Goal: Task Accomplishment & Management: Manage account settings

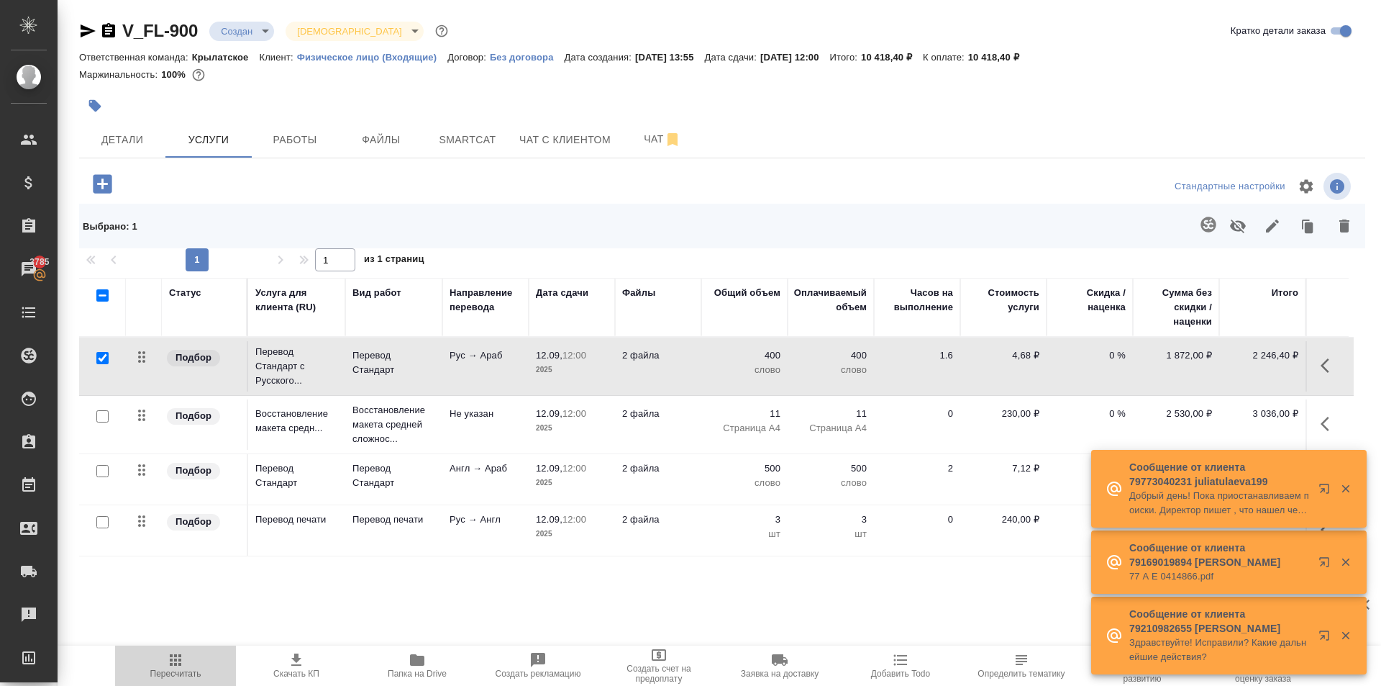
click at [219, 679] on button "Пересчитать" at bounding box center [175, 665] width 121 height 40
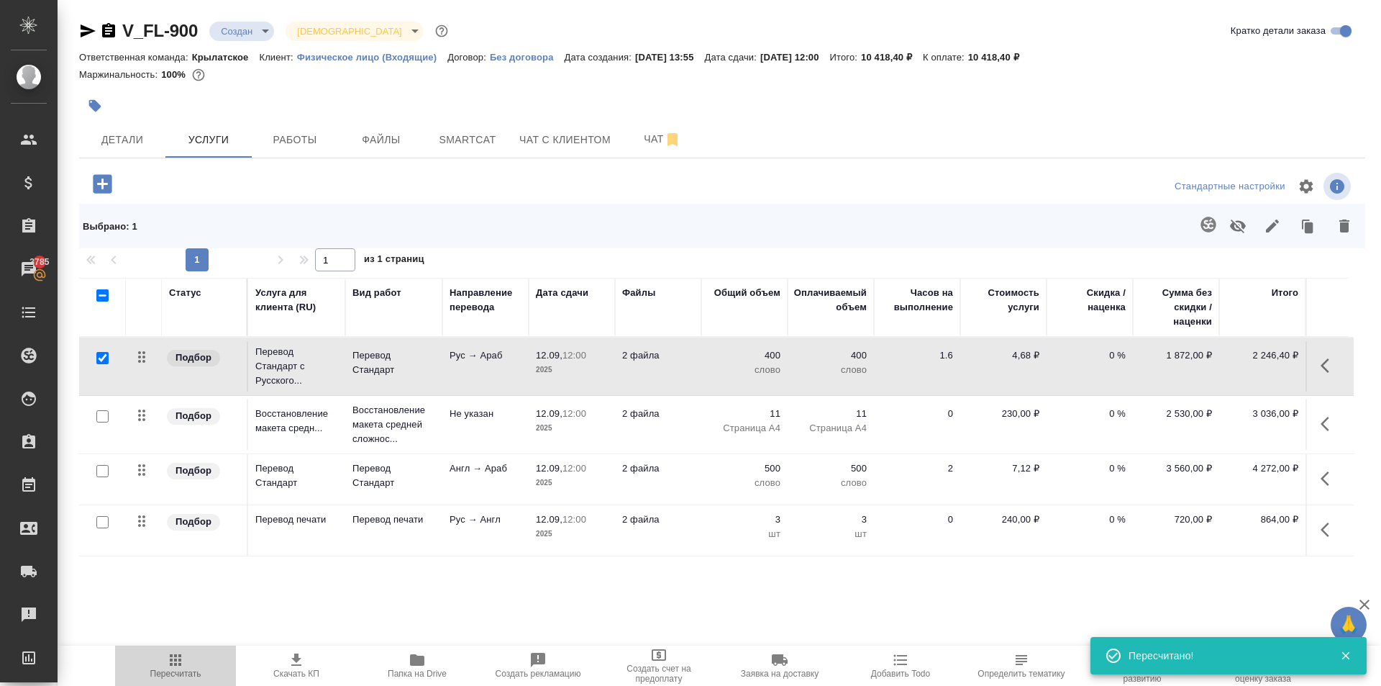
click at [213, 663] on span "Пересчитать" at bounding box center [176, 664] width 104 height 27
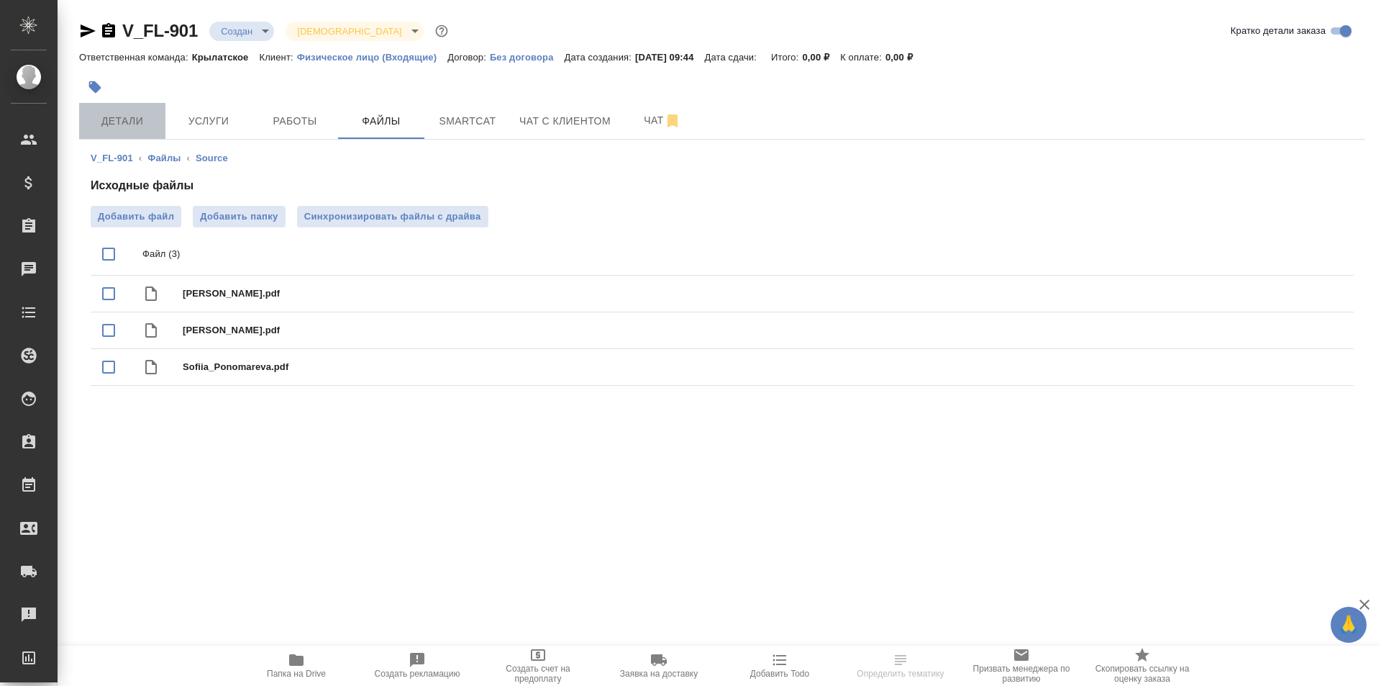
click at [136, 117] on span "Детали" at bounding box center [122, 121] width 69 height 18
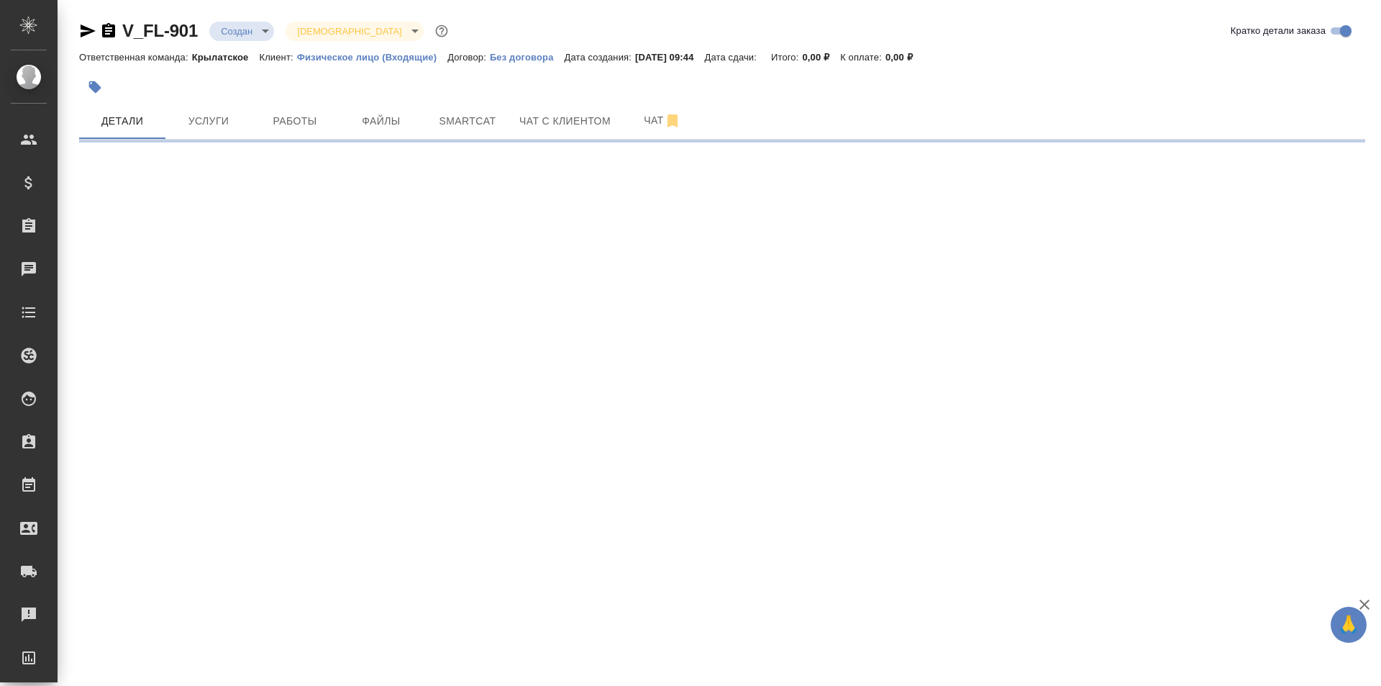
select select "RU"
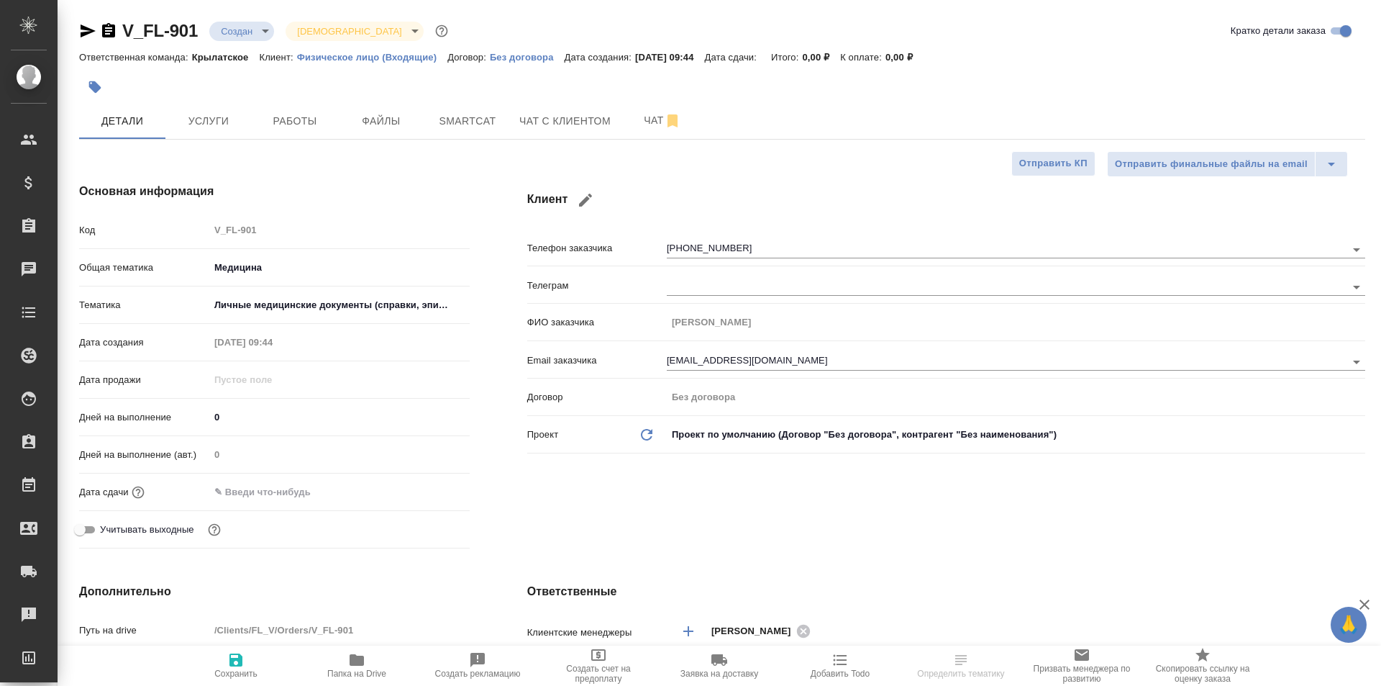
type textarea "x"
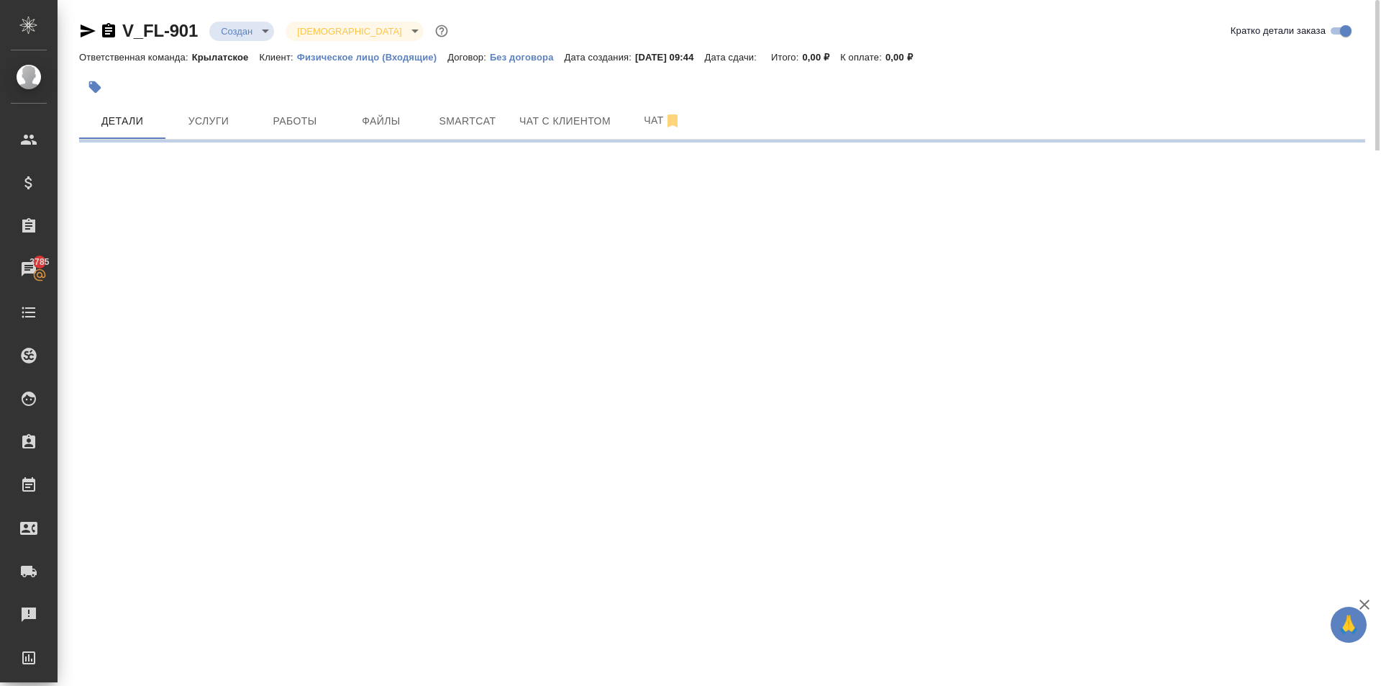
click at [110, 77] on div at bounding box center [508, 87] width 858 height 32
click at [100, 79] on button "button" at bounding box center [95, 87] width 32 height 32
select select "RU"
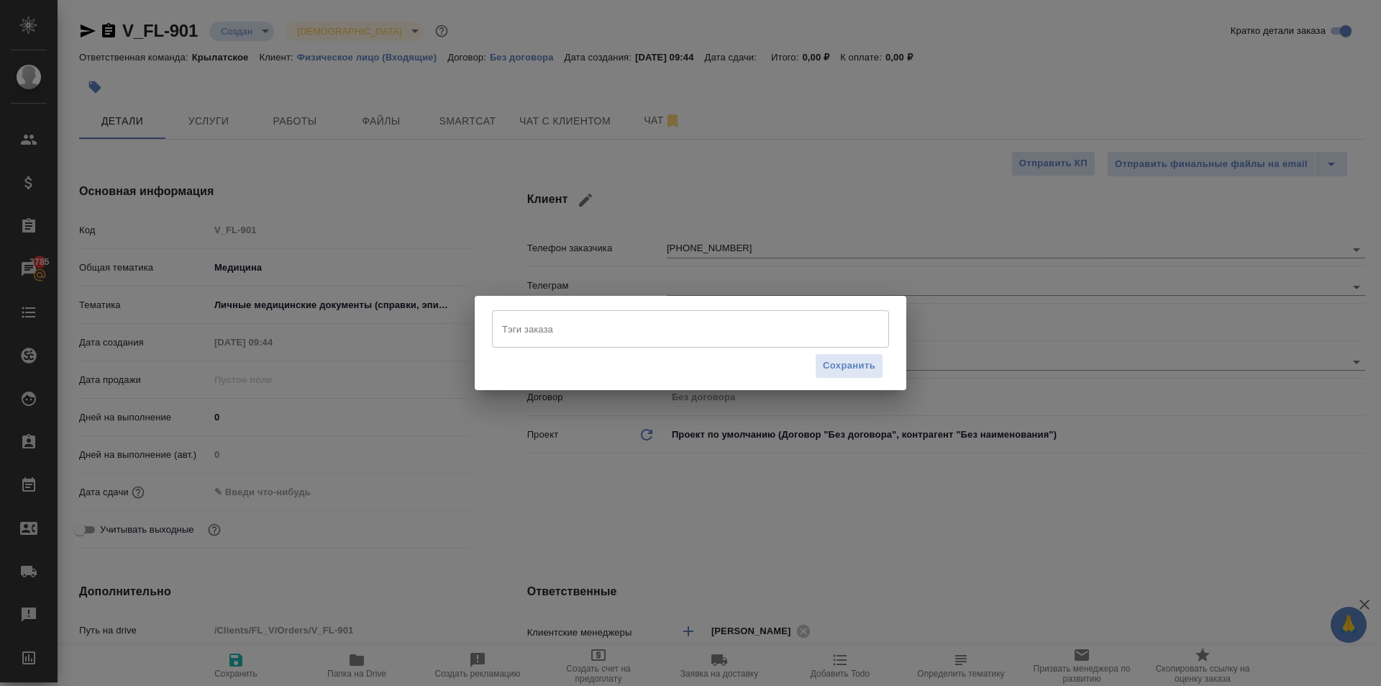
type textarea "x"
click at [549, 342] on div "Тэги заказа" at bounding box center [690, 328] width 397 height 37
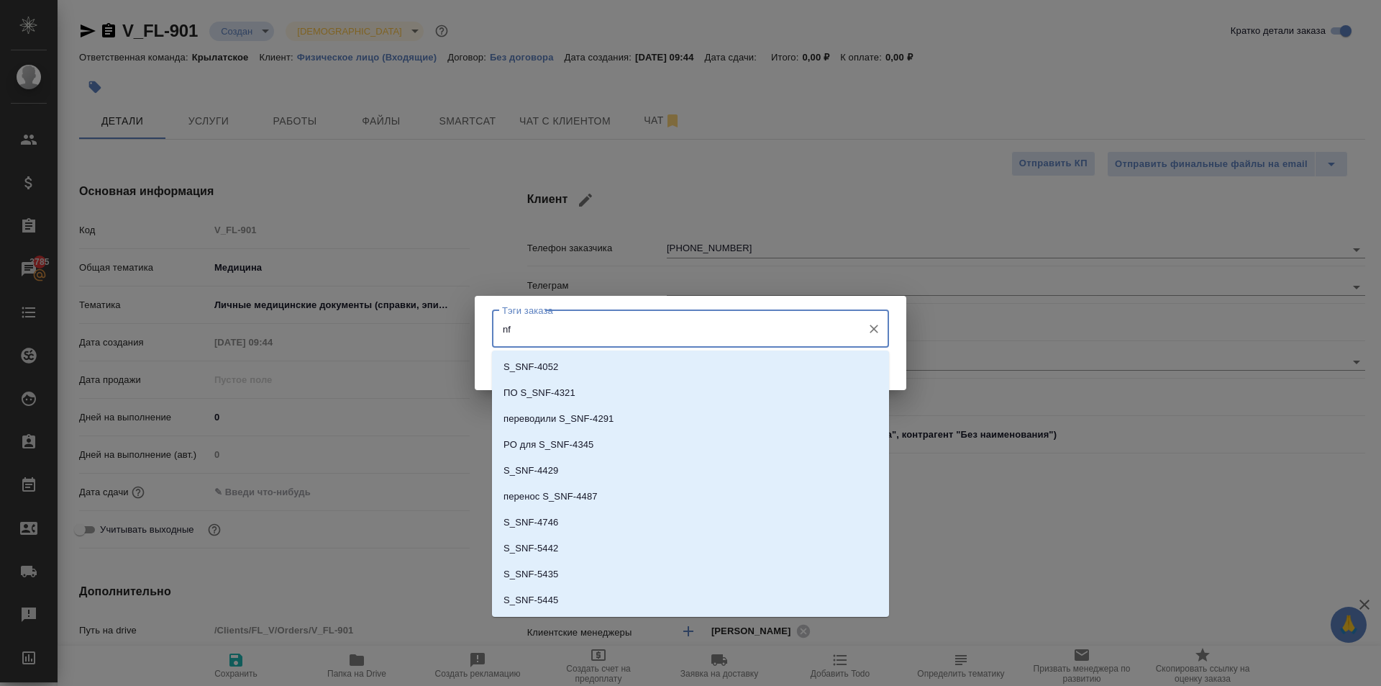
type input "n"
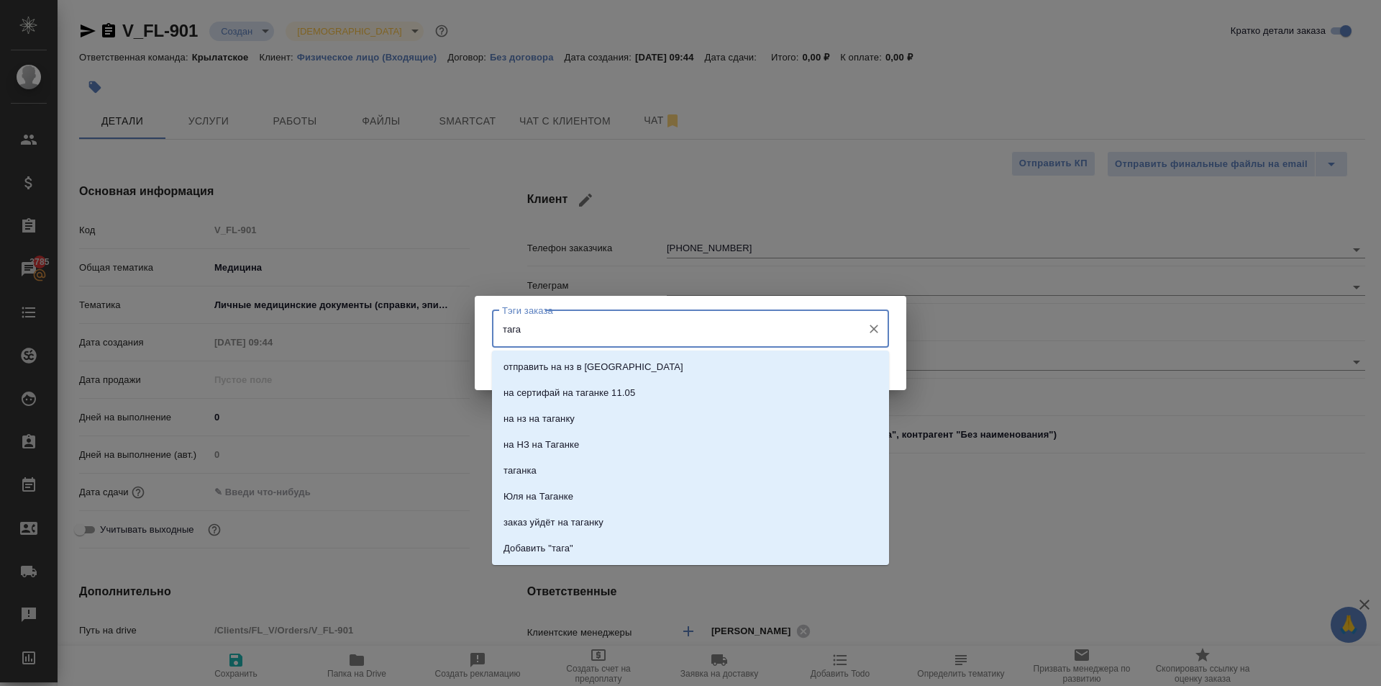
type input "таган"
click at [625, 516] on li "заказ уйдёт на таганку" at bounding box center [690, 522] width 397 height 26
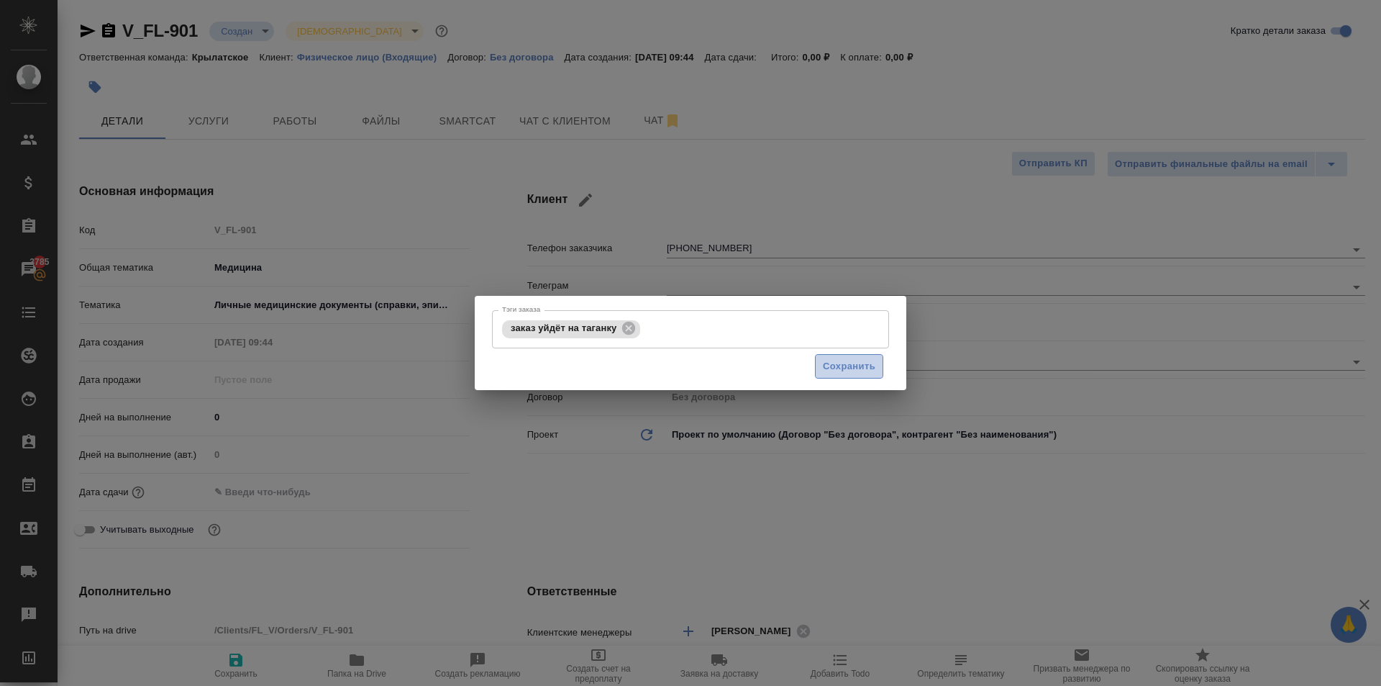
click at [878, 368] on button "Сохранить" at bounding box center [849, 366] width 68 height 25
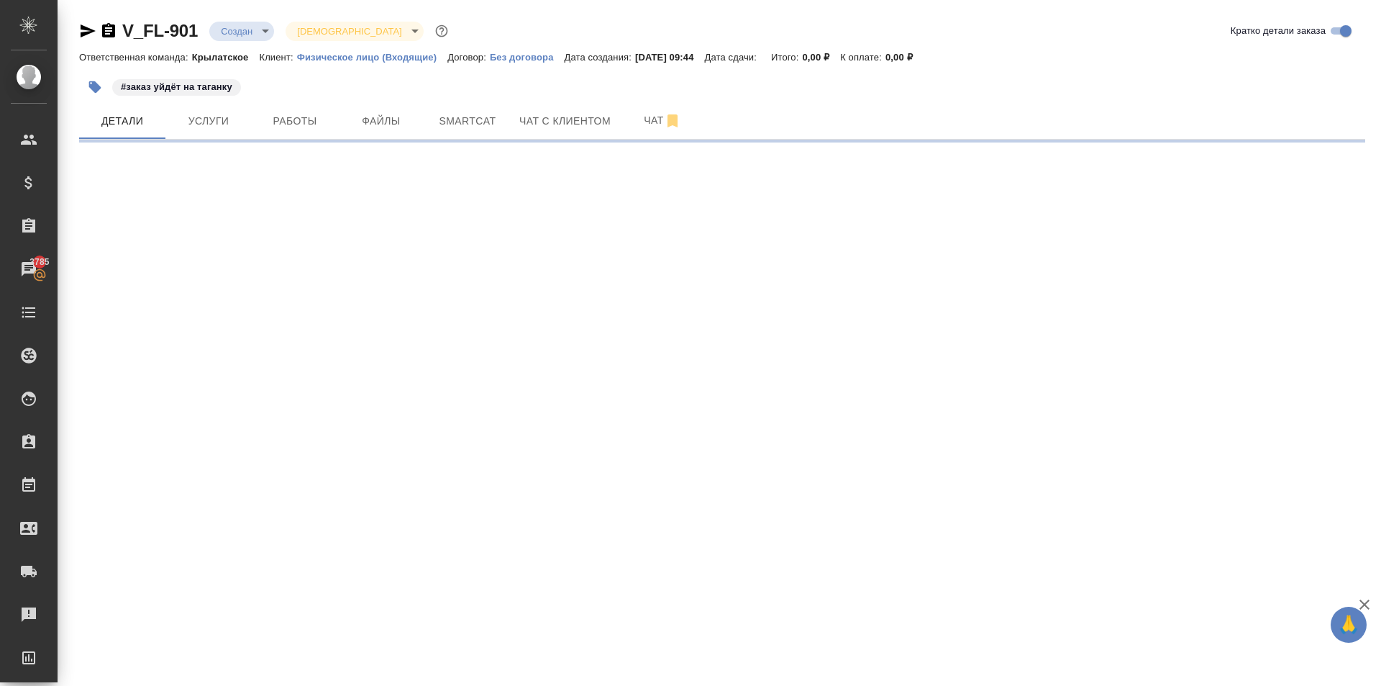
select select "RU"
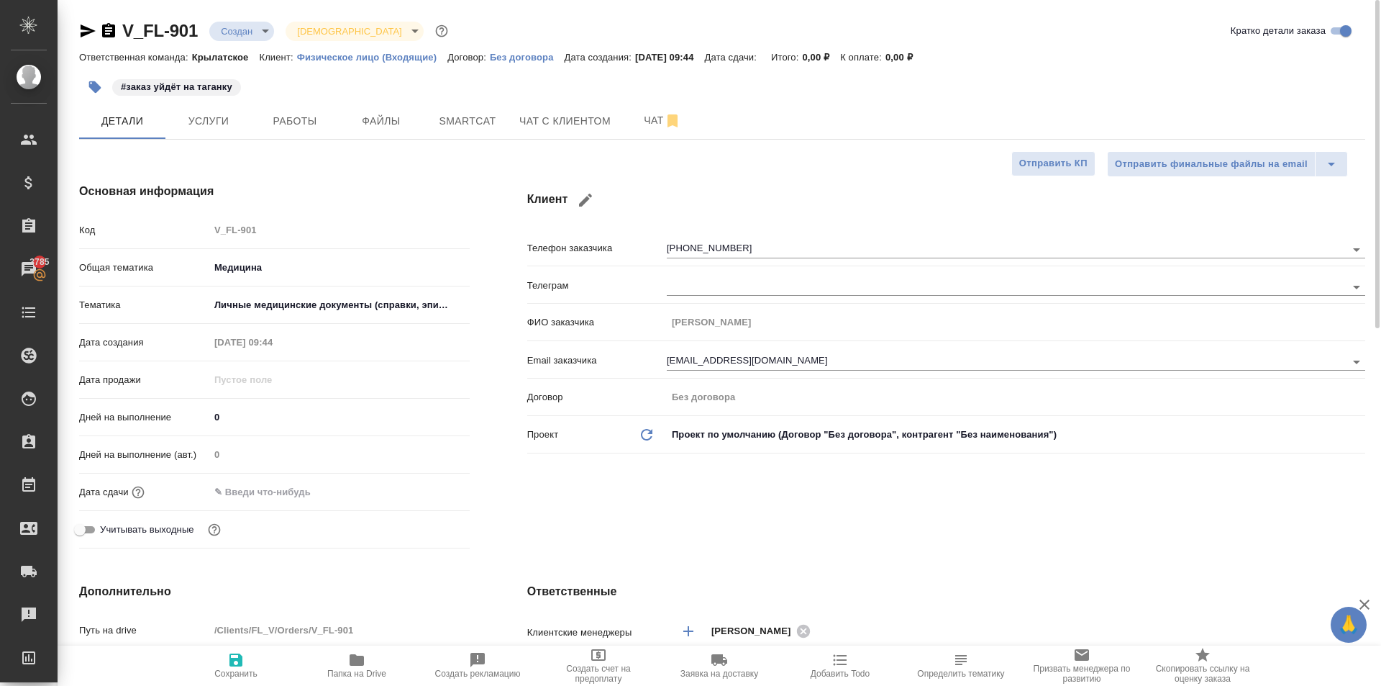
type textarea "x"
click at [381, 119] on span "Файлы" at bounding box center [381, 121] width 69 height 18
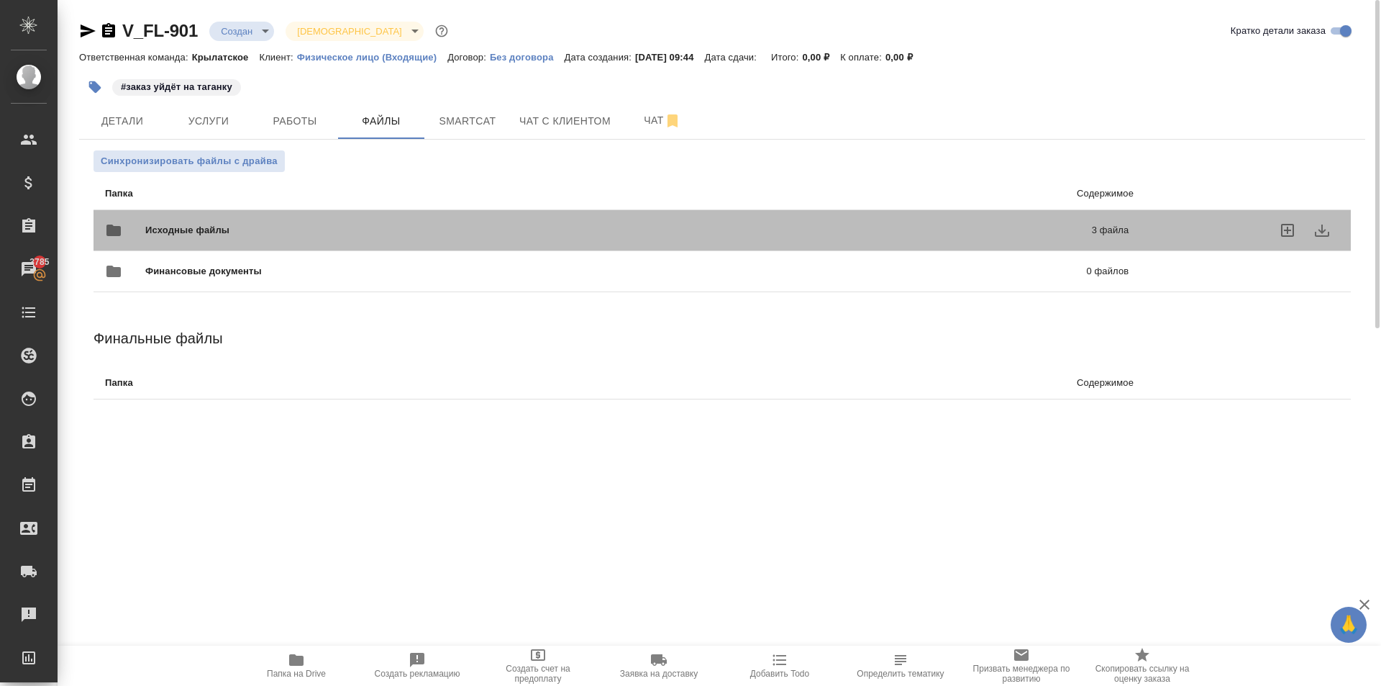
click at [239, 235] on span "Исходные файлы" at bounding box center [402, 230] width 515 height 14
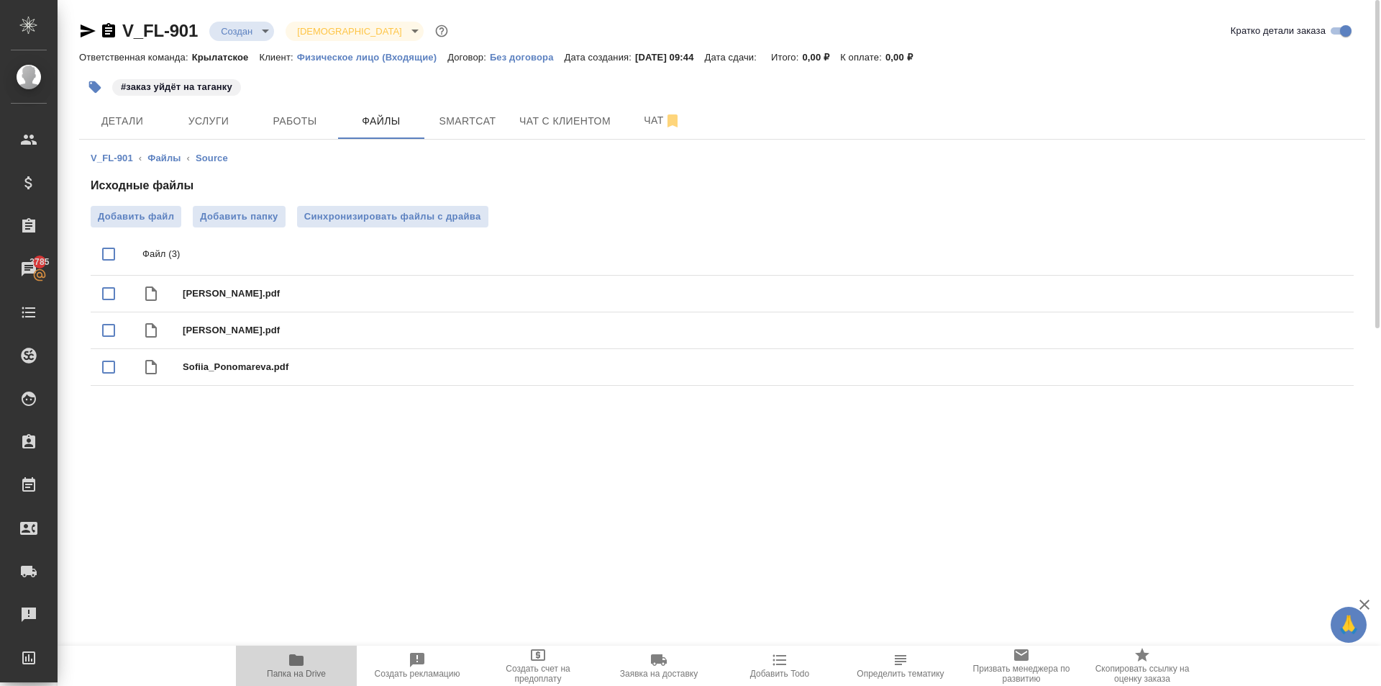
click at [259, 668] on span "Папка на Drive" at bounding box center [297, 664] width 104 height 27
click at [155, 132] on button "Детали" at bounding box center [122, 121] width 86 height 36
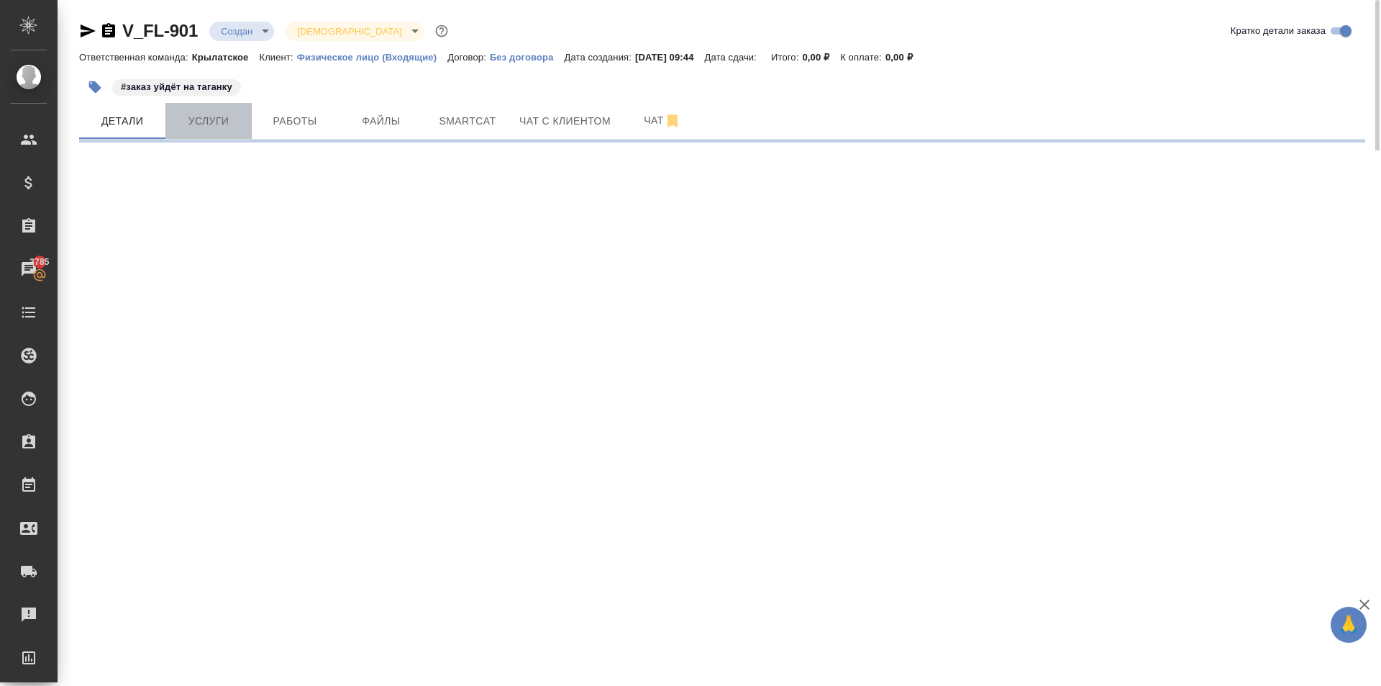
click at [209, 136] on button "Услуги" at bounding box center [208, 121] width 86 height 36
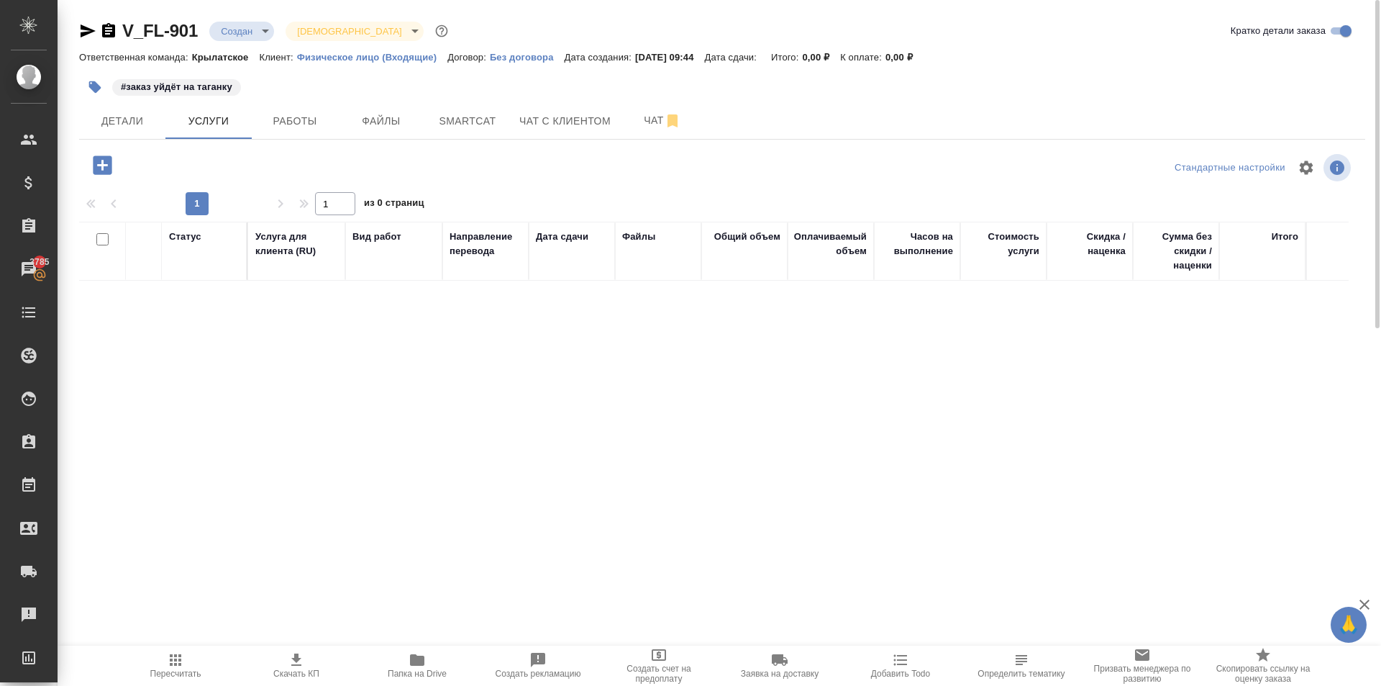
click at [116, 164] on button "button" at bounding box center [103, 164] width 40 height 29
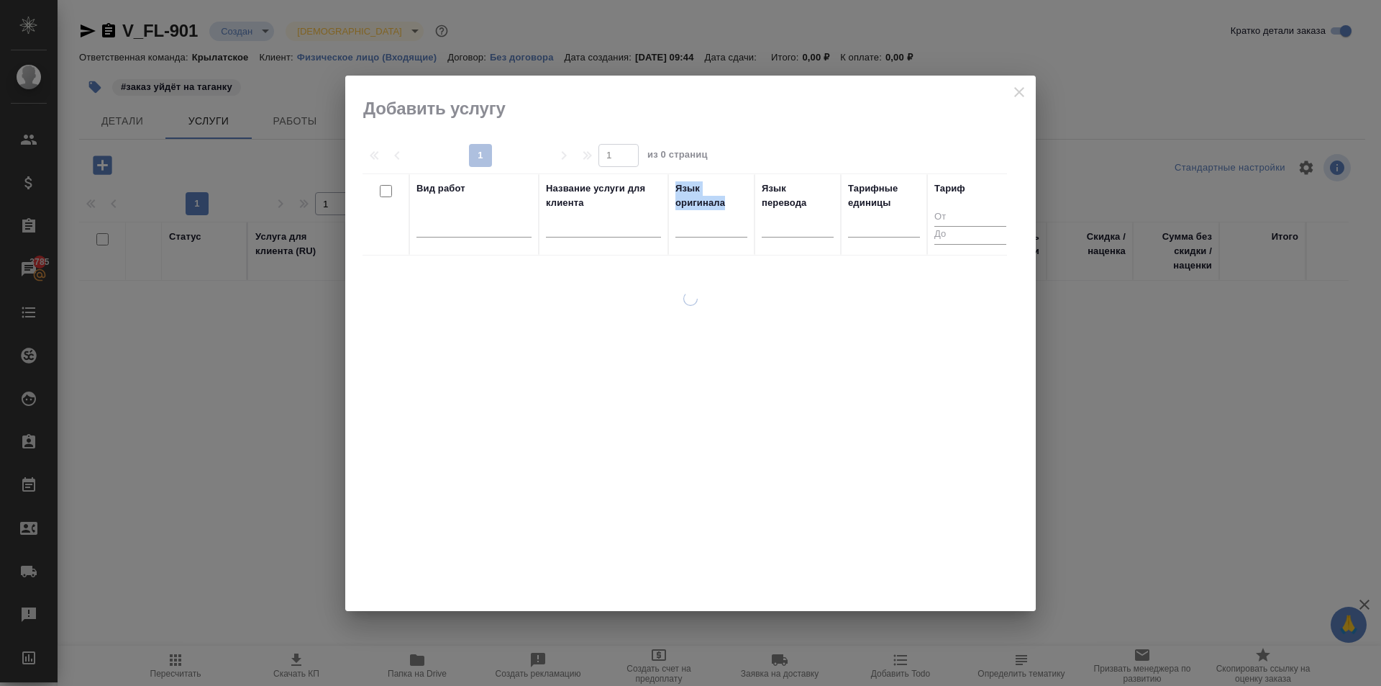
click at [669, 235] on tr "Вид работ Название услуги для клиента Язык оригинала Язык перевода Тарифные еди…" at bounding box center [688, 214] width 651 height 82
click at [681, 237] on div at bounding box center [712, 223] width 72 height 27
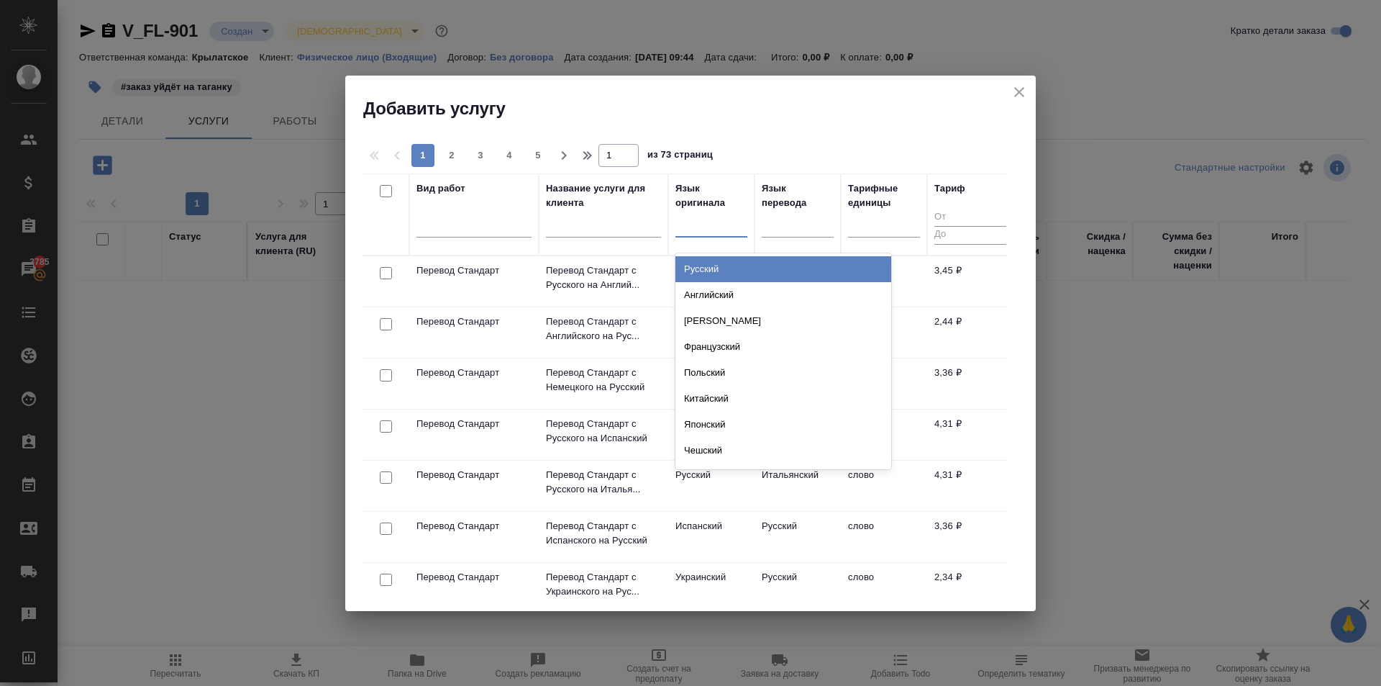
click at [707, 271] on div "Русский" at bounding box center [784, 269] width 216 height 26
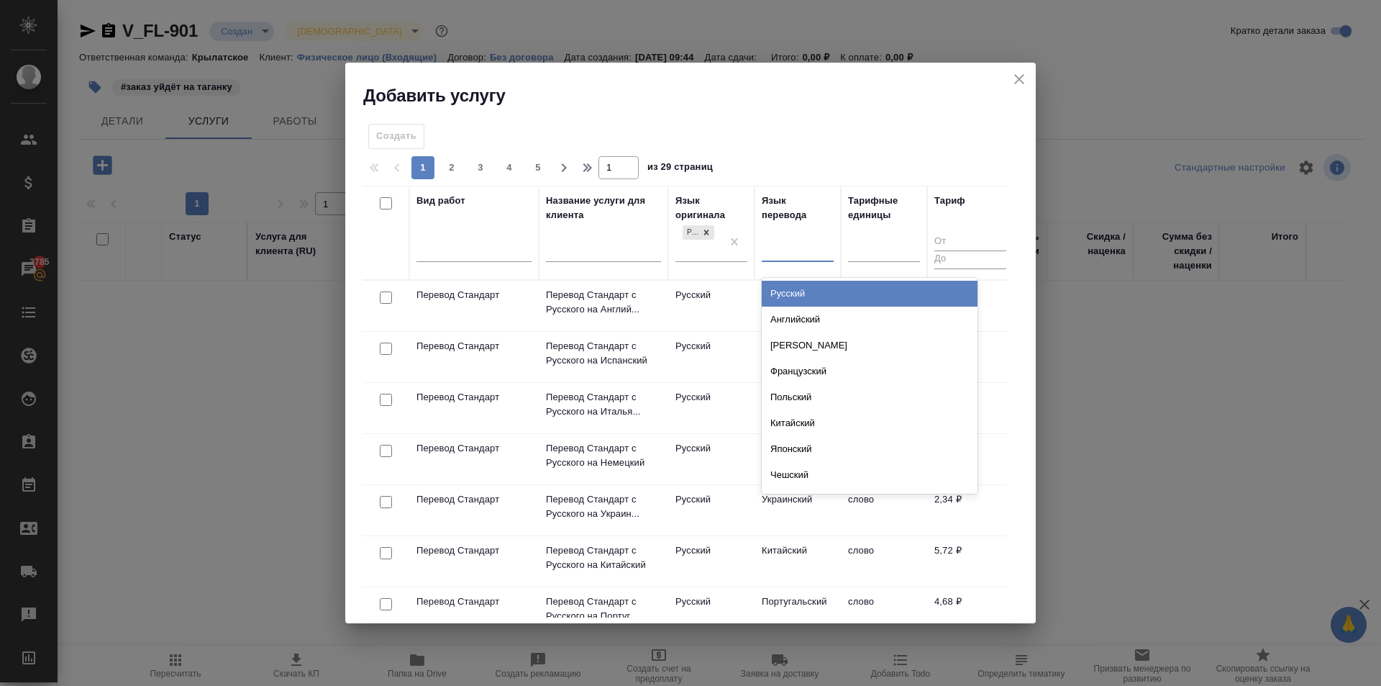
click at [804, 250] on div at bounding box center [798, 247] width 72 height 21
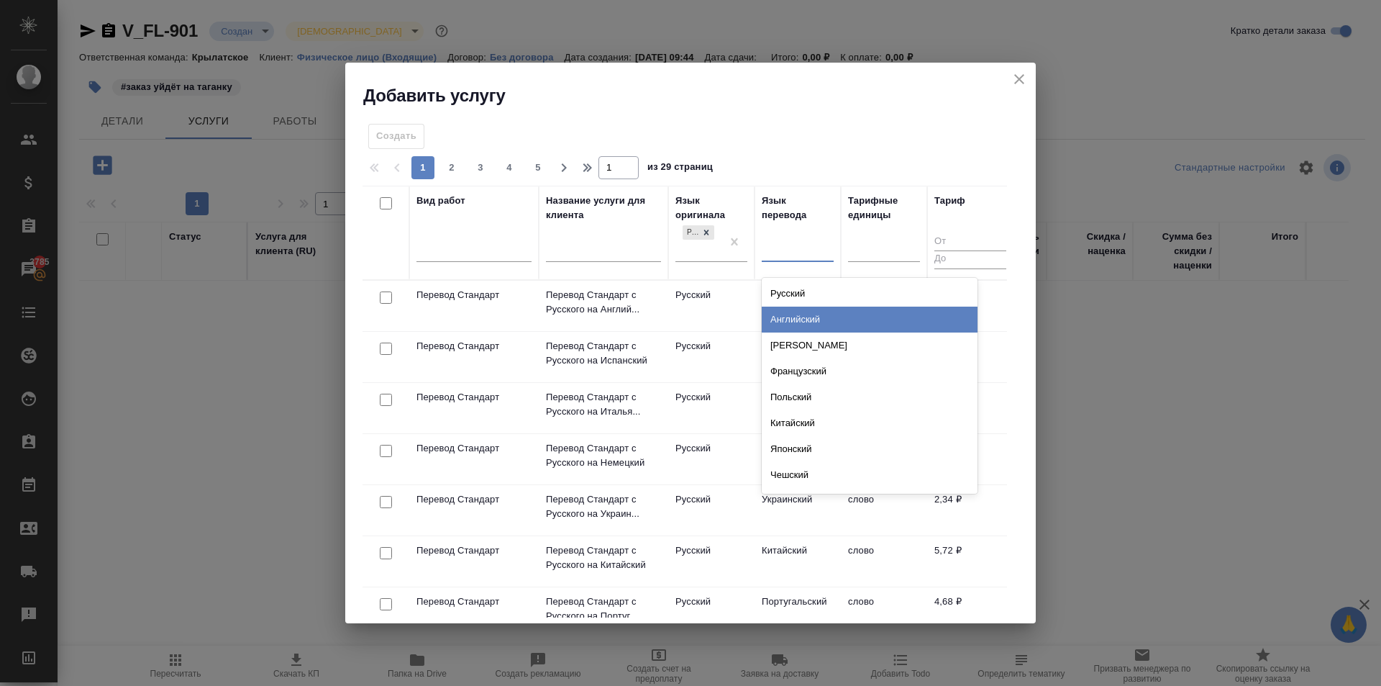
click at [810, 309] on div "Английский" at bounding box center [870, 319] width 216 height 26
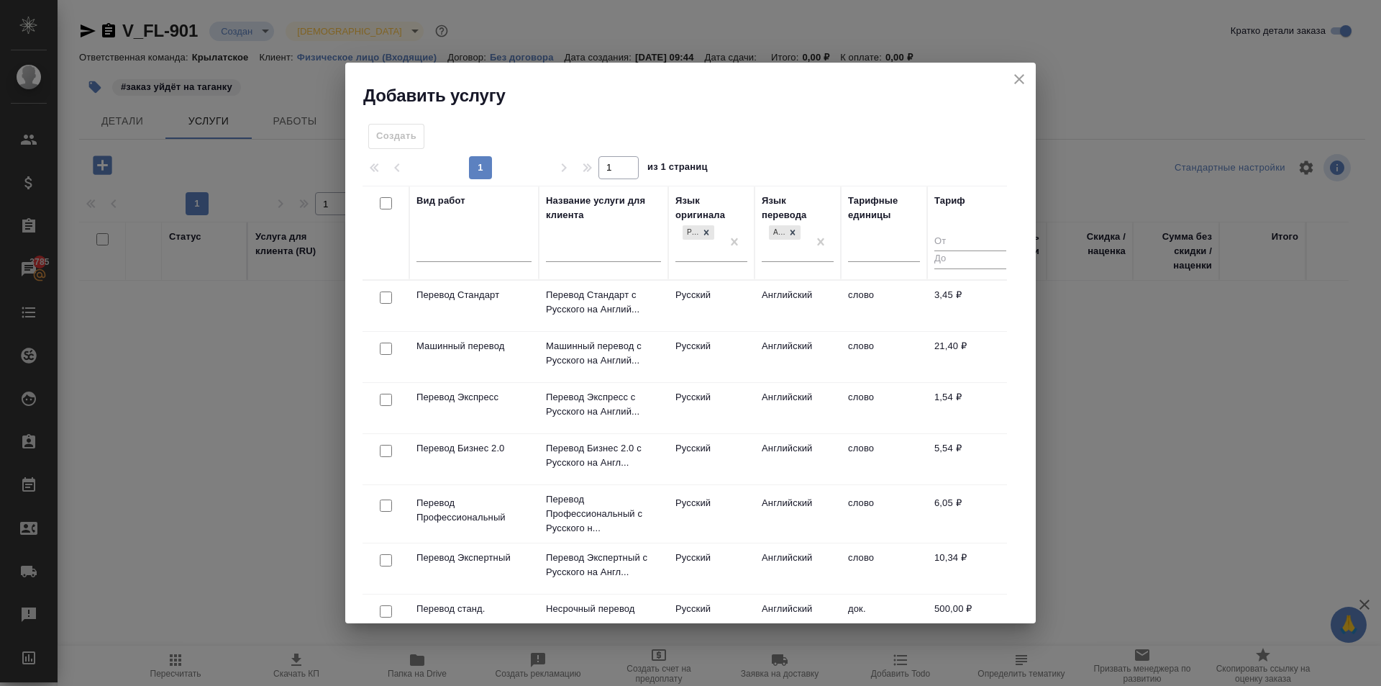
click at [763, 293] on td "Английский" at bounding box center [798, 306] width 86 height 50
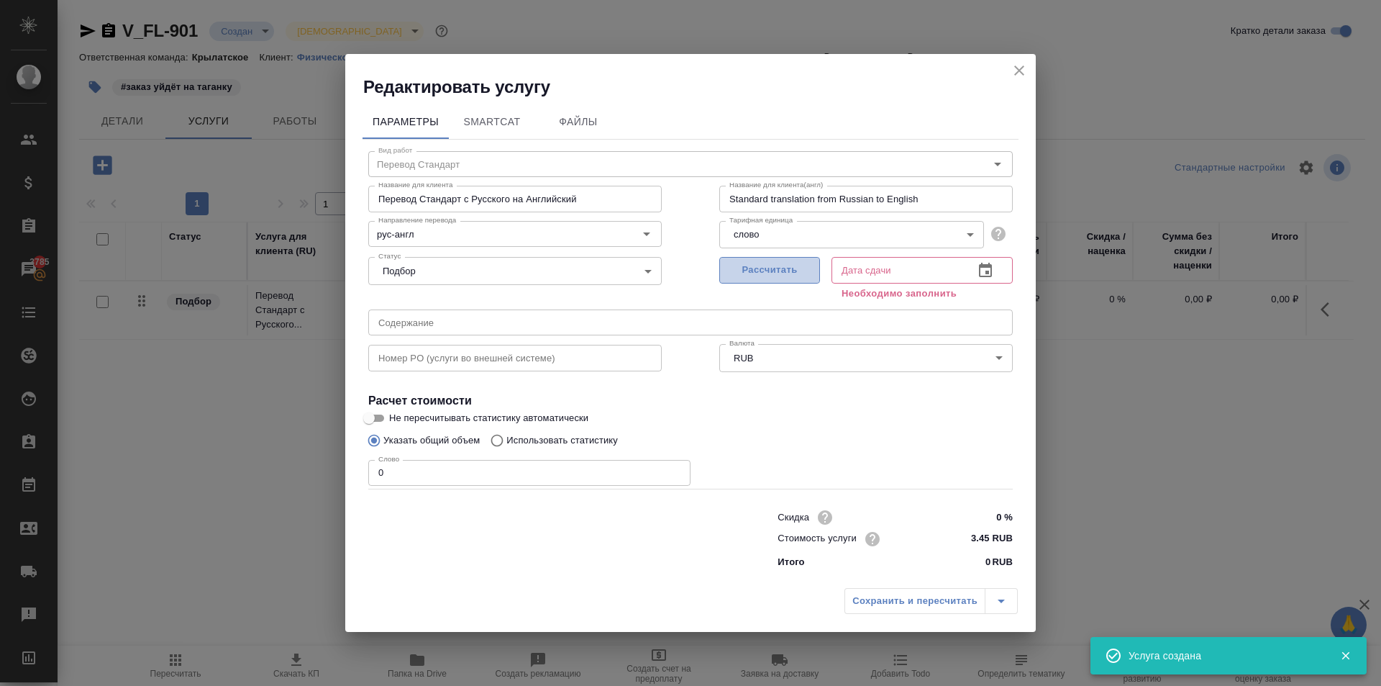
click at [795, 273] on span "Рассчитать" at bounding box center [769, 270] width 85 height 17
type input "12.09.2025 10:02"
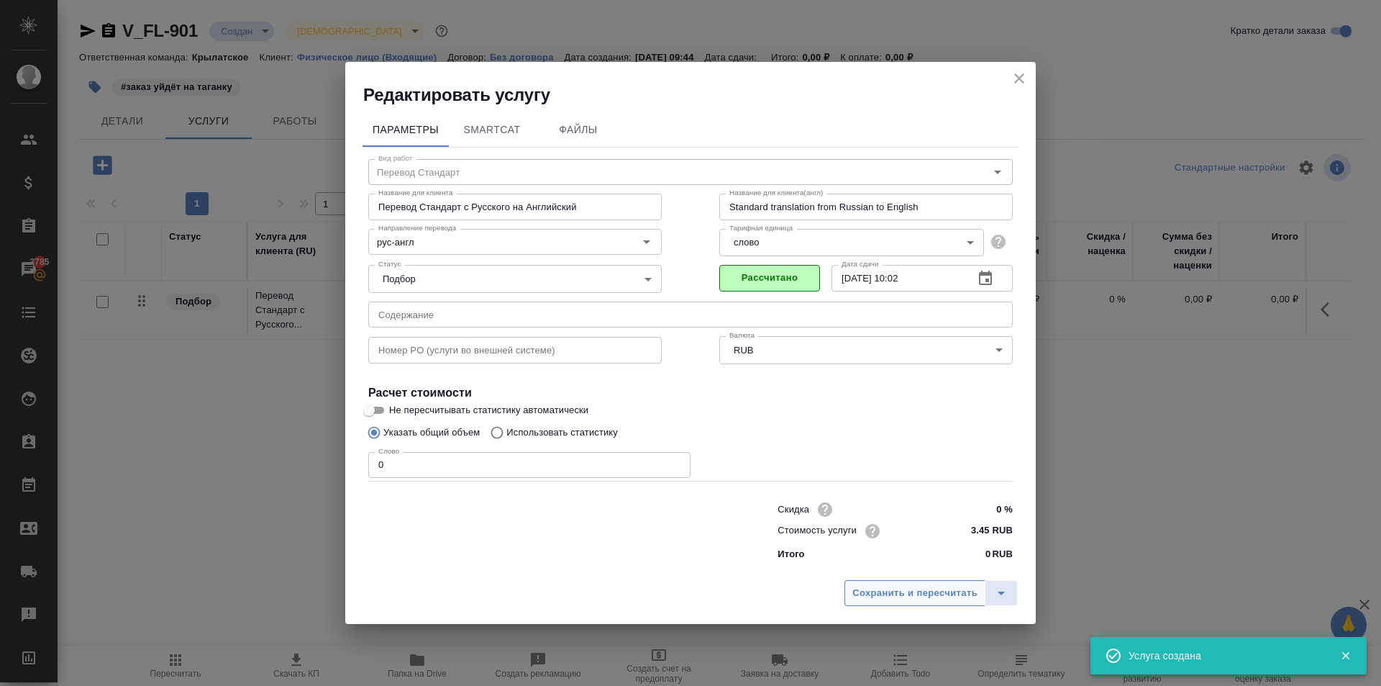
click at [914, 592] on span "Сохранить и пересчитать" at bounding box center [915, 593] width 125 height 17
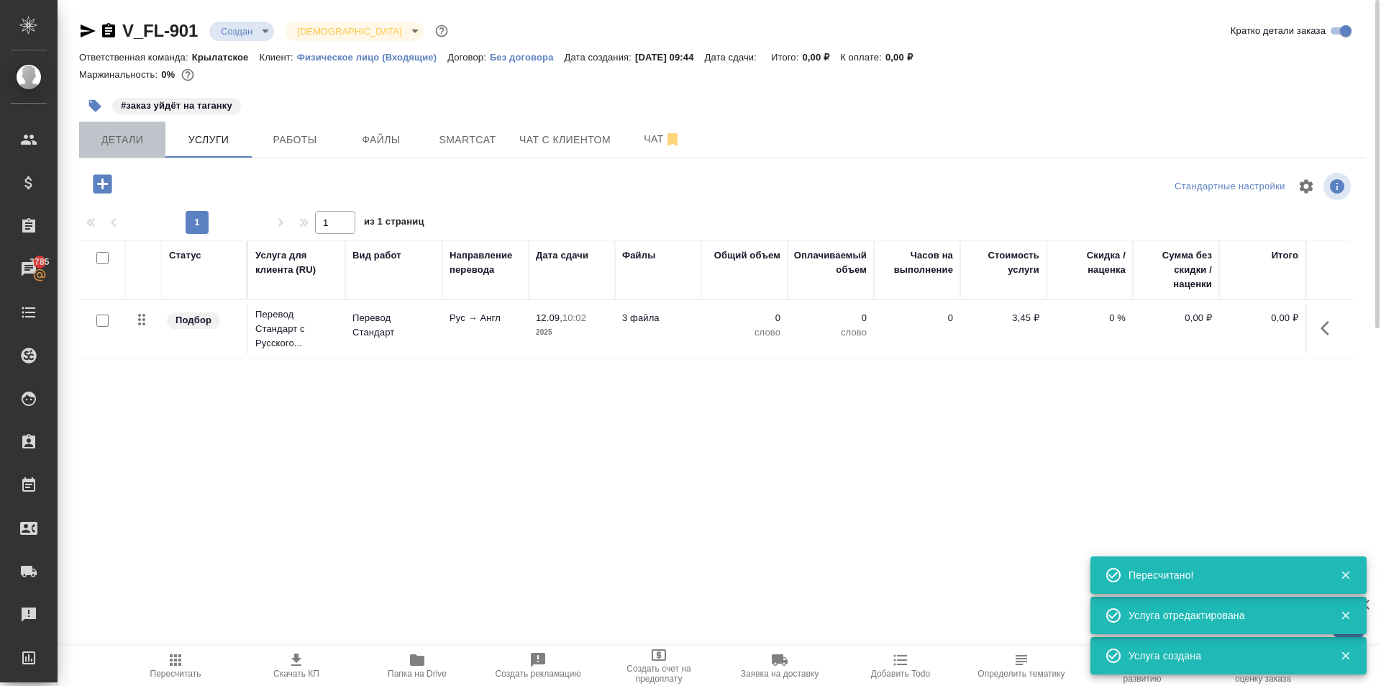
click at [127, 142] on span "Детали" at bounding box center [122, 140] width 69 height 18
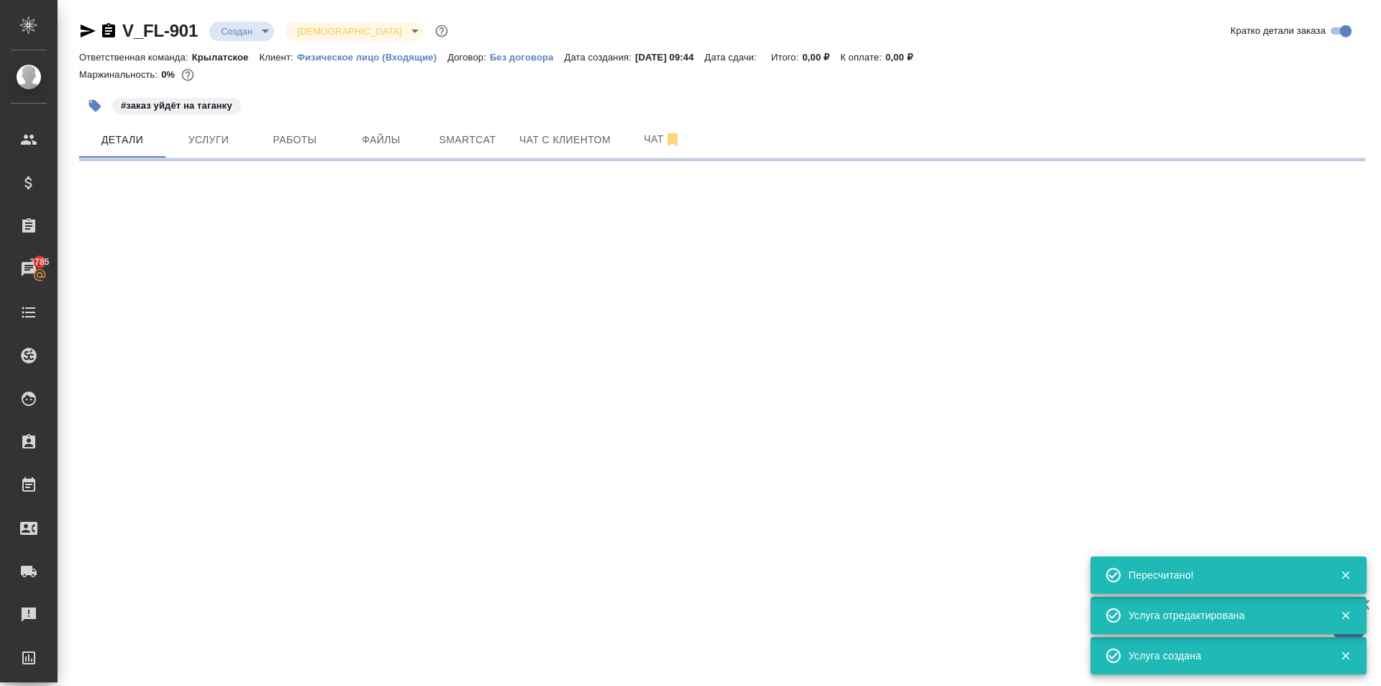
select select "RU"
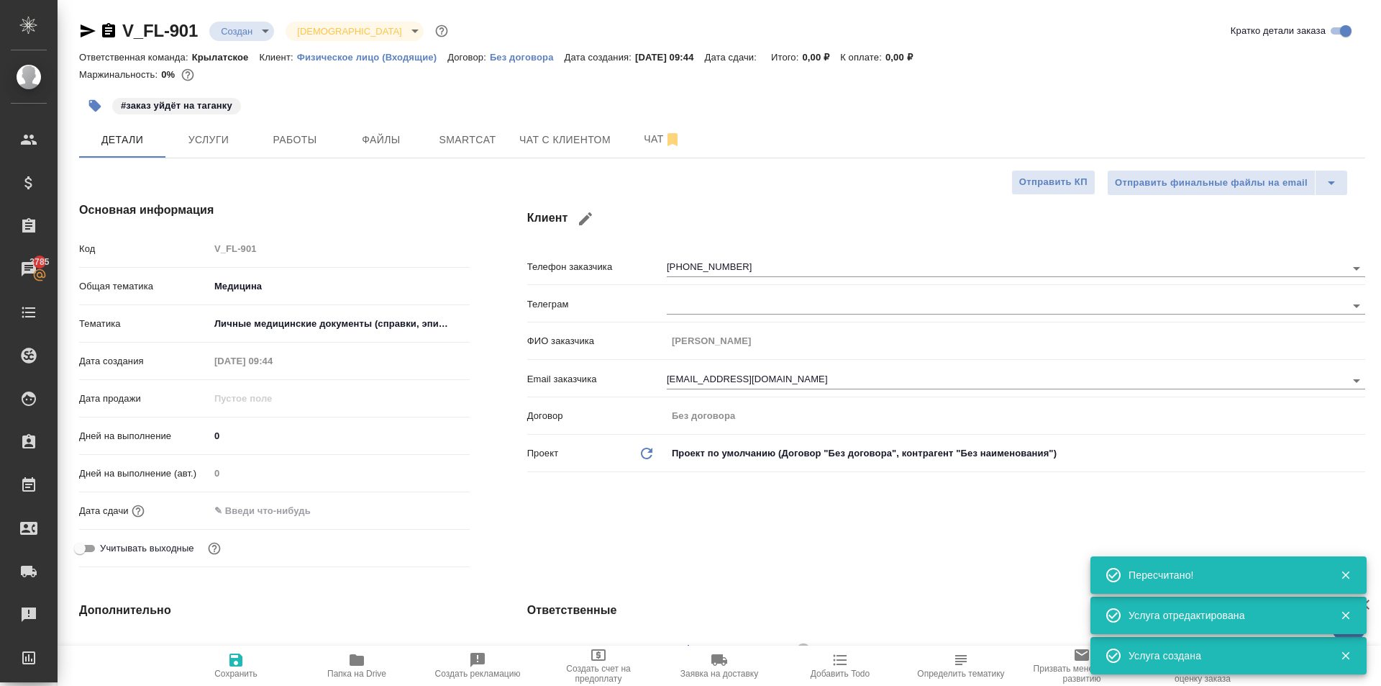
type textarea "x"
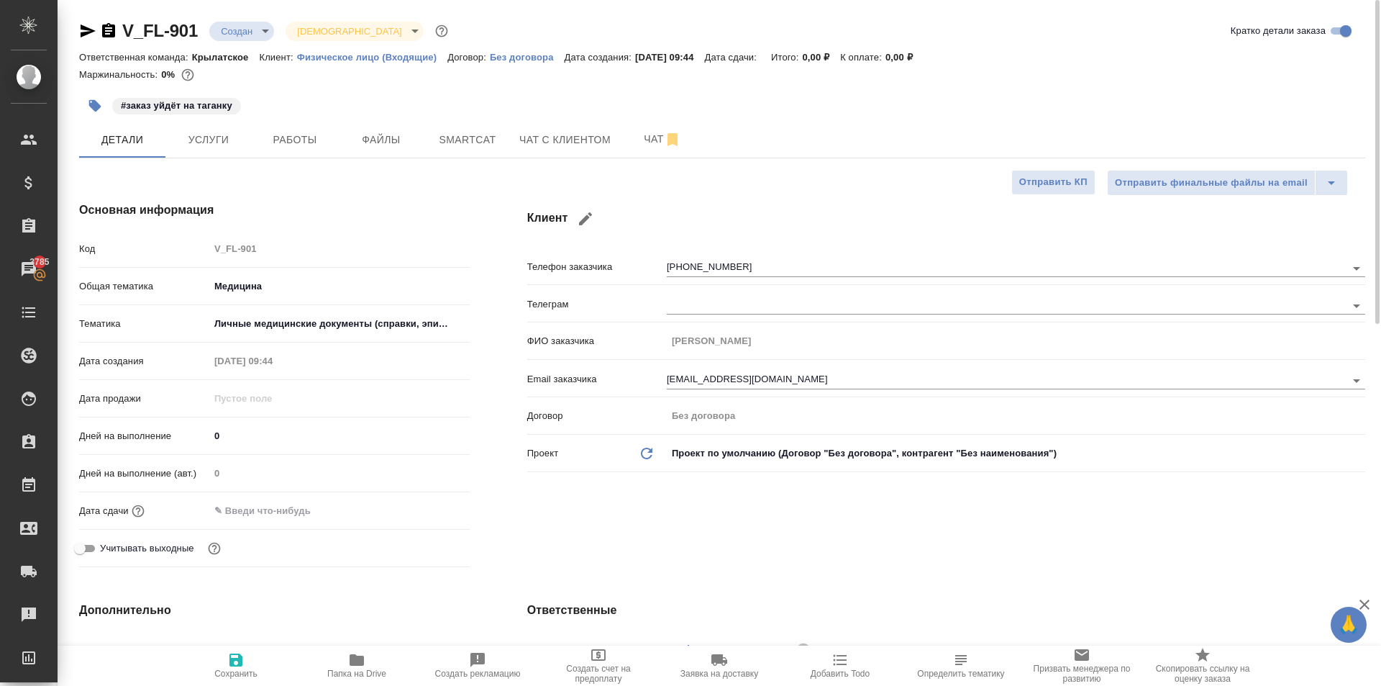
click at [294, 502] on input "text" at bounding box center [272, 510] width 126 height 21
click at [431, 507] on icon "button" at bounding box center [427, 509] width 17 height 17
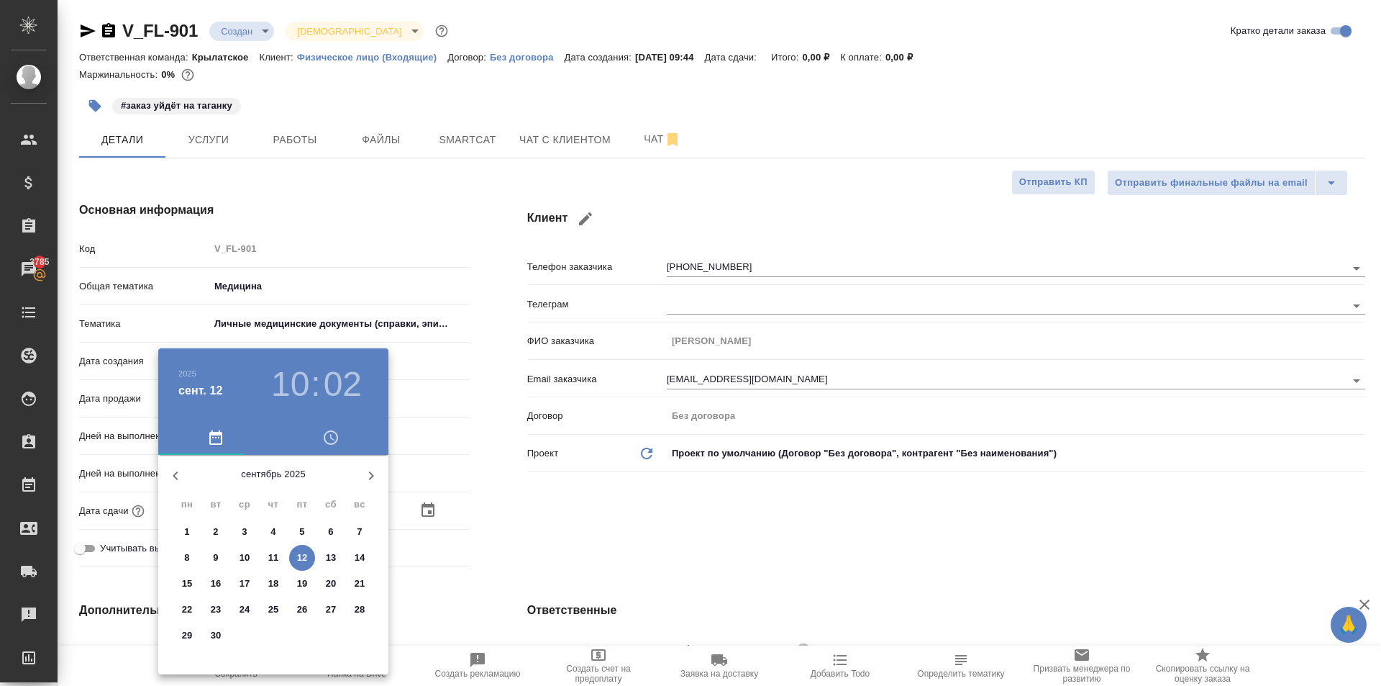
click at [303, 548] on button "12" at bounding box center [302, 558] width 26 height 26
type input "12.09.2025 10:02"
type textarea "x"
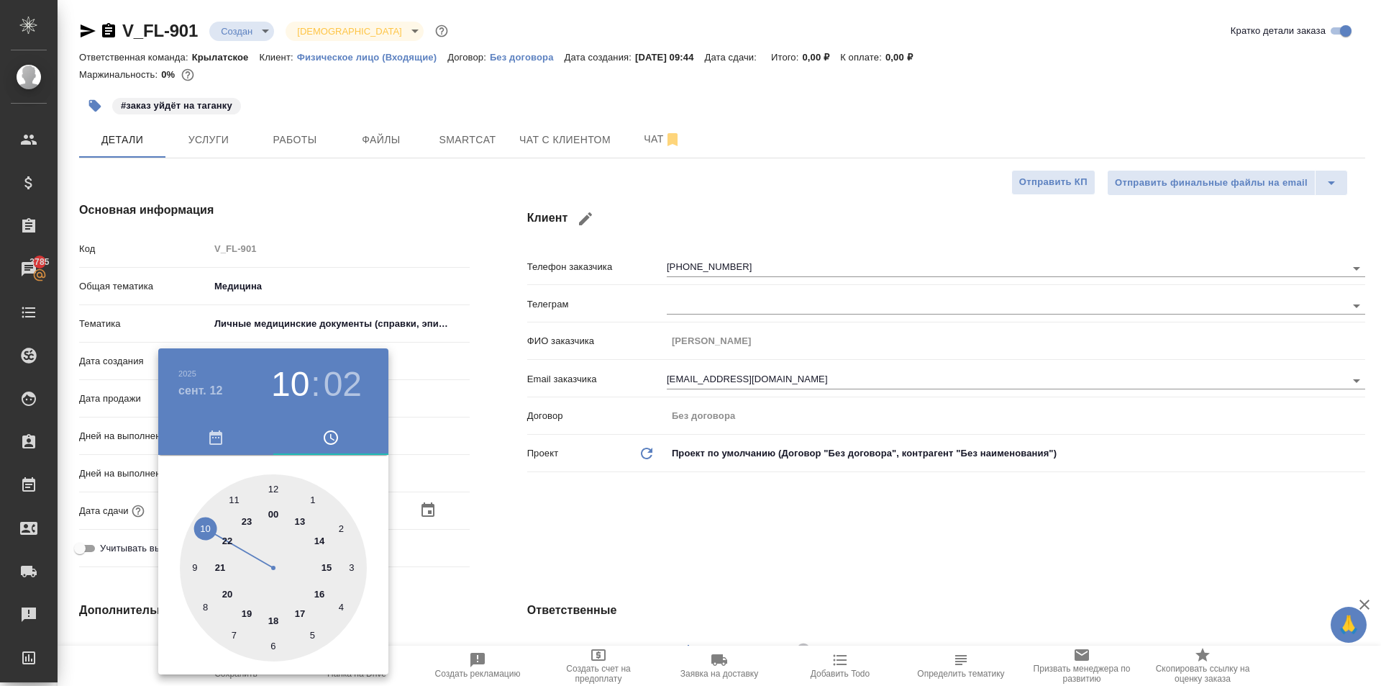
click at [327, 564] on div at bounding box center [273, 567] width 187 height 187
type input "12.09.2025 15:02"
type textarea "x"
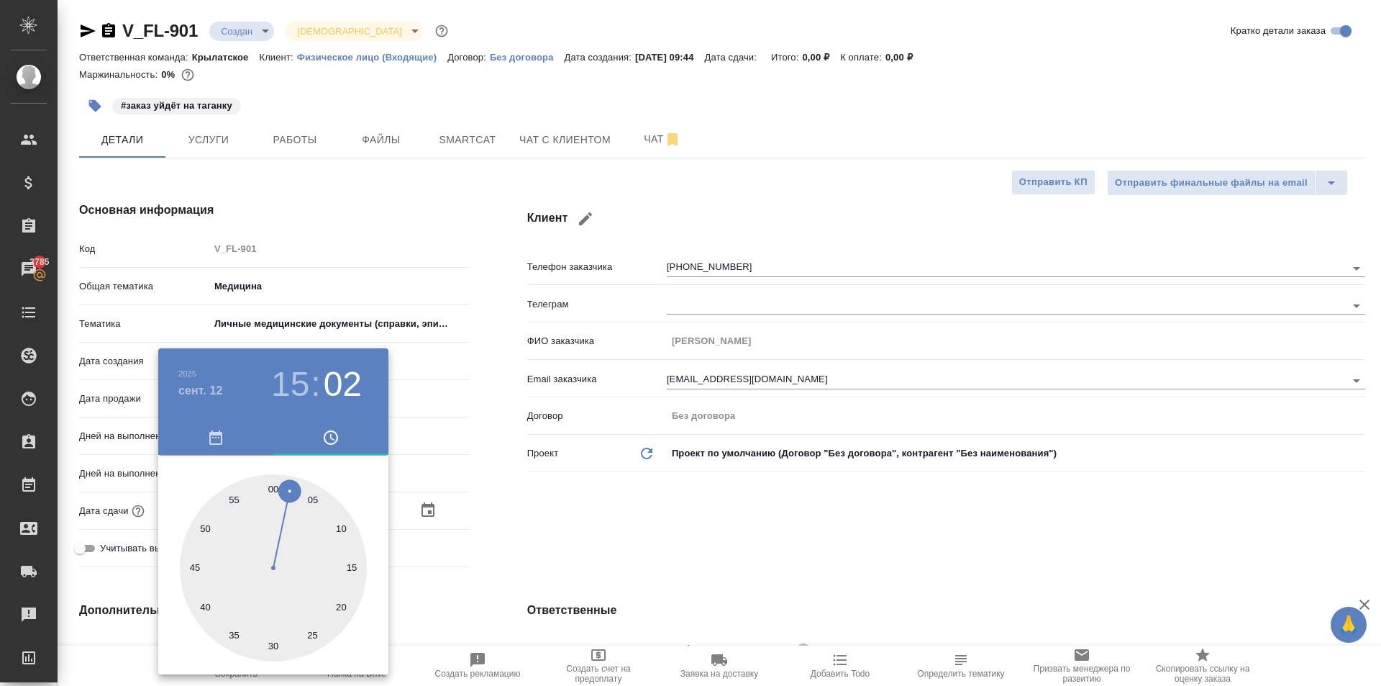
type input "[DATE] 15:00"
type textarea "x"
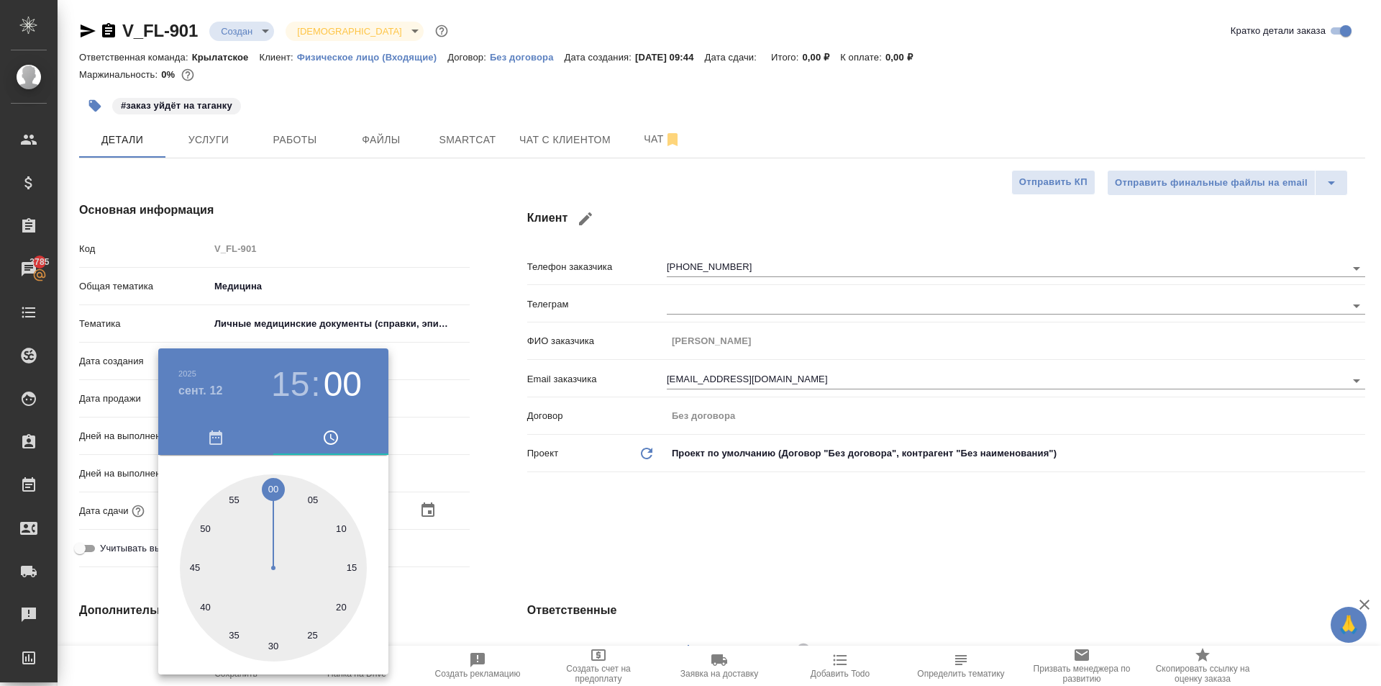
type textarea "x"
click at [276, 482] on div at bounding box center [273, 567] width 187 height 187
type textarea "x"
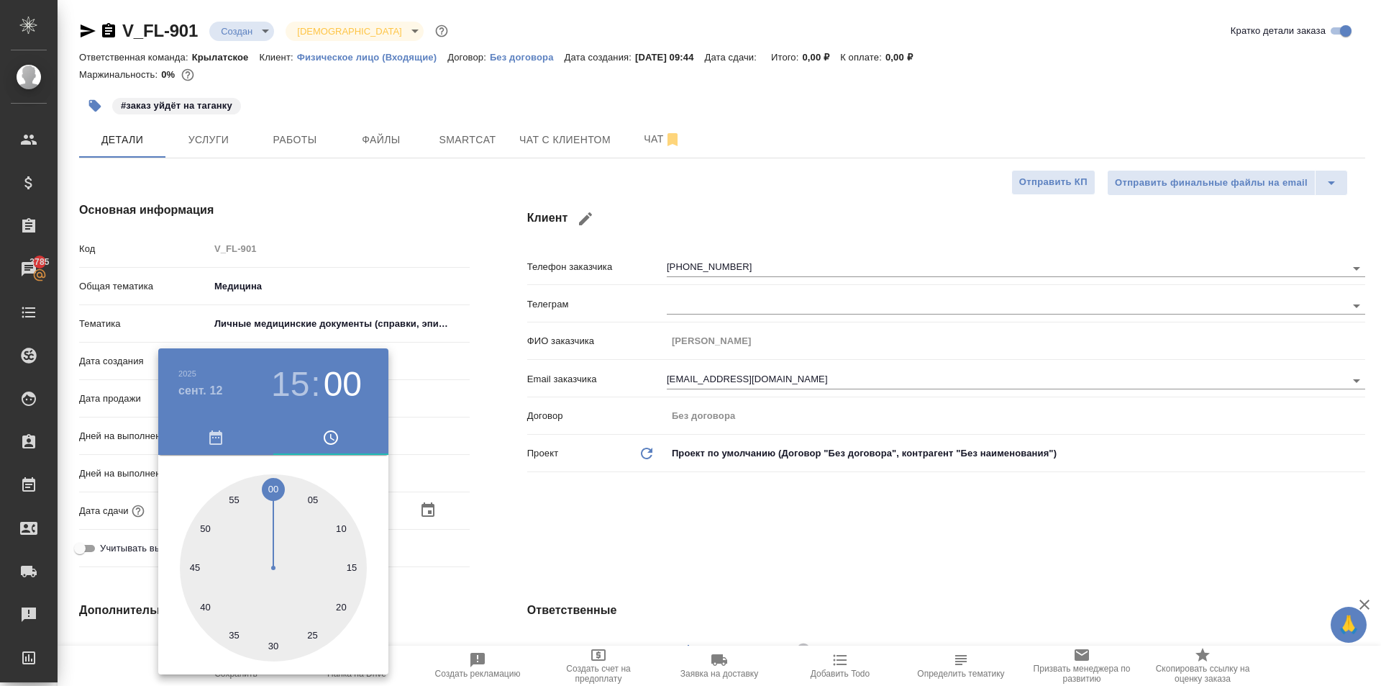
type textarea "x"
click at [624, 464] on div at bounding box center [690, 343] width 1381 height 686
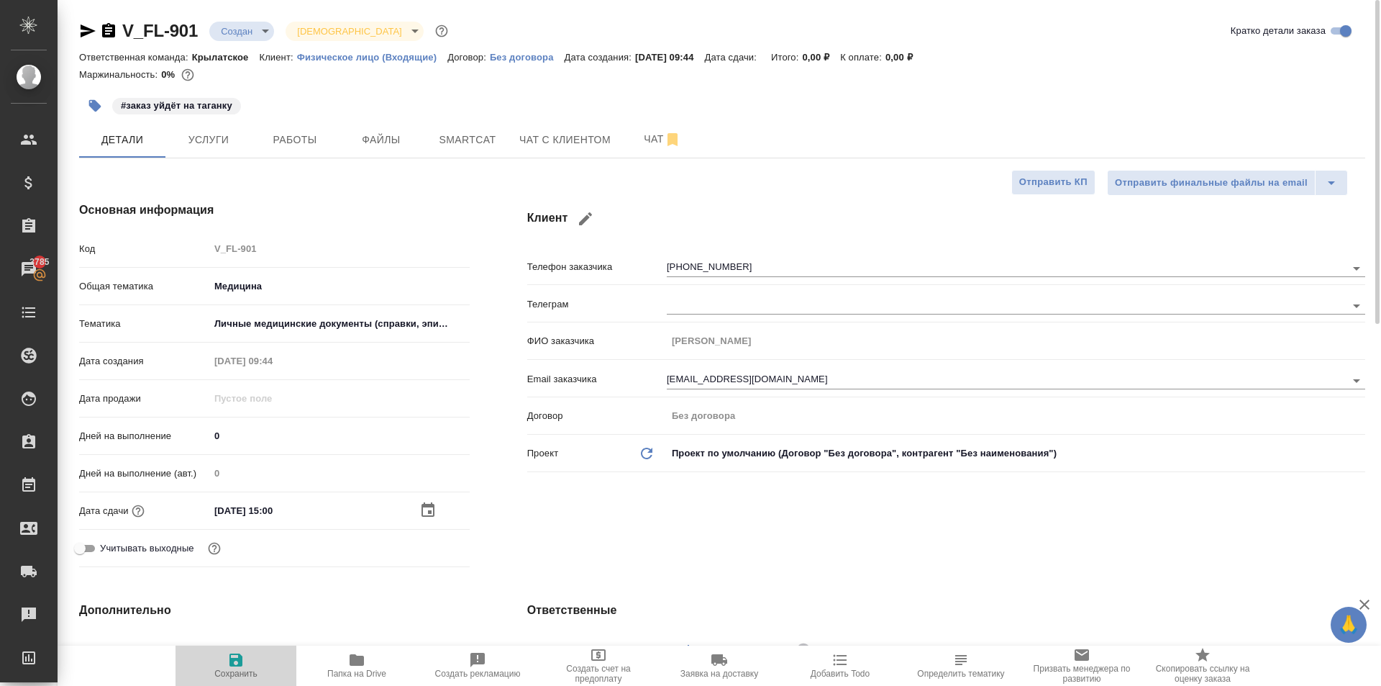
click at [196, 663] on span "Сохранить" at bounding box center [236, 664] width 104 height 27
type textarea "x"
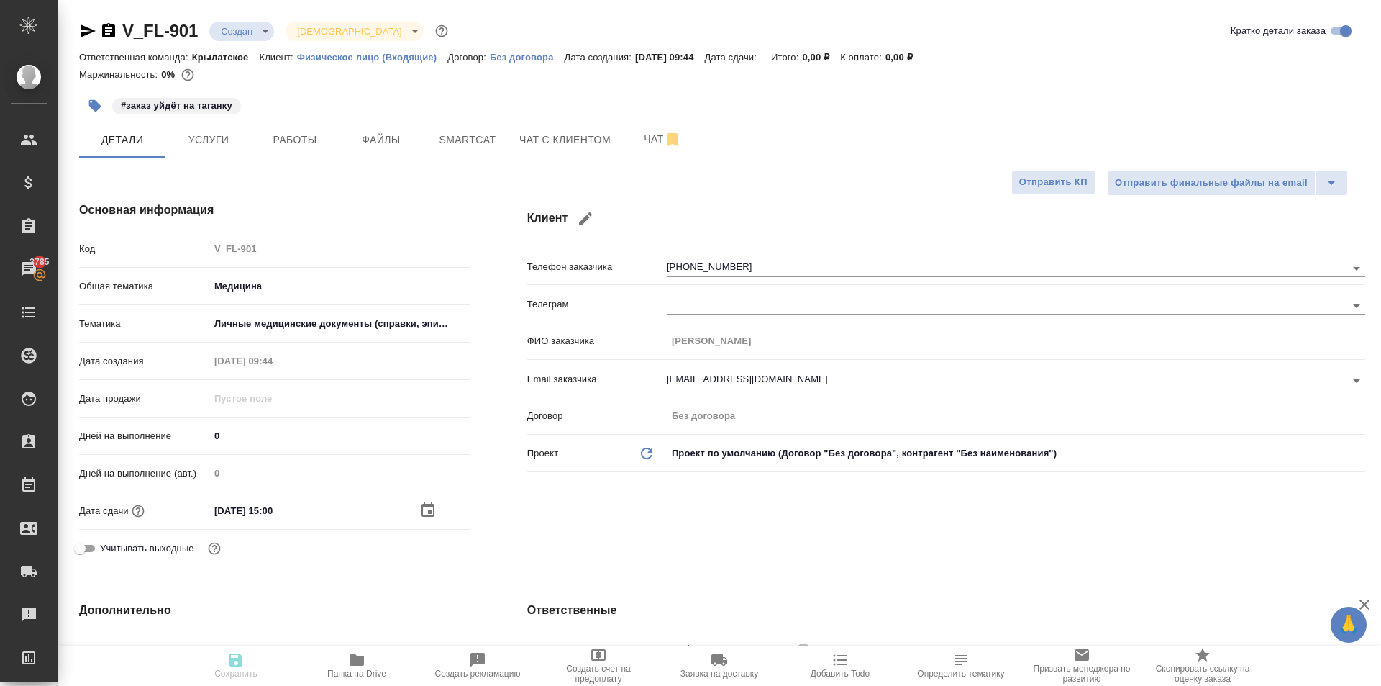
type textarea "x"
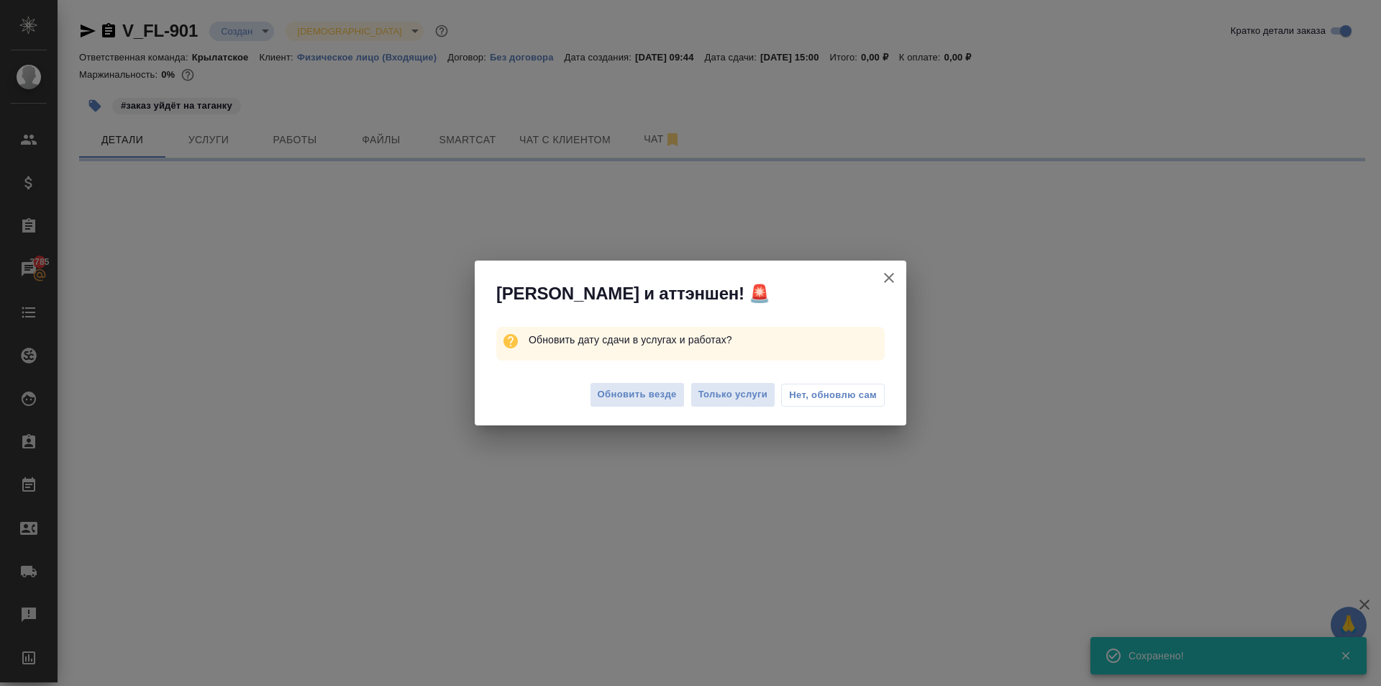
click at [612, 380] on div "Обновить везде Только услуги Нет, обновлю сам" at bounding box center [691, 397] width 432 height 58
select select "RU"
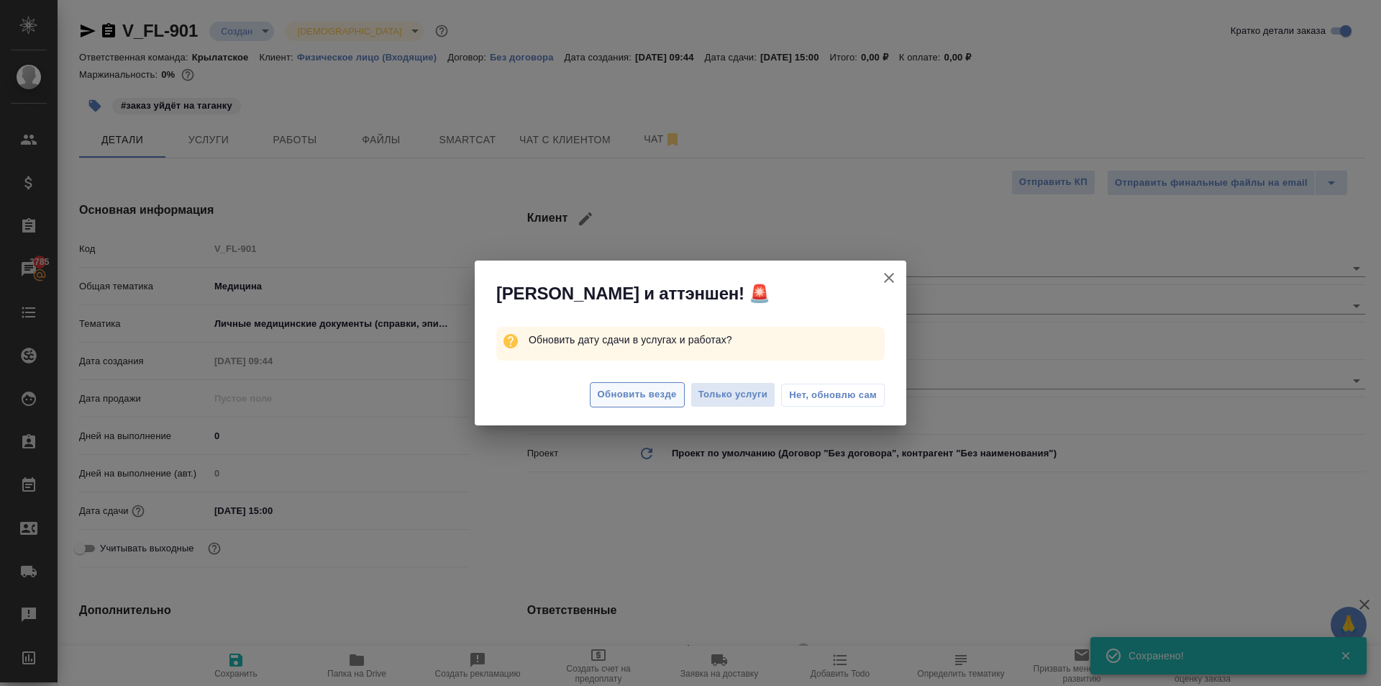
type textarea "x"
click at [615, 390] on span "Обновить везде" at bounding box center [637, 394] width 79 height 17
type textarea "x"
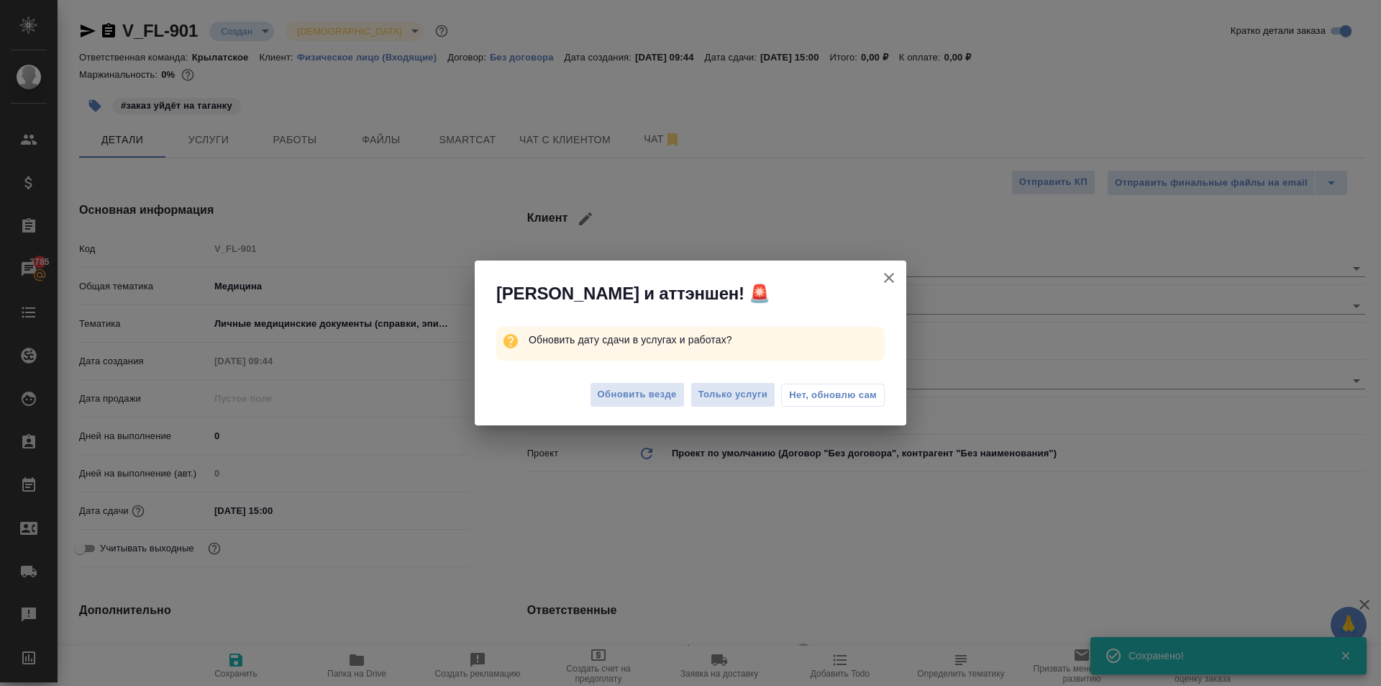
type textarea "x"
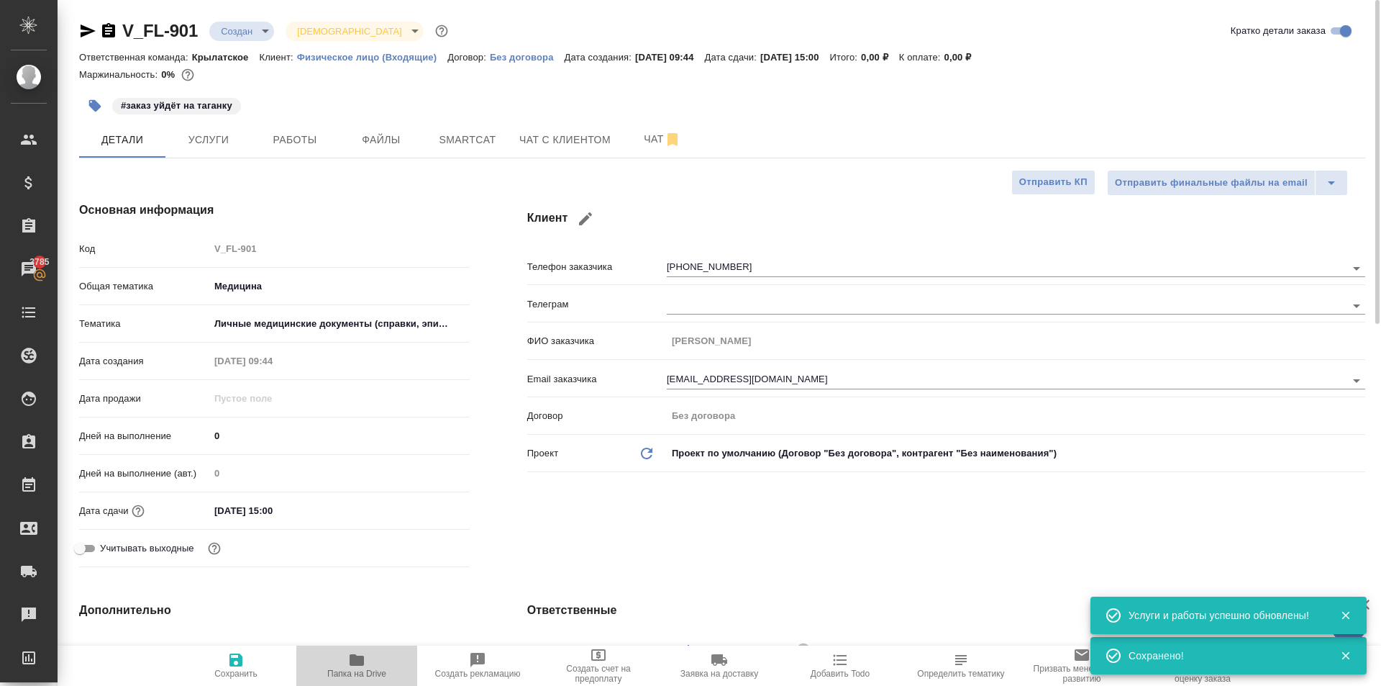
click at [396, 645] on button "Папка на Drive" at bounding box center [356, 665] width 121 height 40
type textarea "x"
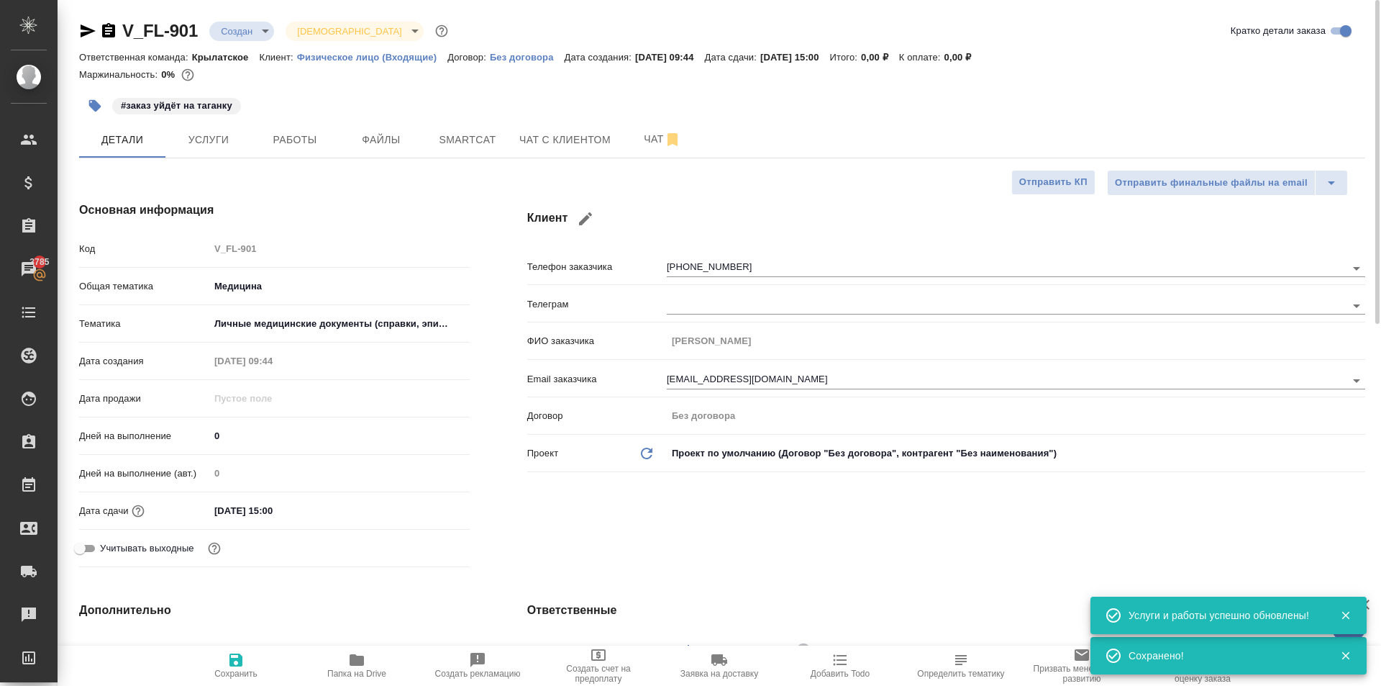
type textarea "x"
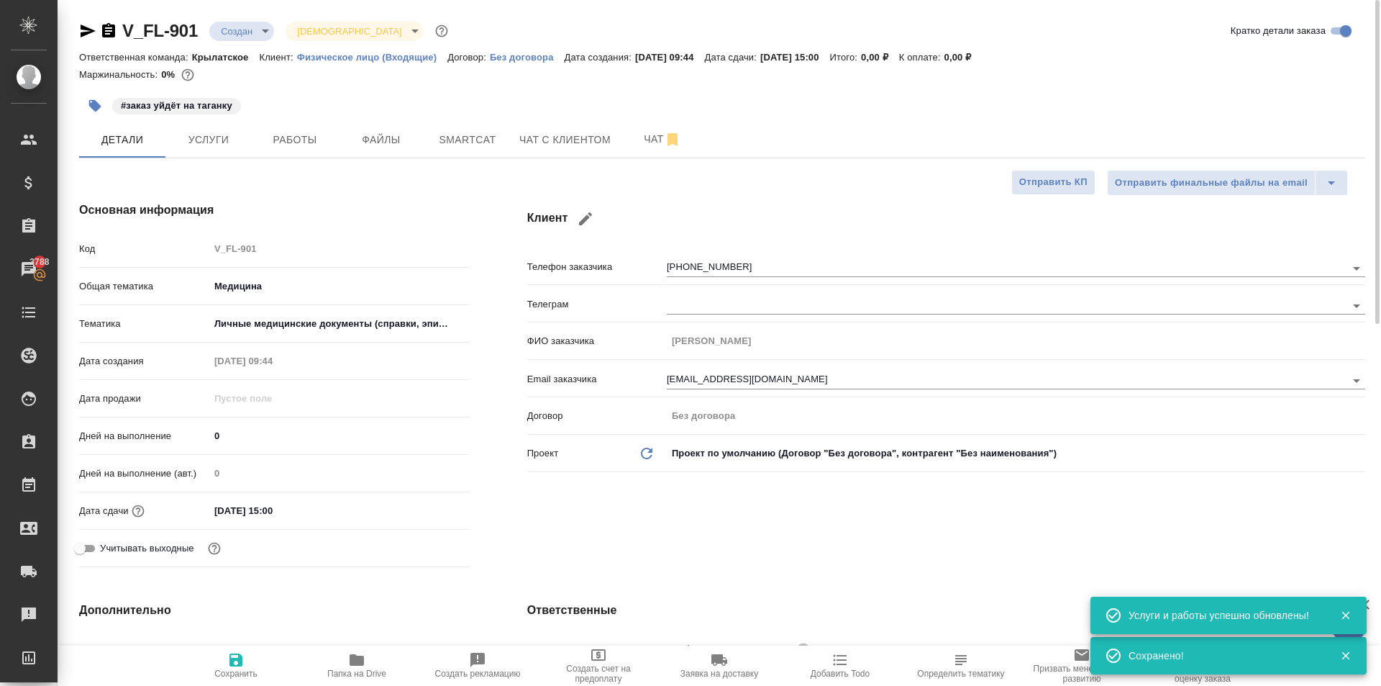
type textarea "x"
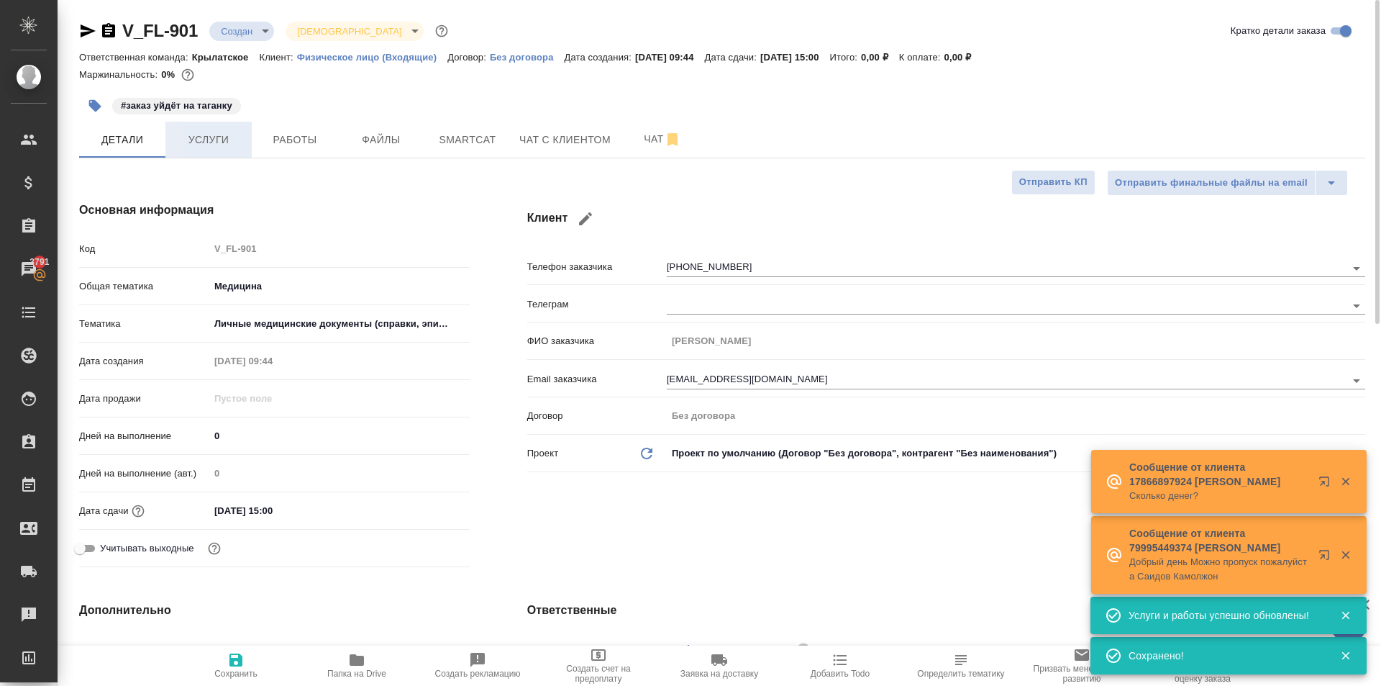
click at [222, 131] on span "Услуги" at bounding box center [208, 140] width 69 height 18
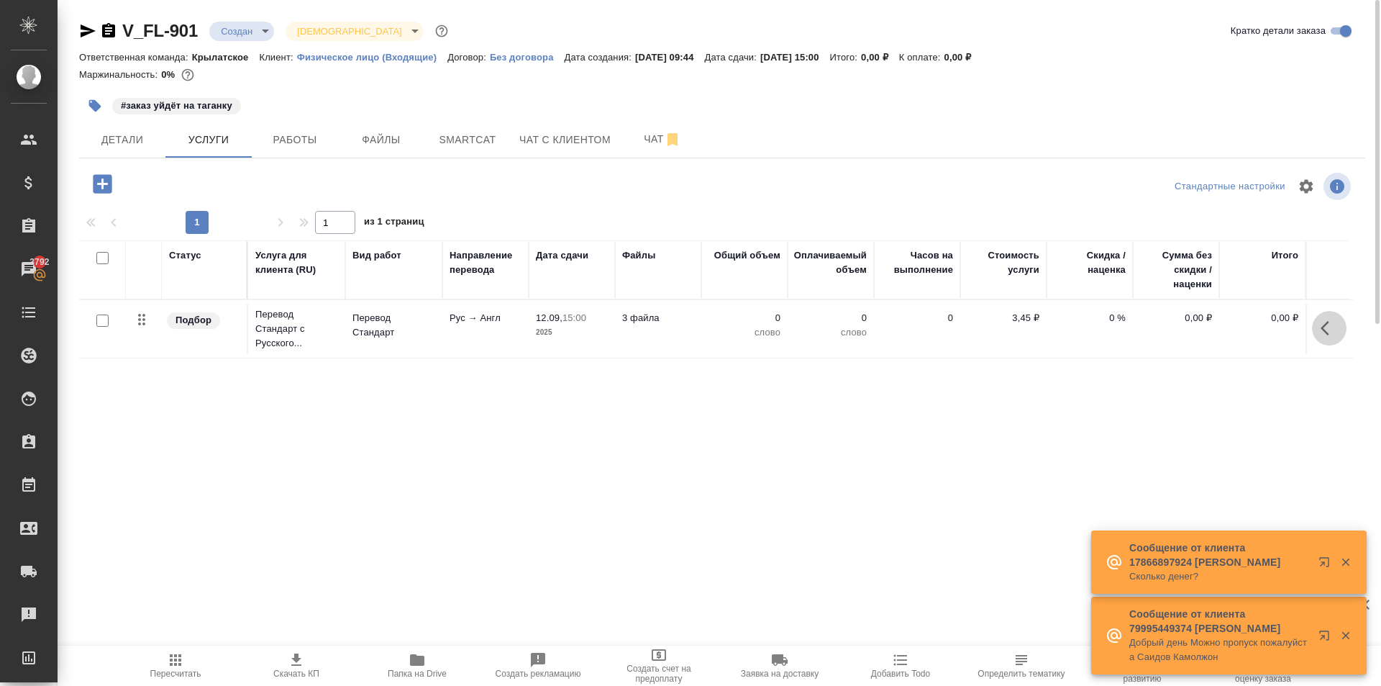
click at [1321, 312] on button "button" at bounding box center [1329, 328] width 35 height 35
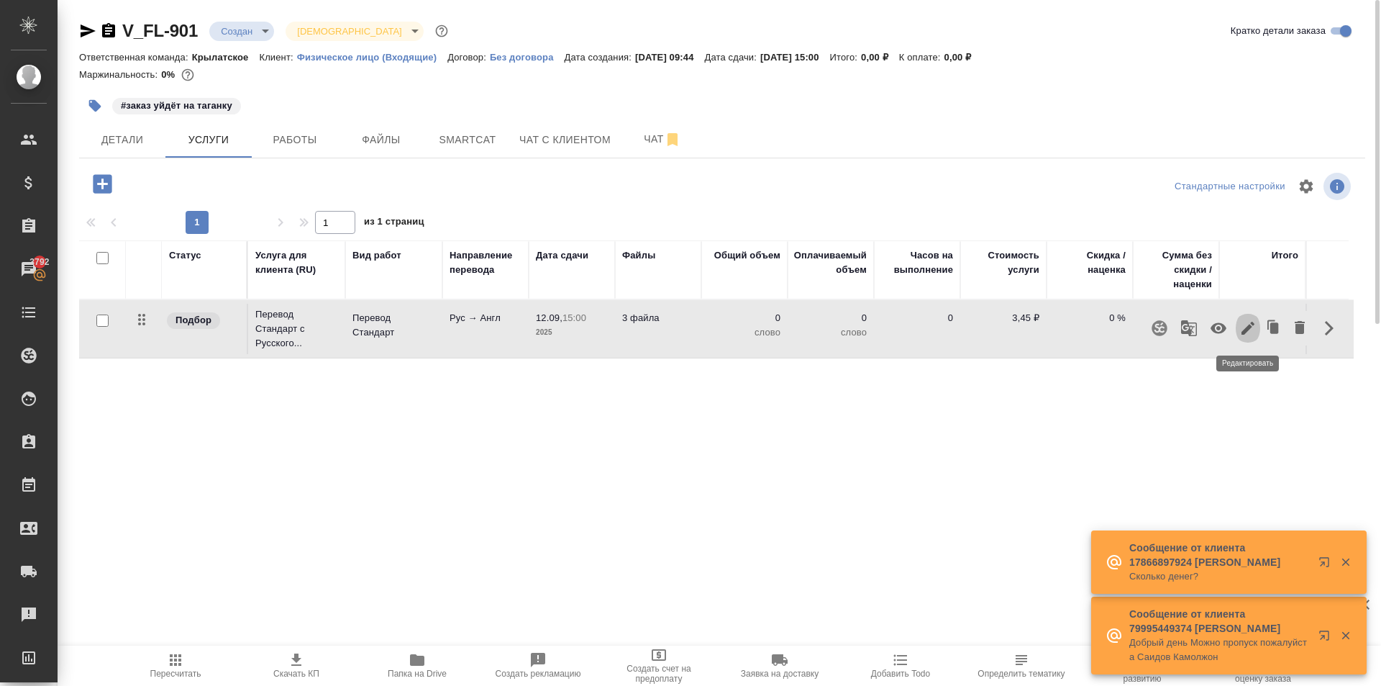
click at [1245, 327] on icon "button" at bounding box center [1248, 327] width 17 height 17
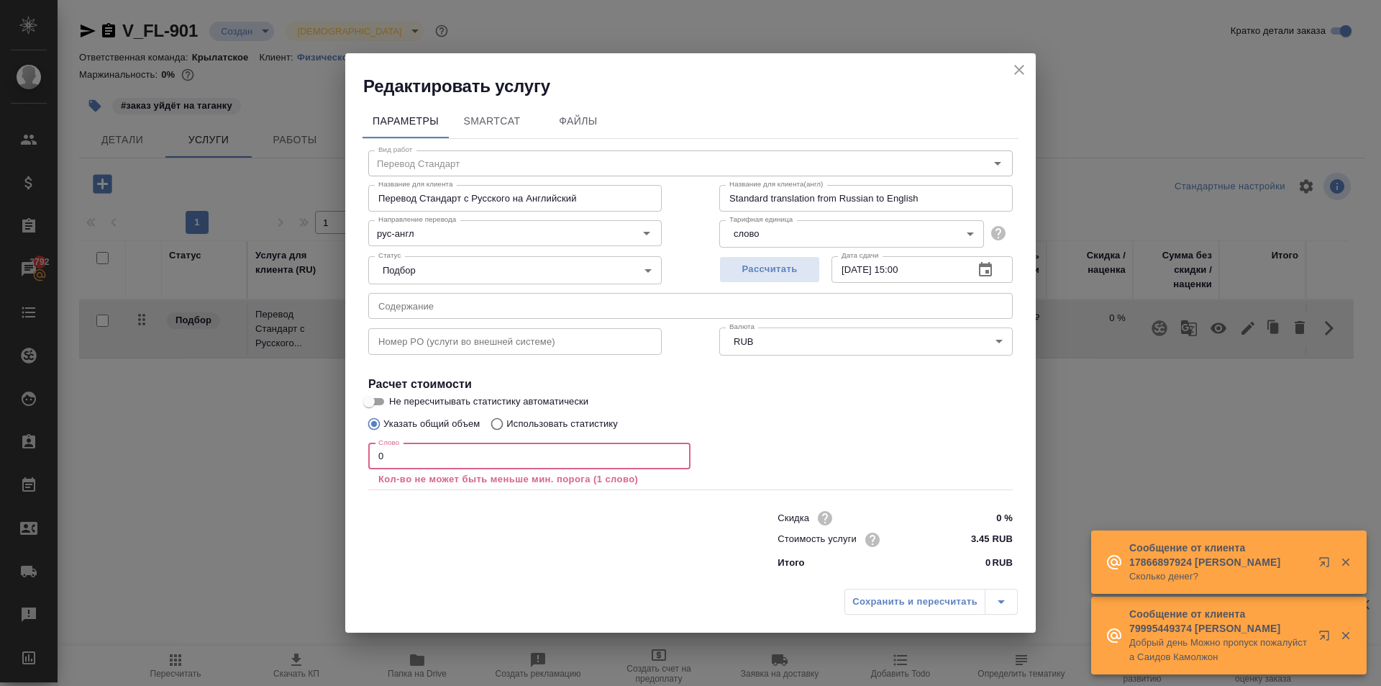
drag, startPoint x: 385, startPoint y: 452, endPoint x: 355, endPoint y: 452, distance: 29.5
click at [368, 450] on div "Вид работ Перевод Стандарт Вид работ Название для клиента Перевод Стандарт с Ру…" at bounding box center [691, 357] width 656 height 437
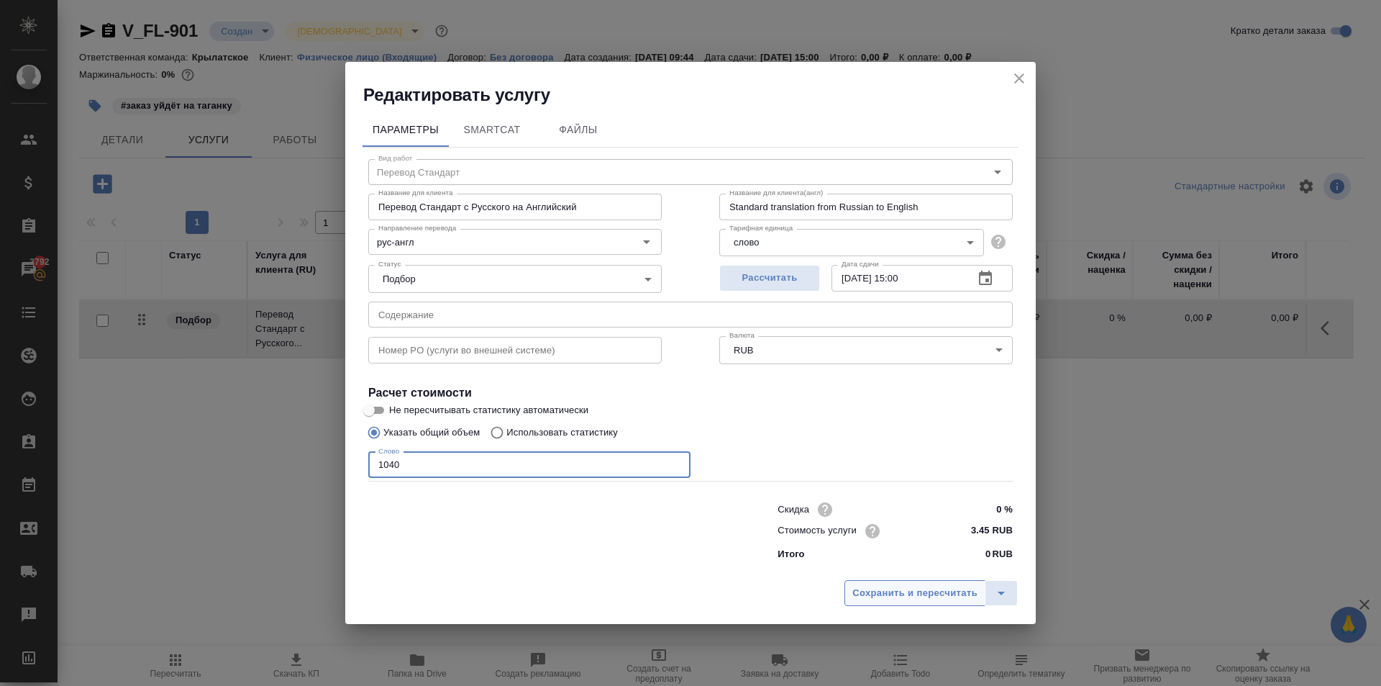
type input "1040"
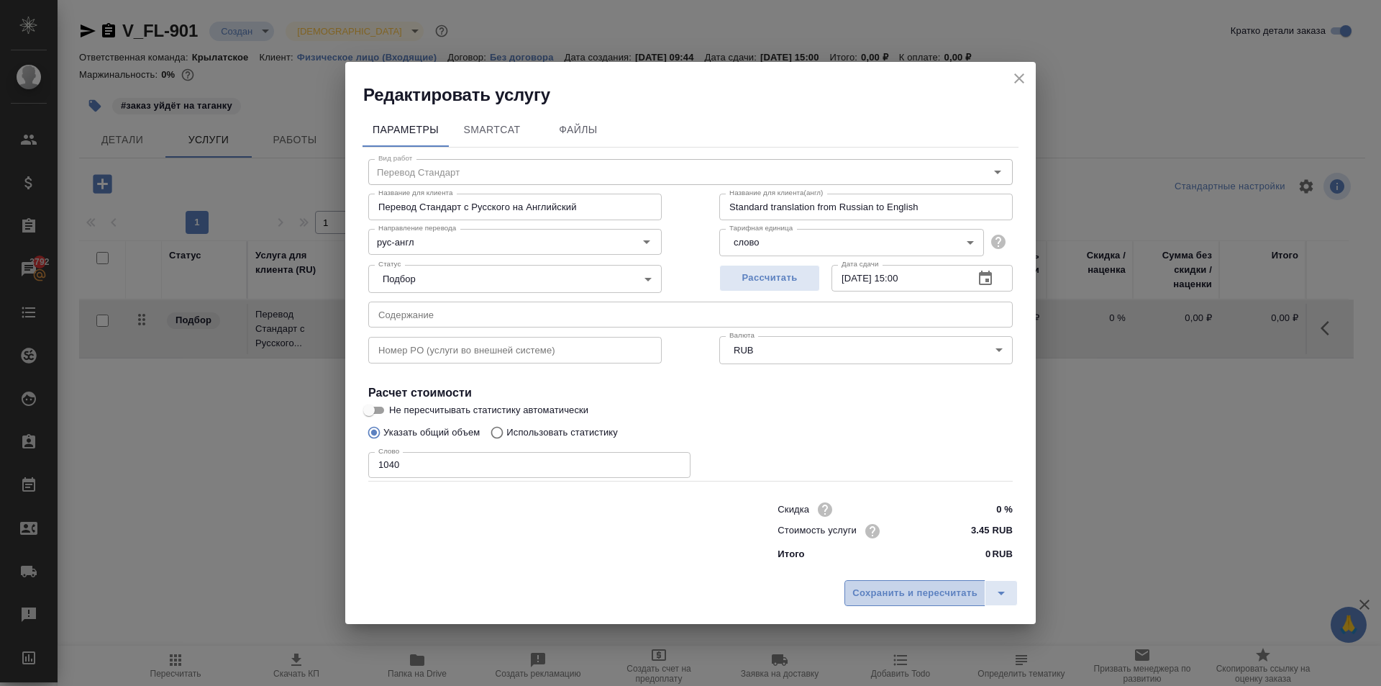
click at [888, 583] on button "Сохранить и пересчитать" at bounding box center [915, 593] width 141 height 26
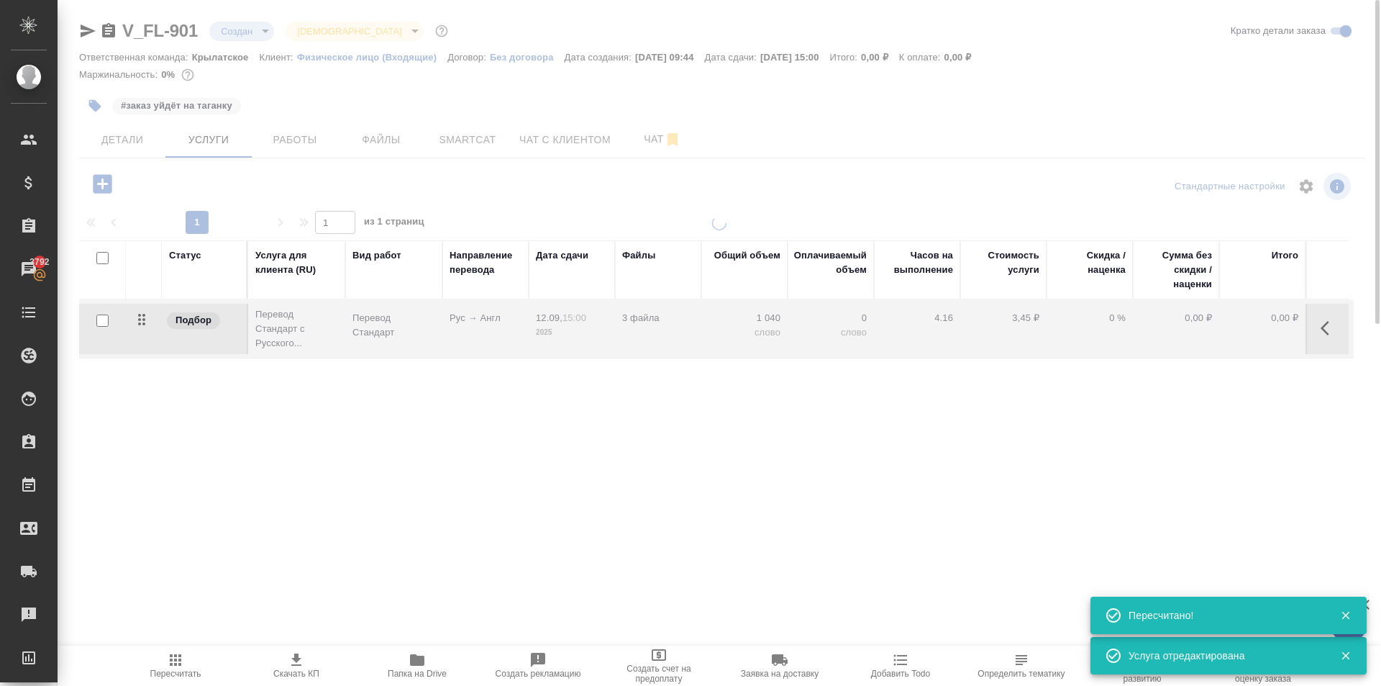
type input "urgent"
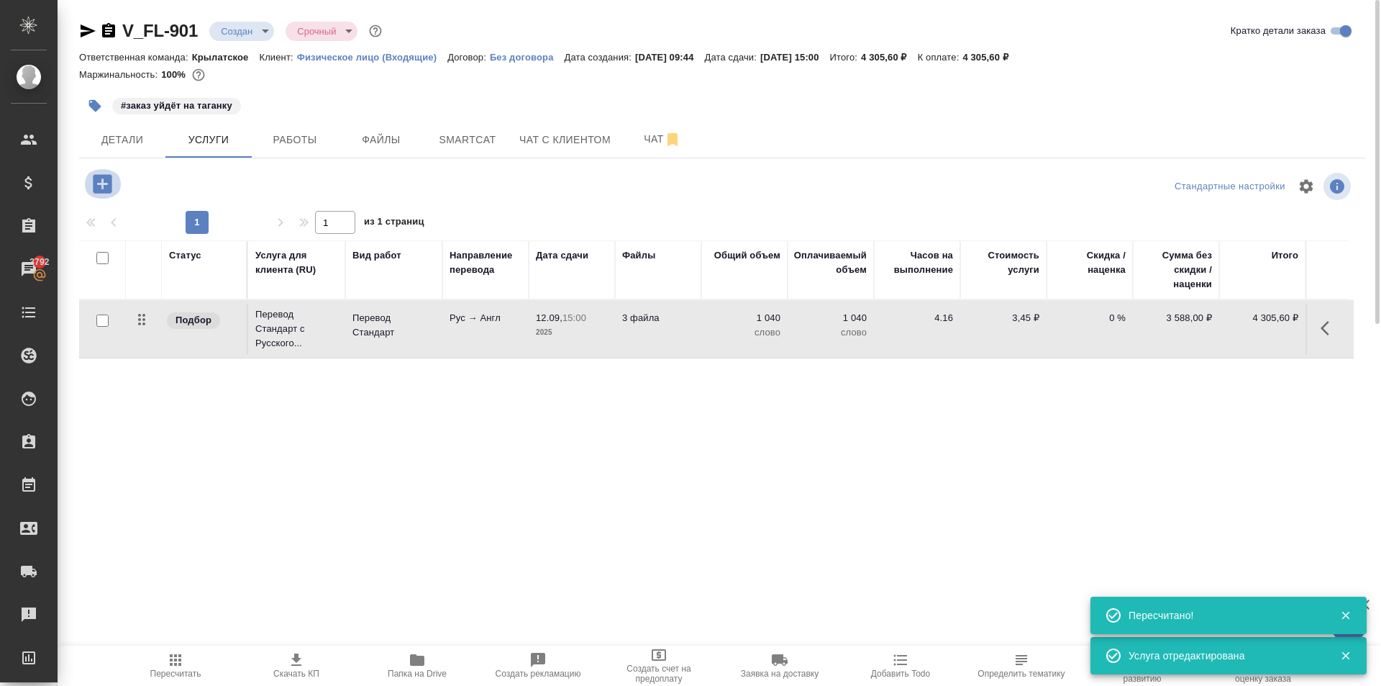
click at [112, 176] on icon "button" at bounding box center [102, 183] width 19 height 19
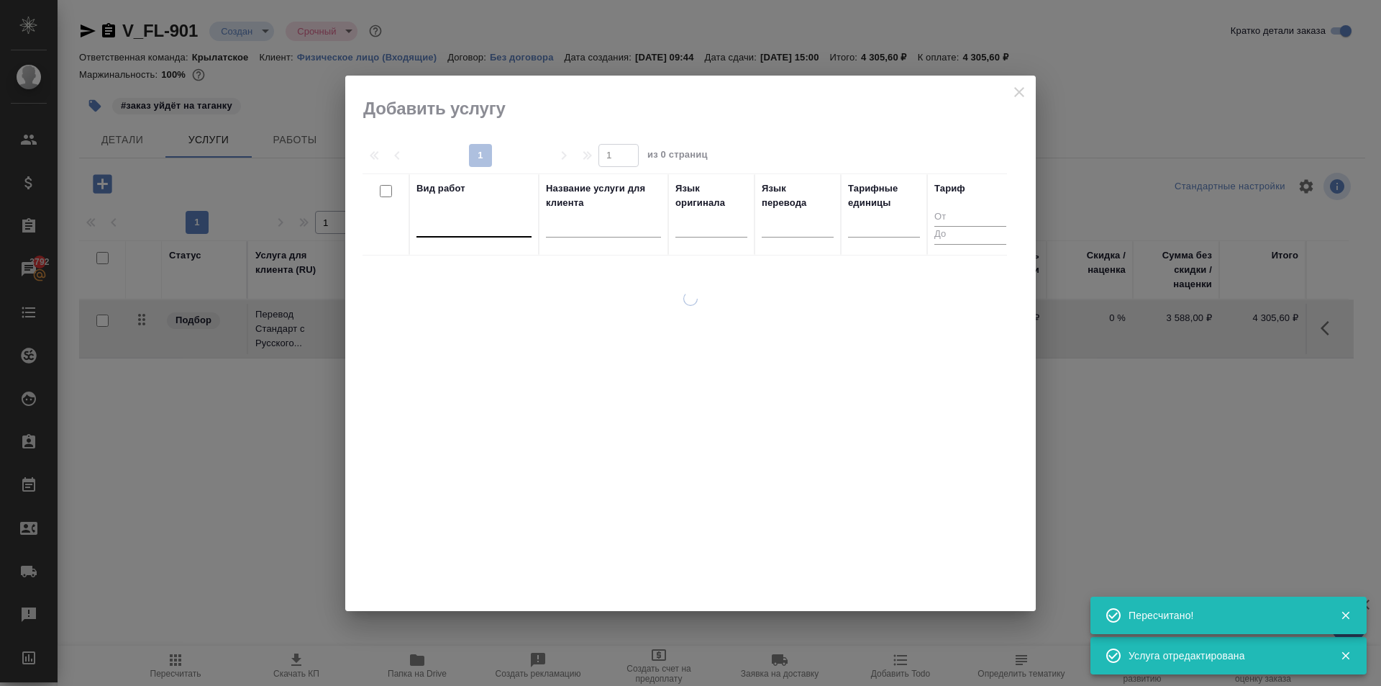
click at [479, 224] on div at bounding box center [474, 222] width 115 height 21
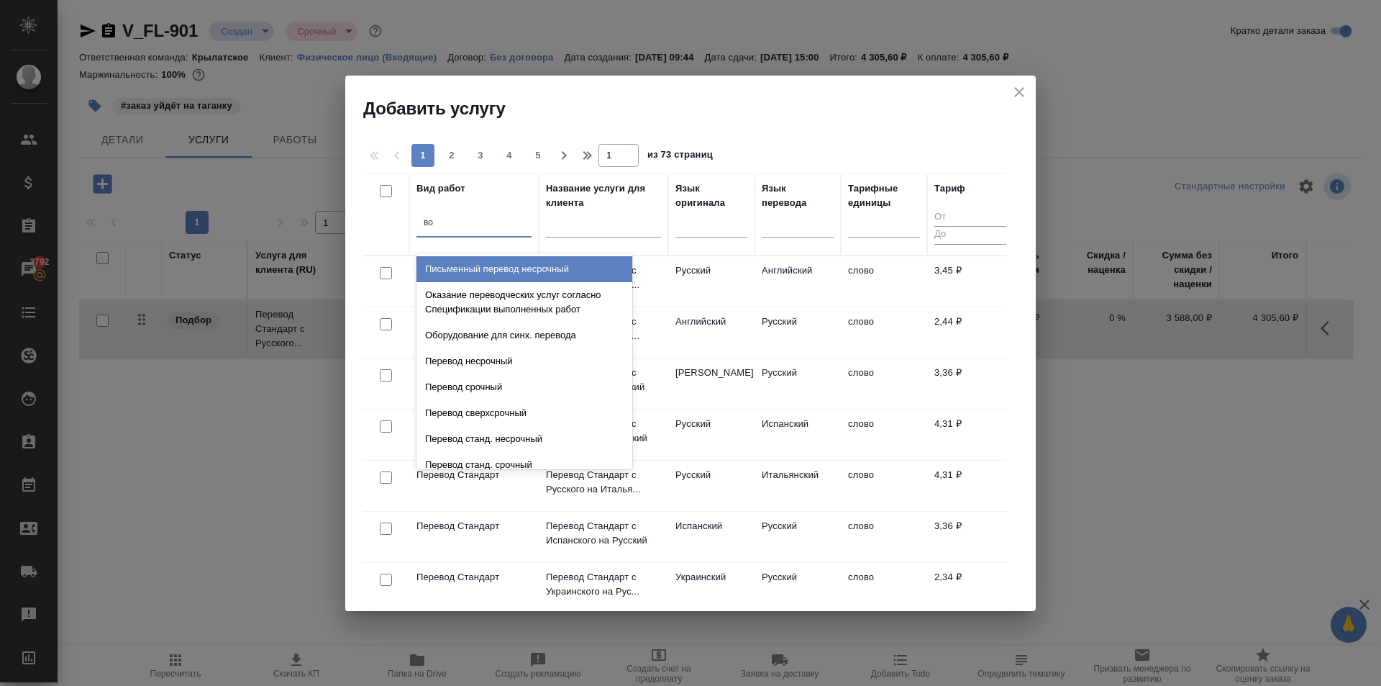
type input "во"
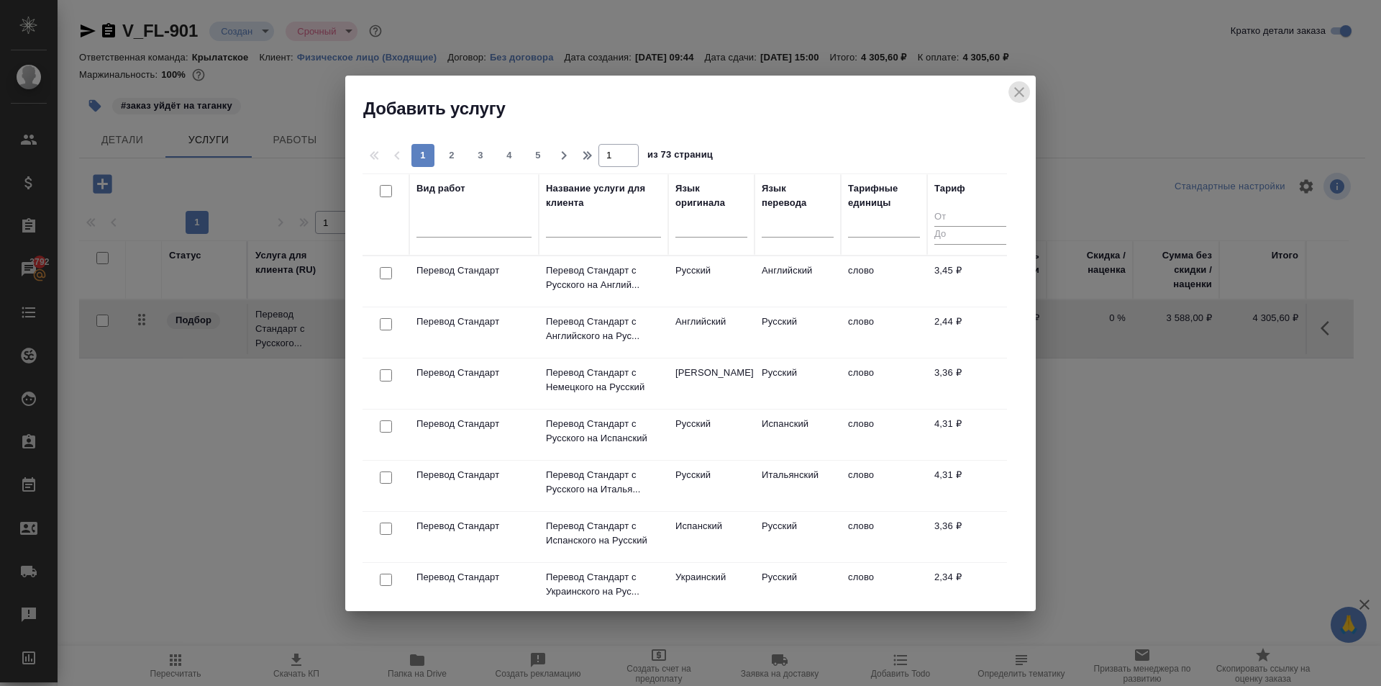
click at [1024, 100] on icon "close" at bounding box center [1019, 91] width 17 height 17
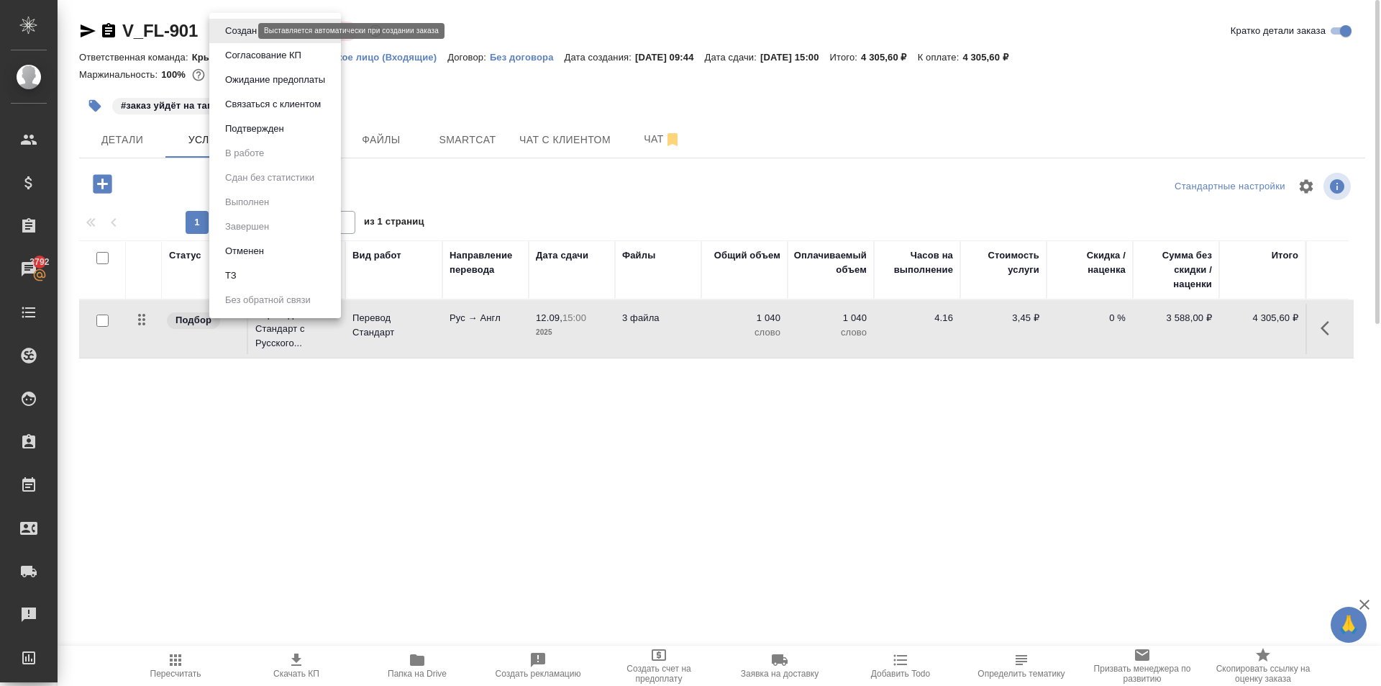
click at [246, 26] on body "🙏 .cls-1 fill:#fff; AWATERA Kasymov Timur Клиенты Спецификации Заказы 3792 Чаты…" at bounding box center [690, 343] width 1381 height 686
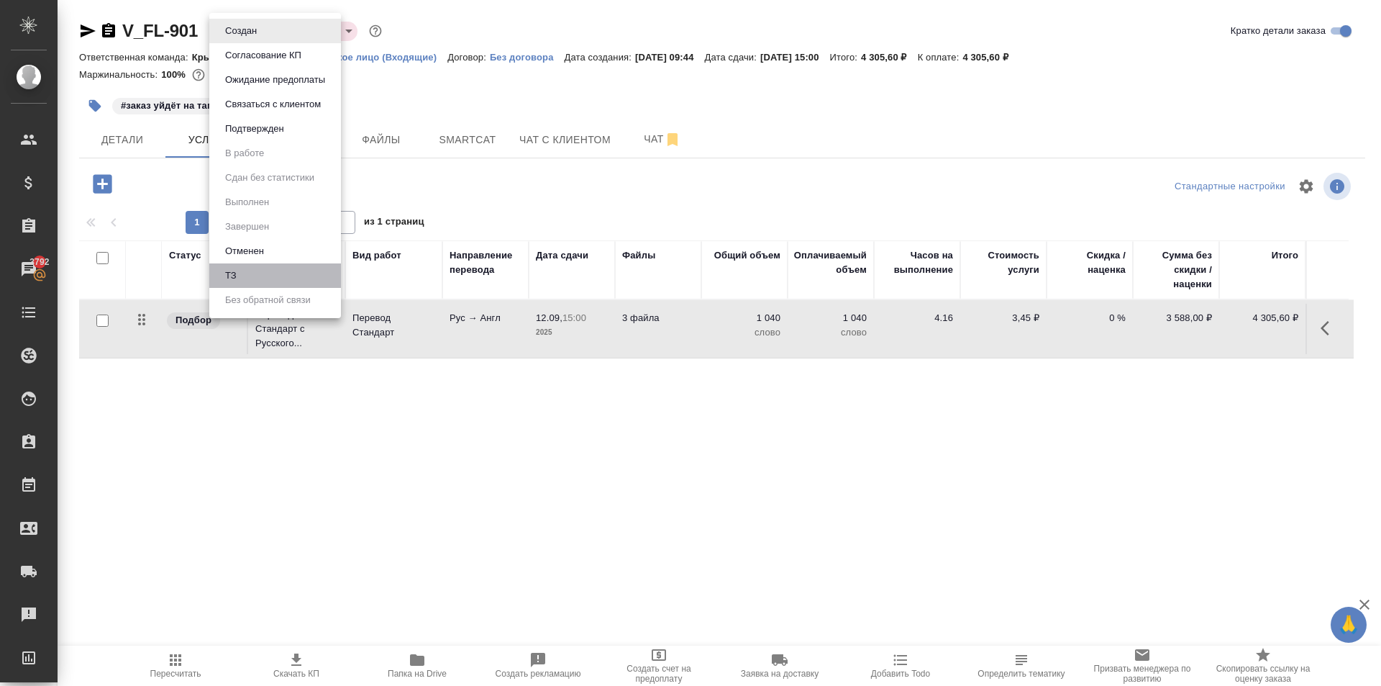
click at [262, 274] on li "ТЗ" at bounding box center [275, 275] width 132 height 24
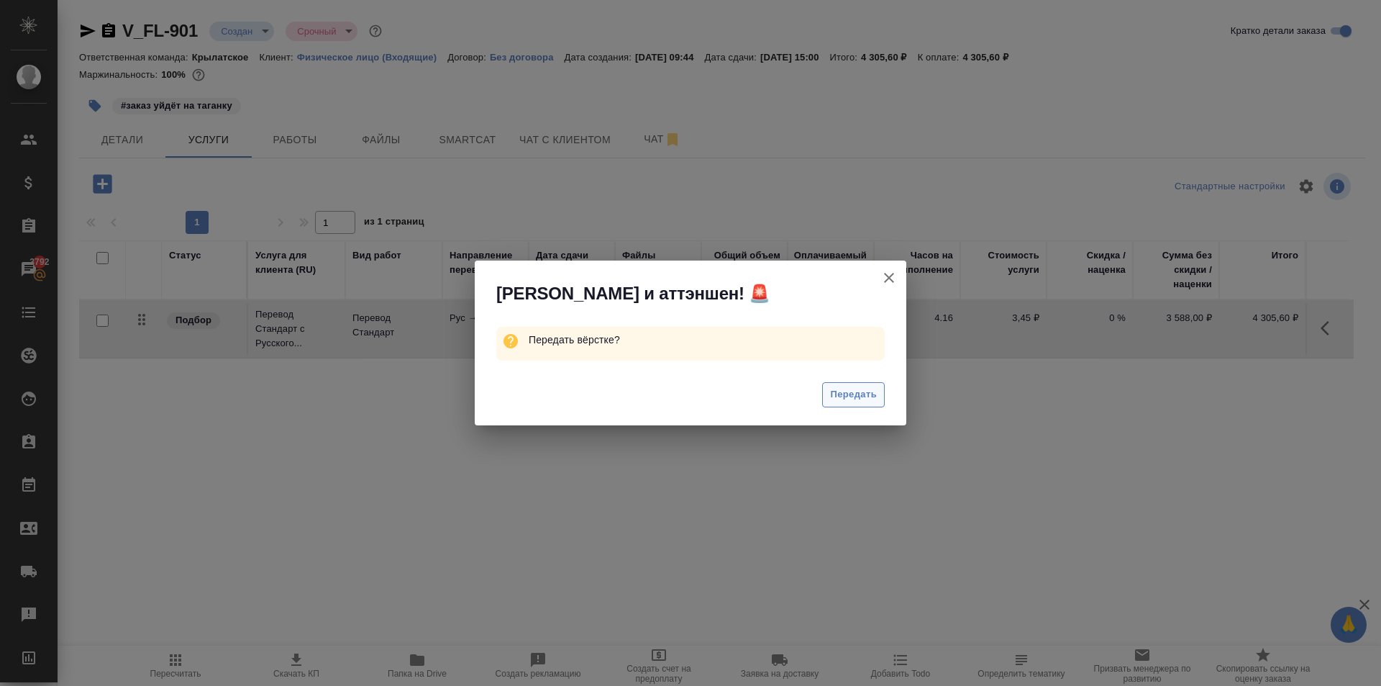
click at [869, 400] on span "Передать" at bounding box center [853, 394] width 47 height 17
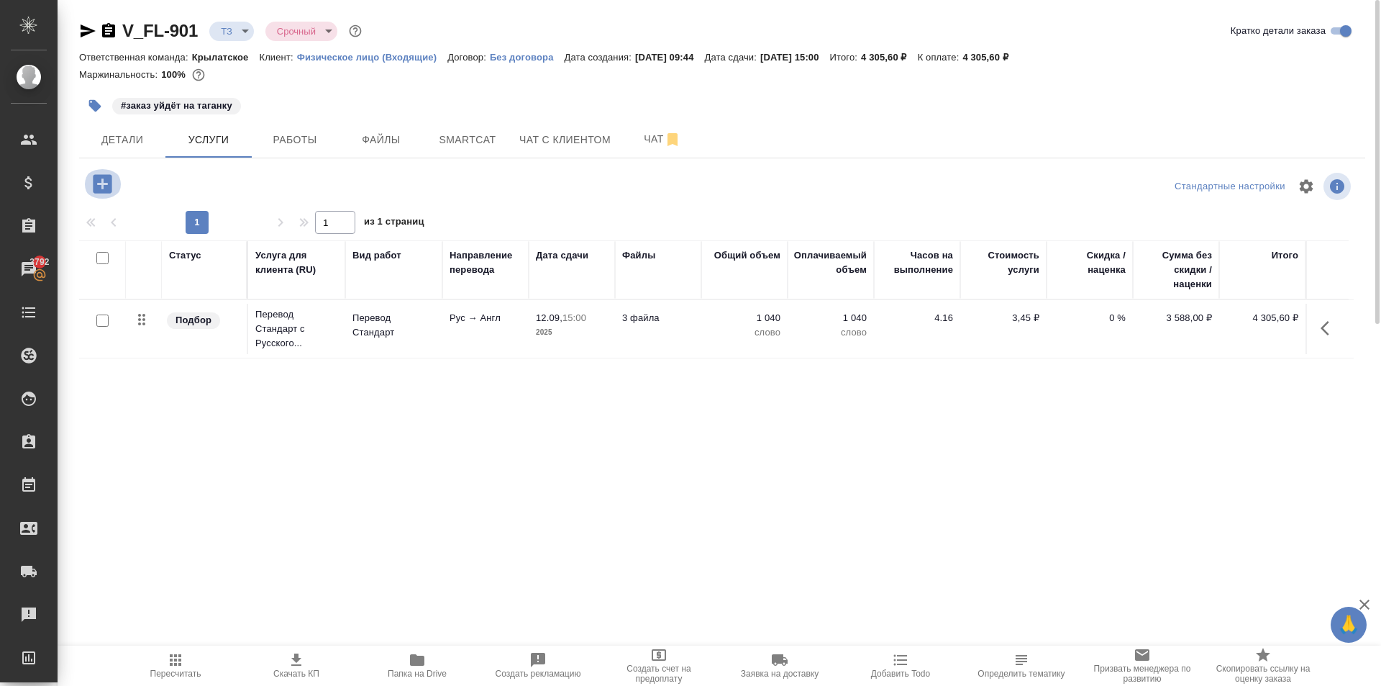
click at [115, 178] on button "button" at bounding box center [103, 183] width 40 height 29
click at [104, 182] on icon "button" at bounding box center [102, 183] width 19 height 19
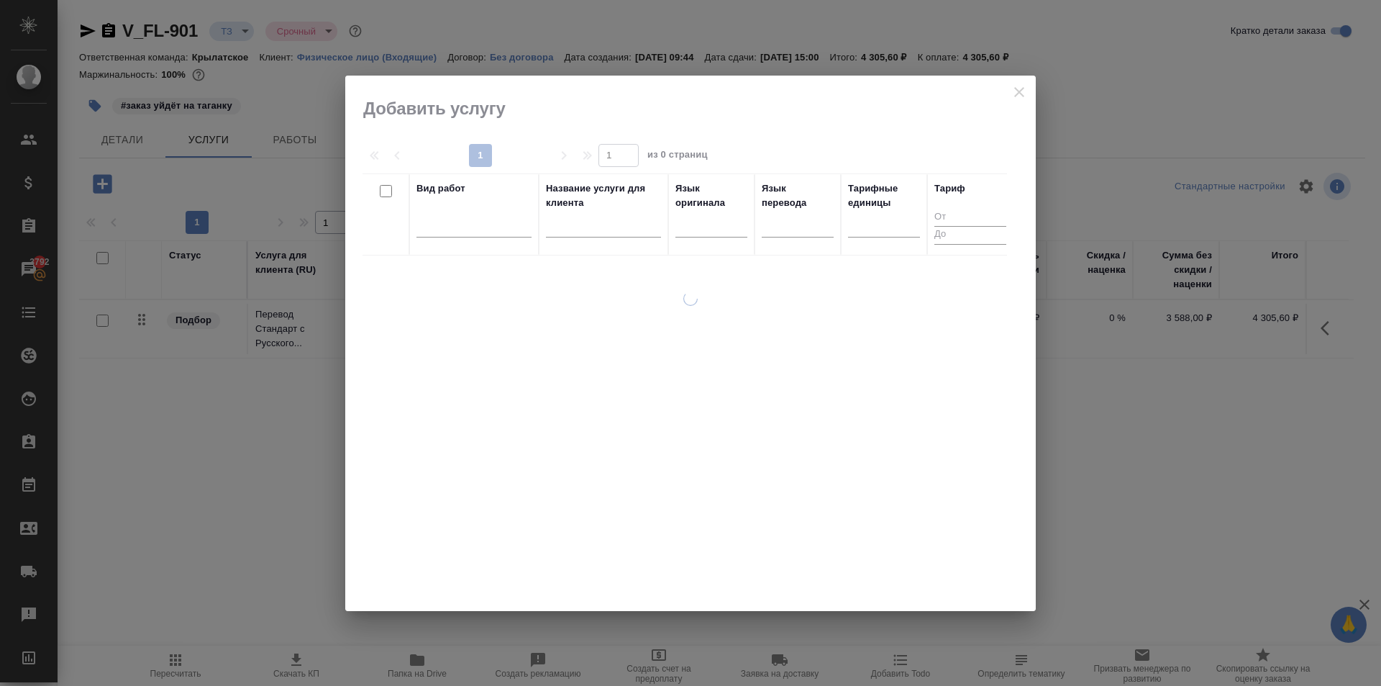
click at [414, 235] on th "Вид работ" at bounding box center [473, 214] width 129 height 82
click at [440, 237] on div at bounding box center [474, 228] width 115 height 37
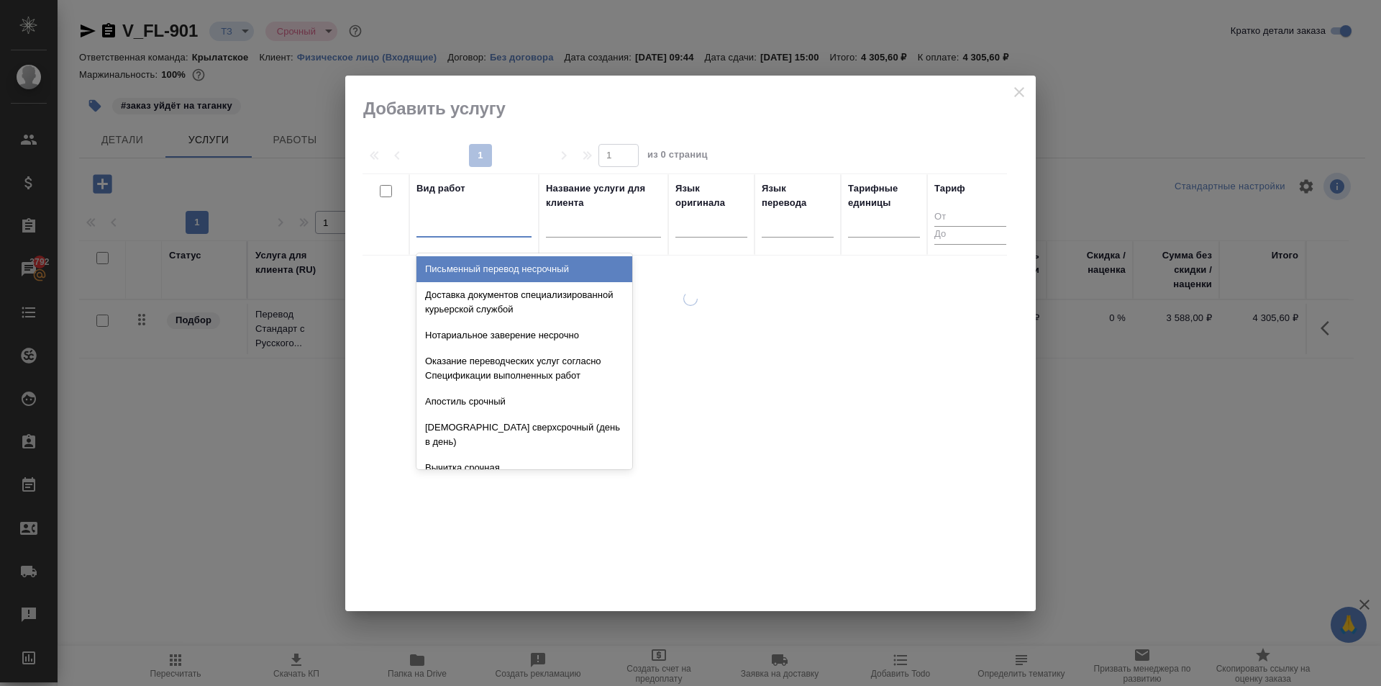
click at [440, 232] on div at bounding box center [474, 222] width 115 height 21
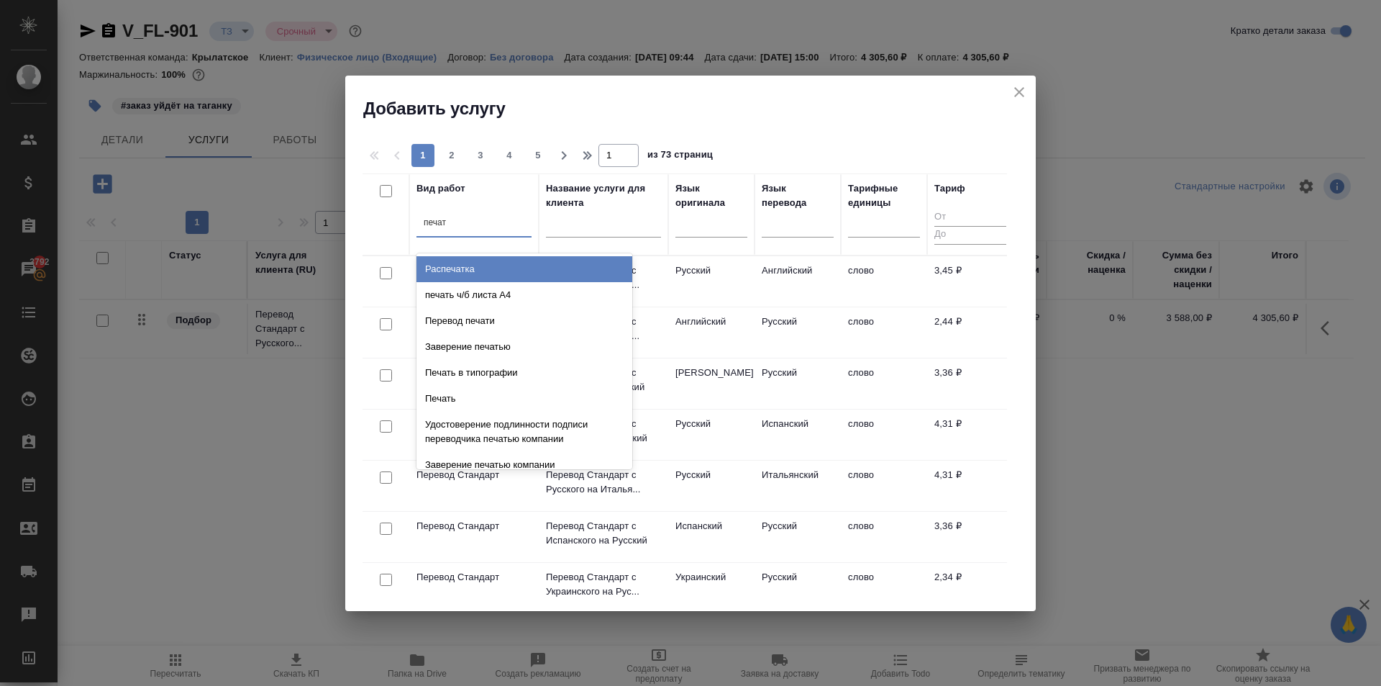
type input "печать"
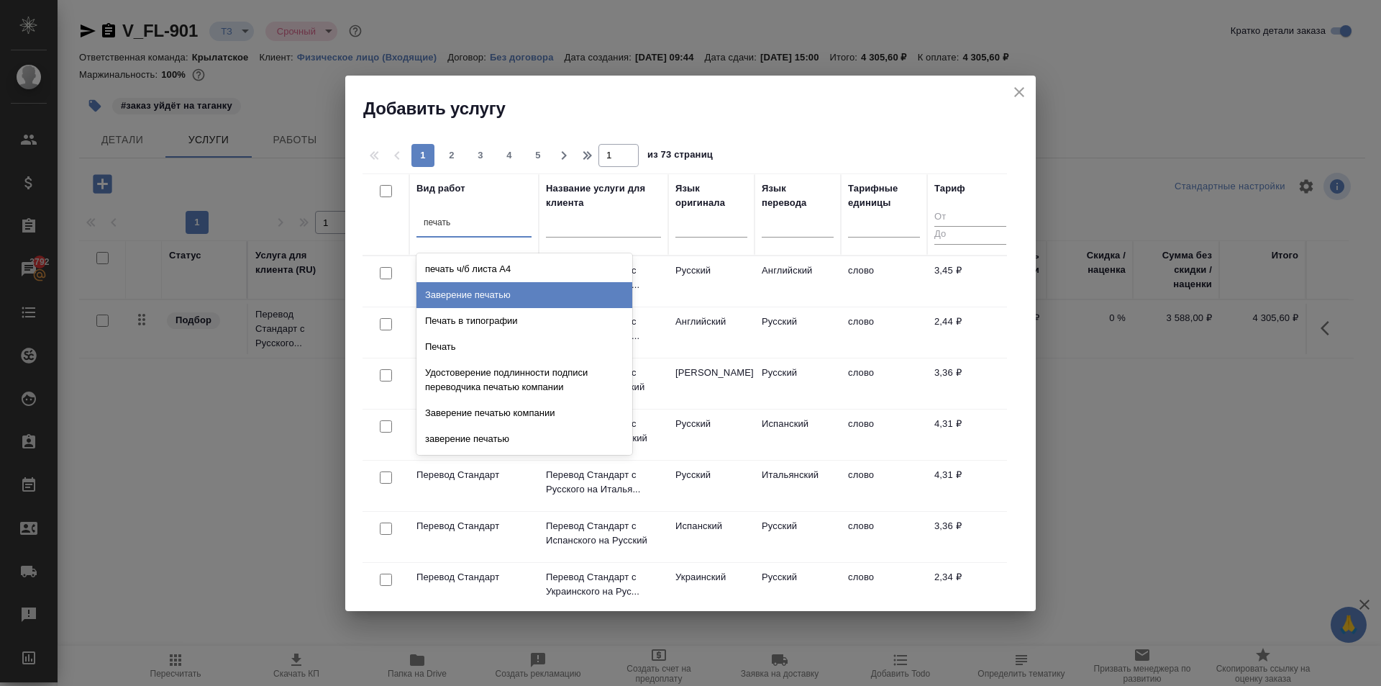
click at [555, 295] on div "Заверение печатью" at bounding box center [525, 295] width 216 height 26
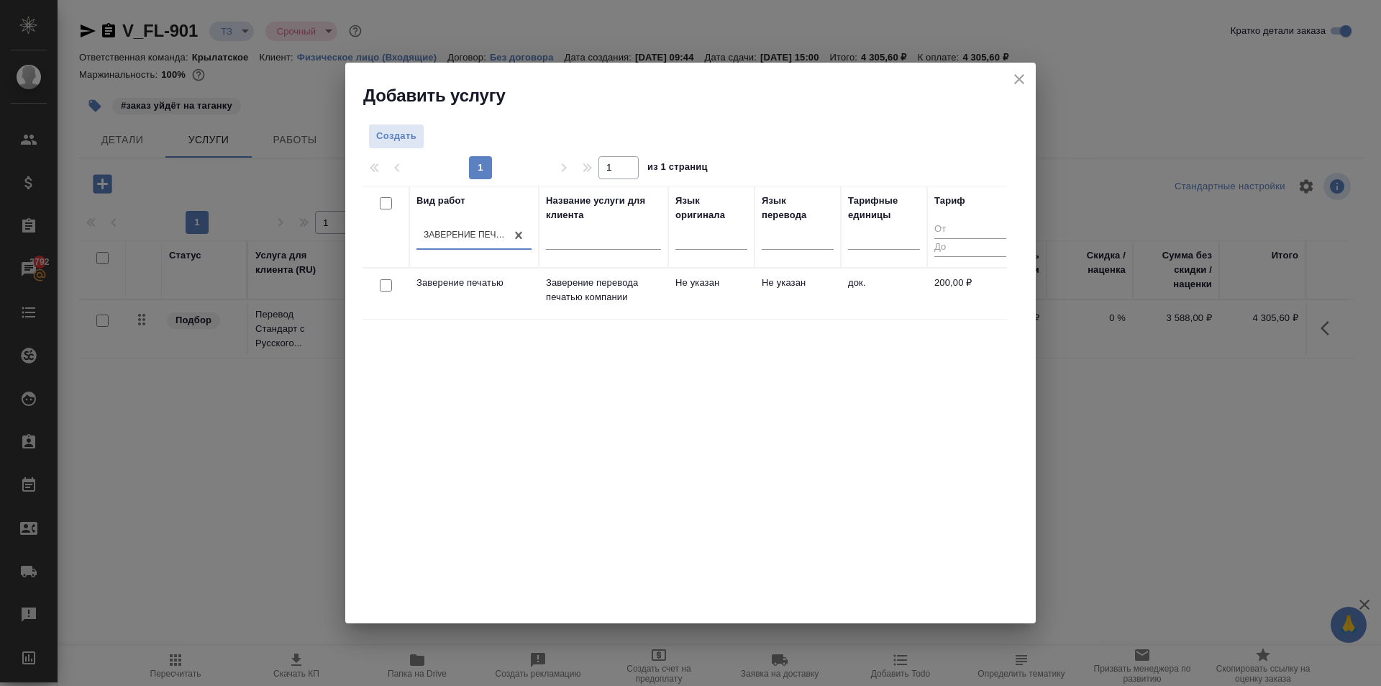
click at [698, 296] on td "Не указан" at bounding box center [711, 293] width 86 height 50
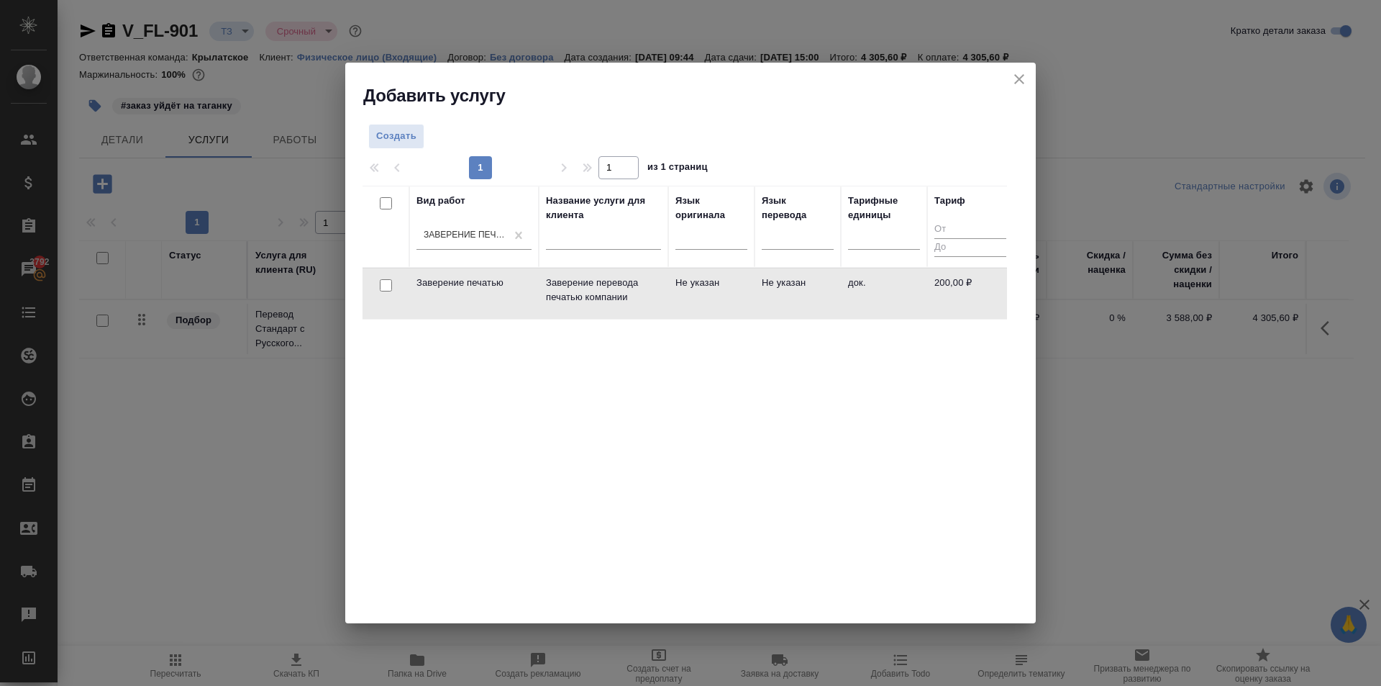
click at [698, 296] on td "Не указан" at bounding box center [711, 293] width 86 height 50
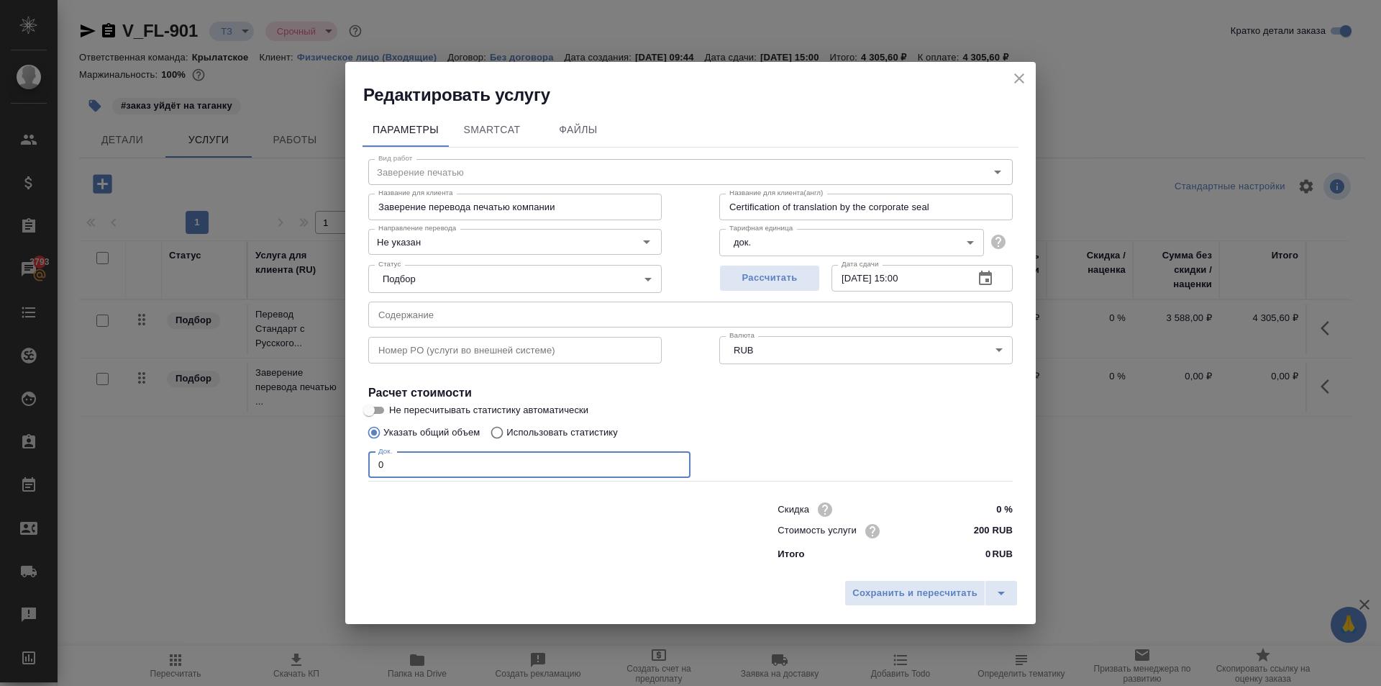
drag, startPoint x: 406, startPoint y: 469, endPoint x: 357, endPoint y: 455, distance: 51.0
click at [357, 455] on div "Параметры SmartCat Файлы Вид работ Заверение печатью Вид работ Название для кли…" at bounding box center [690, 339] width 691 height 466
type input "5"
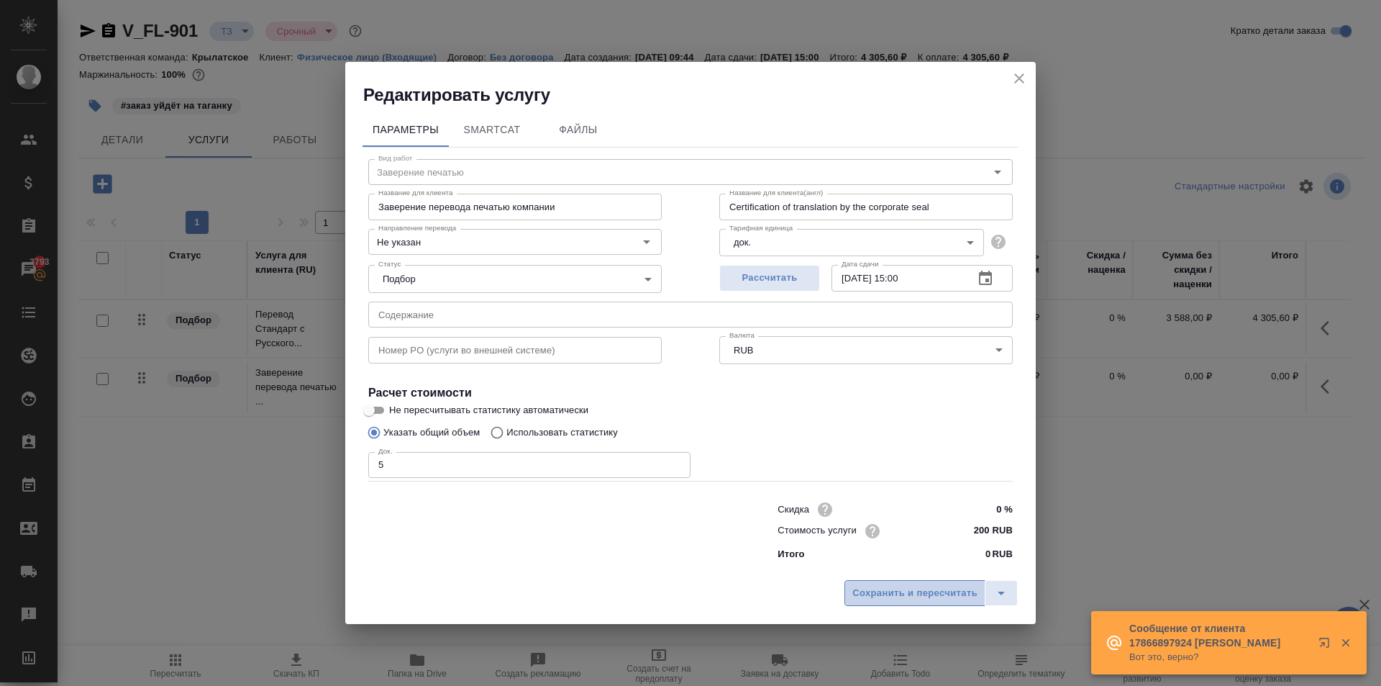
click at [920, 586] on span "Сохранить и пересчитать" at bounding box center [915, 593] width 125 height 17
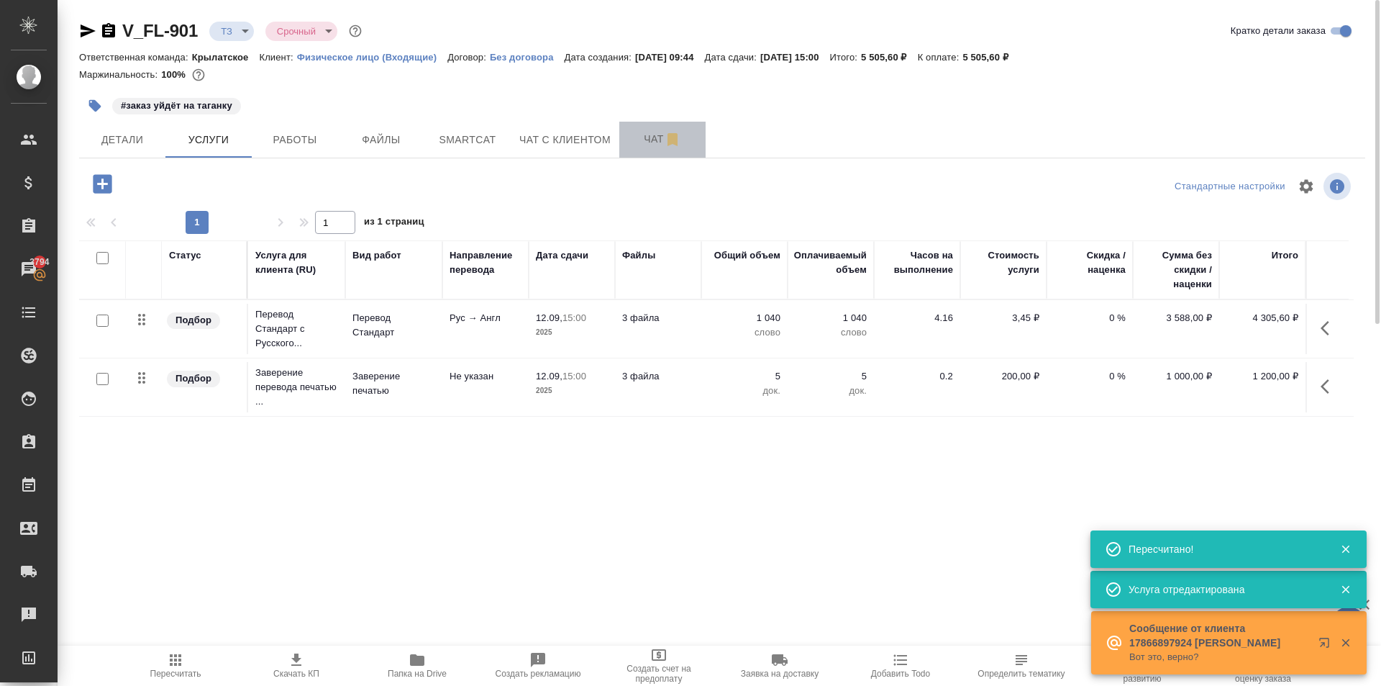
click at [640, 157] on button "Чат" at bounding box center [662, 140] width 86 height 36
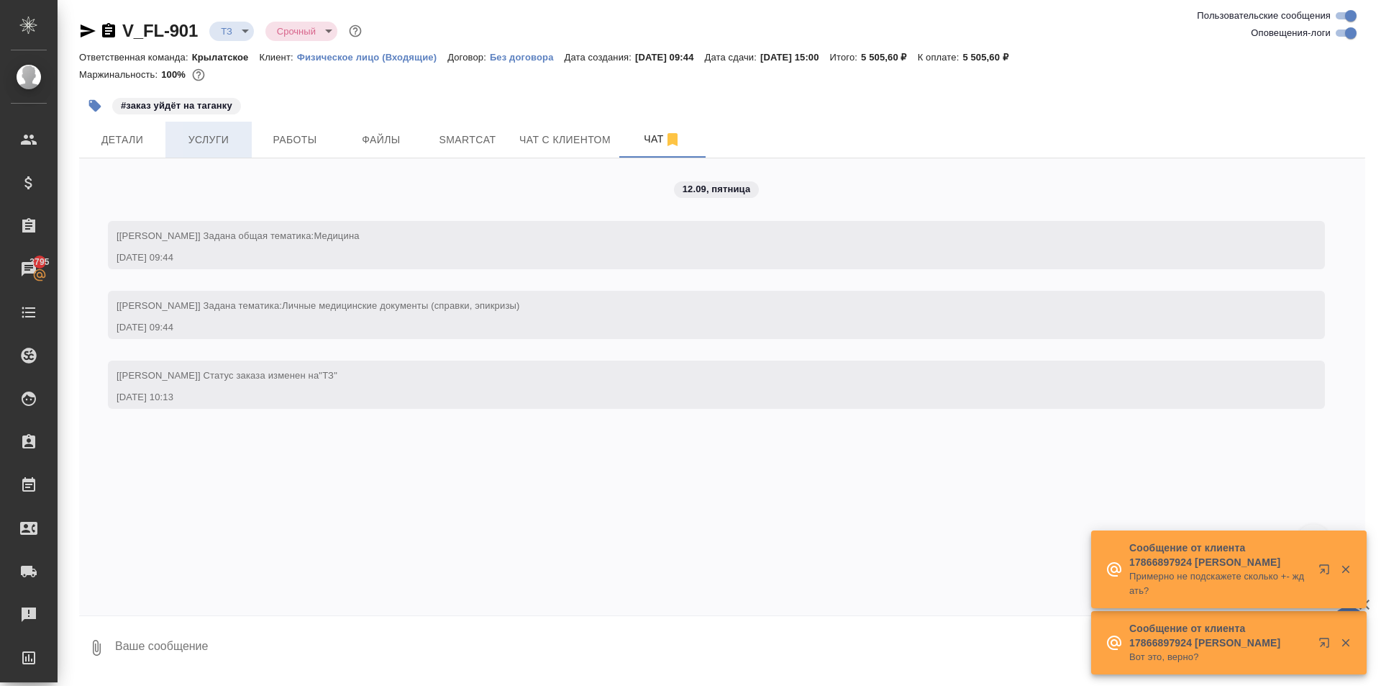
click at [196, 129] on button "Услуги" at bounding box center [208, 140] width 86 height 36
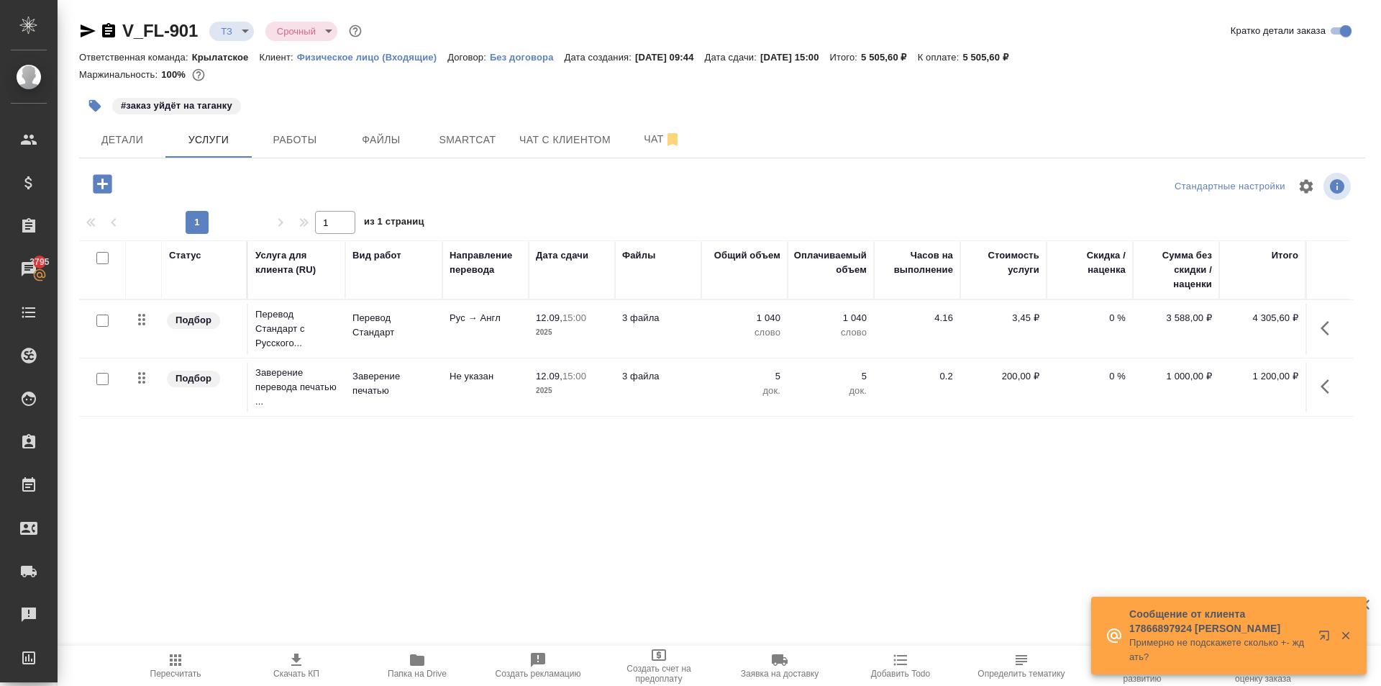
click at [183, 663] on icon "button" at bounding box center [175, 659] width 17 height 17
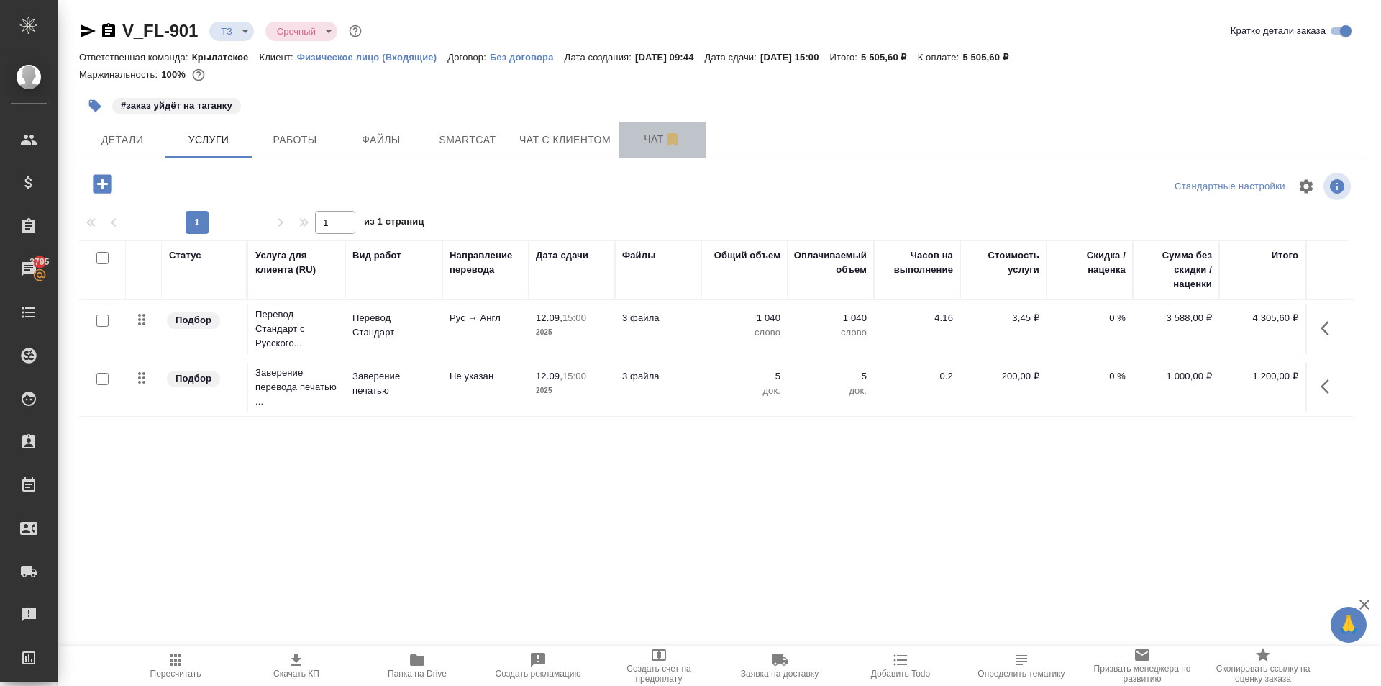
click at [639, 133] on span "Чат" at bounding box center [662, 139] width 69 height 18
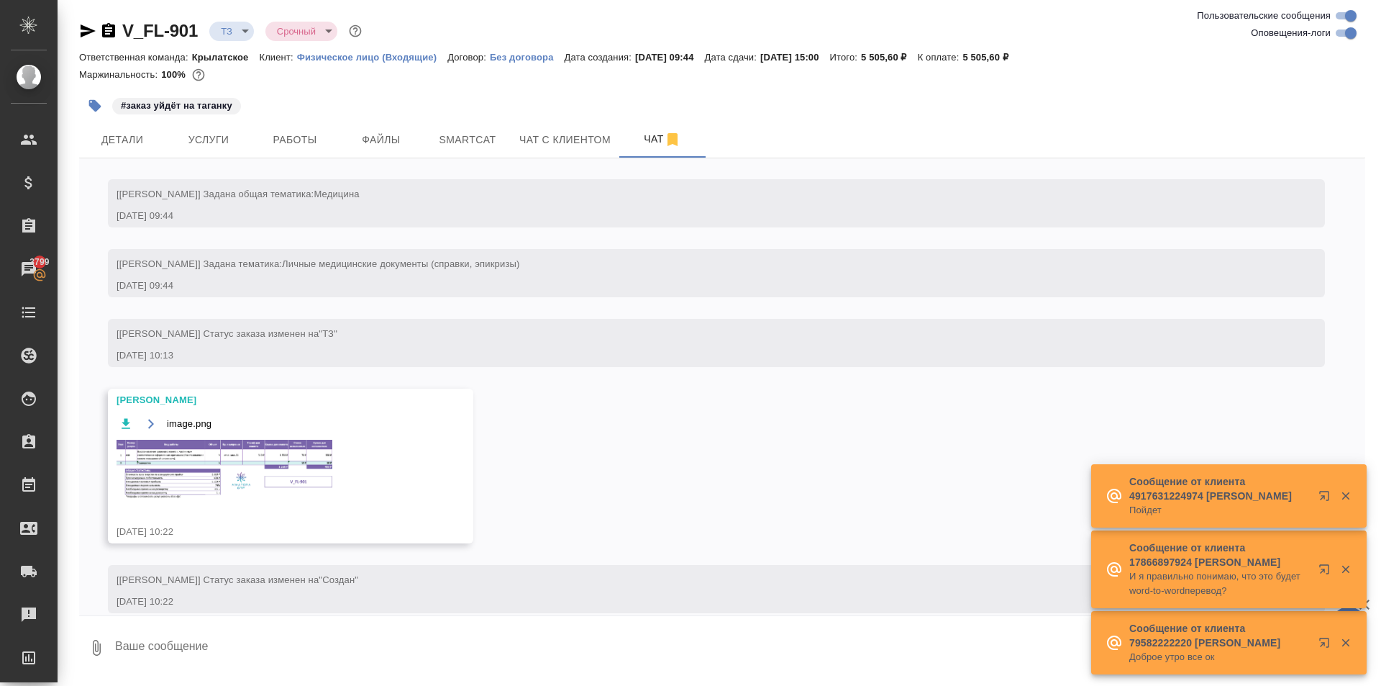
scroll to position [61, 0]
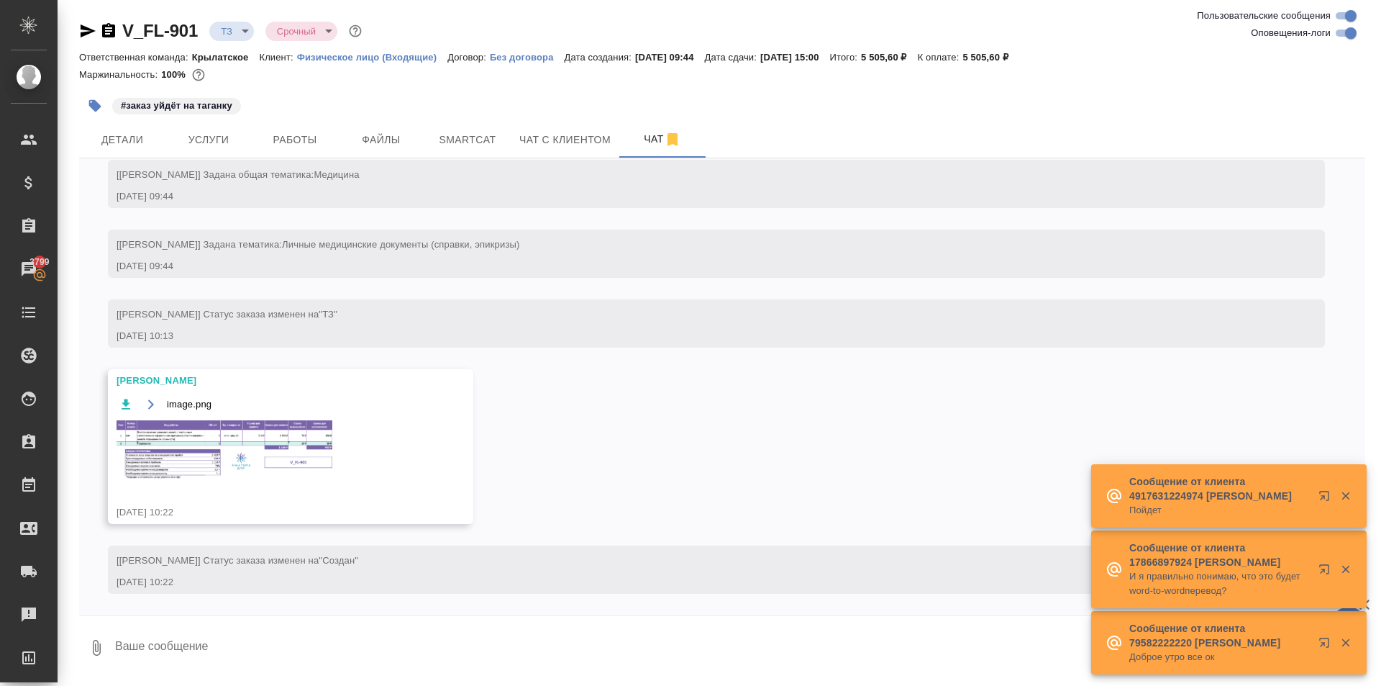
click at [306, 450] on img at bounding box center [225, 450] width 216 height 60
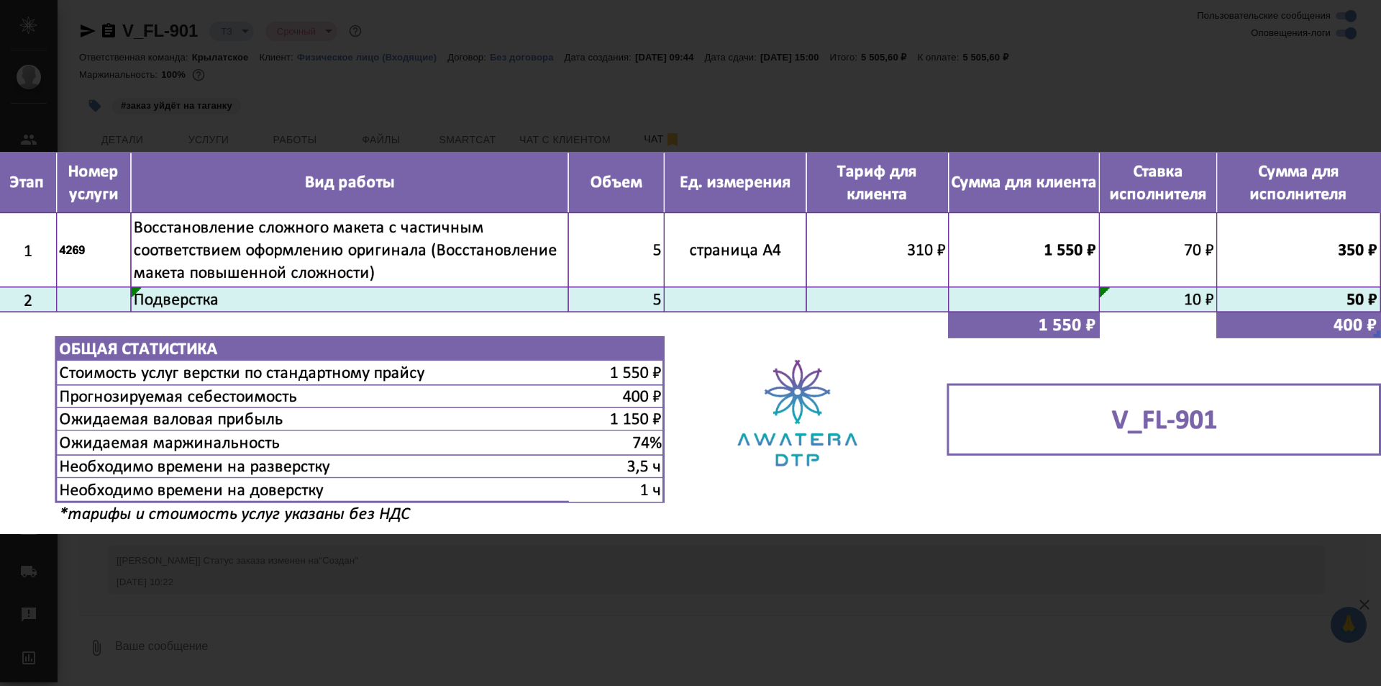
click at [759, 576] on div "image.png 1 of 1" at bounding box center [690, 343] width 1381 height 686
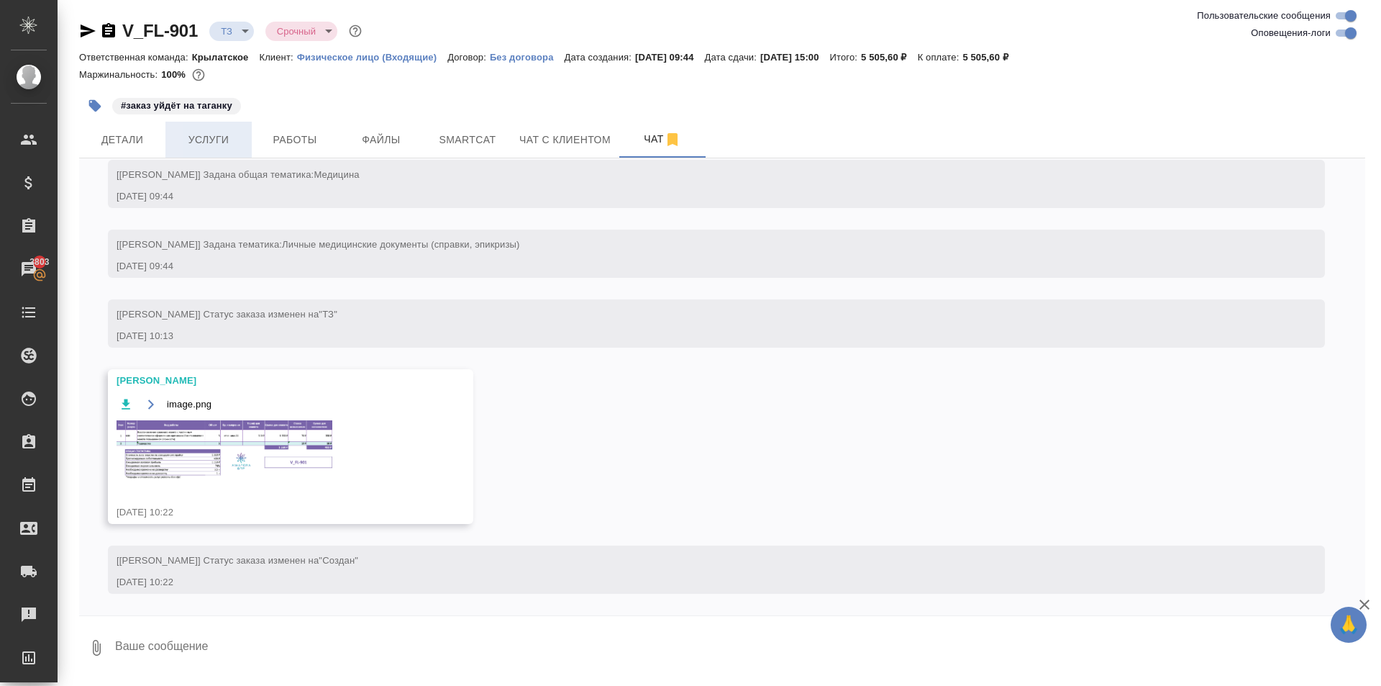
drag, startPoint x: 211, startPoint y: 169, endPoint x: 200, endPoint y: 147, distance: 24.8
click at [210, 169] on span "[Гудина Александра] Задана общая тематика: Медицина" at bounding box center [238, 174] width 243 height 11
click at [200, 147] on span "Услуги" at bounding box center [208, 140] width 69 height 18
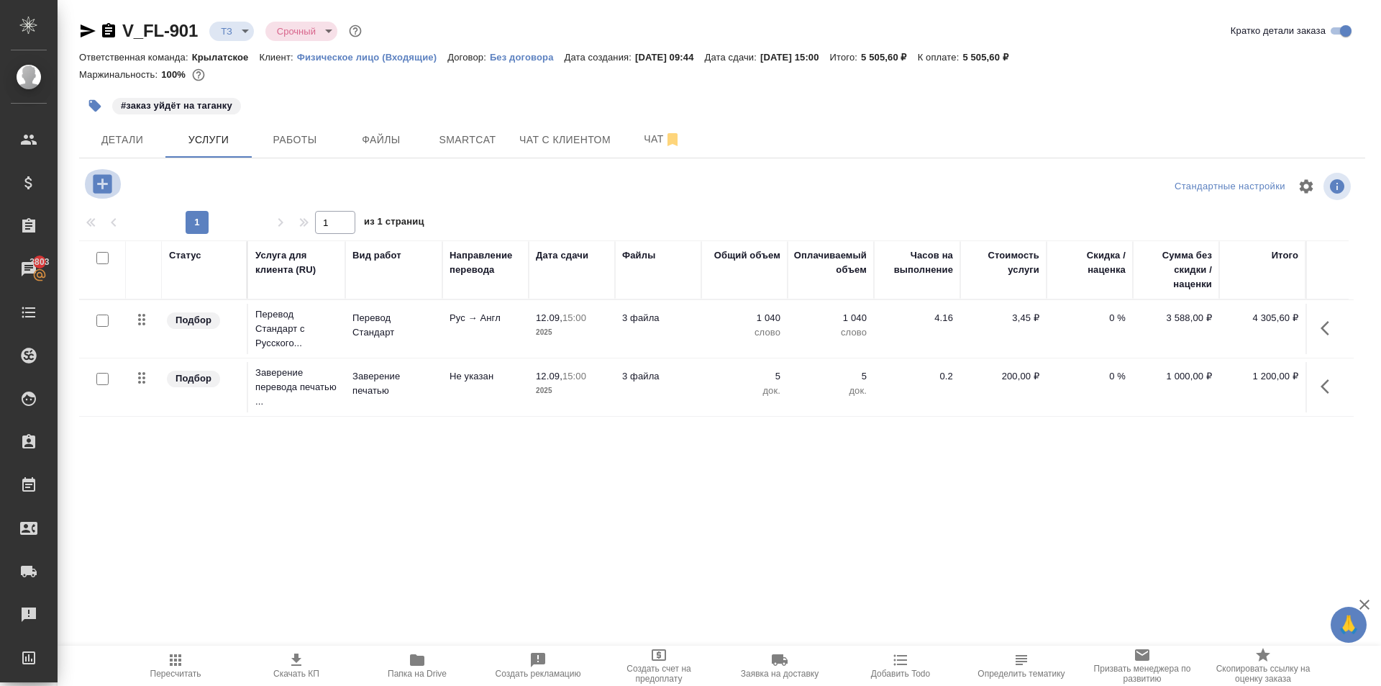
click at [109, 180] on icon "button" at bounding box center [102, 183] width 19 height 19
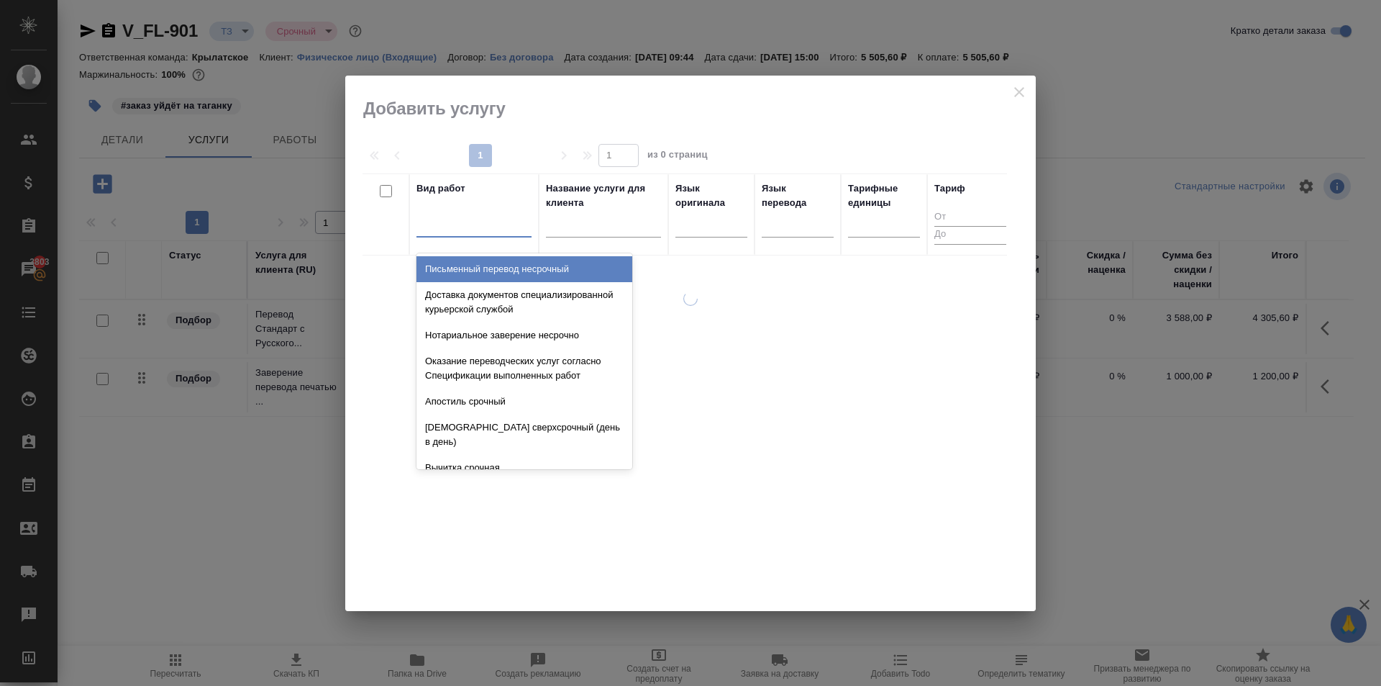
drag, startPoint x: 447, startPoint y: 213, endPoint x: 458, endPoint y: 224, distance: 14.8
click at [449, 214] on div at bounding box center [474, 222] width 115 height 21
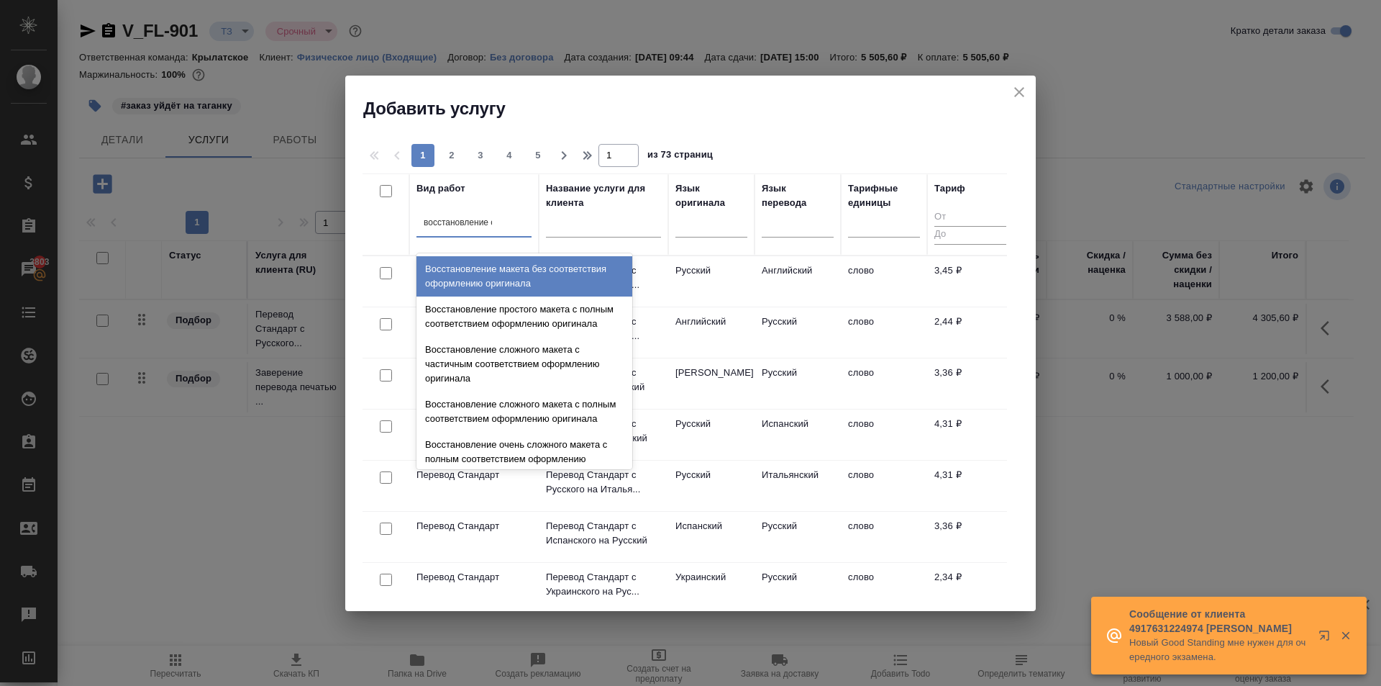
type input "восстановление сл"
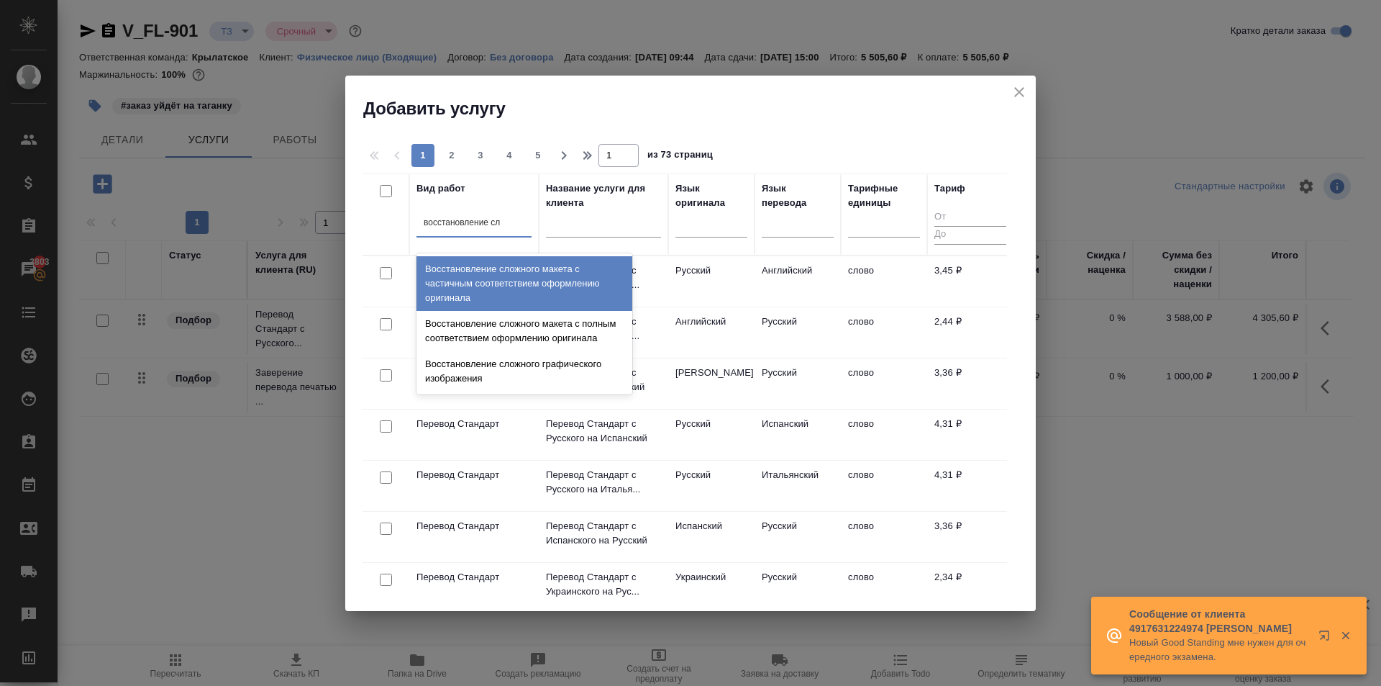
click at [526, 285] on div "Восстановление сложного макета с частичным соответствием оформлению оригинала" at bounding box center [525, 283] width 216 height 55
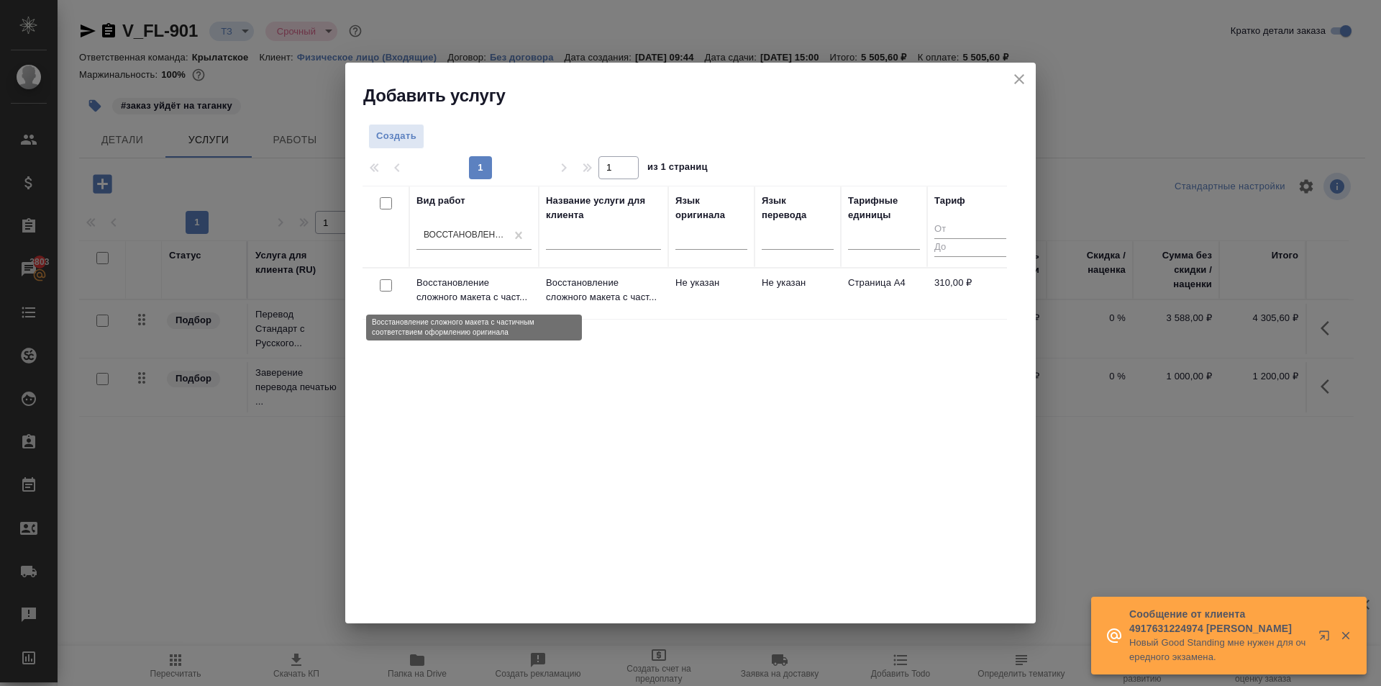
click at [528, 288] on p "Восстановление сложного макета с част..." at bounding box center [474, 290] width 115 height 29
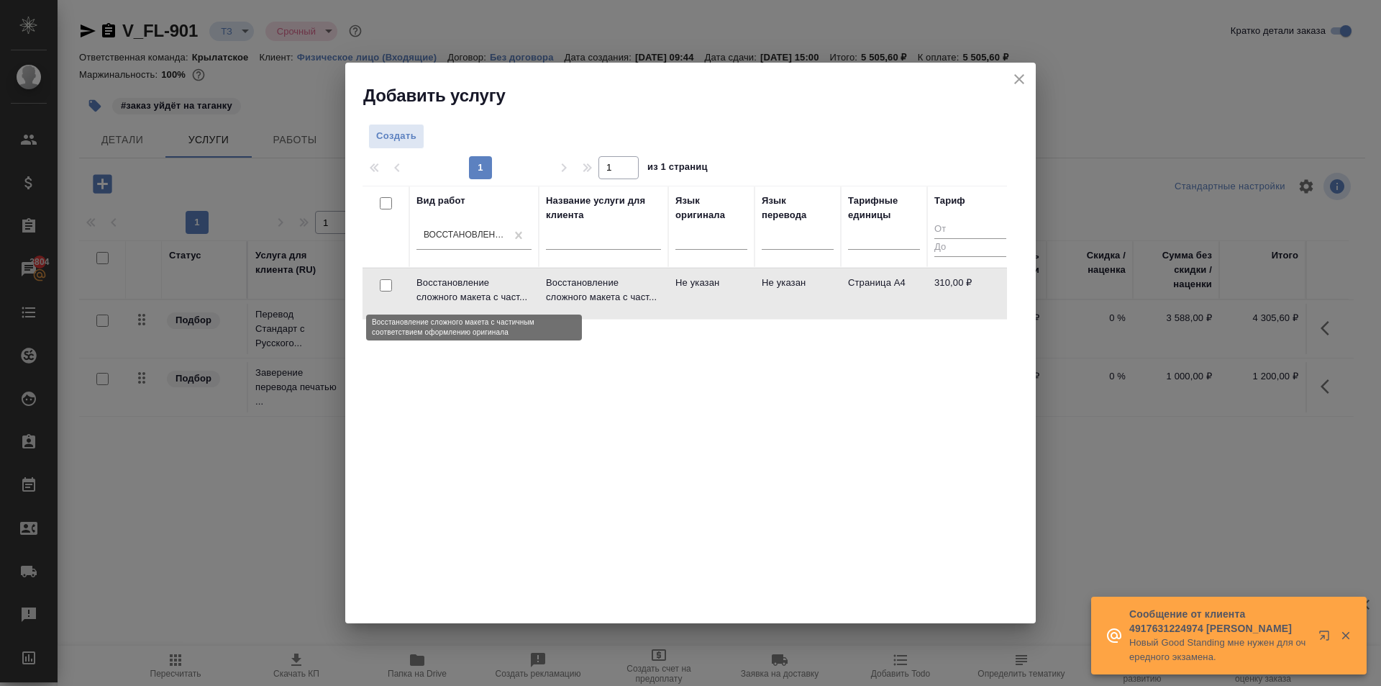
click at [528, 288] on p "Восстановление сложного макета с част..." at bounding box center [474, 290] width 115 height 29
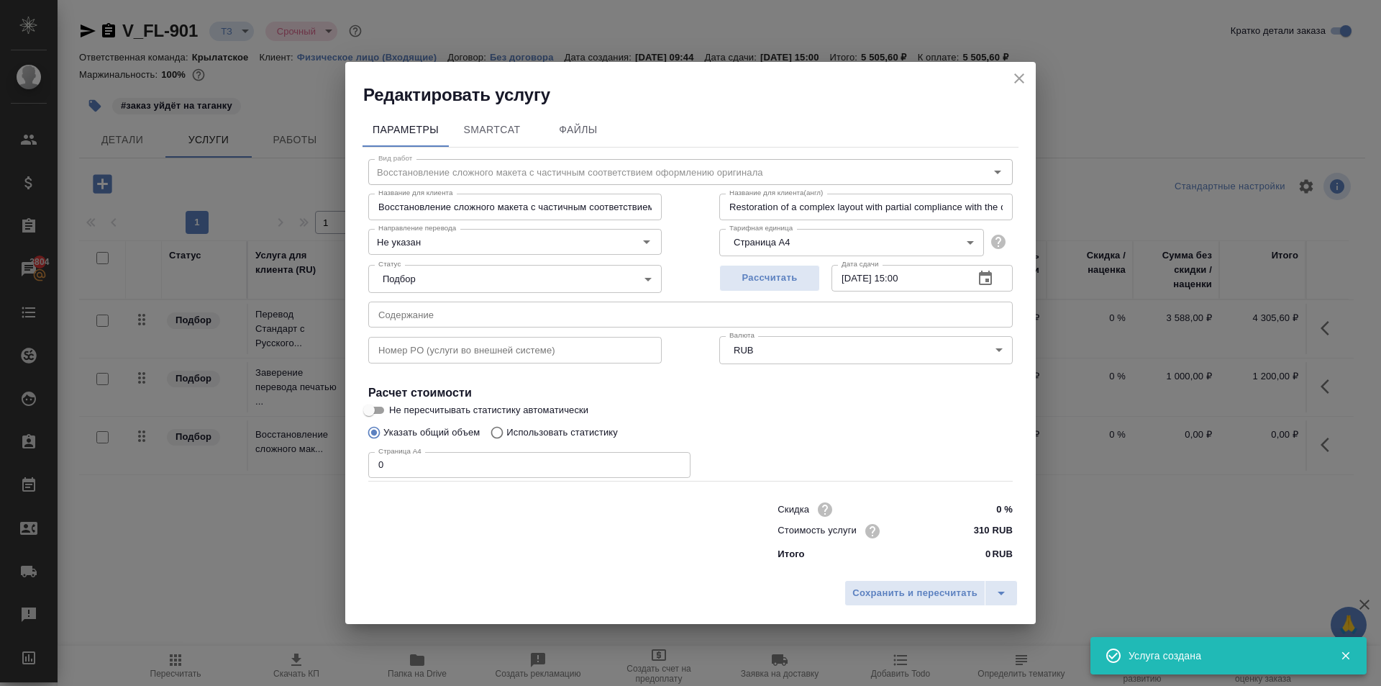
click at [905, 608] on div "Сохранить и пересчитать" at bounding box center [690, 598] width 691 height 51
click at [898, 596] on span "Сохранить и пересчитать" at bounding box center [915, 593] width 125 height 17
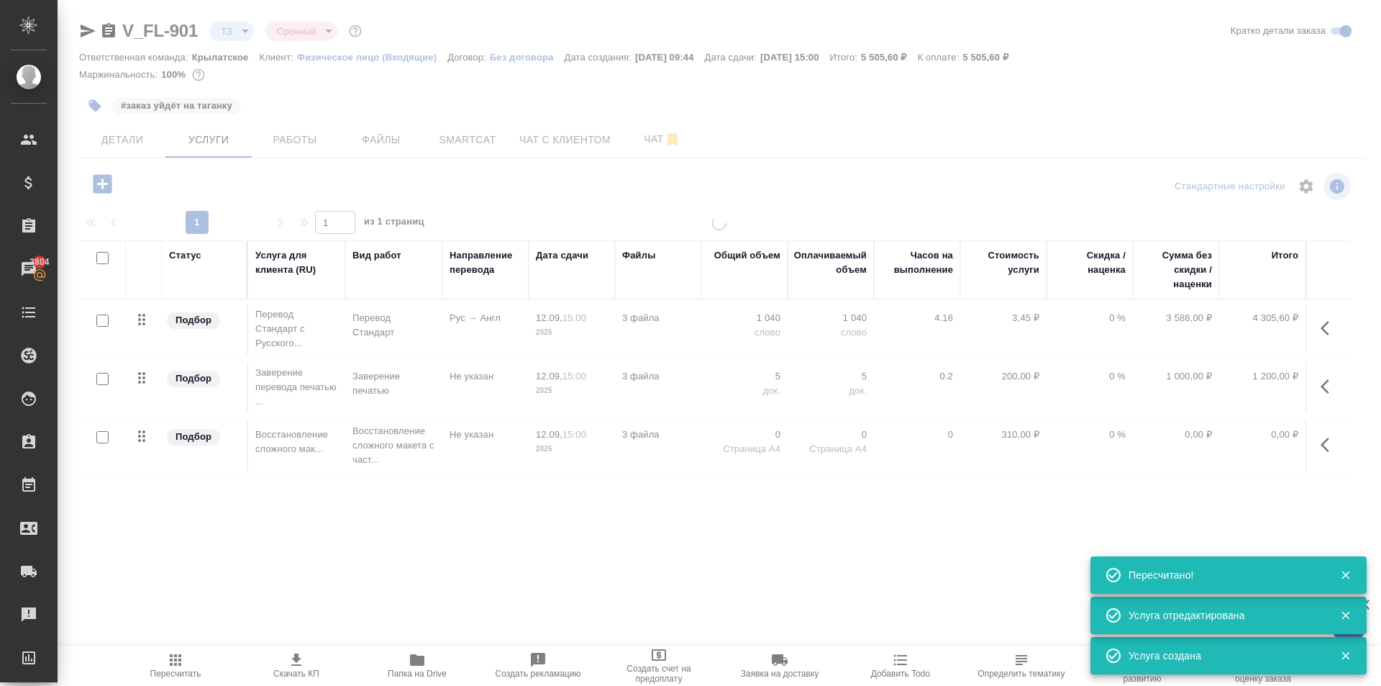
type input "new"
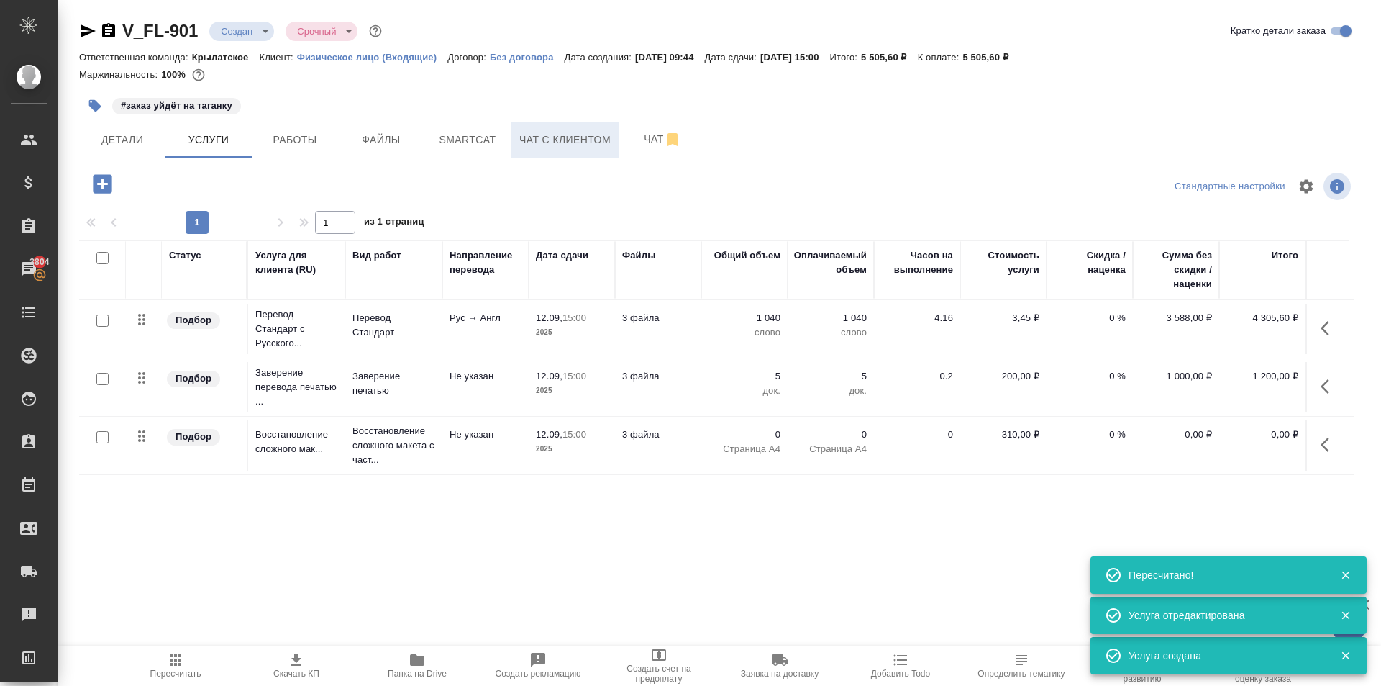
click at [555, 132] on span "Чат с клиентом" at bounding box center [564, 140] width 91 height 18
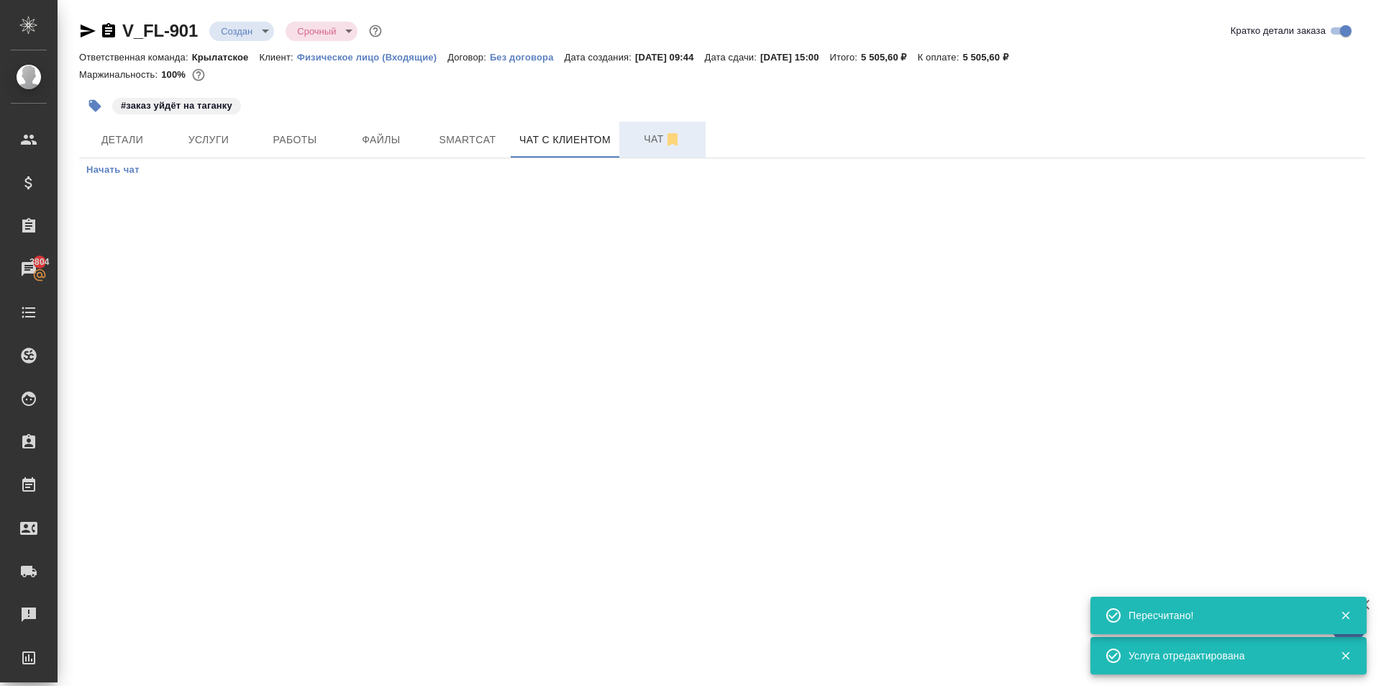
click at [652, 142] on span "Чат" at bounding box center [662, 139] width 69 height 18
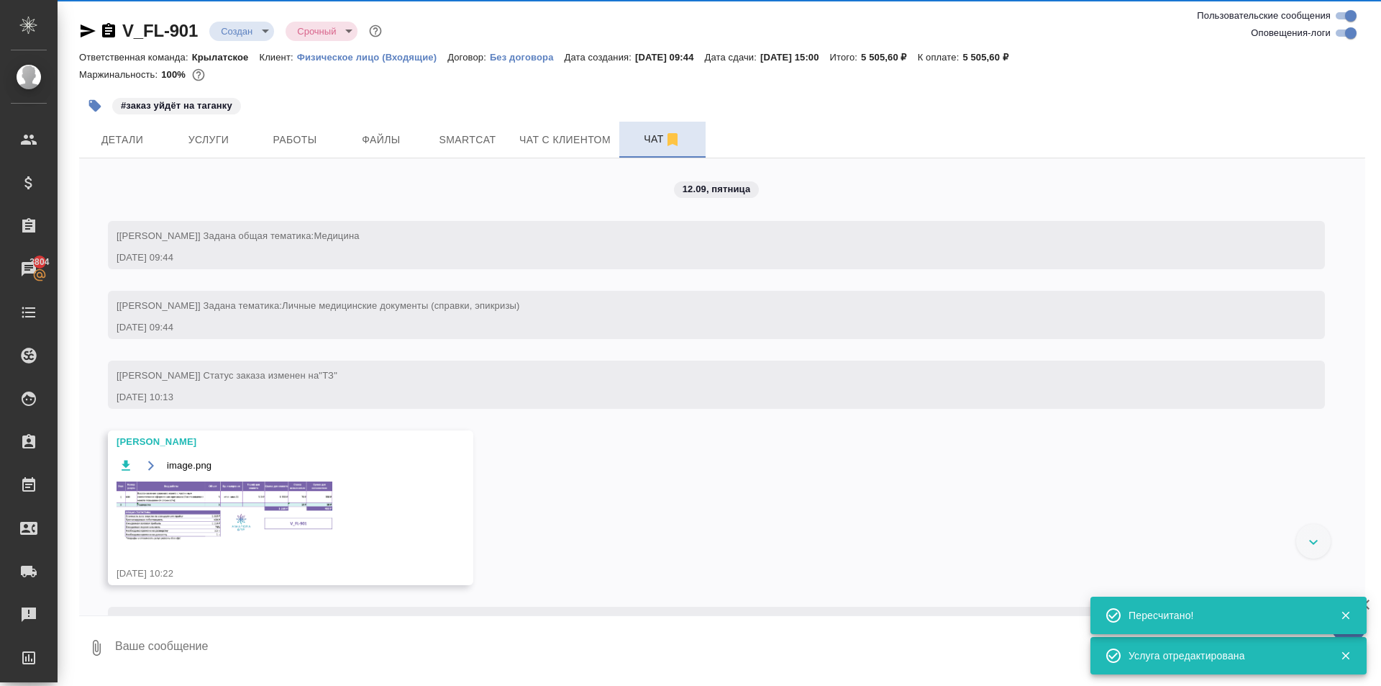
scroll to position [1, 0]
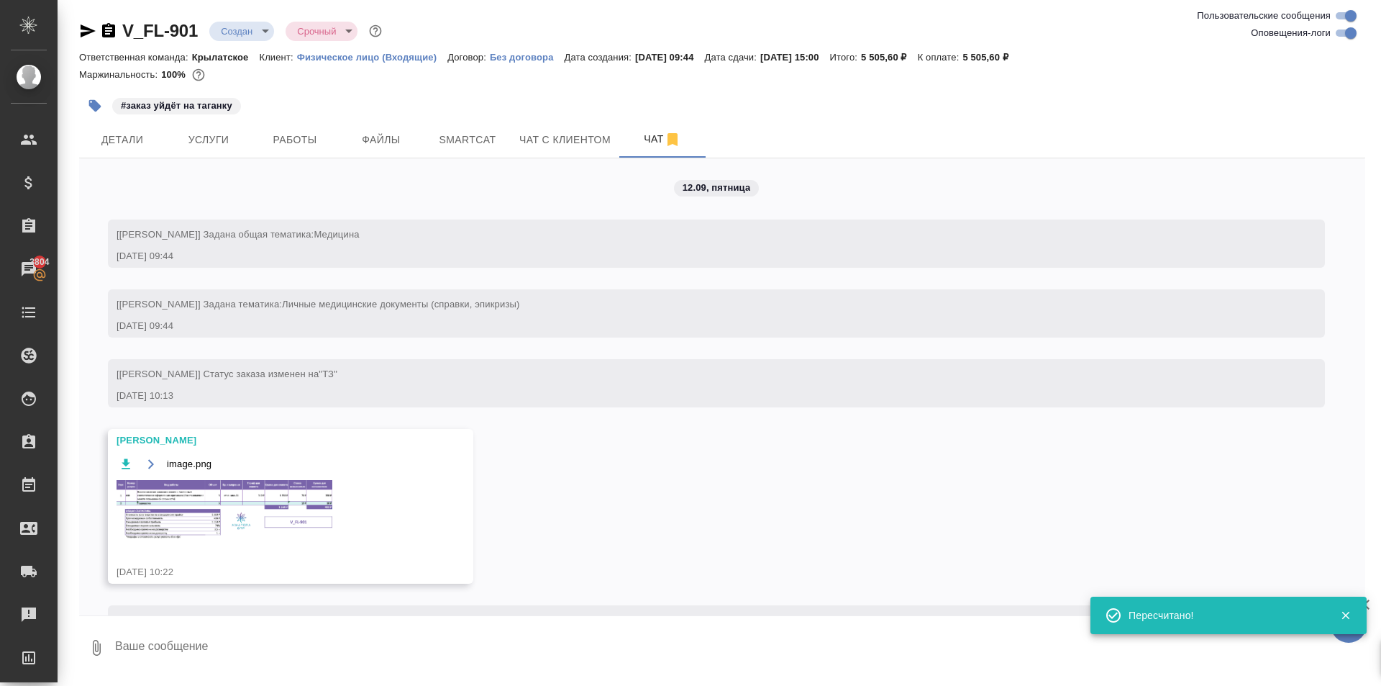
click at [272, 496] on img at bounding box center [225, 510] width 216 height 60
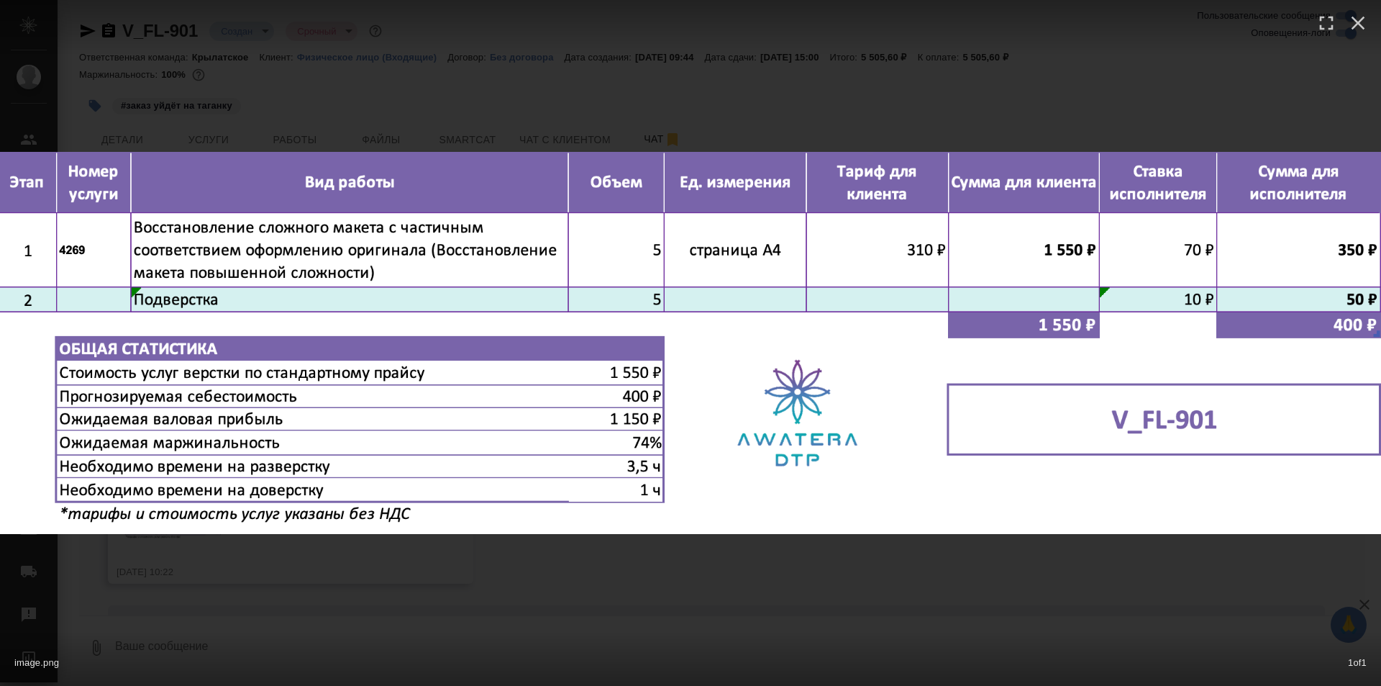
drag, startPoint x: 720, startPoint y: 602, endPoint x: 710, endPoint y: 589, distance: 16.4
click at [718, 601] on div "image.png 1 of 1" at bounding box center [690, 343] width 1381 height 686
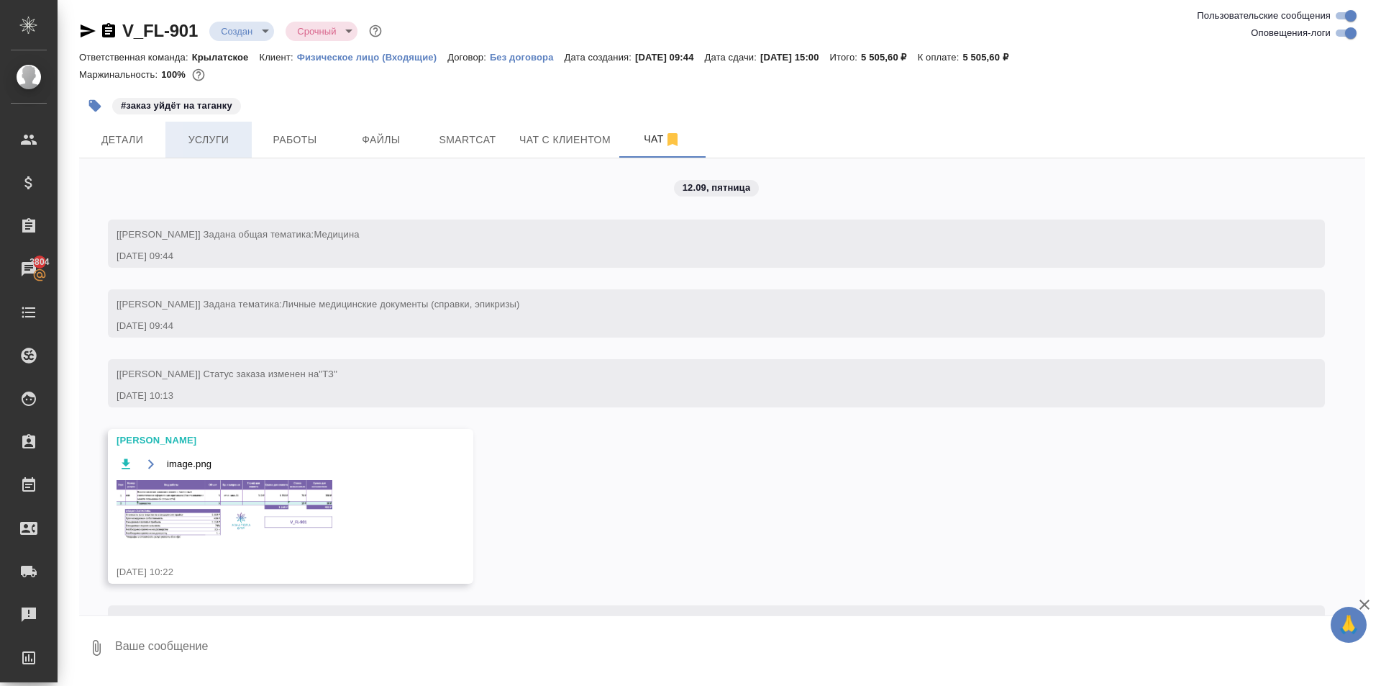
click at [231, 137] on span "Услуги" at bounding box center [208, 140] width 69 height 18
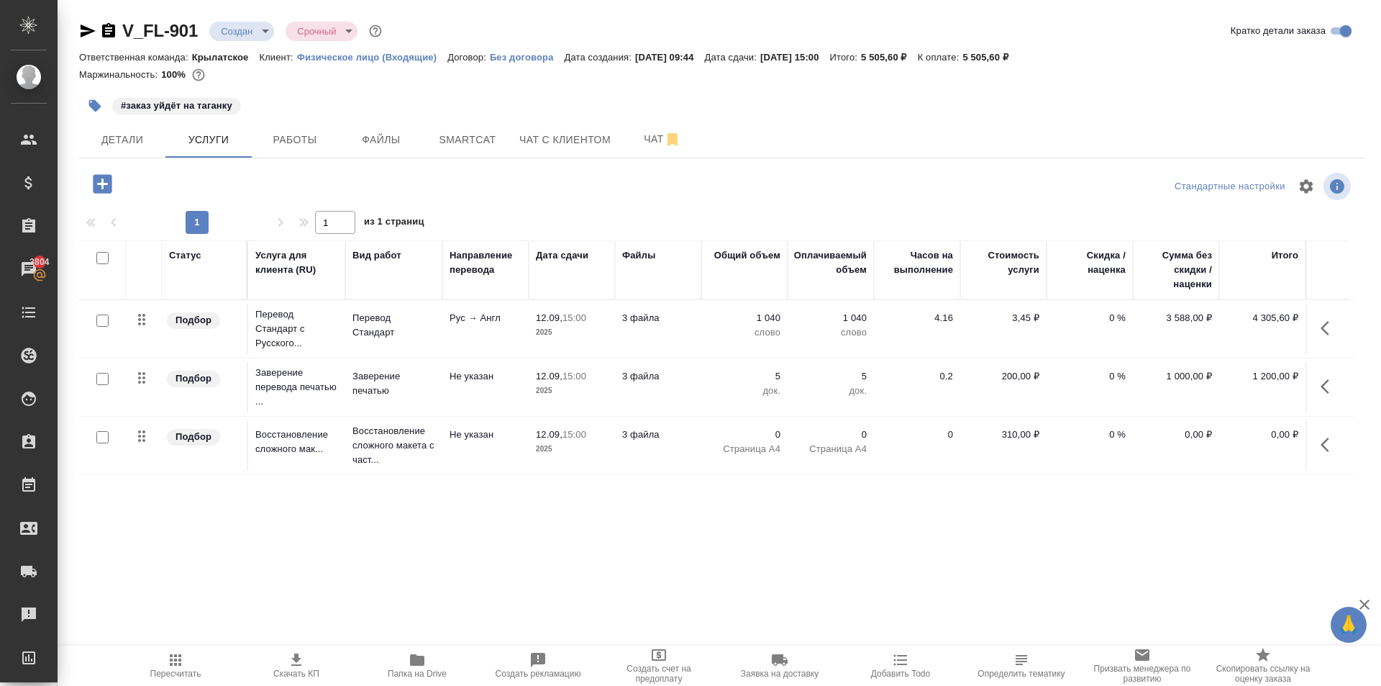
click at [1319, 442] on button "button" at bounding box center [1329, 444] width 35 height 35
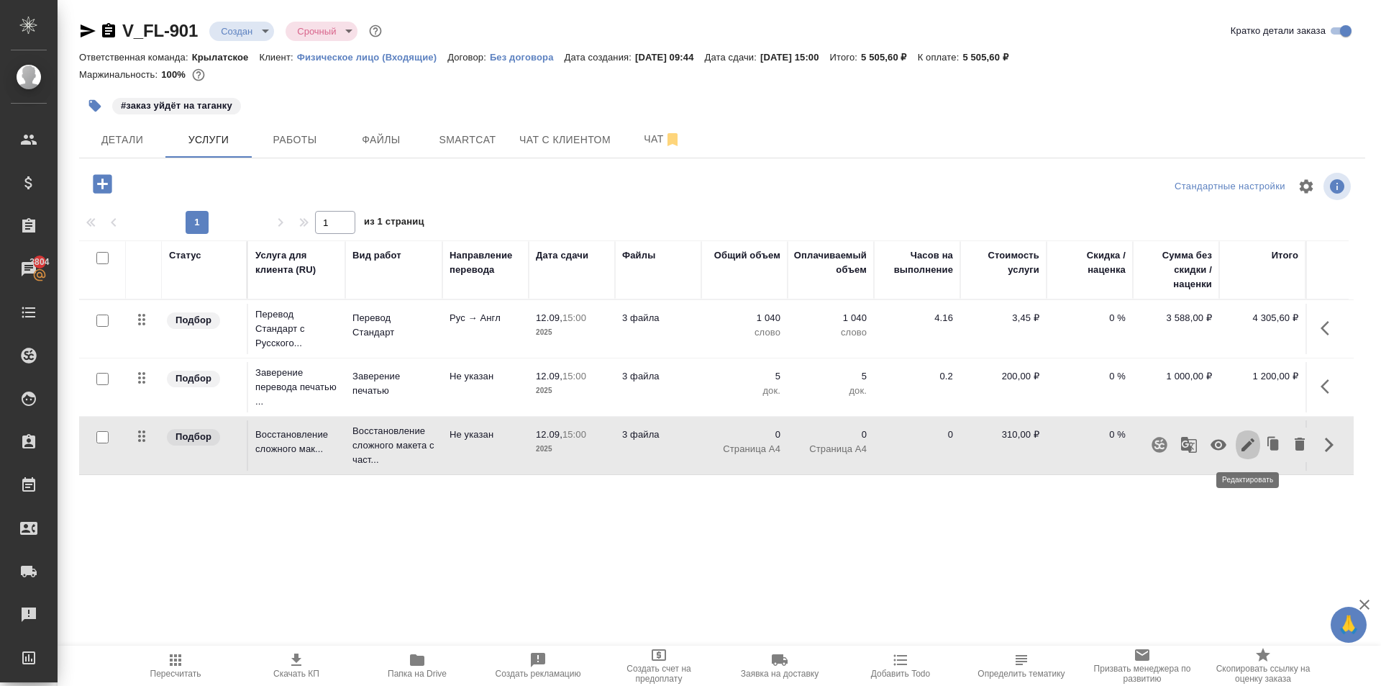
click at [1247, 444] on icon "button" at bounding box center [1248, 444] width 13 height 13
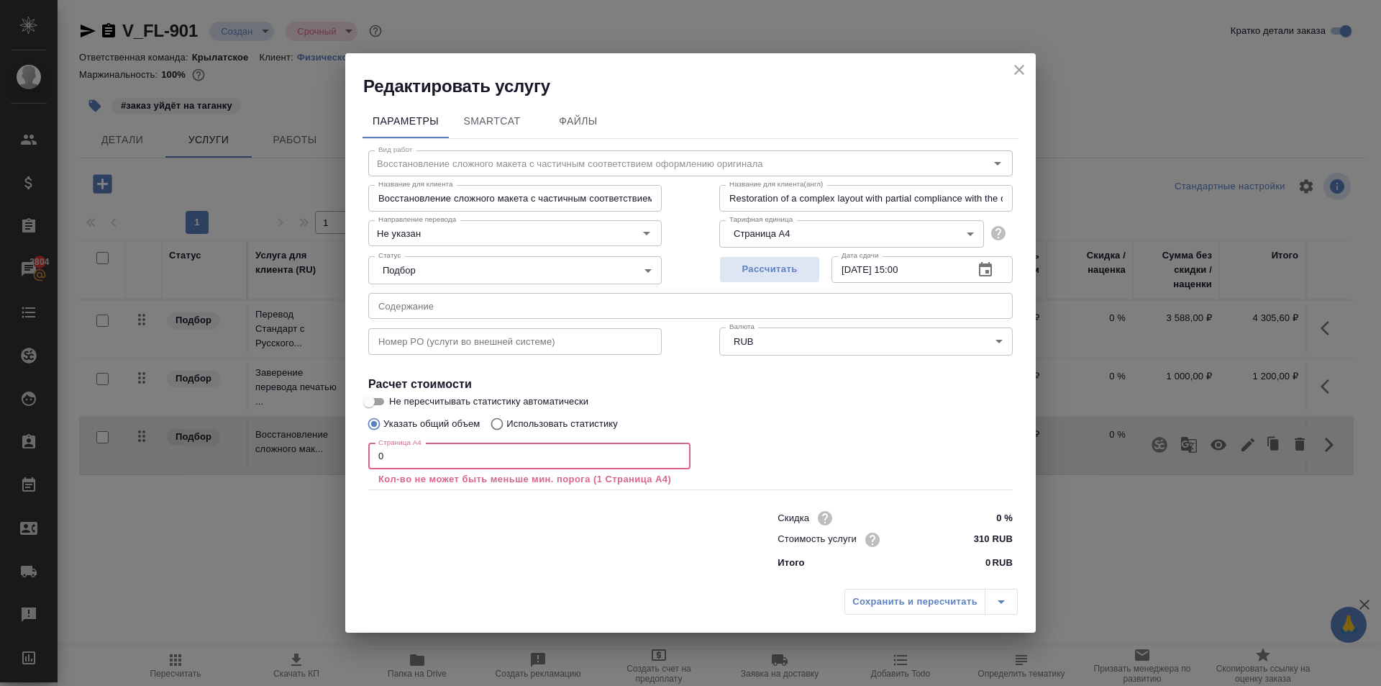
drag, startPoint x: 478, startPoint y: 462, endPoint x: 194, endPoint y: 443, distance: 284.8
click at [194, 443] on div "Редактировать услугу Параметры SmartCat Файлы Вид работ Восстановление сложного…" at bounding box center [690, 343] width 1381 height 686
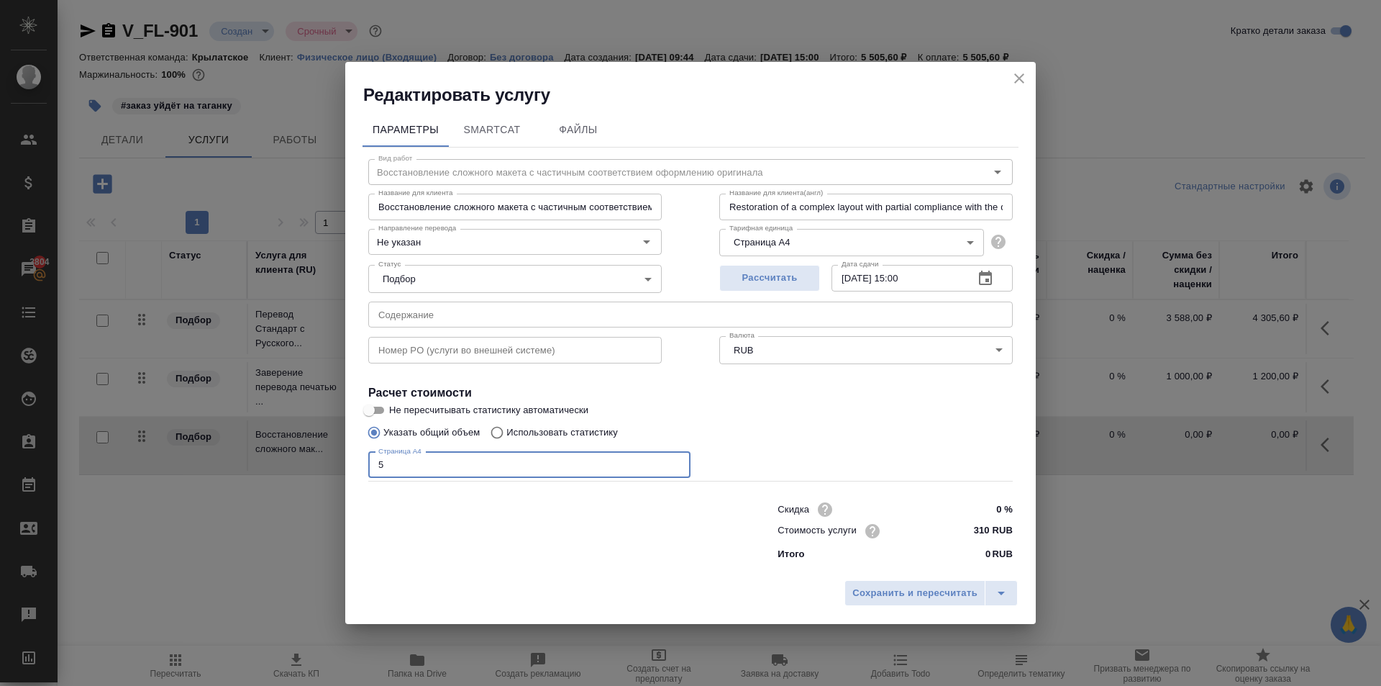
type input "5"
click at [977, 527] on input "310 RUB" at bounding box center [986, 530] width 53 height 21
click at [978, 527] on input "310 RUB" at bounding box center [986, 530] width 53 height 21
type input "200 RUB"
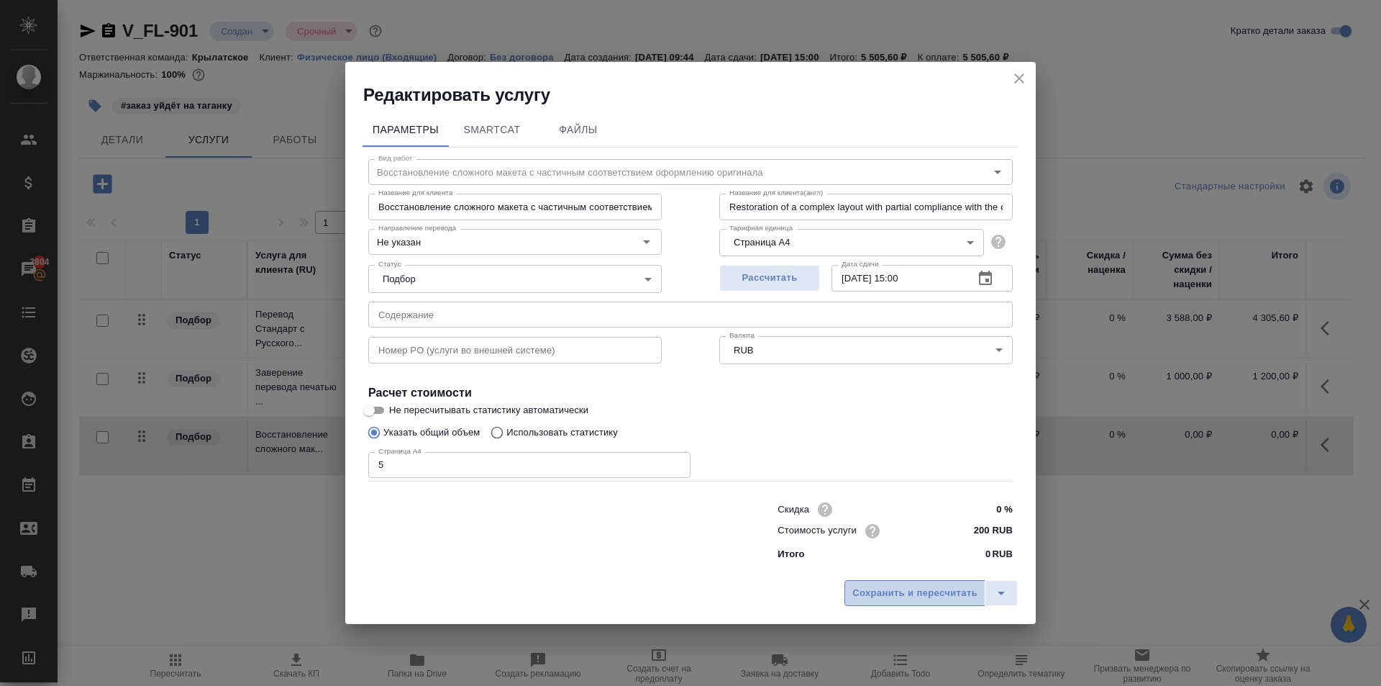
click at [945, 596] on span "Сохранить и пересчитать" at bounding box center [915, 593] width 125 height 17
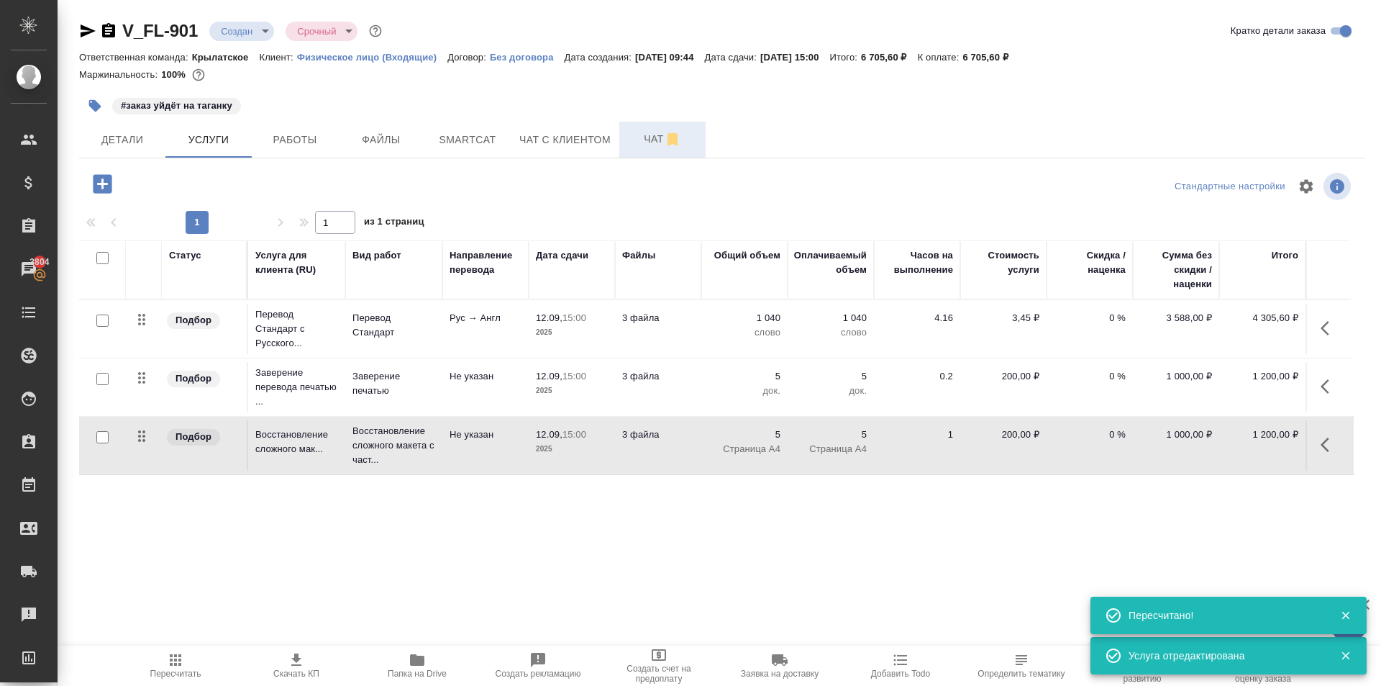
click at [632, 140] on span "Чат" at bounding box center [662, 139] width 69 height 18
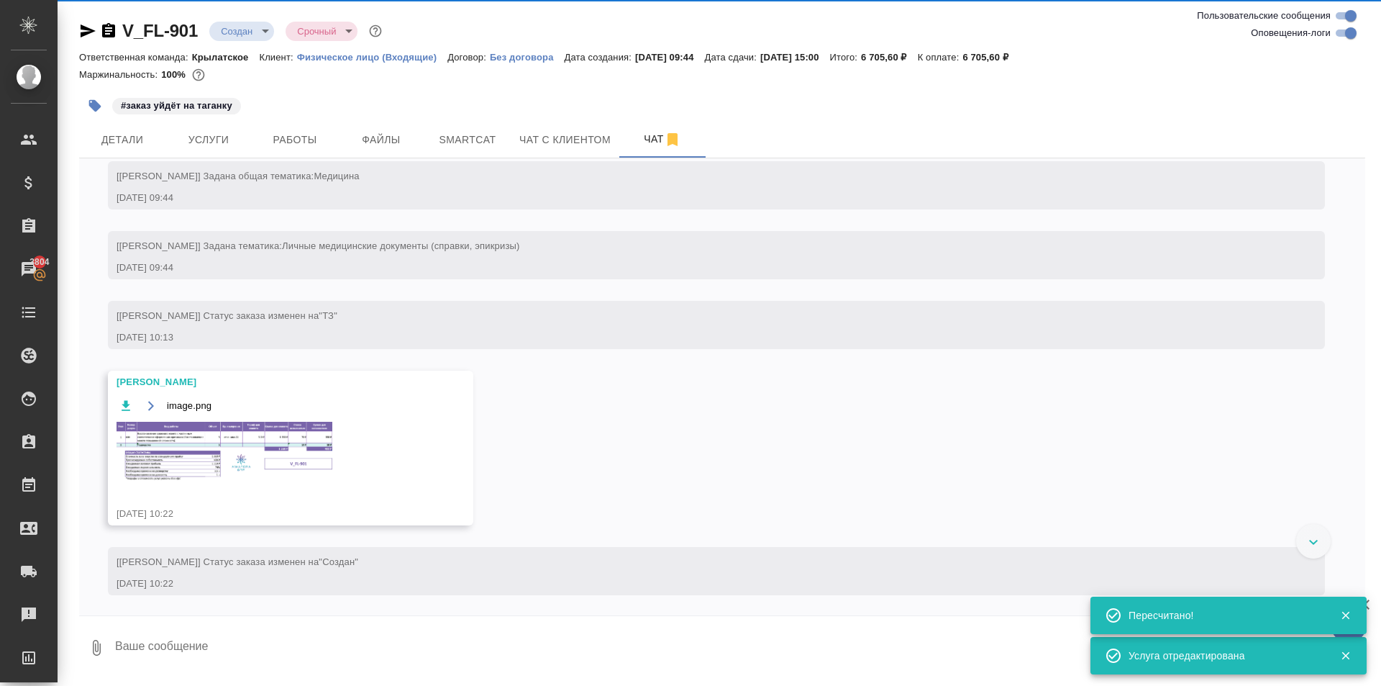
scroll to position [61, 0]
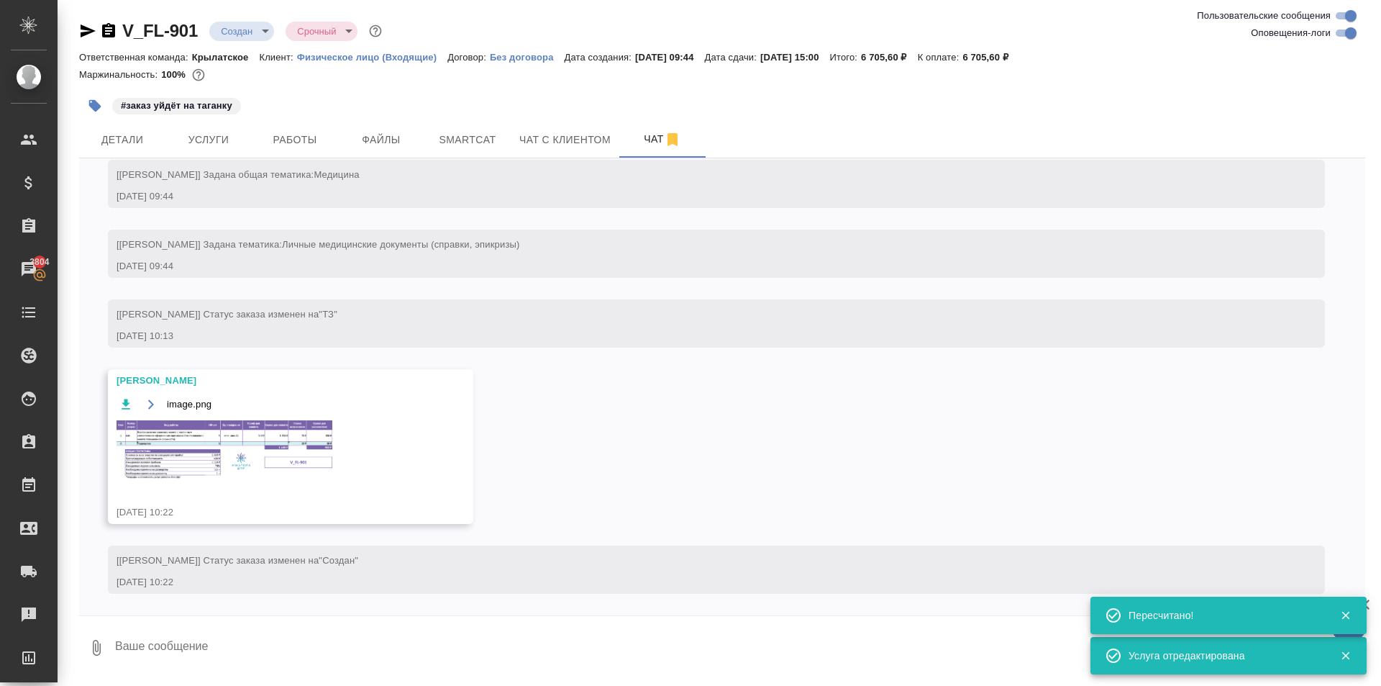
click at [309, 450] on img at bounding box center [225, 450] width 216 height 60
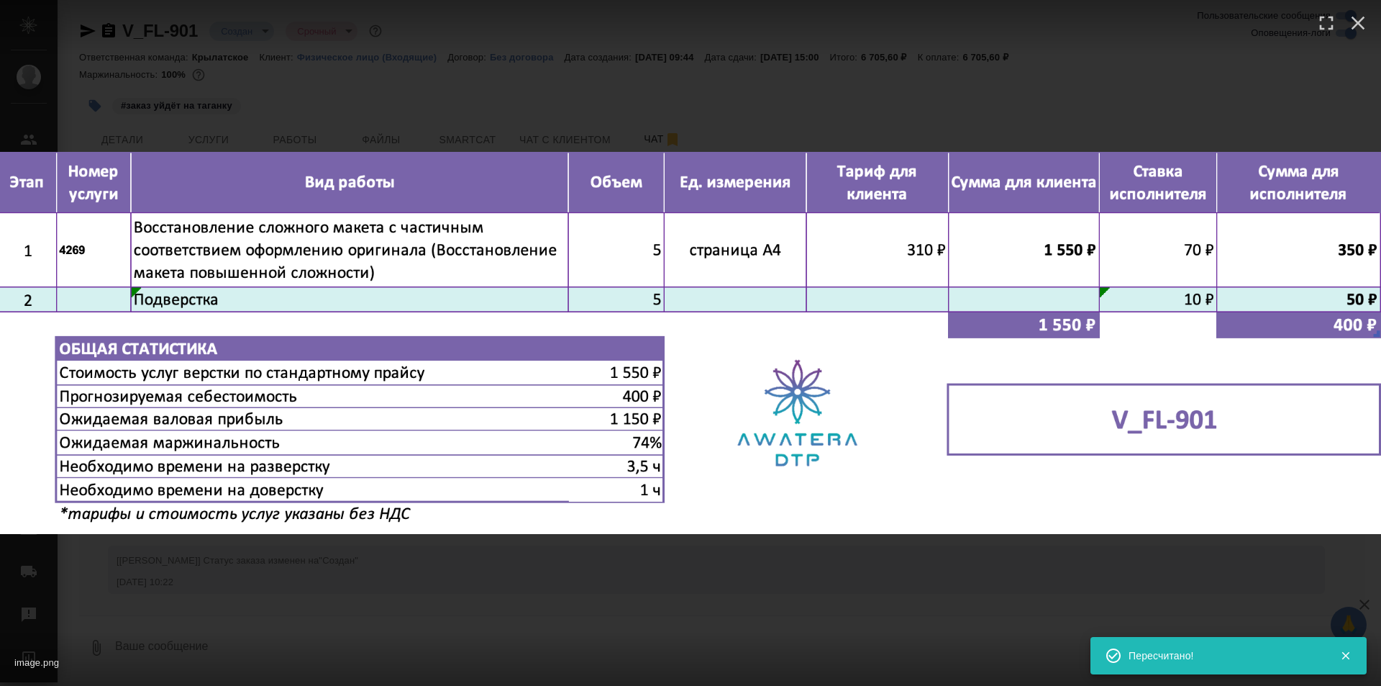
click at [827, 640] on div "image.png 1 of 1" at bounding box center [690, 658] width 1381 height 53
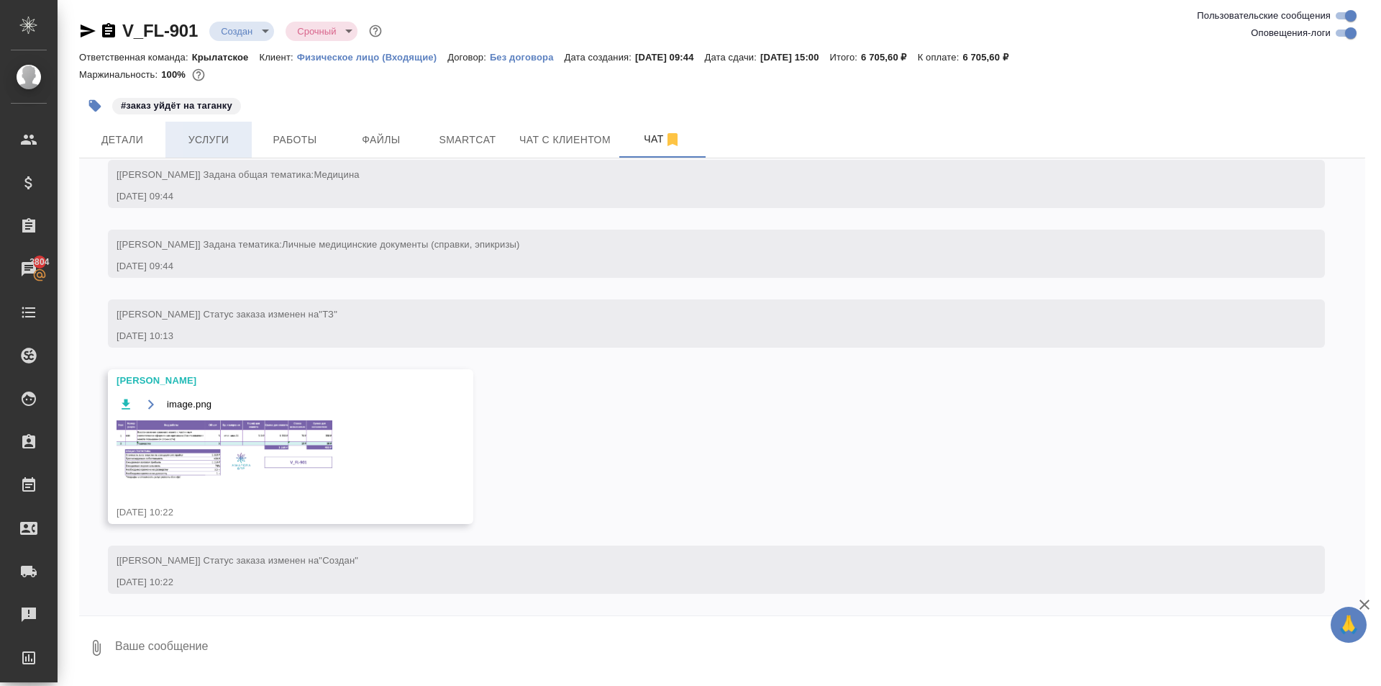
drag, startPoint x: 151, startPoint y: 139, endPoint x: 206, endPoint y: 149, distance: 55.6
click at [205, 149] on div "Детали Услуги Работы Файлы Smartcat Чат с клиентом Чат" at bounding box center [722, 140] width 1286 height 36
click at [206, 149] on button "Услуги" at bounding box center [208, 140] width 86 height 36
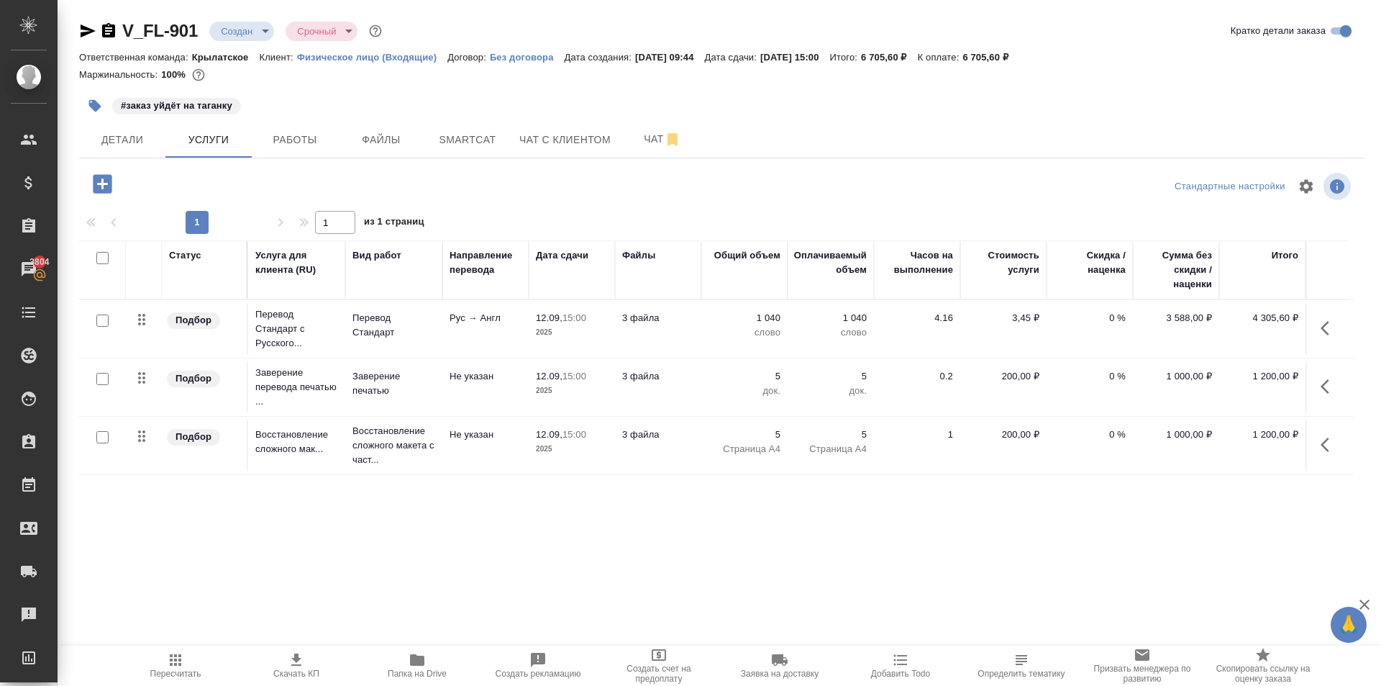
click at [1344, 332] on button "button" at bounding box center [1329, 328] width 35 height 35
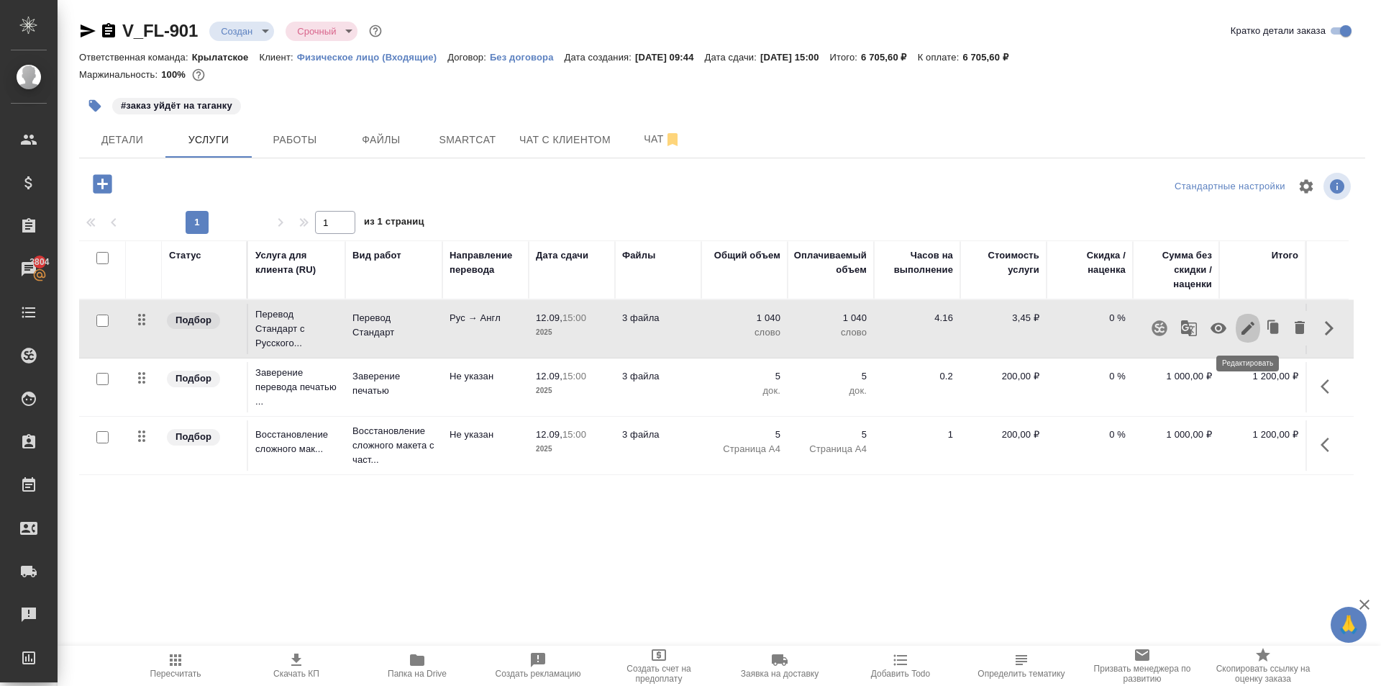
click at [1252, 329] on icon "button" at bounding box center [1248, 327] width 17 height 17
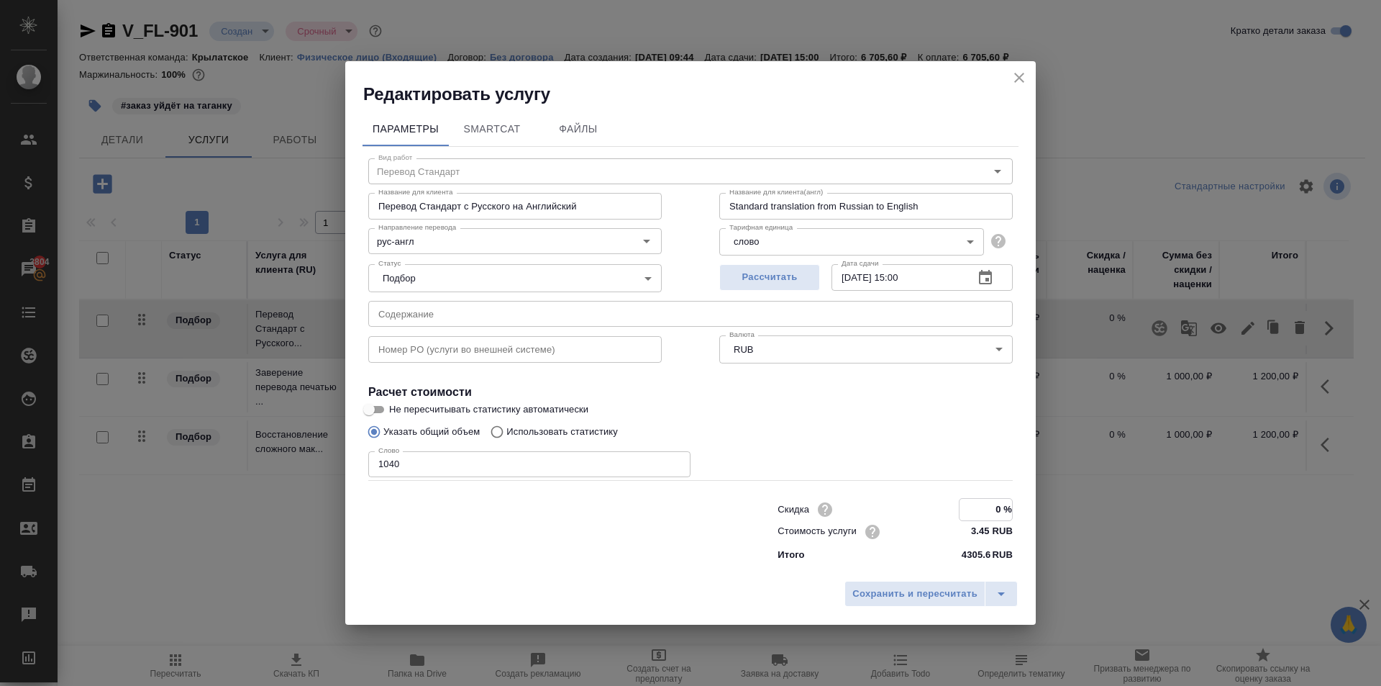
drag, startPoint x: 1072, startPoint y: 512, endPoint x: 1145, endPoint y: 518, distance: 73.6
click at [1145, 518] on div "Редактировать услугу Параметры SmartCat Файлы Вид работ Перевод Стандарт Вид ра…" at bounding box center [690, 343] width 1381 height 686
type input "-30 %"
click at [921, 609] on div "Сохранить и пересчитать" at bounding box center [690, 598] width 691 height 51
click at [919, 596] on span "Сохранить и пересчитать" at bounding box center [915, 593] width 125 height 17
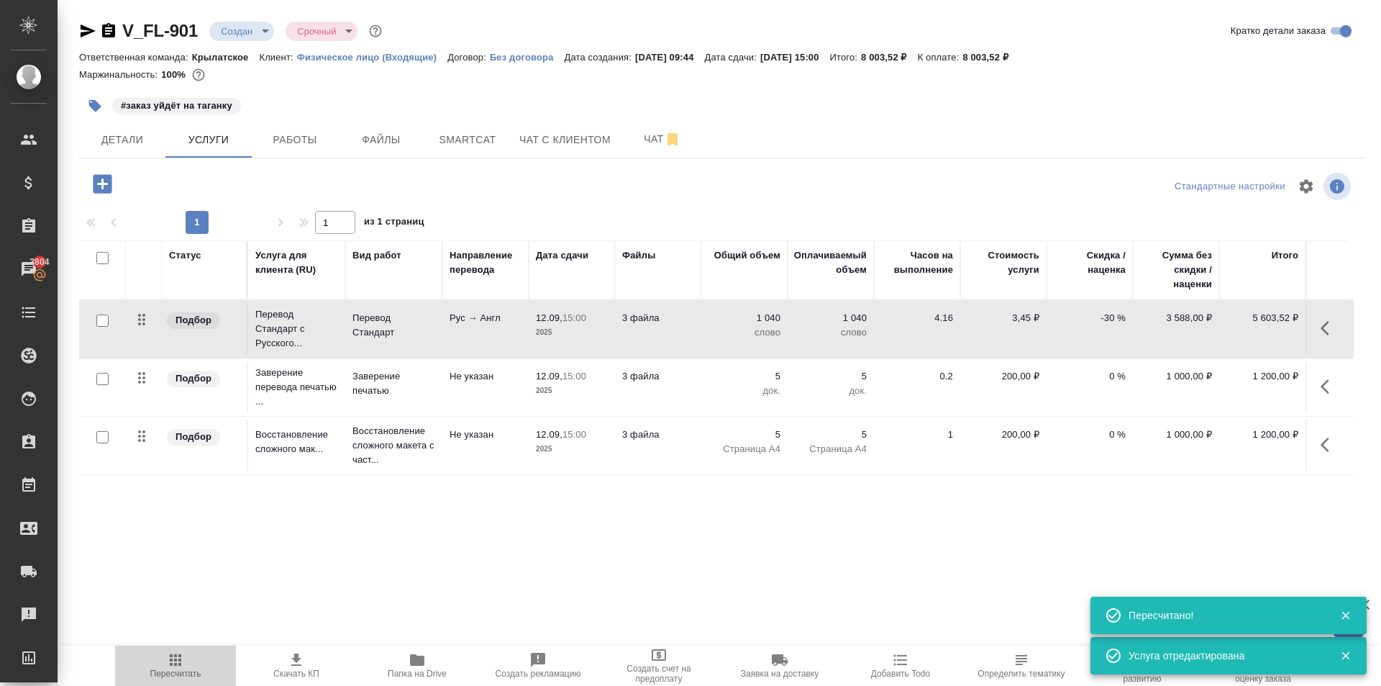
click at [177, 654] on icon "button" at bounding box center [176, 660] width 12 height 12
click at [201, 657] on span "Пересчитать" at bounding box center [176, 664] width 104 height 27
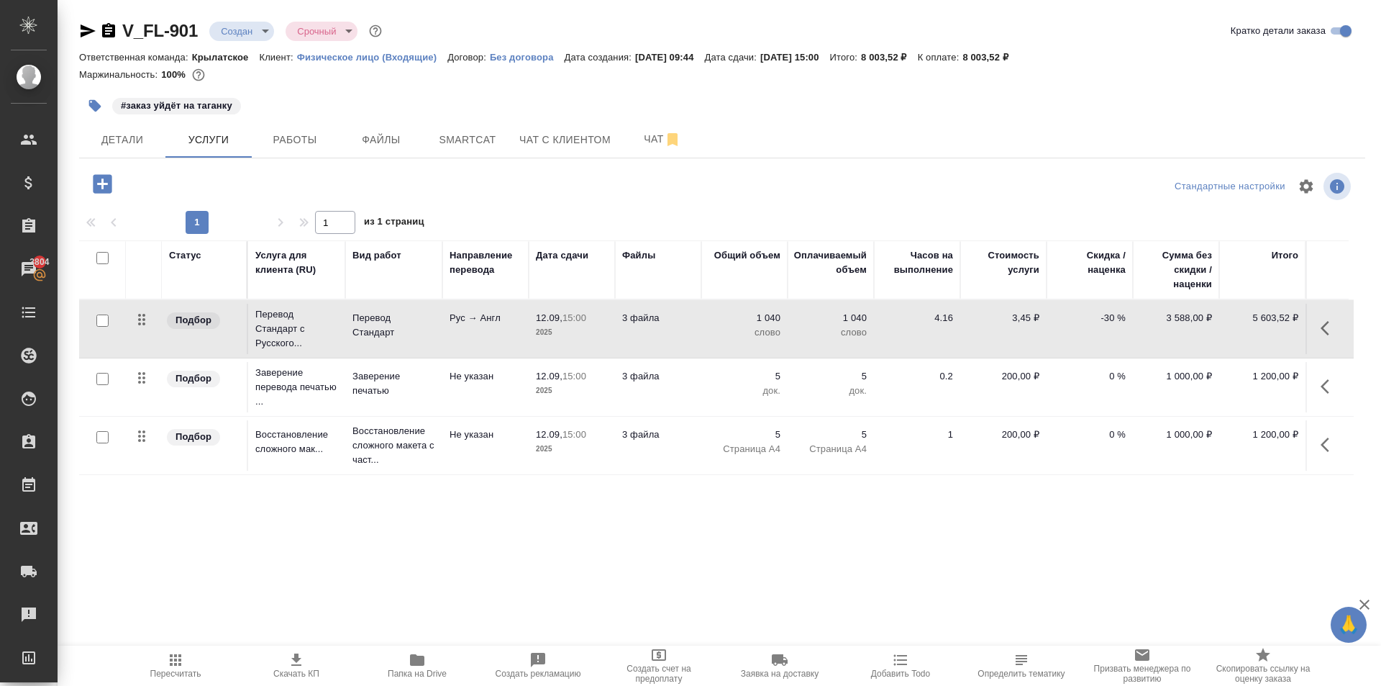
click at [204, 661] on span "Пересчитать" at bounding box center [176, 664] width 104 height 27
click at [108, 107] on button "button" at bounding box center [95, 106] width 32 height 32
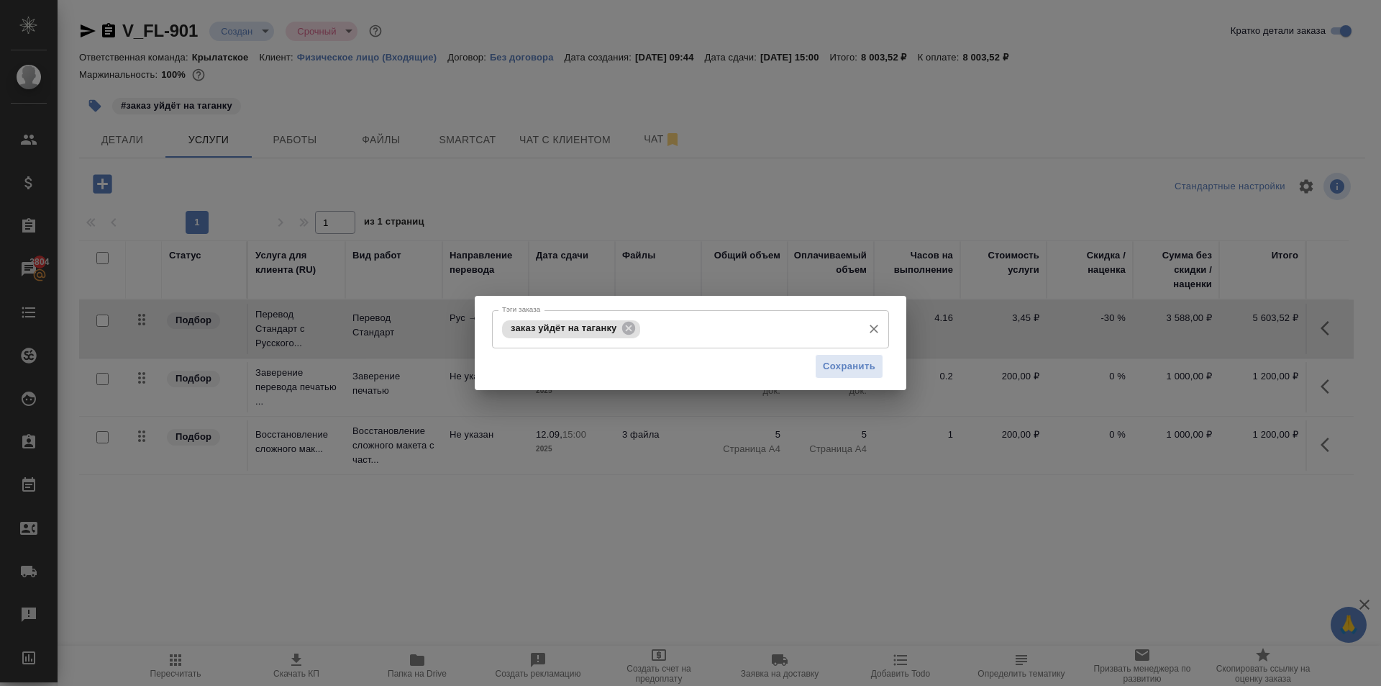
click at [692, 324] on input "Тэги заказа" at bounding box center [750, 329] width 212 height 24
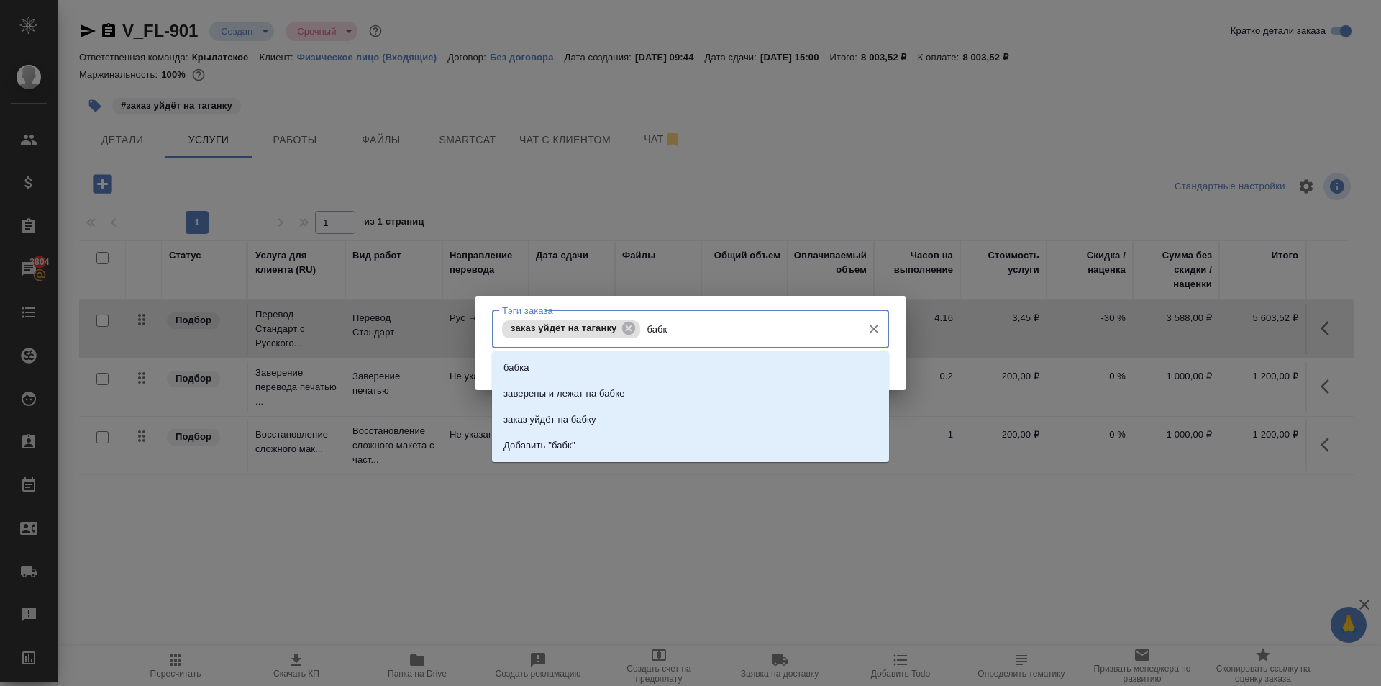
type input "бабку"
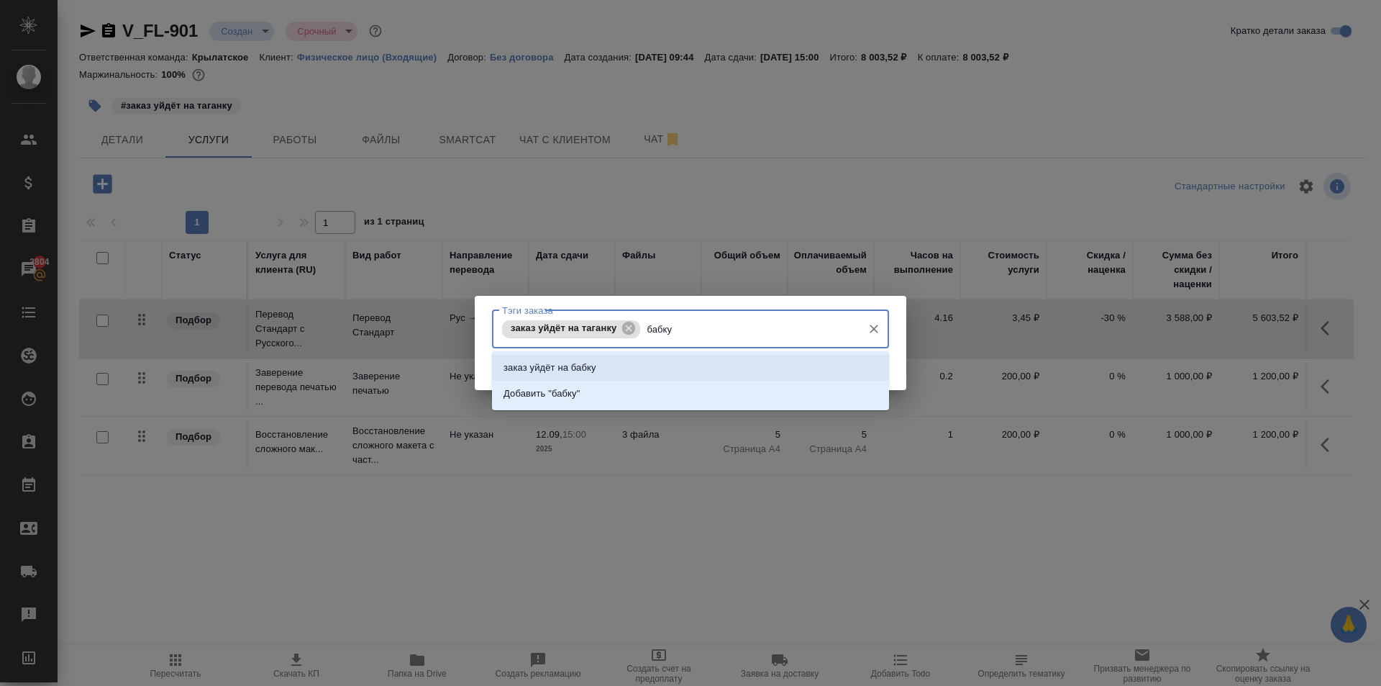
drag, startPoint x: 706, startPoint y: 361, endPoint x: 824, endPoint y: 365, distance: 118.0
click at [715, 360] on li "заказ уйдёт на бабку" at bounding box center [690, 368] width 397 height 26
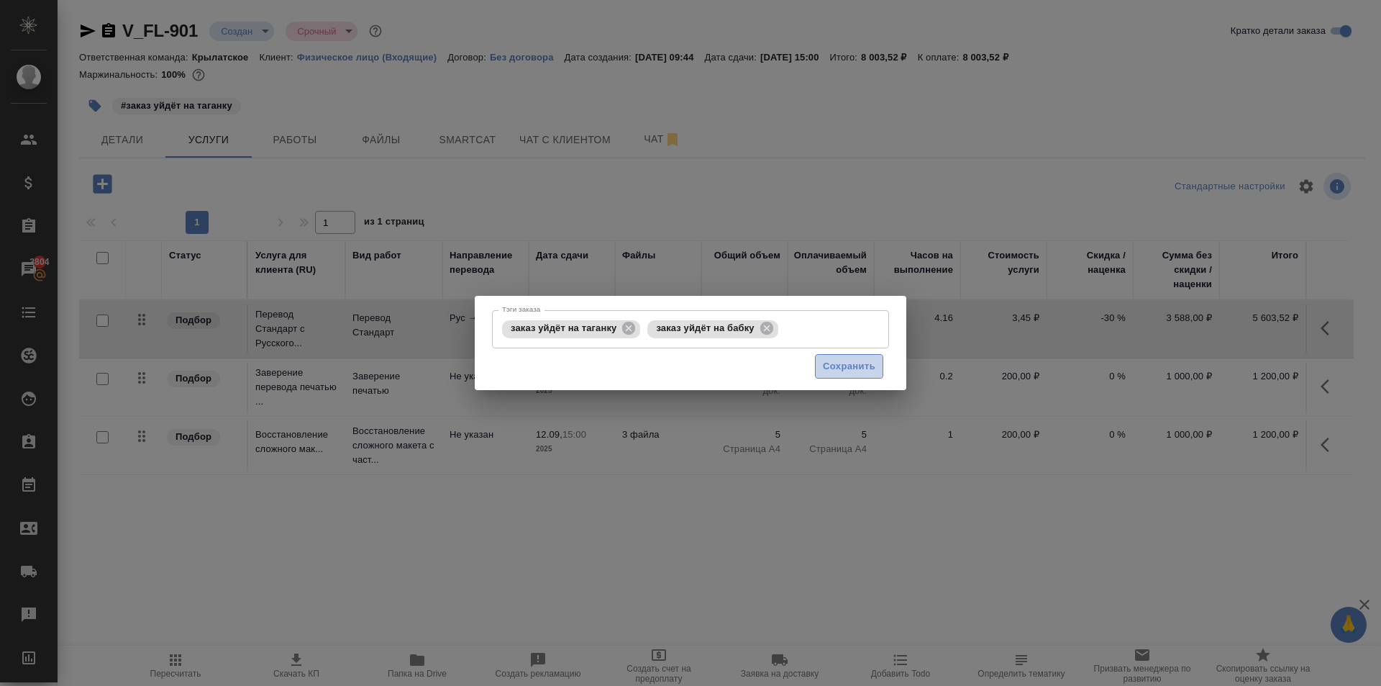
click at [839, 374] on span "Сохранить" at bounding box center [849, 366] width 53 height 17
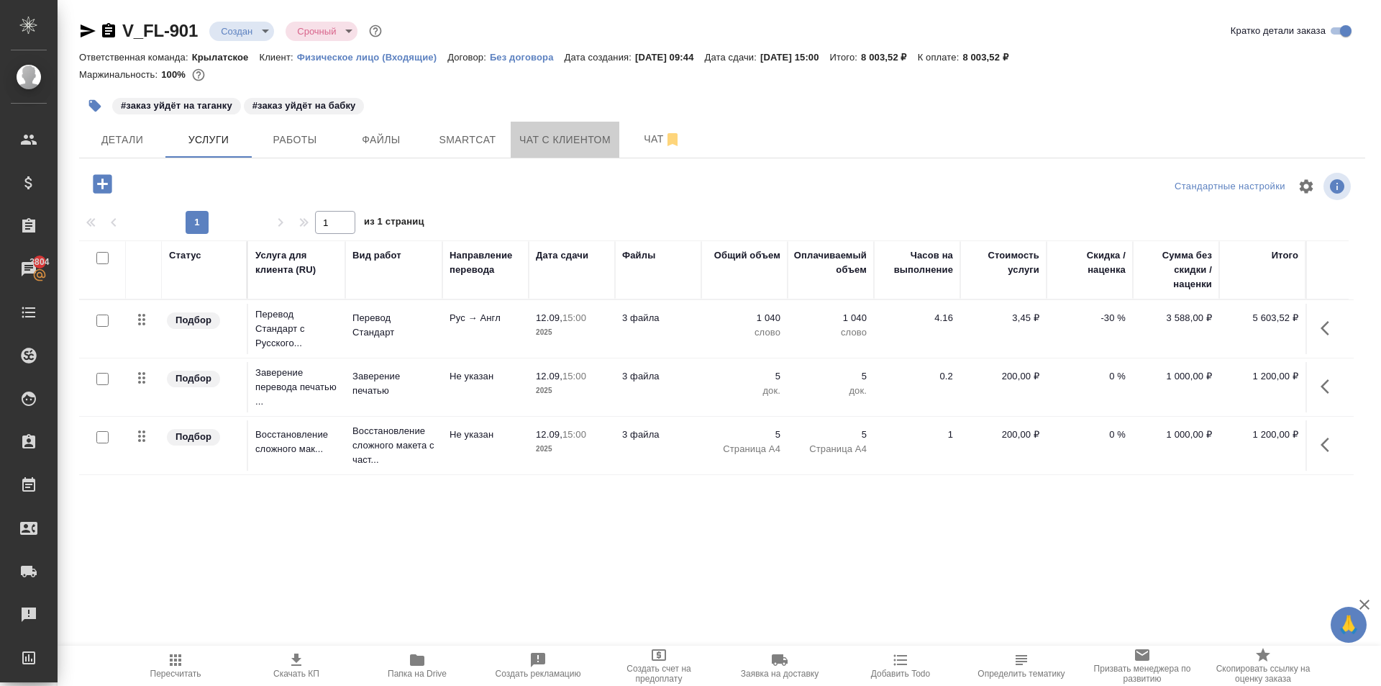
drag, startPoint x: 617, startPoint y: 138, endPoint x: 643, endPoint y: 157, distance: 31.9
click at [645, 165] on div "V_FL-901 Создан new Срочный urgent Кратко детали заказа Ответственная команда: …" at bounding box center [722, 293] width 1302 height 586
click at [636, 135] on span "Чат" at bounding box center [662, 139] width 69 height 18
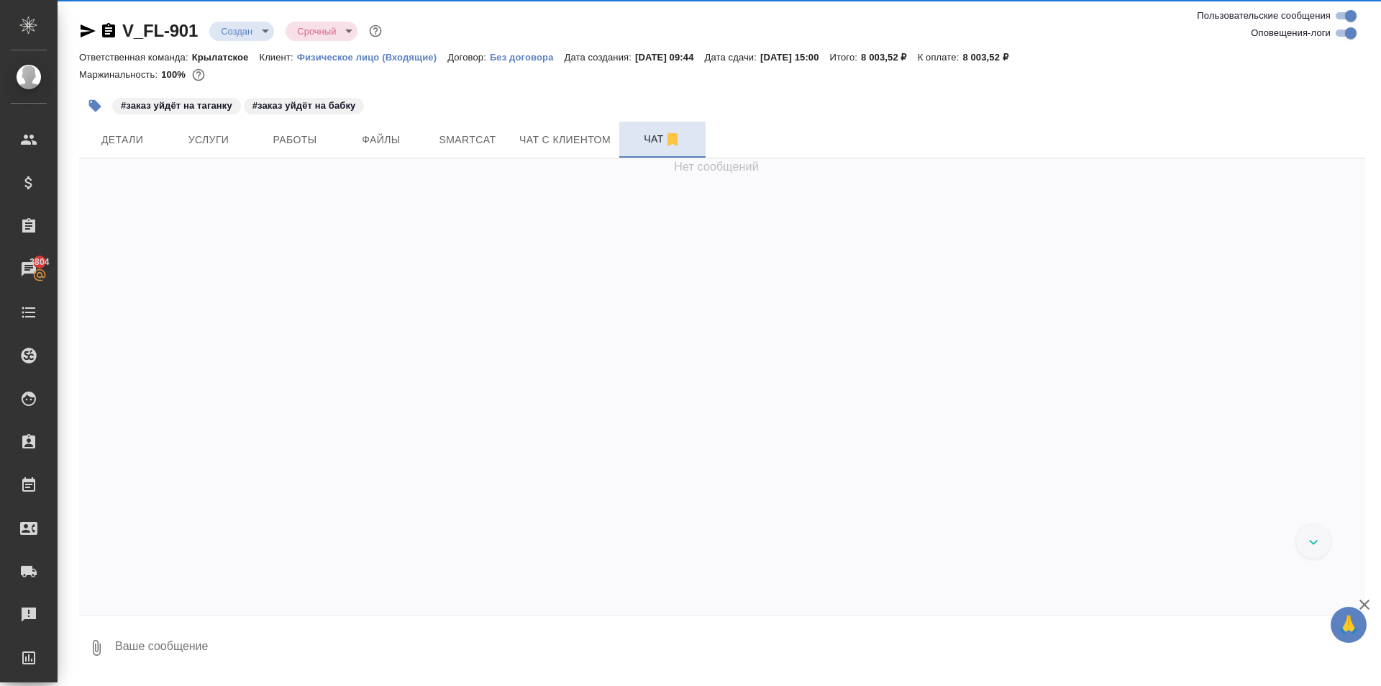
scroll to position [1, 0]
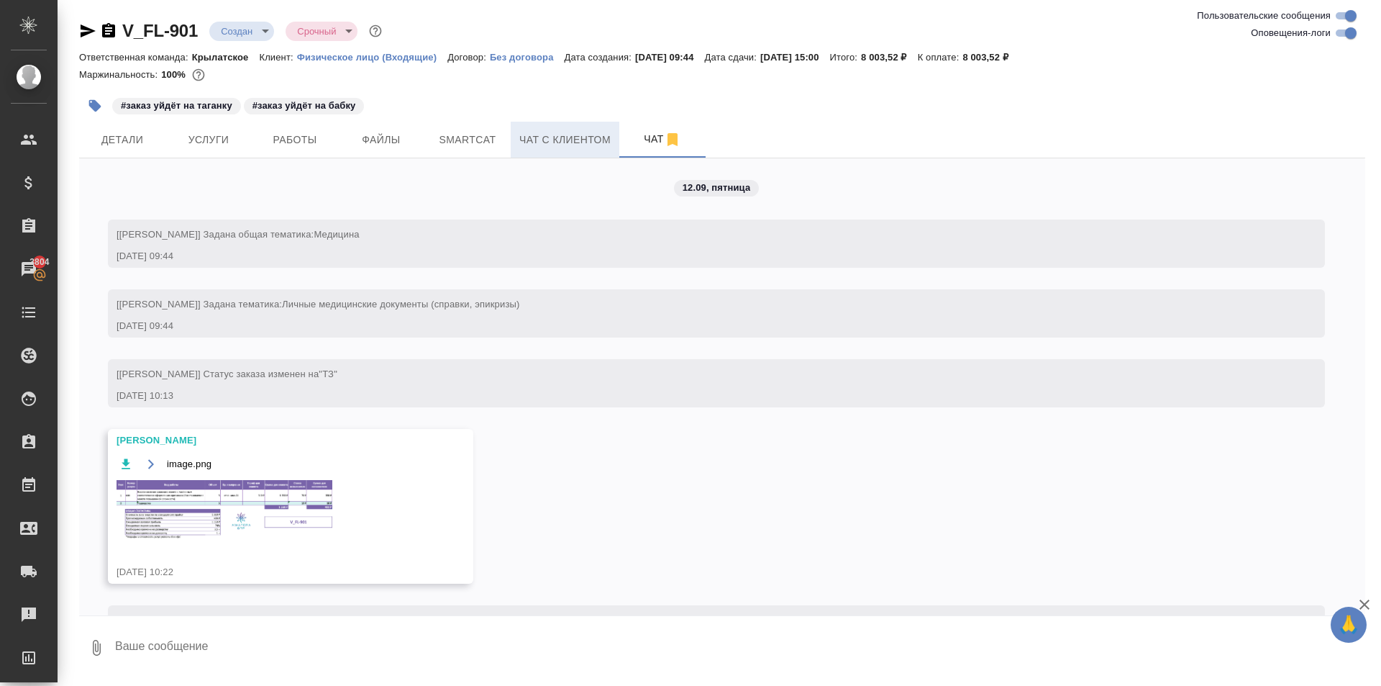
click at [547, 147] on span "Чат с клиентом" at bounding box center [564, 140] width 91 height 18
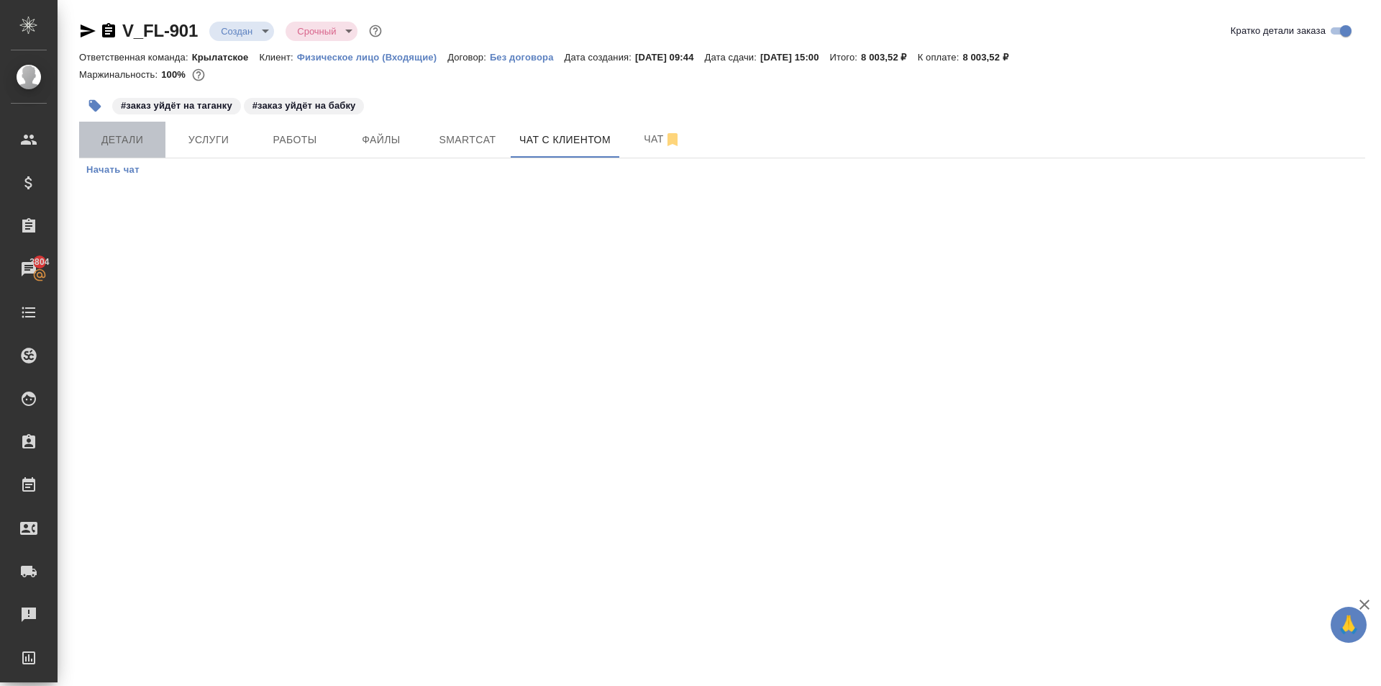
click at [113, 140] on span "Детали" at bounding box center [122, 140] width 69 height 18
select select "RU"
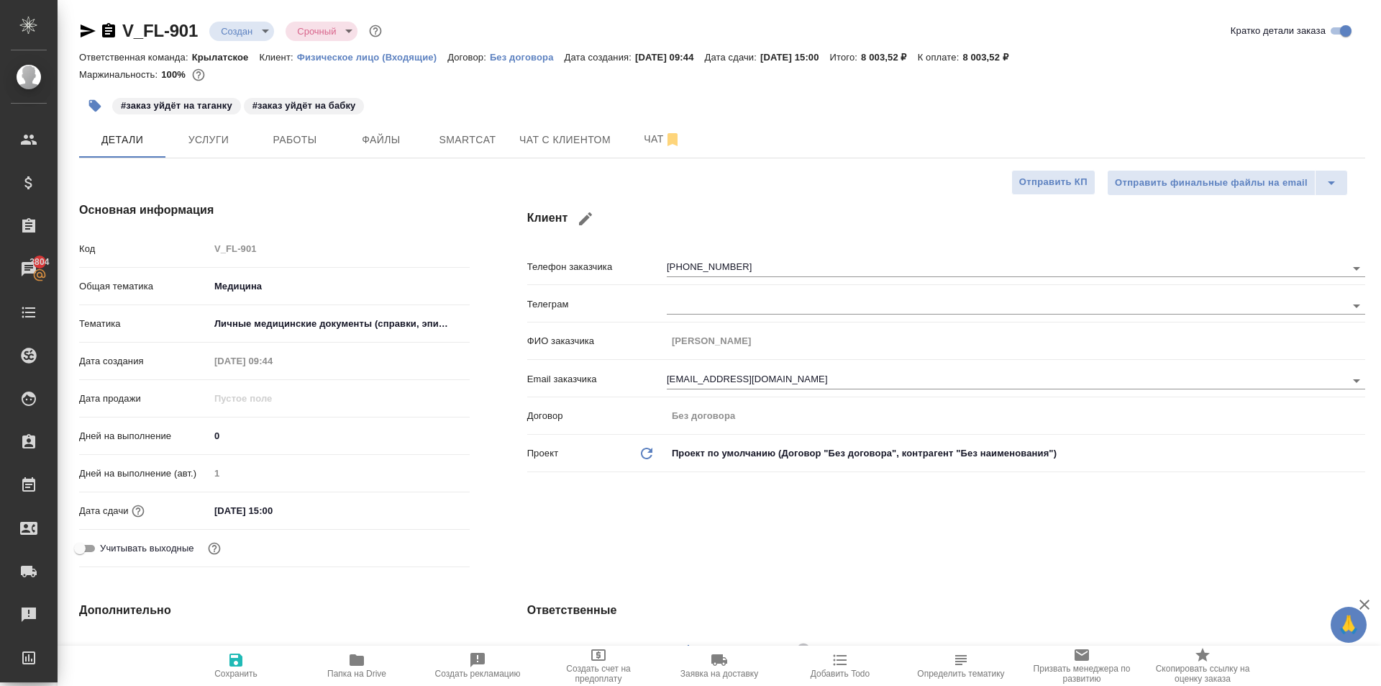
type textarea "x"
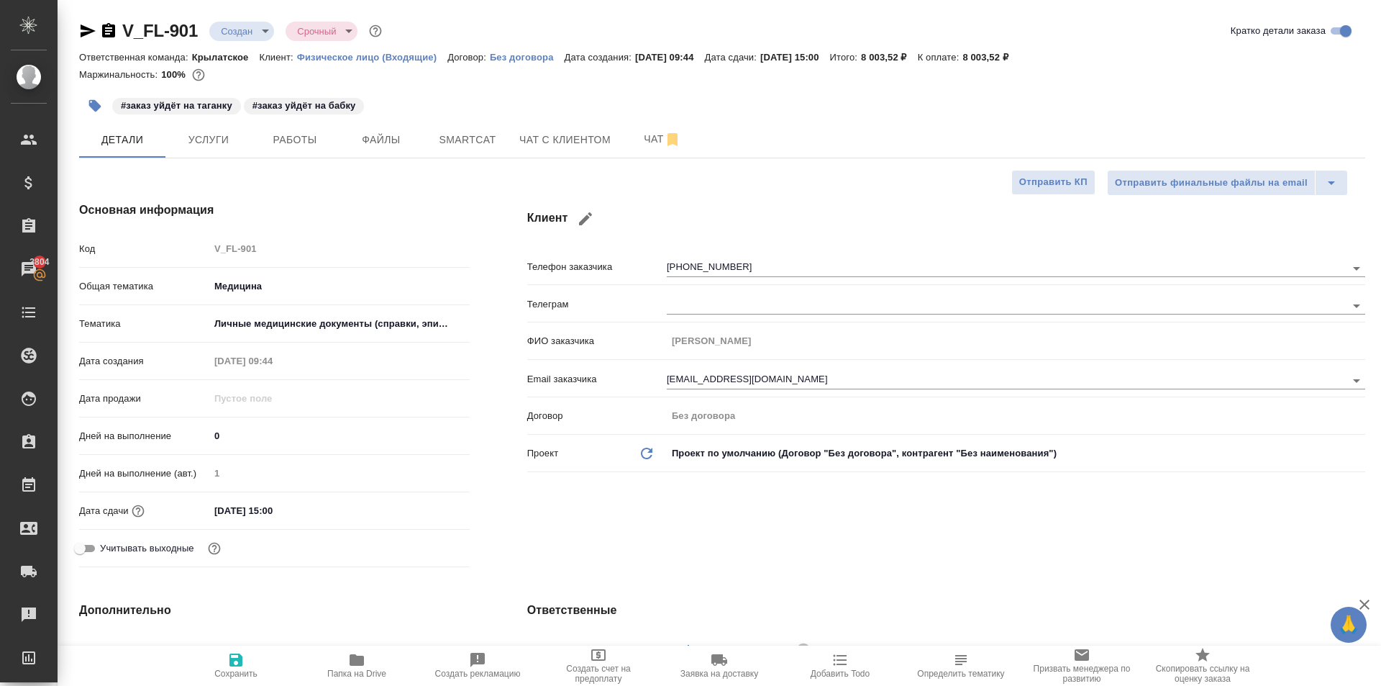
type textarea "x"
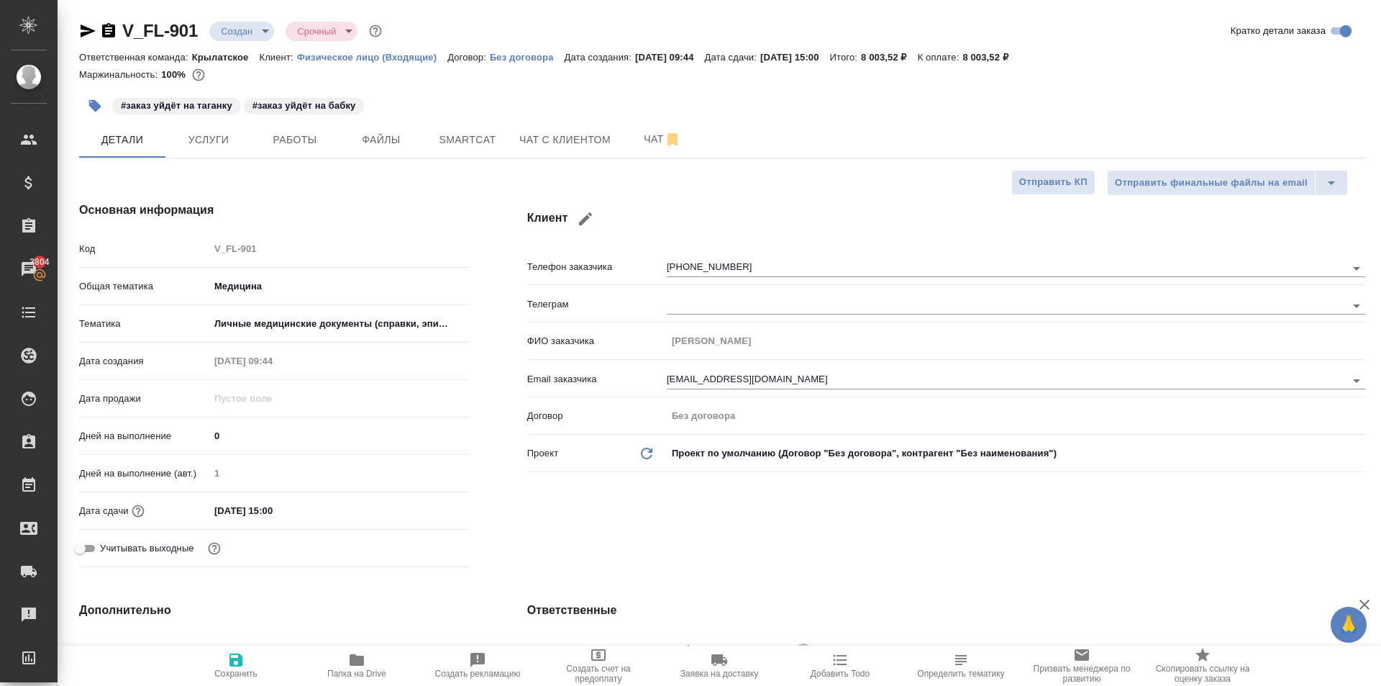
type textarea "x"
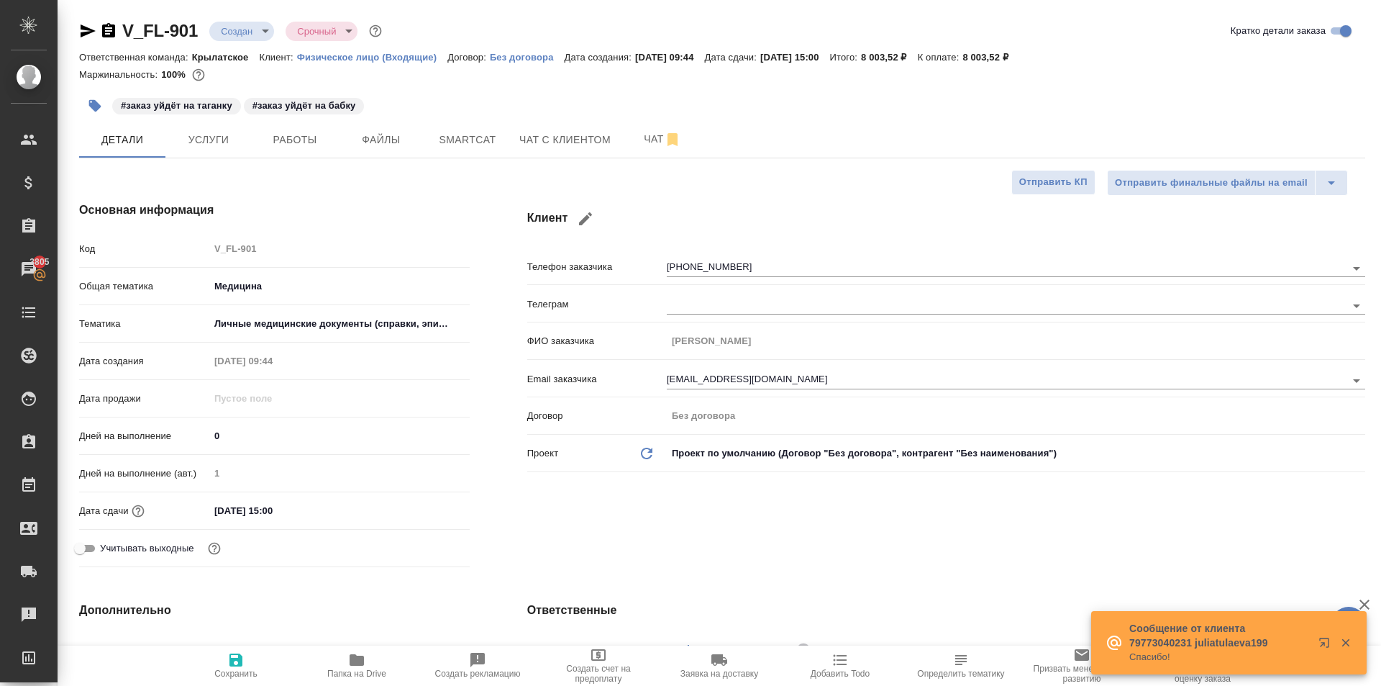
scroll to position [576, 0]
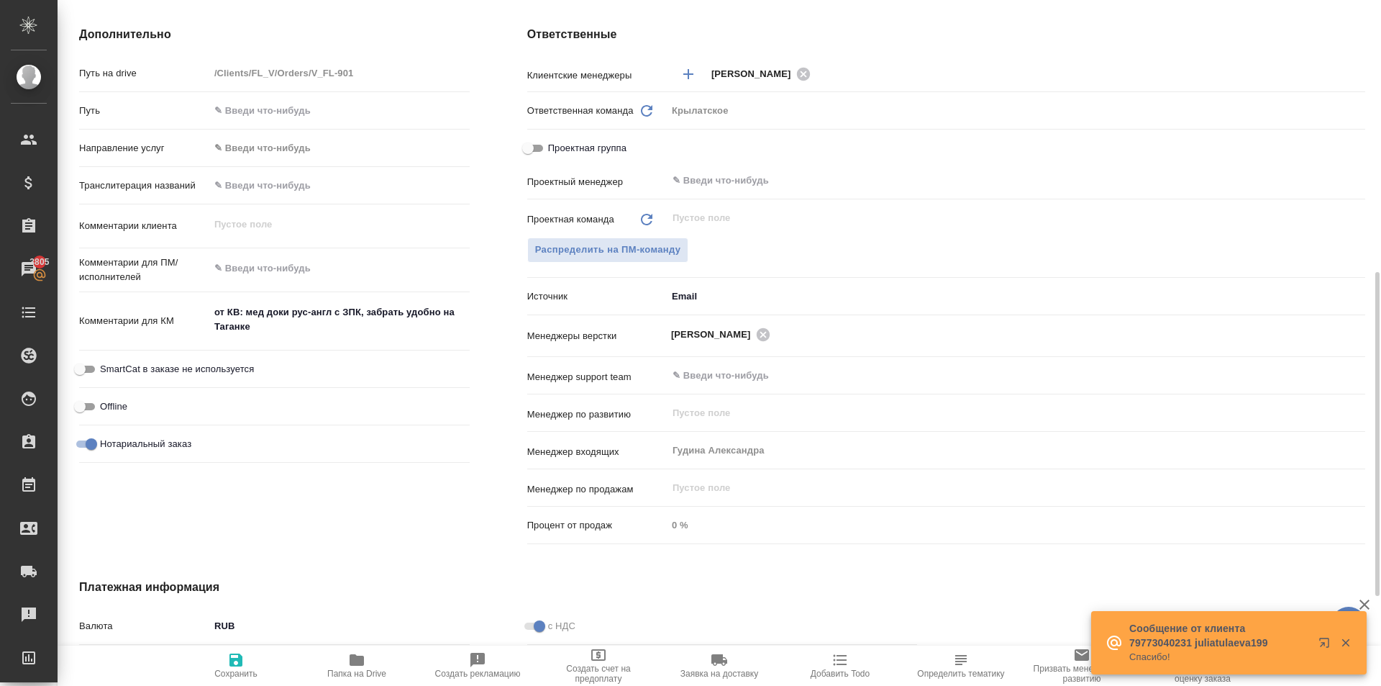
click at [241, 138] on body "🙏 .cls-1 fill:#fff; AWATERA Kasymov Timur Клиенты Спецификации Заказы 3805 Чаты…" at bounding box center [690, 343] width 1381 height 686
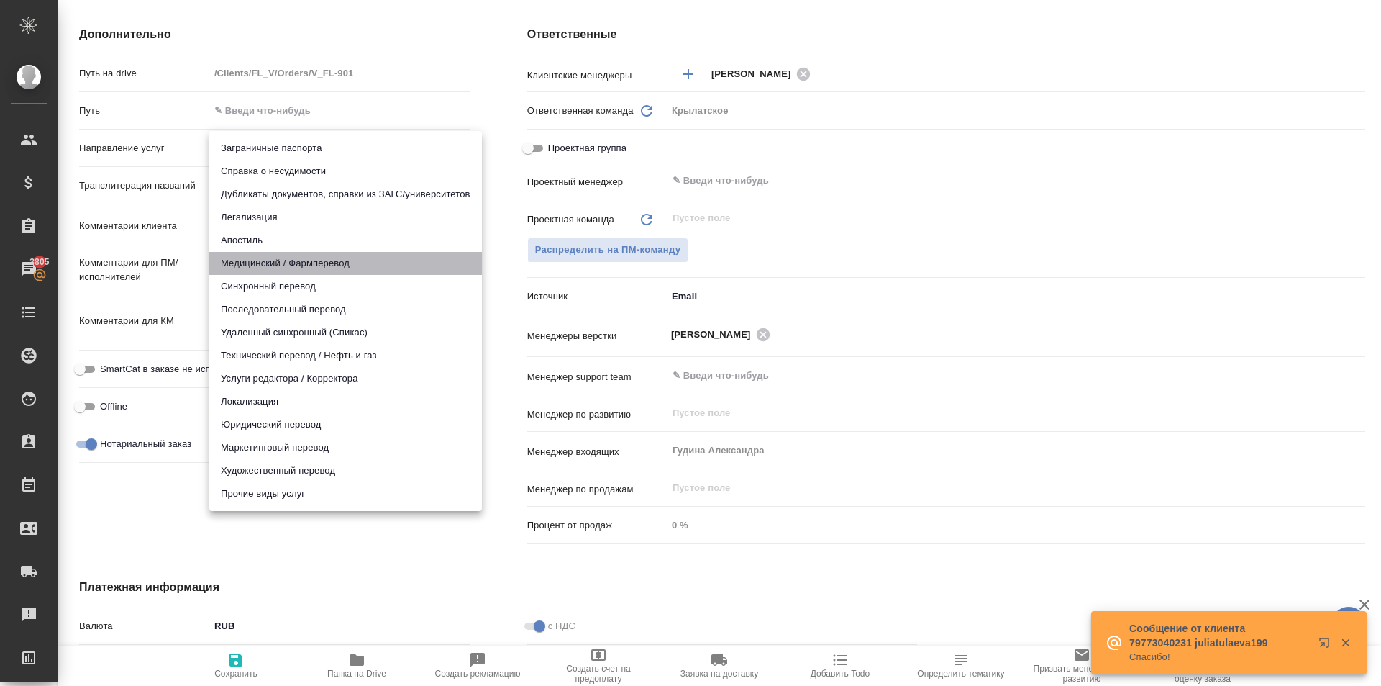
click at [286, 263] on li "Медицинский / Фармперевод" at bounding box center [345, 263] width 273 height 23
type input "medicalTranslation"
type textarea "x"
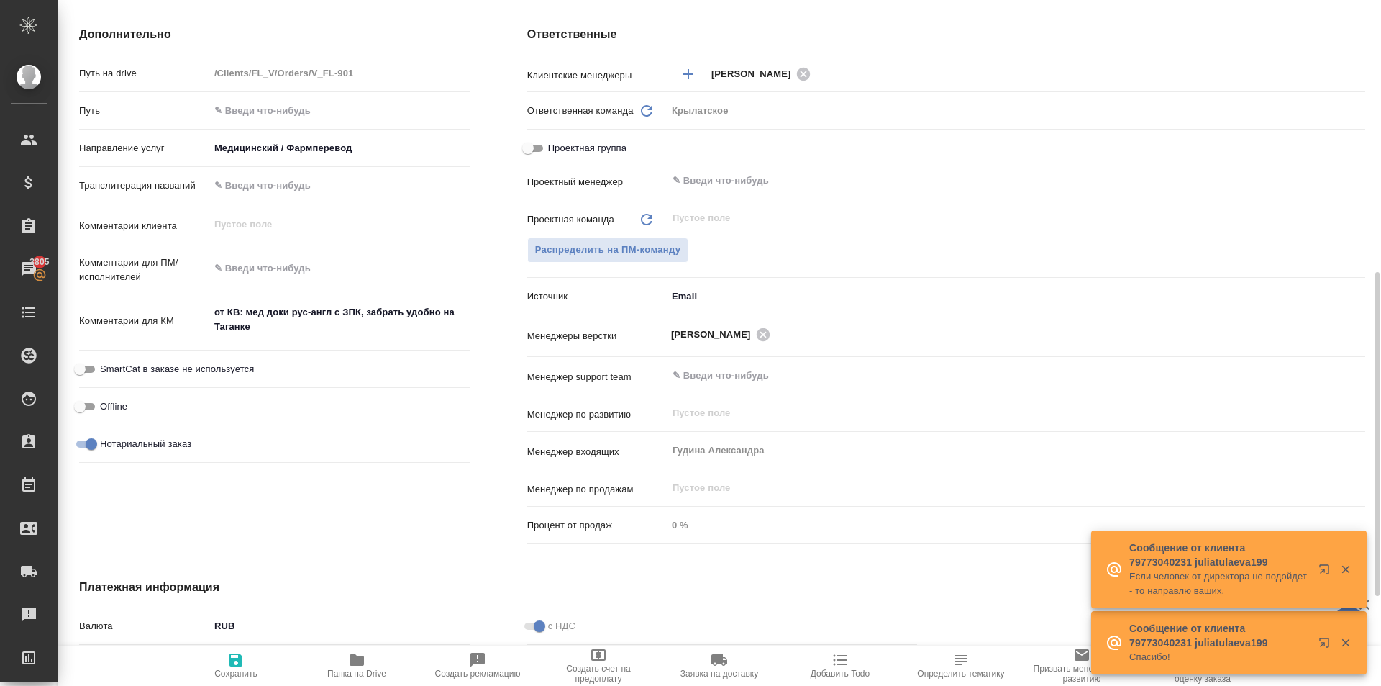
click at [231, 665] on icon "button" at bounding box center [235, 659] width 13 height 13
type textarea "x"
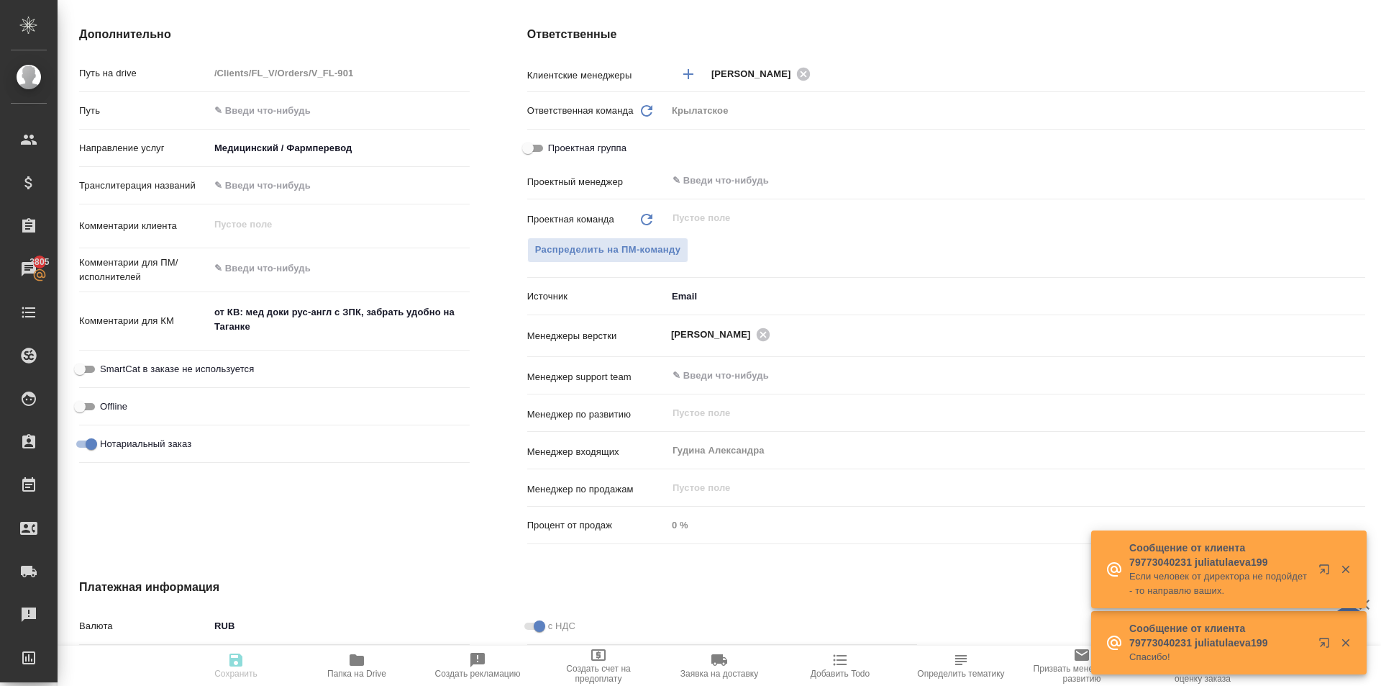
type textarea "x"
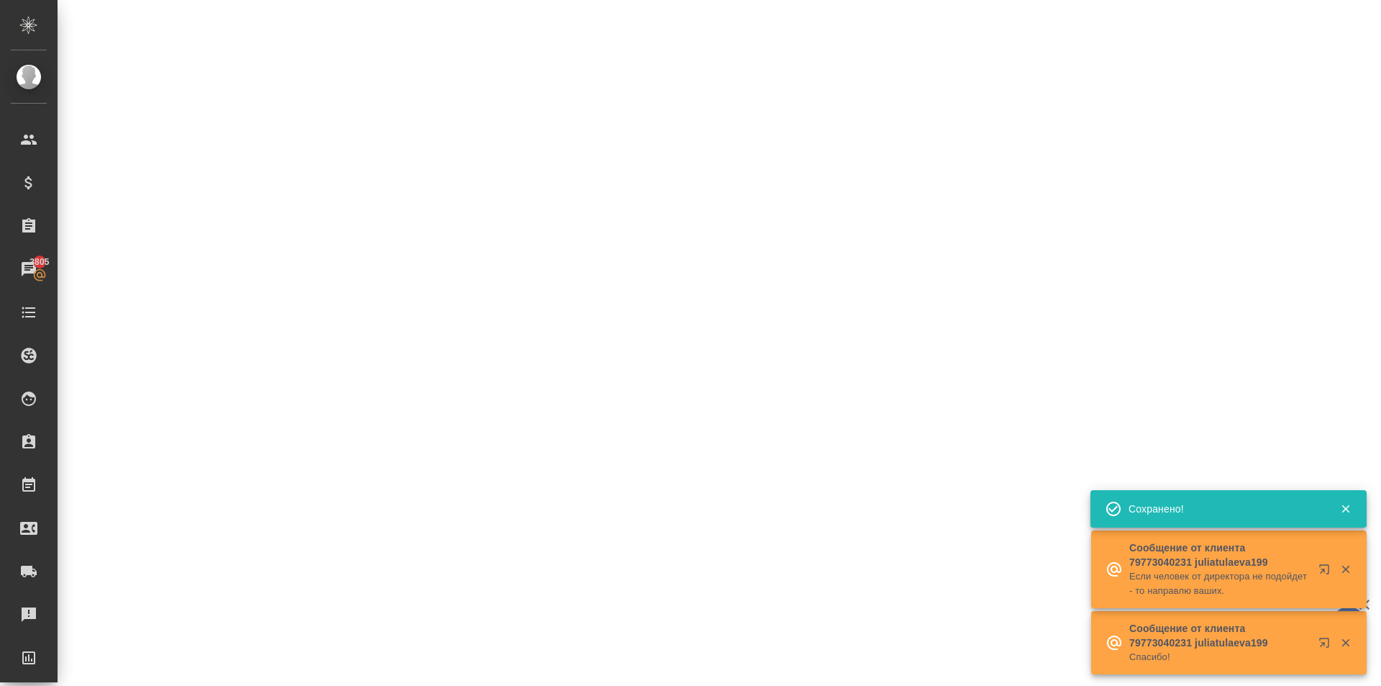
select select "RU"
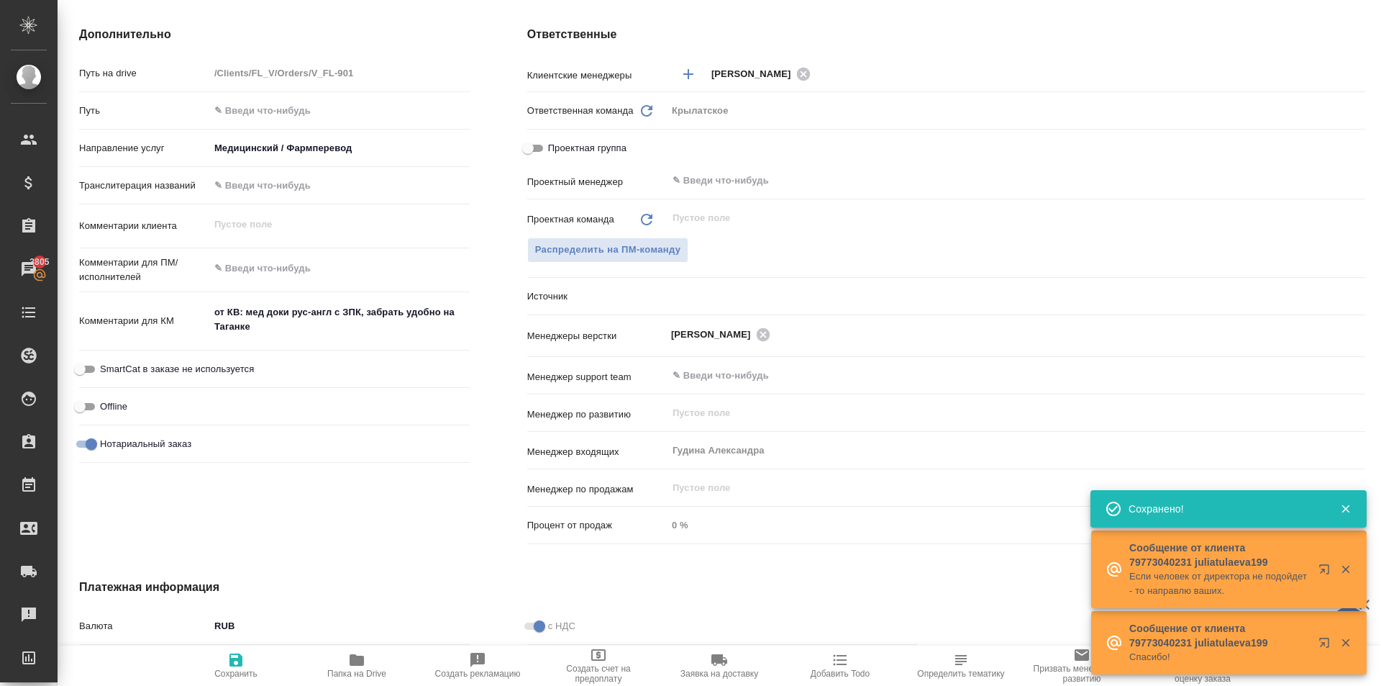
type textarea "x"
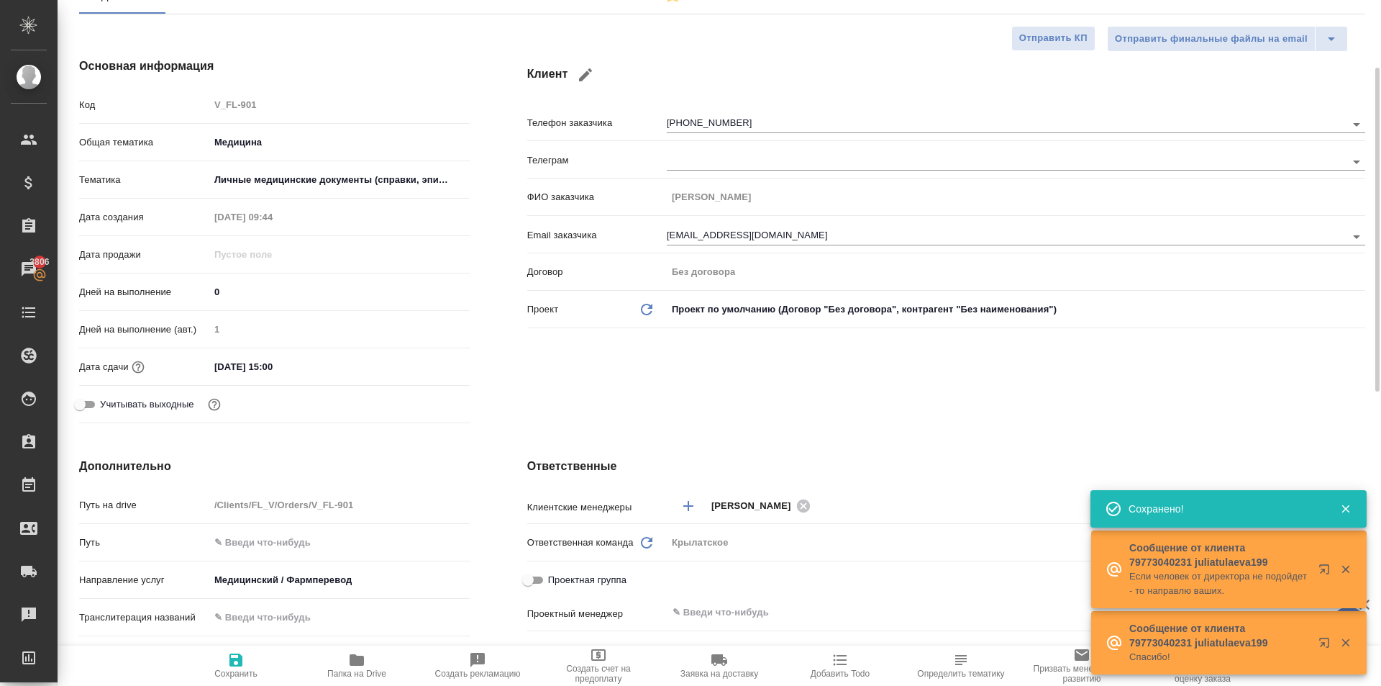
scroll to position [0, 0]
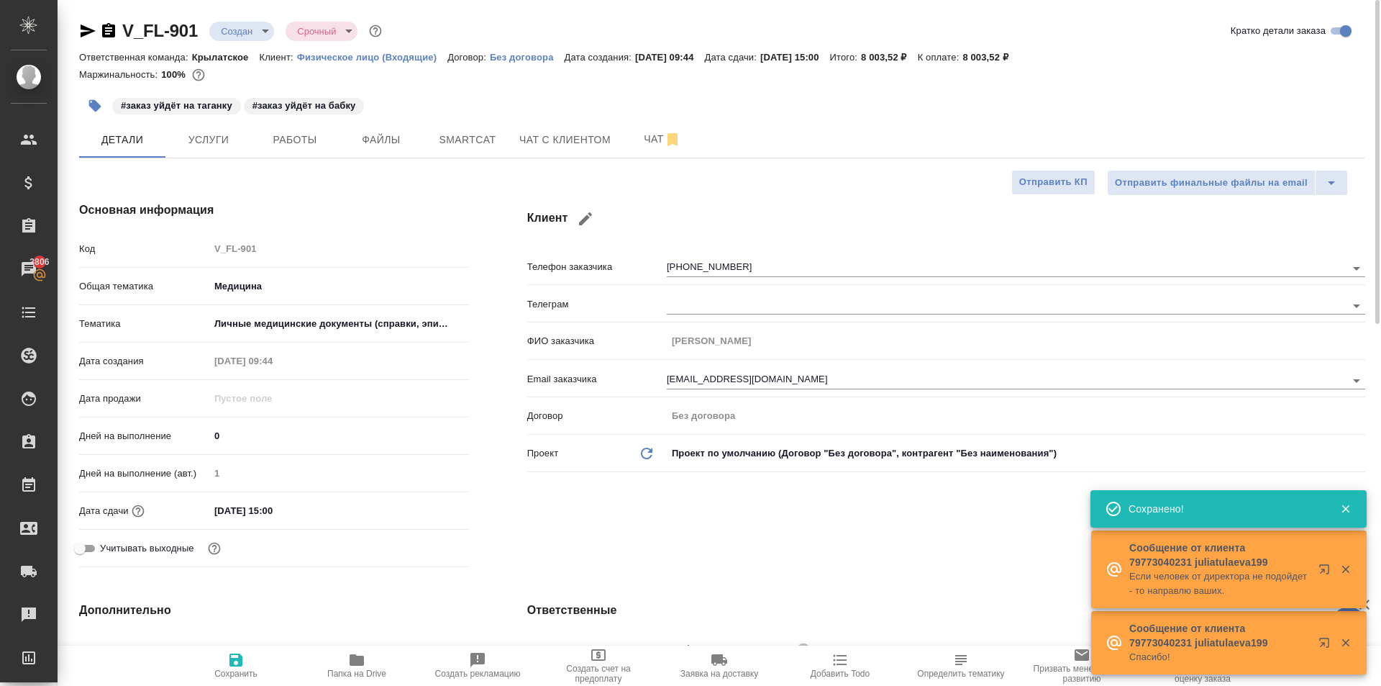
type textarea "x"
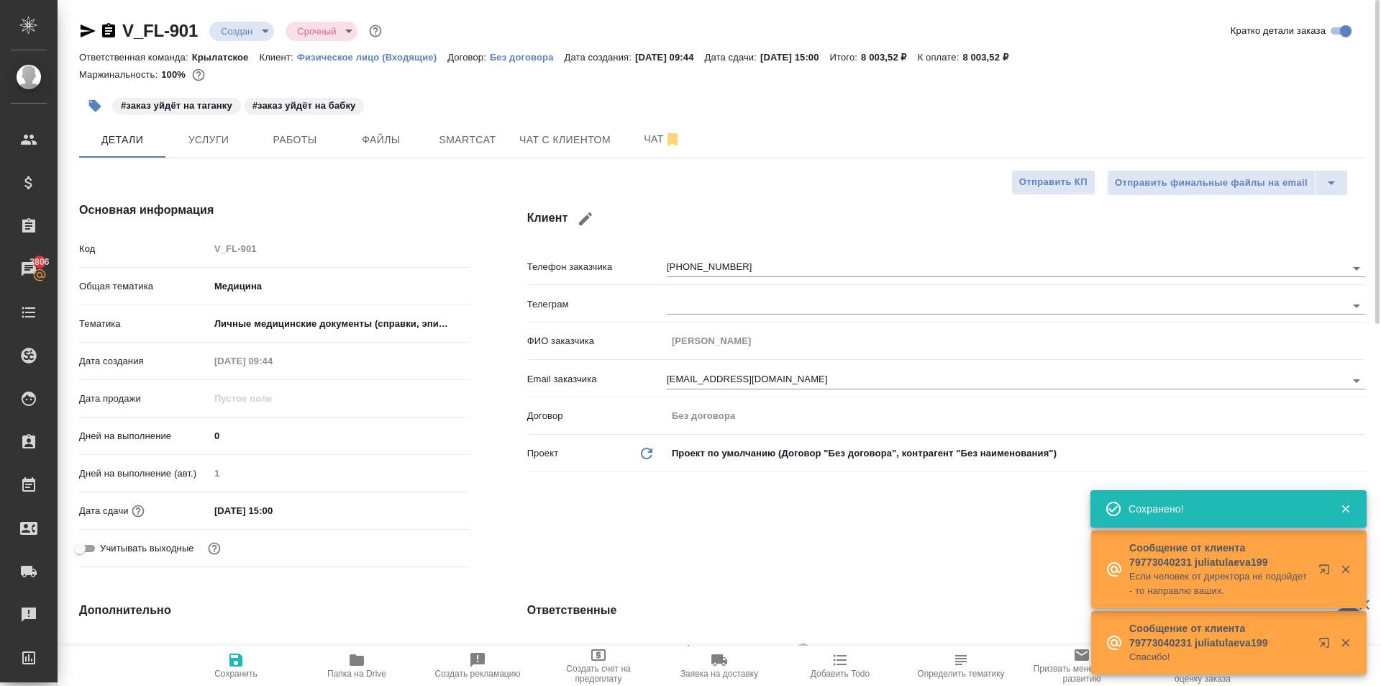
type textarea "x"
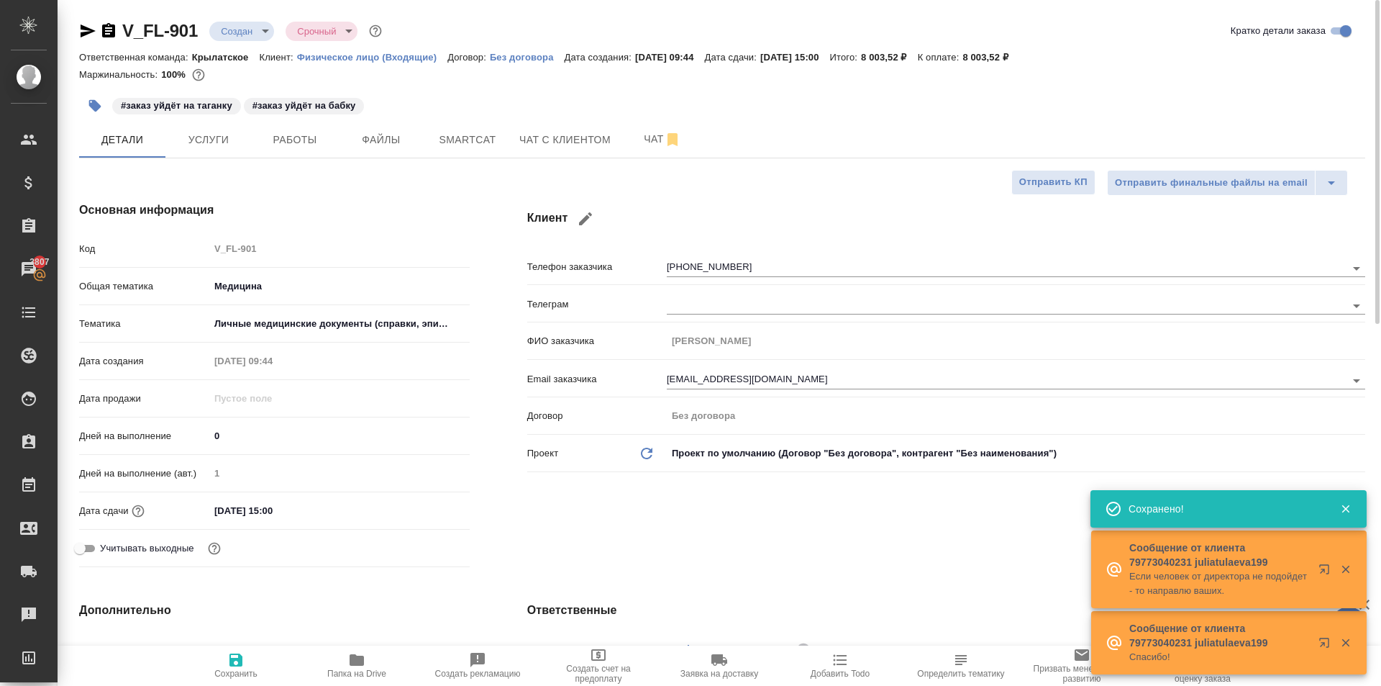
type textarea "x"
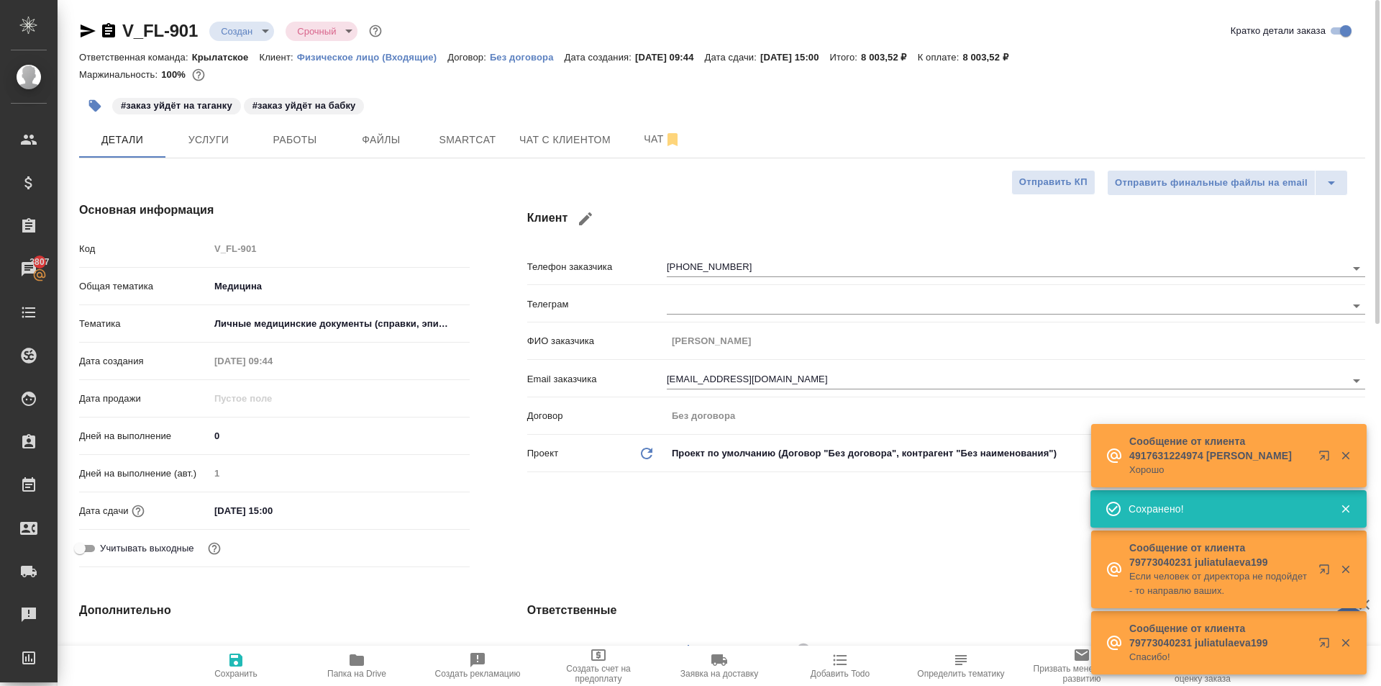
type textarea "x"
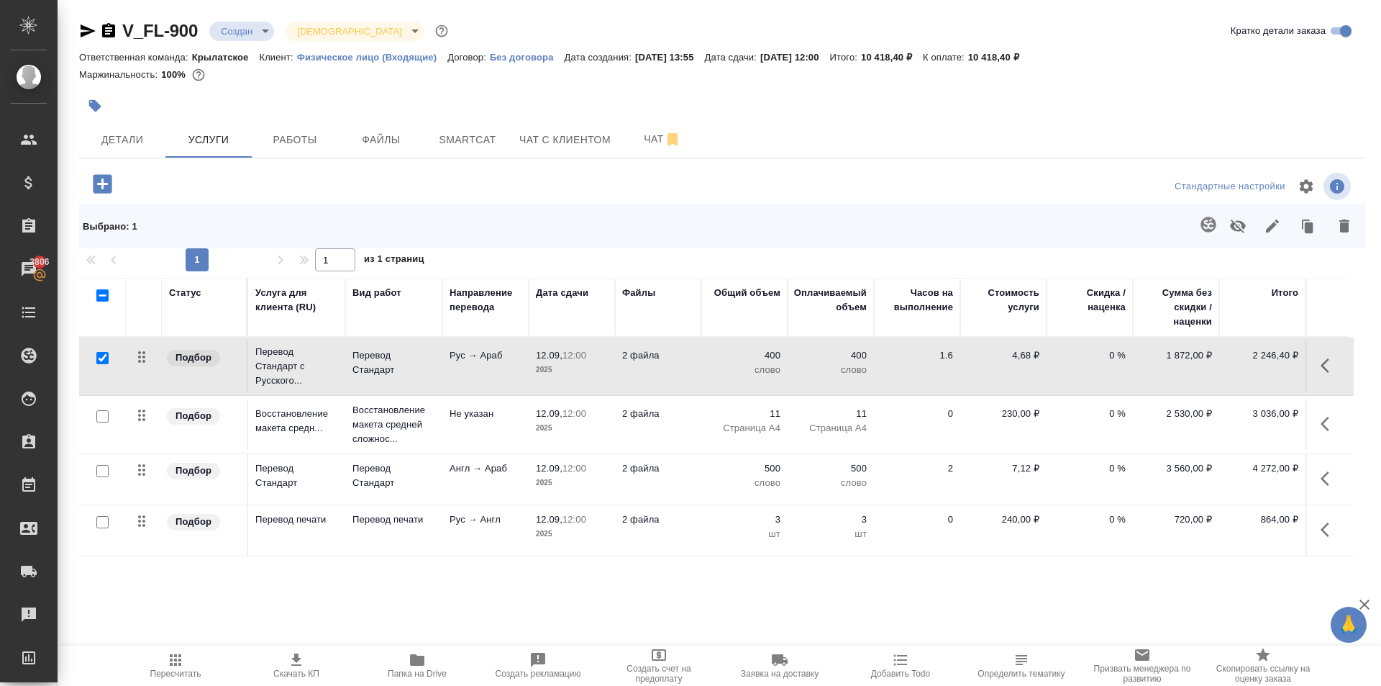
click at [172, 658] on icon "button" at bounding box center [176, 660] width 12 height 12
click at [723, 76] on div "Маржинальность: 100%" at bounding box center [722, 74] width 1286 height 19
click at [635, 137] on span "Чат" at bounding box center [662, 139] width 69 height 18
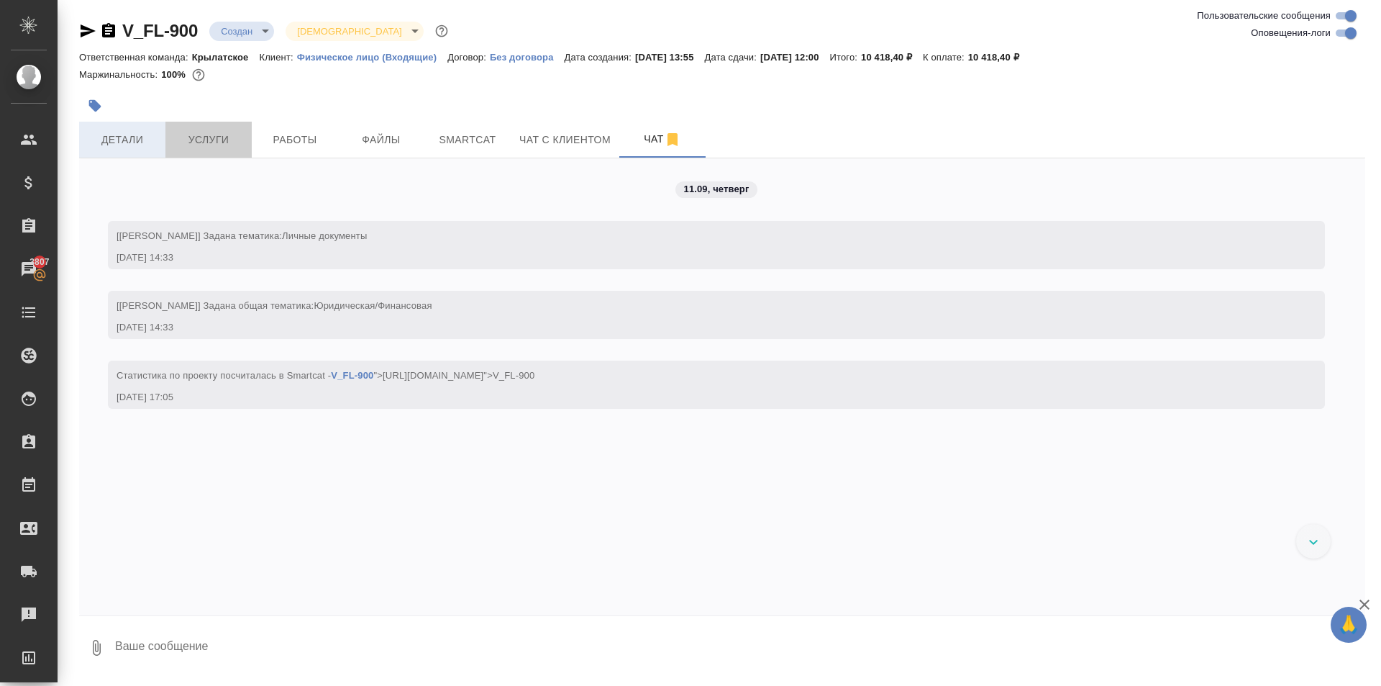
drag, startPoint x: 171, startPoint y: 123, endPoint x: 147, endPoint y: 131, distance: 24.3
click at [171, 123] on button "Услуги" at bounding box center [208, 140] width 86 height 36
click at [144, 133] on span "Детали" at bounding box center [122, 140] width 69 height 18
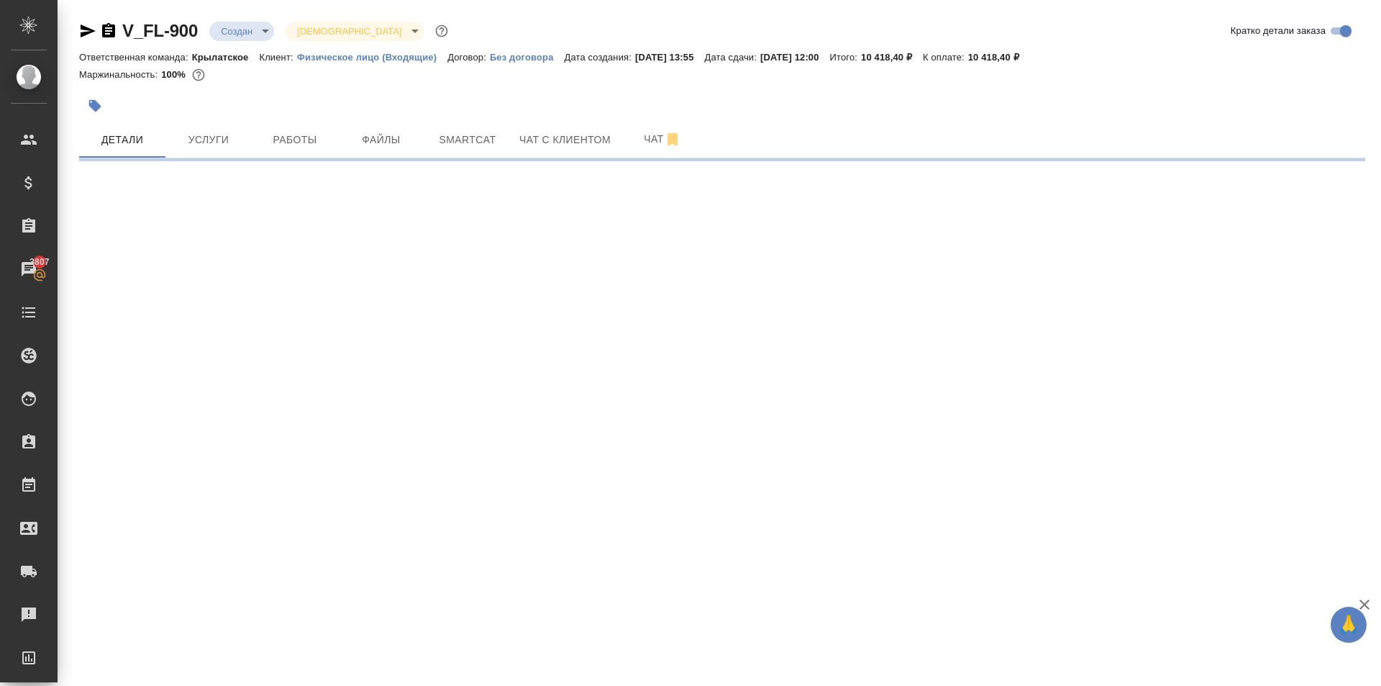
select select "RU"
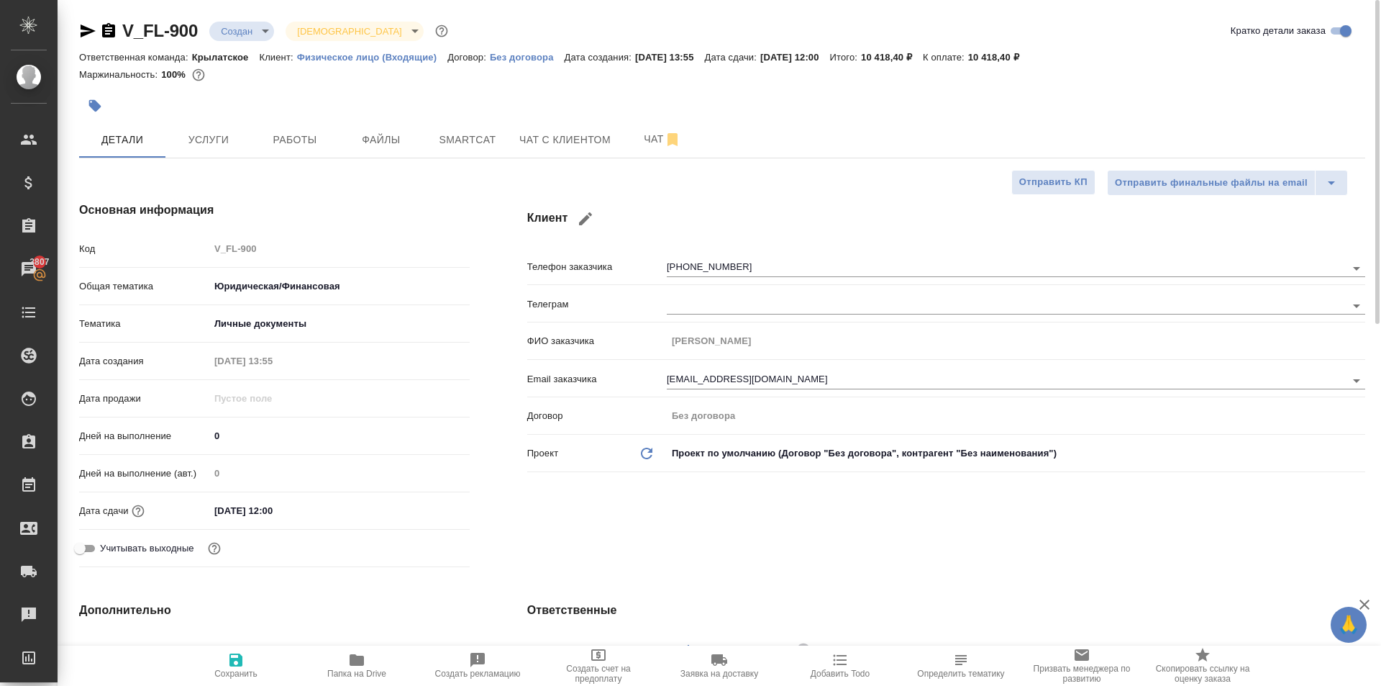
click at [99, 94] on button "button" at bounding box center [95, 106] width 32 height 32
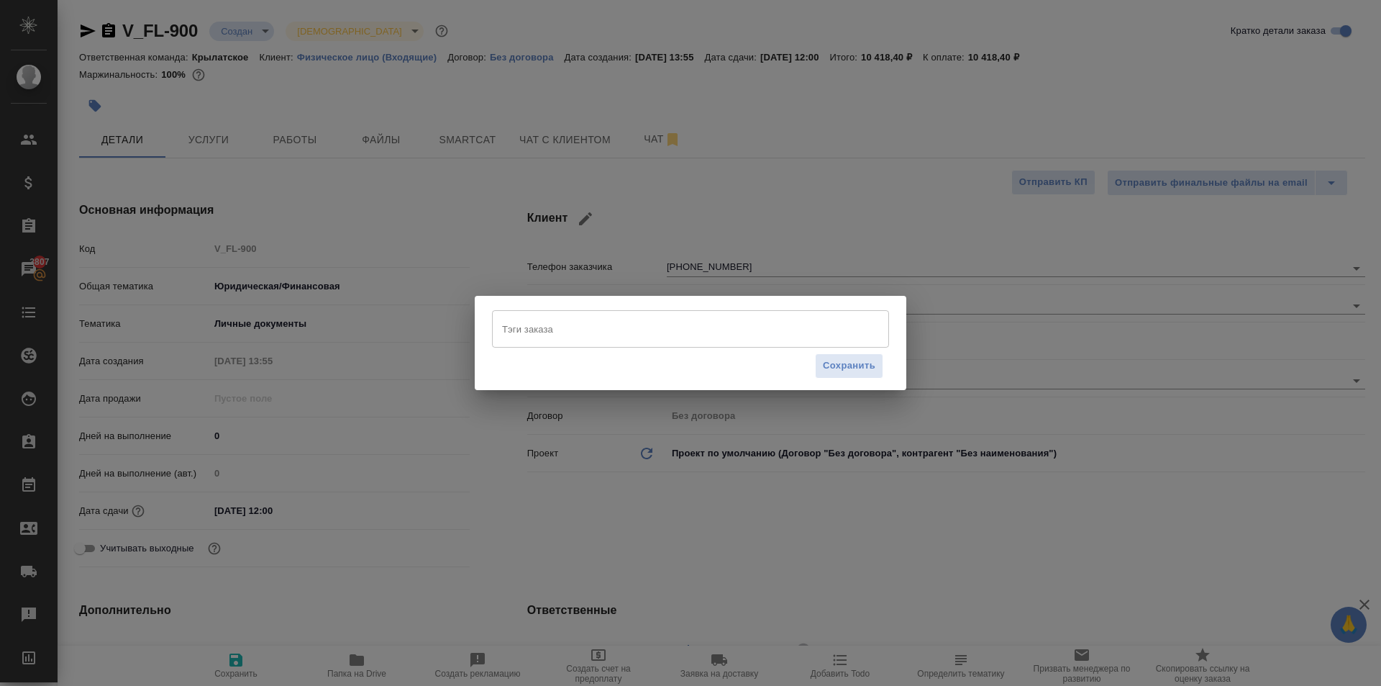
click at [600, 339] on input "Тэги заказа" at bounding box center [677, 329] width 357 height 24
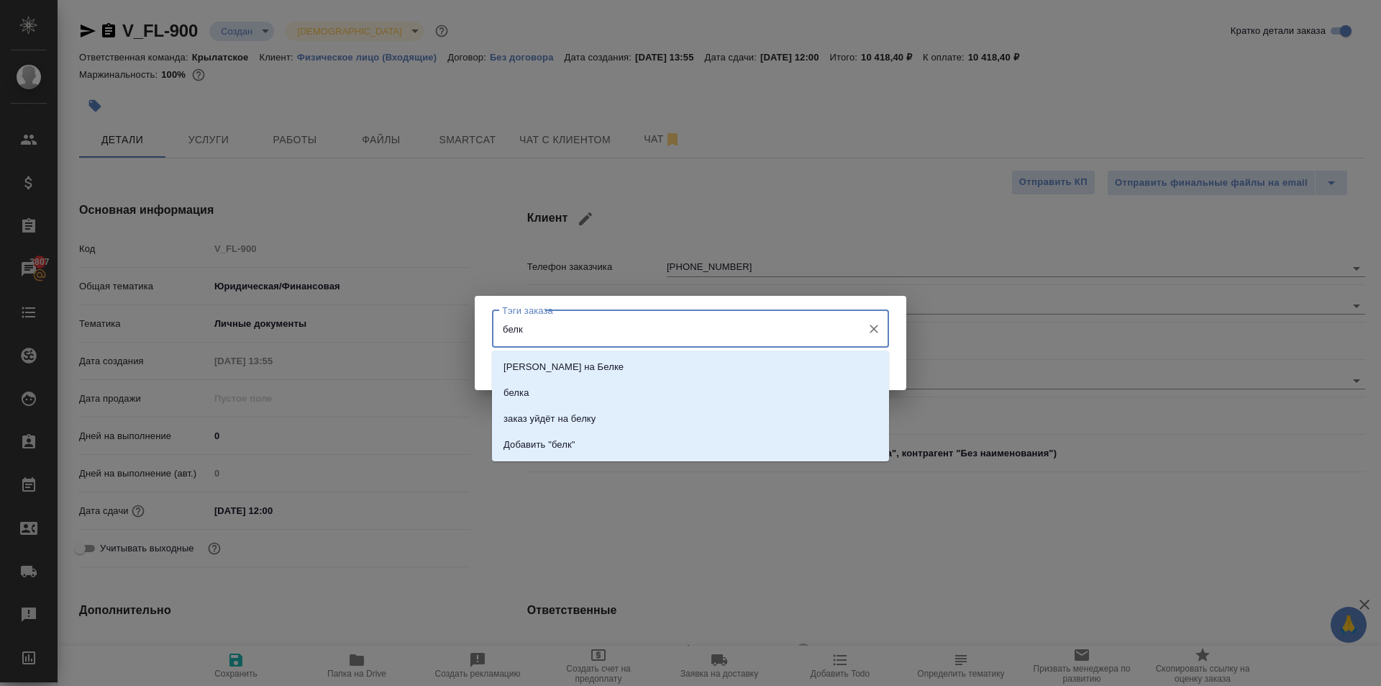
type input "белку"
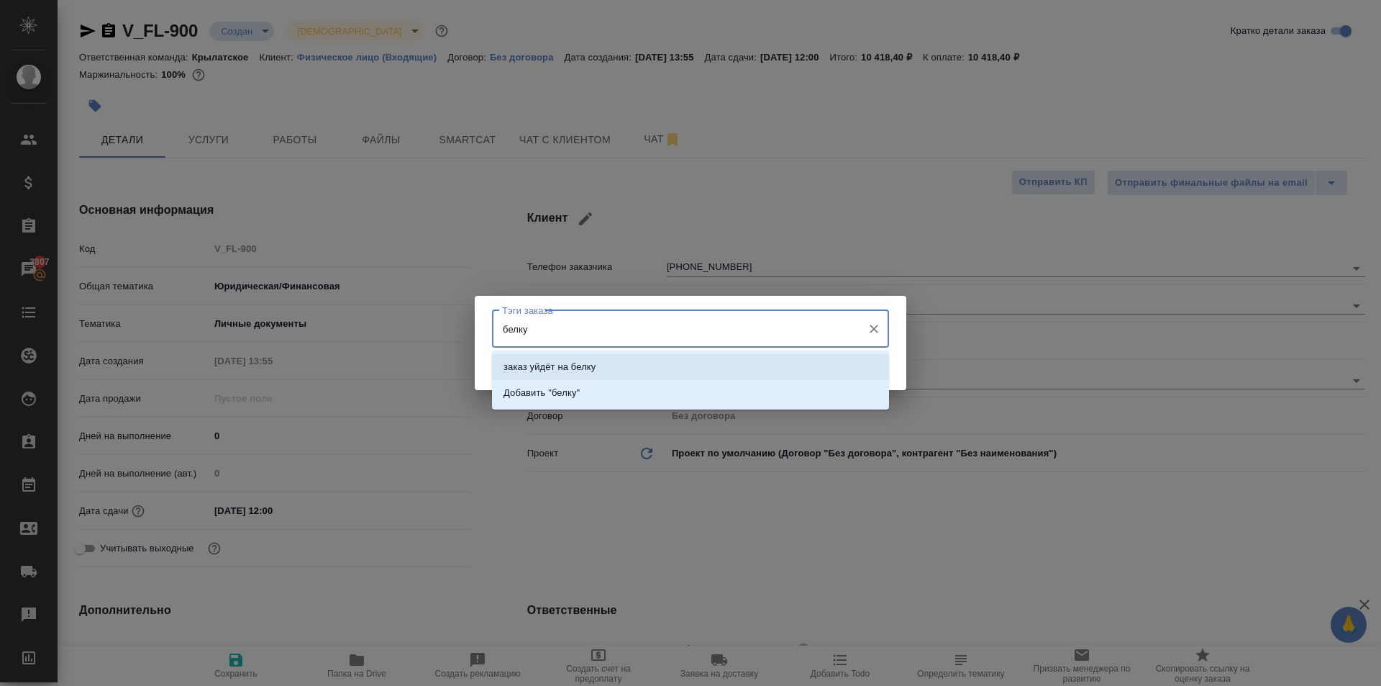
click at [554, 365] on p "заказ уйдёт на белку" at bounding box center [550, 367] width 92 height 14
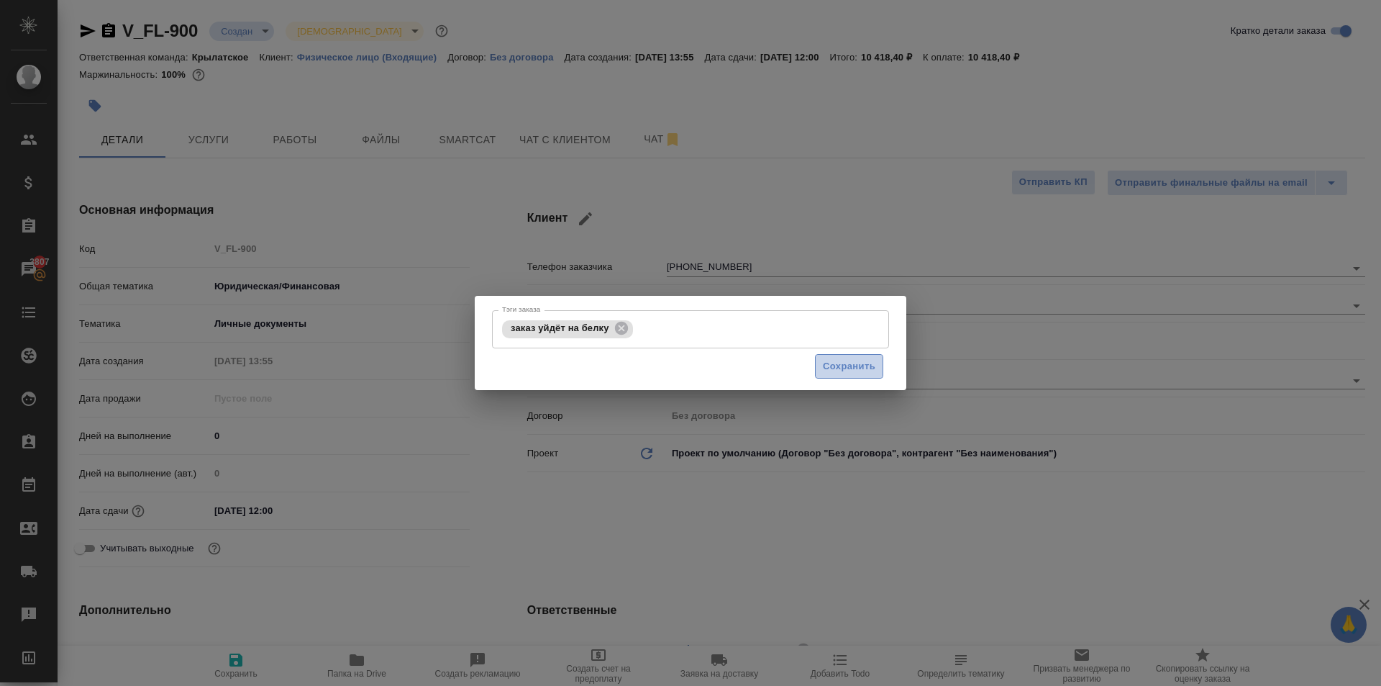
click at [843, 356] on button "Сохранить" at bounding box center [849, 366] width 68 height 25
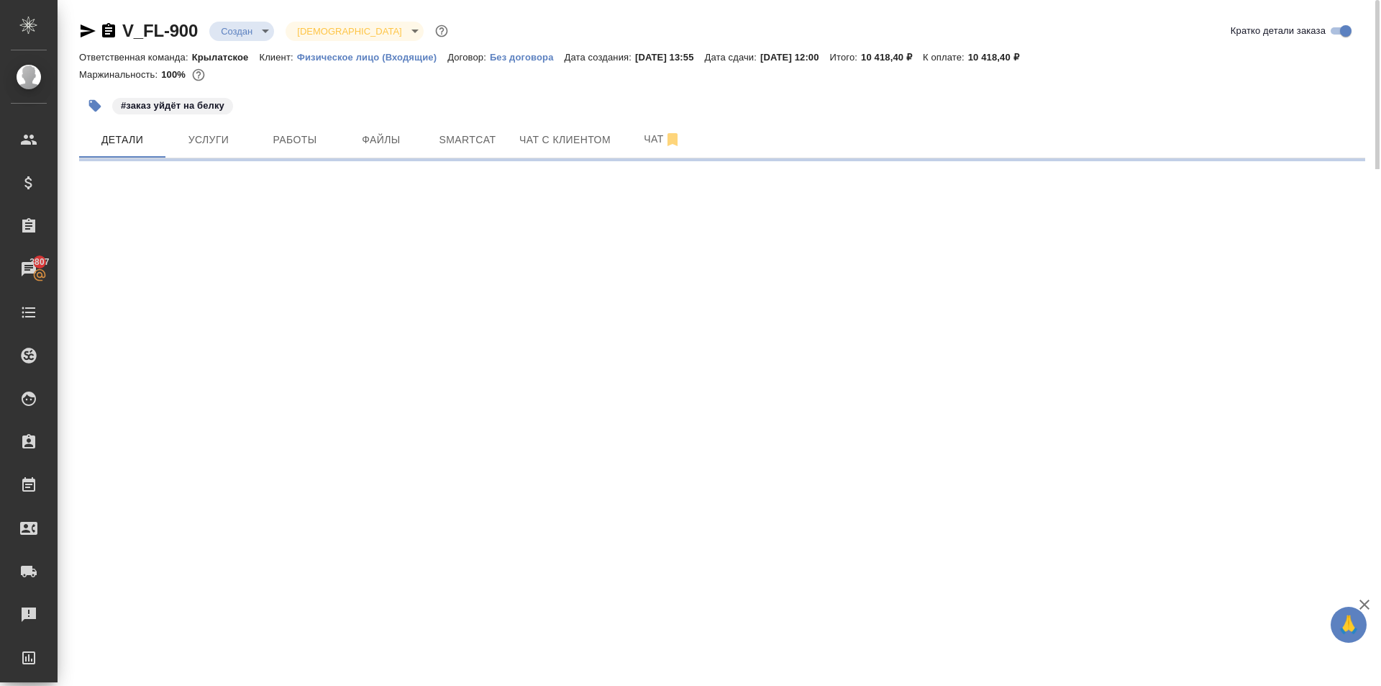
select select "RU"
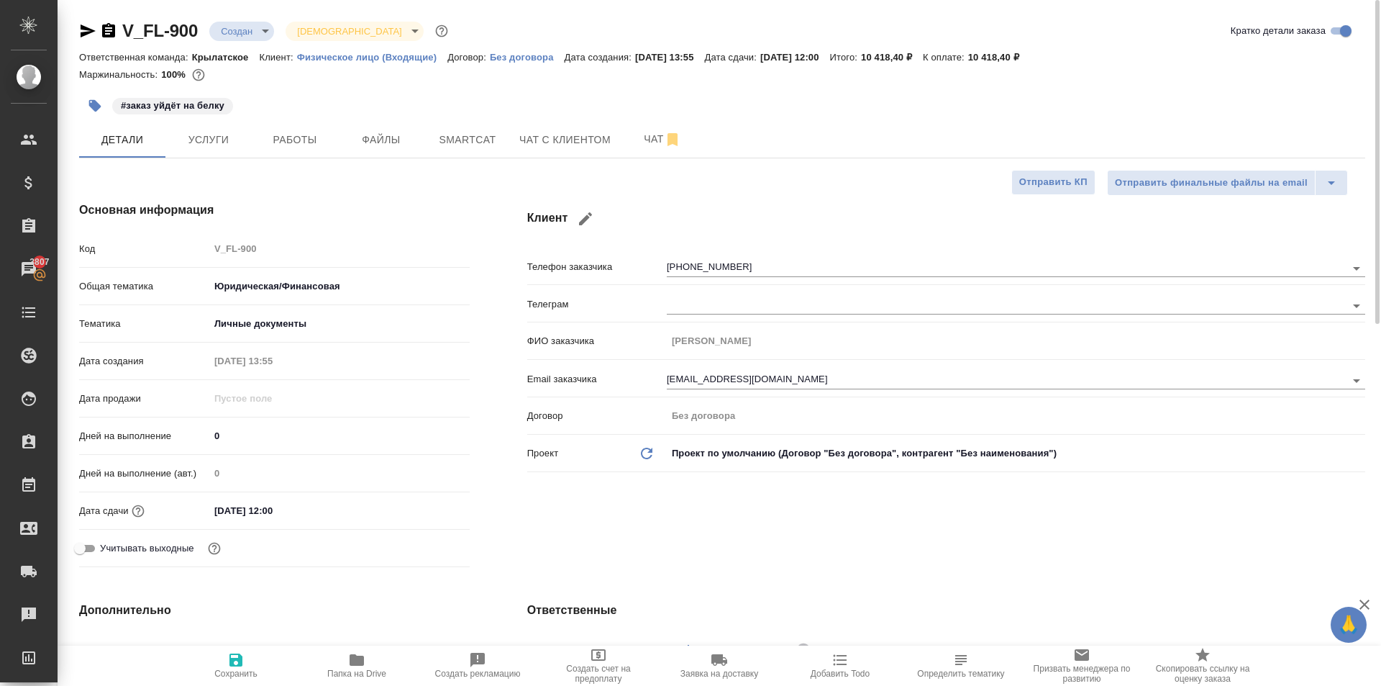
type textarea "x"
drag, startPoint x: 235, startPoint y: 134, endPoint x: 238, endPoint y: 147, distance: 14.0
click at [235, 134] on span "Услуги" at bounding box center [208, 140] width 69 height 18
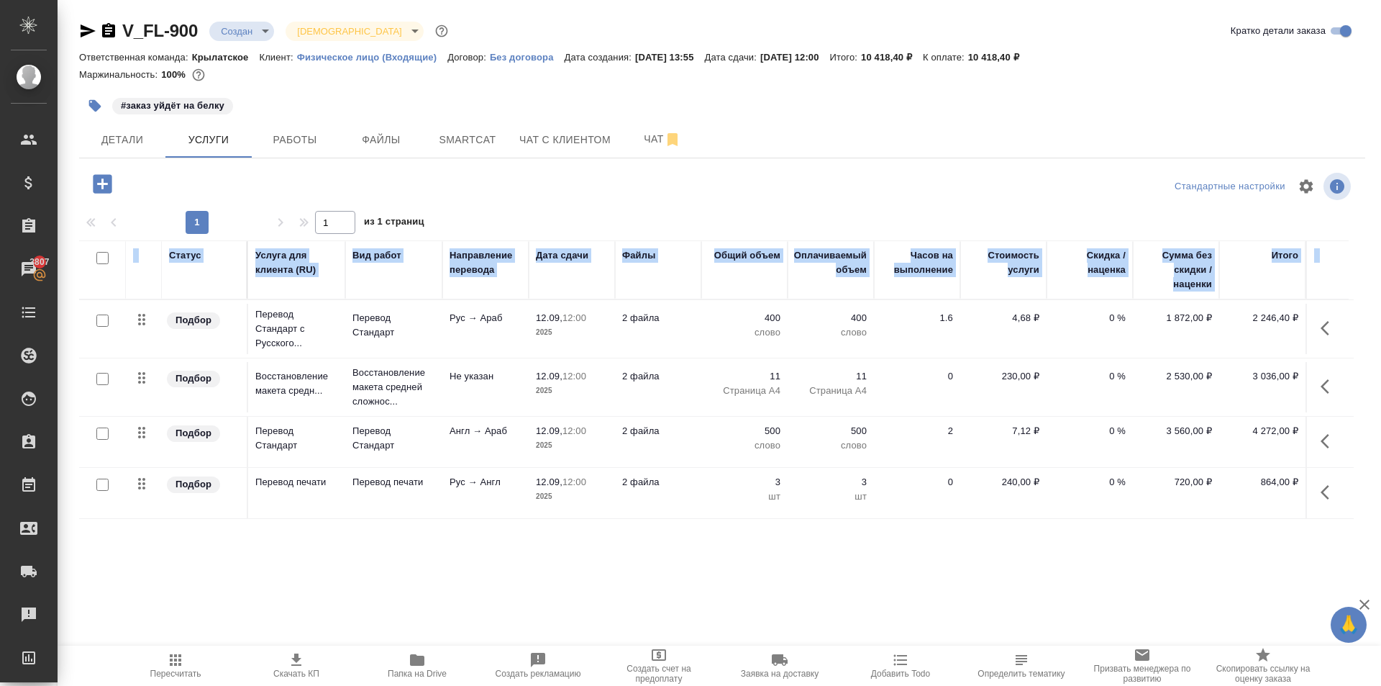
click at [175, 645] on div ".cls-1 fill:#fff; AWATERA Kasymov Timur Клиенты Спецификации Заказы 3807 Чаты T…" at bounding box center [690, 343] width 1381 height 686
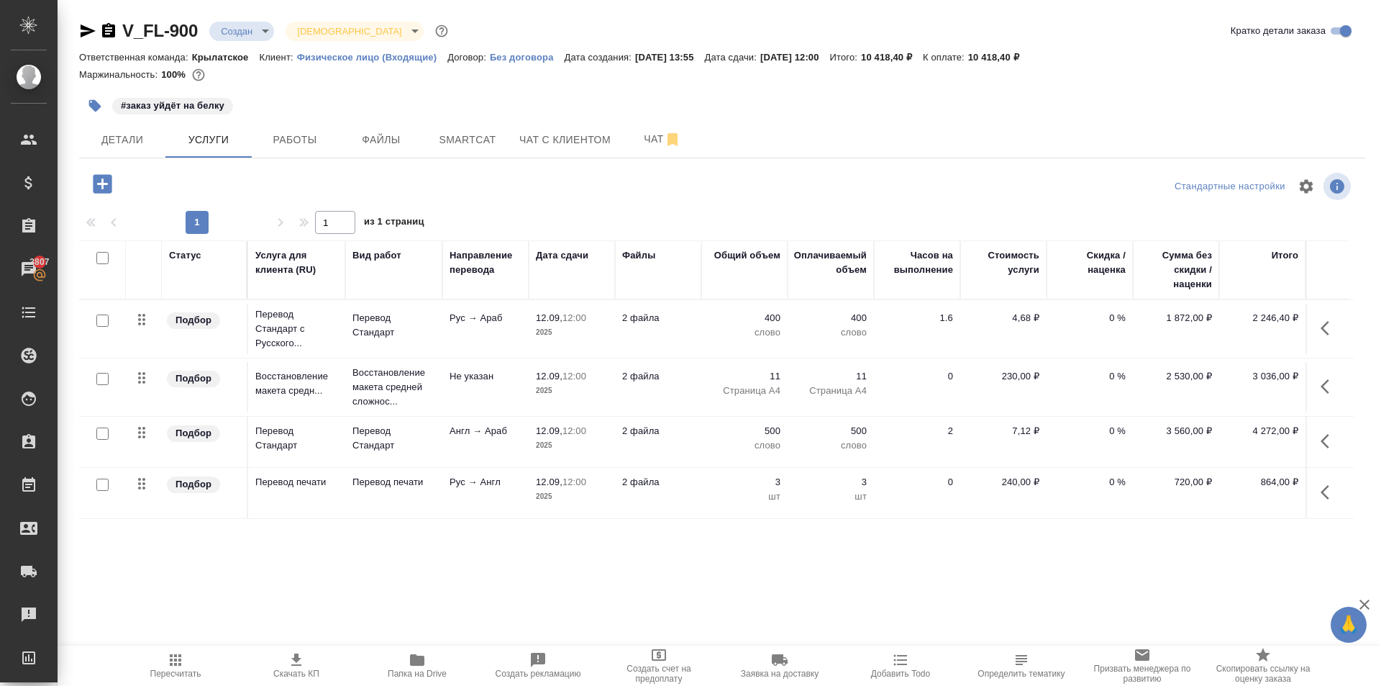
click at [181, 655] on icon "button" at bounding box center [176, 660] width 12 height 12
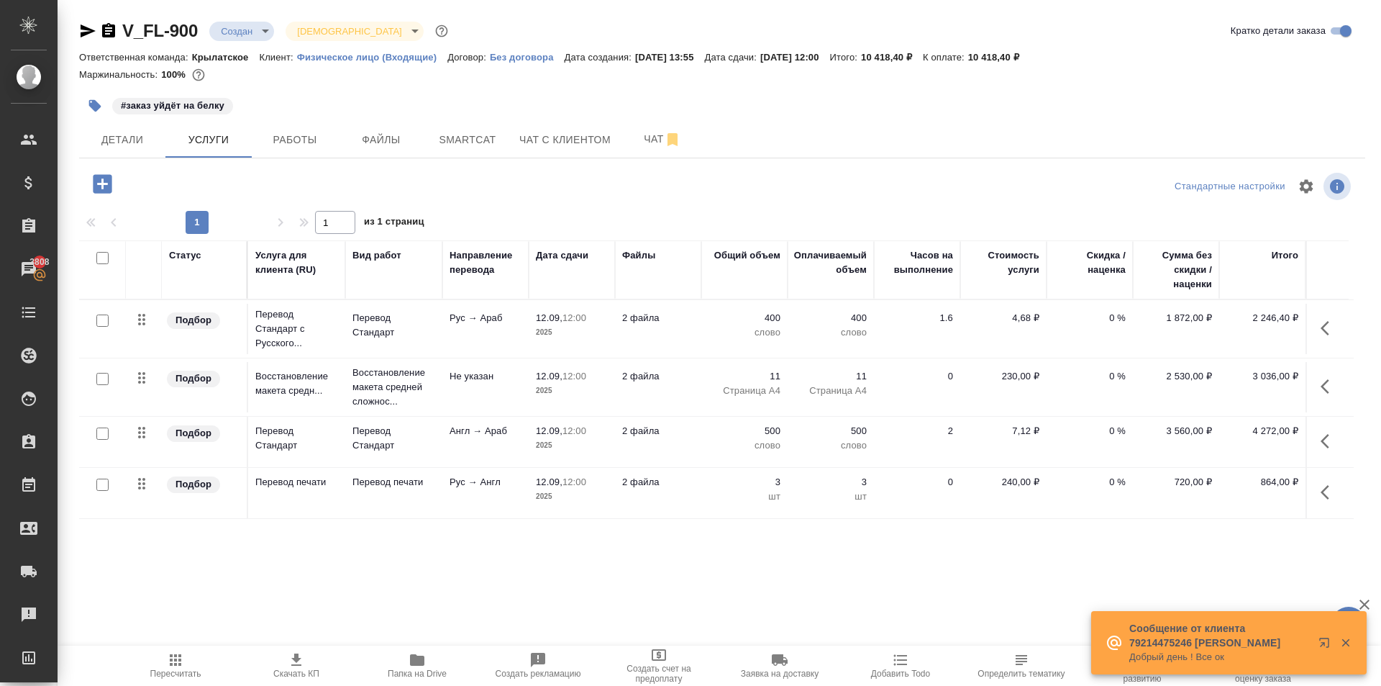
click at [150, 191] on div at bounding box center [293, 183] width 429 height 29
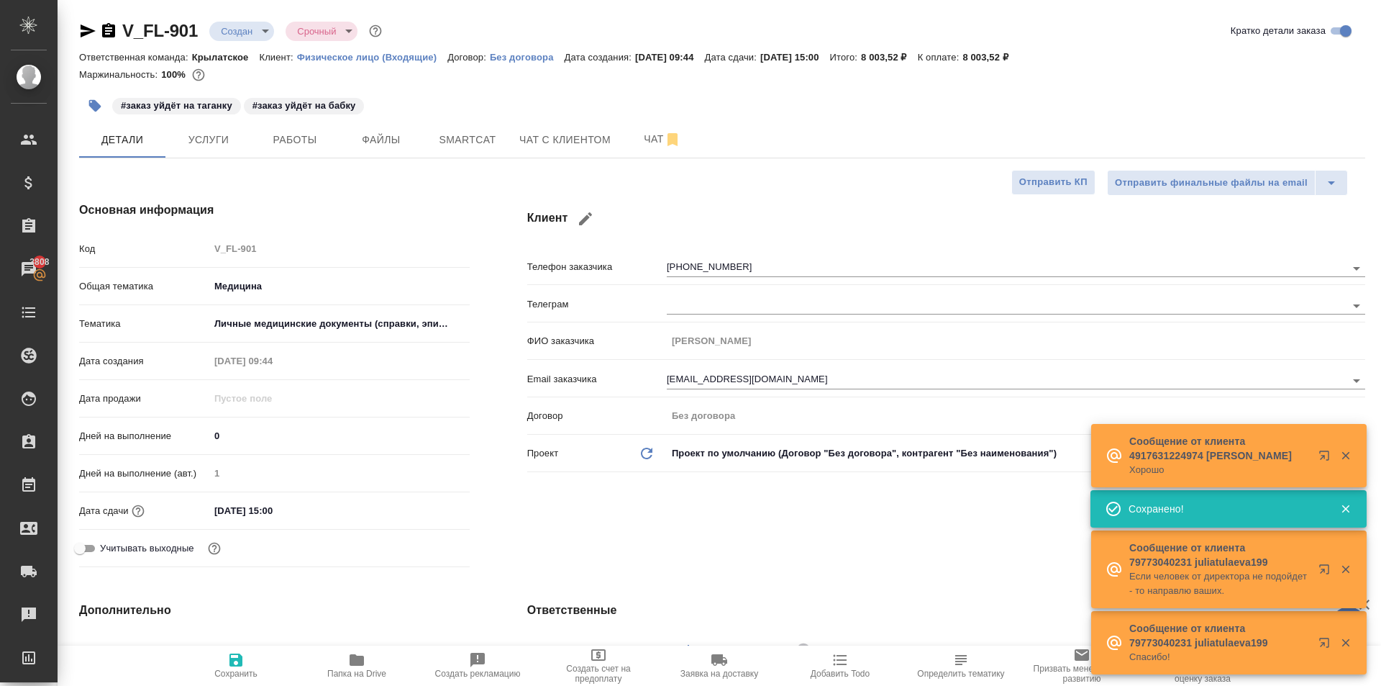
select select "RU"
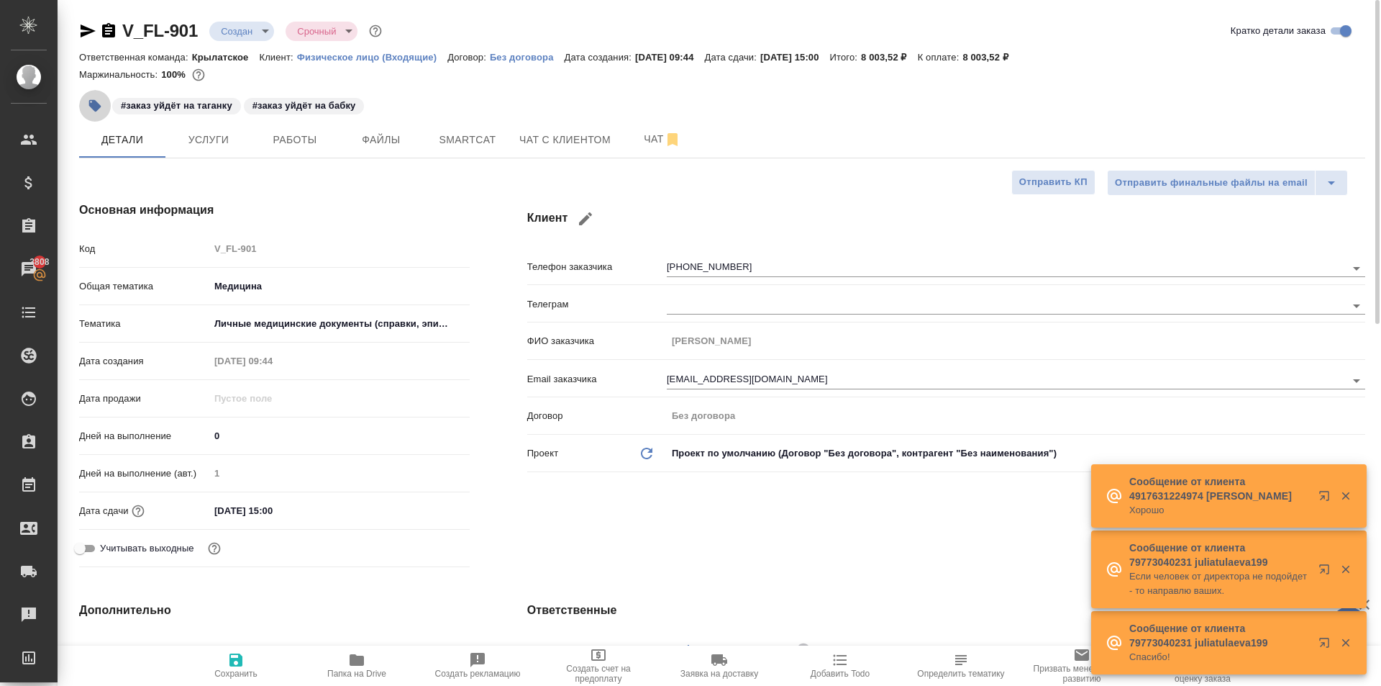
click at [95, 94] on button "button" at bounding box center [95, 106] width 32 height 32
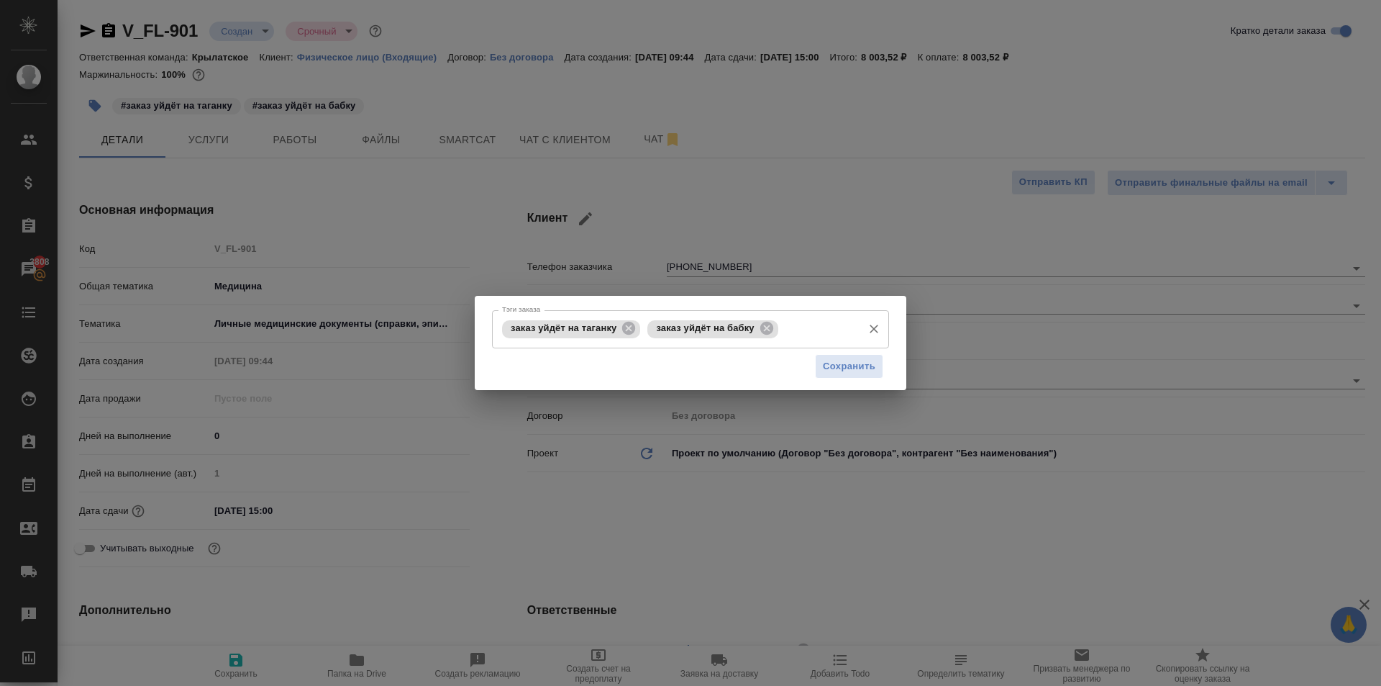
click at [632, 327] on icon at bounding box center [628, 328] width 13 height 13
click at [688, 331] on input "Тэги заказа" at bounding box center [745, 329] width 219 height 24
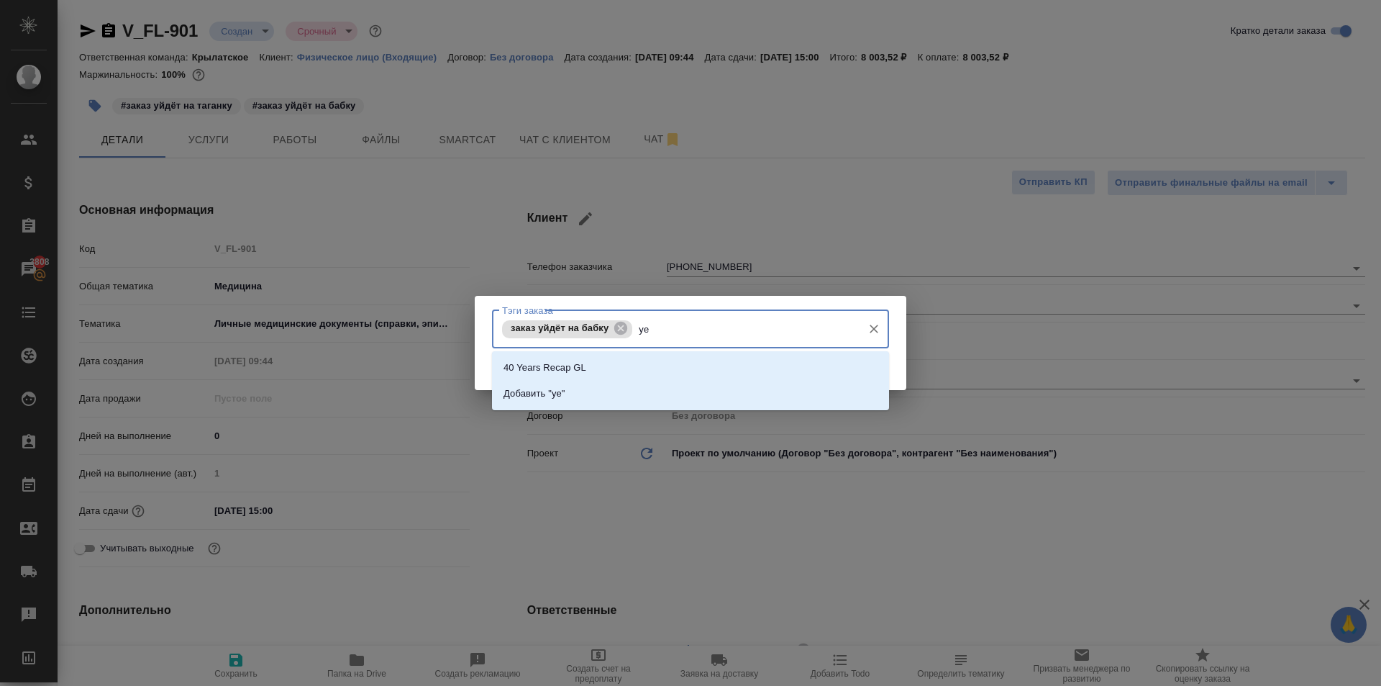
type input "y"
type input "бабку"
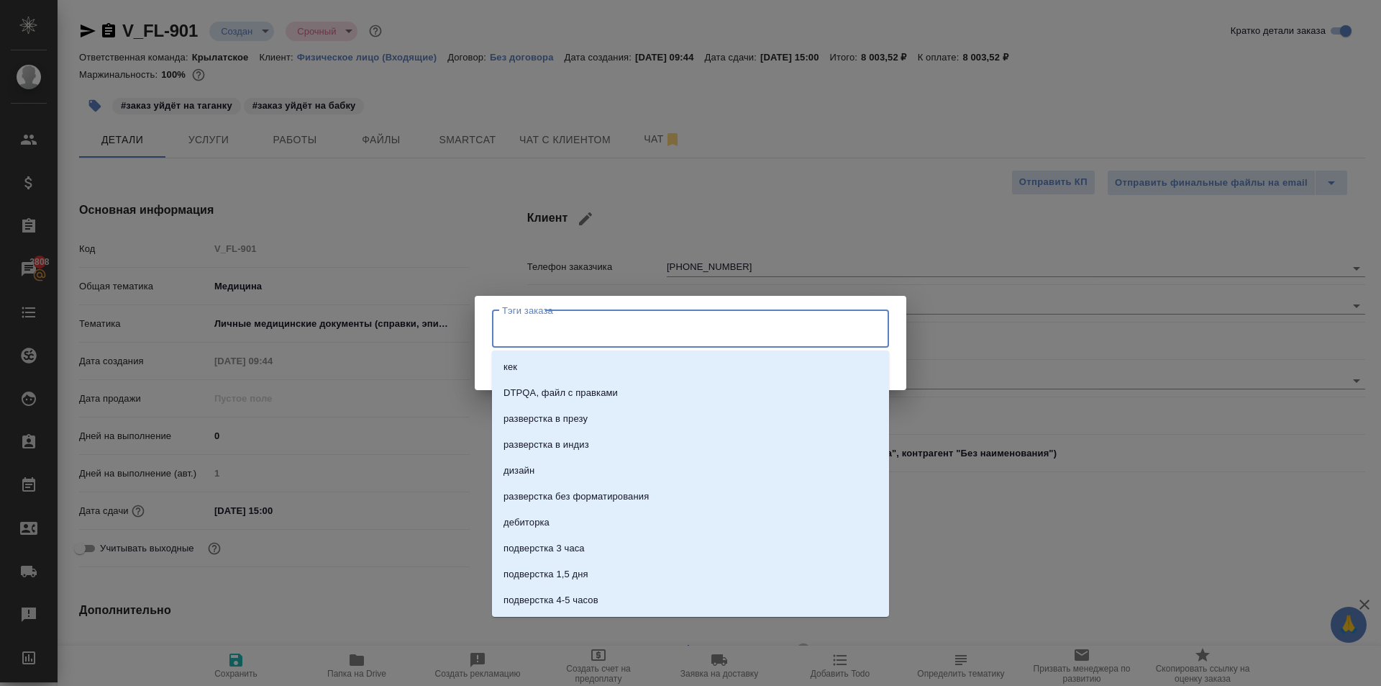
click at [749, 340] on input "Тэги заказа" at bounding box center [677, 329] width 357 height 24
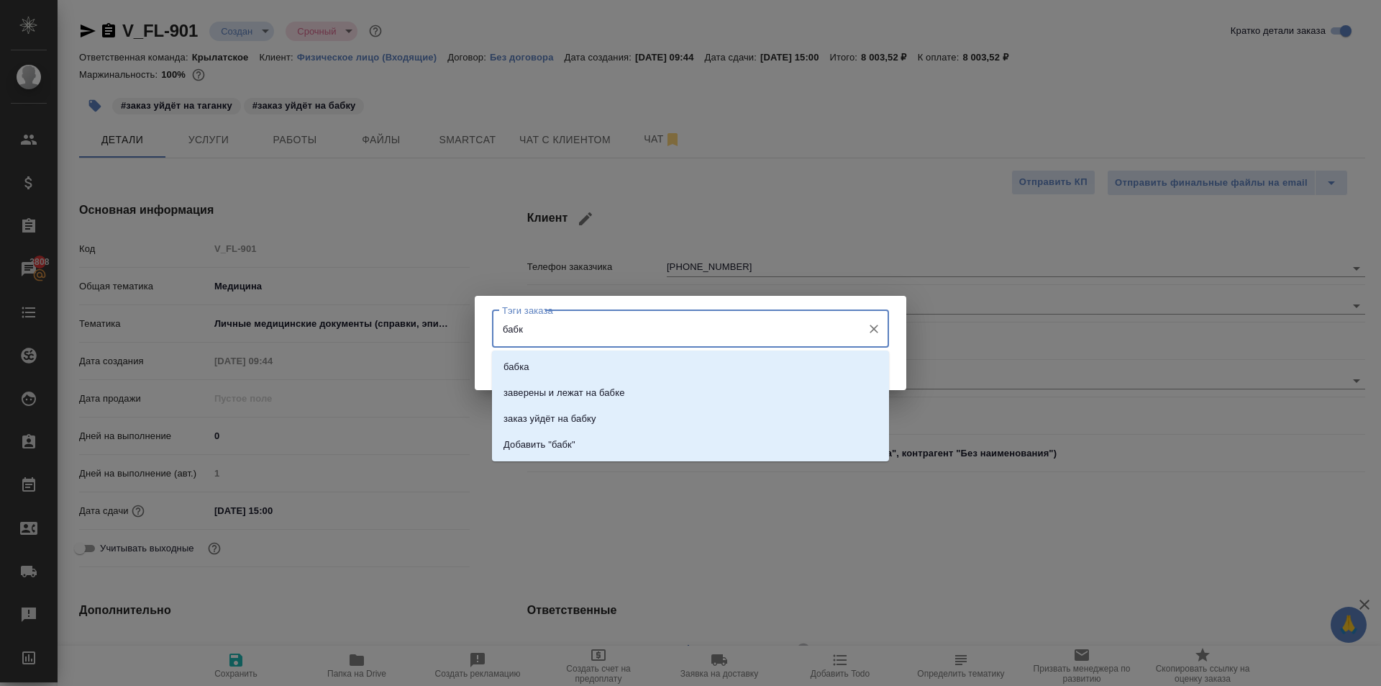
type input "бабку"
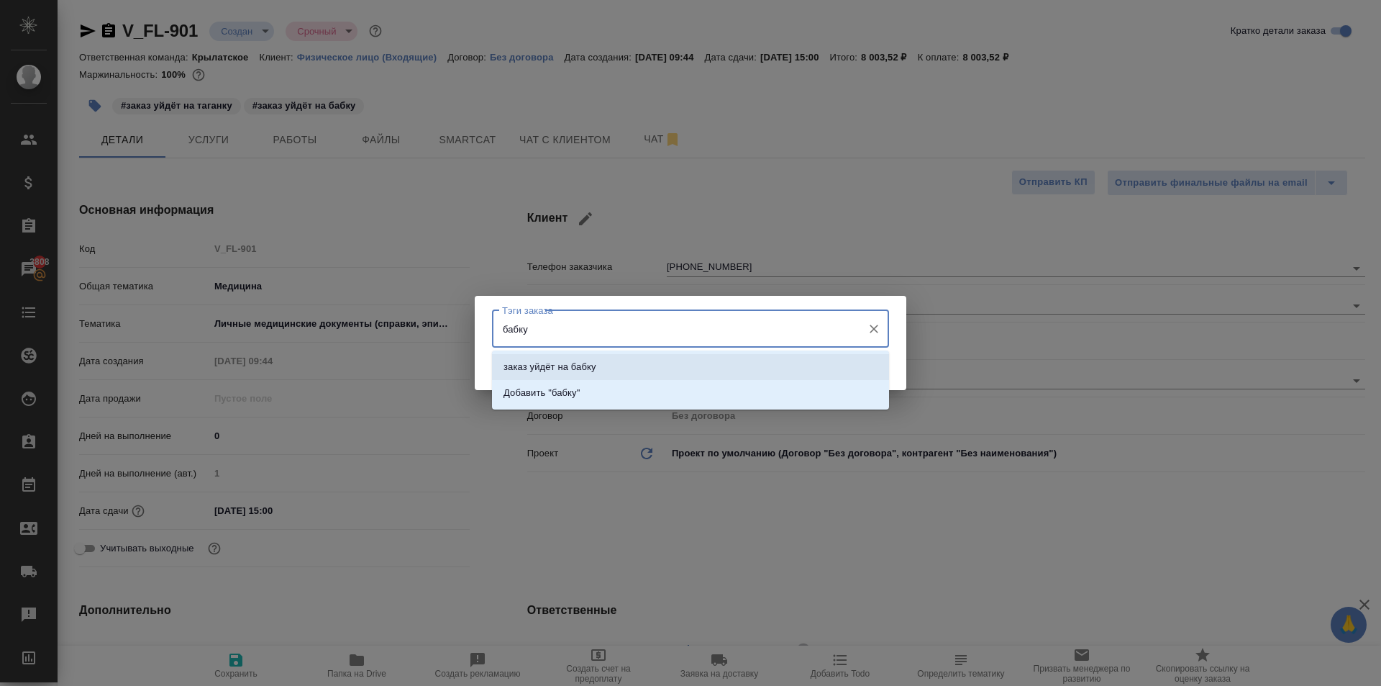
click at [704, 358] on li "заказ уйдёт на бабку" at bounding box center [690, 367] width 397 height 26
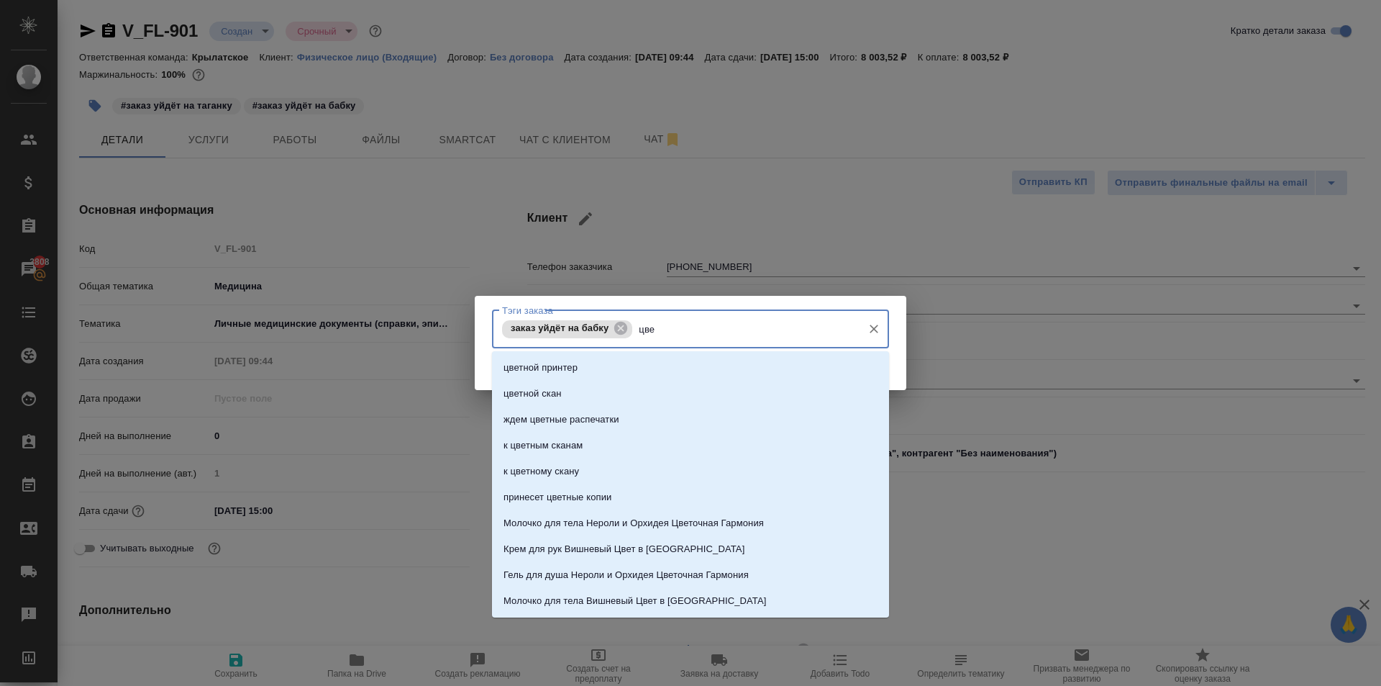
type input "цвет"
click at [604, 394] on li "цветной скан" at bounding box center [690, 394] width 397 height 26
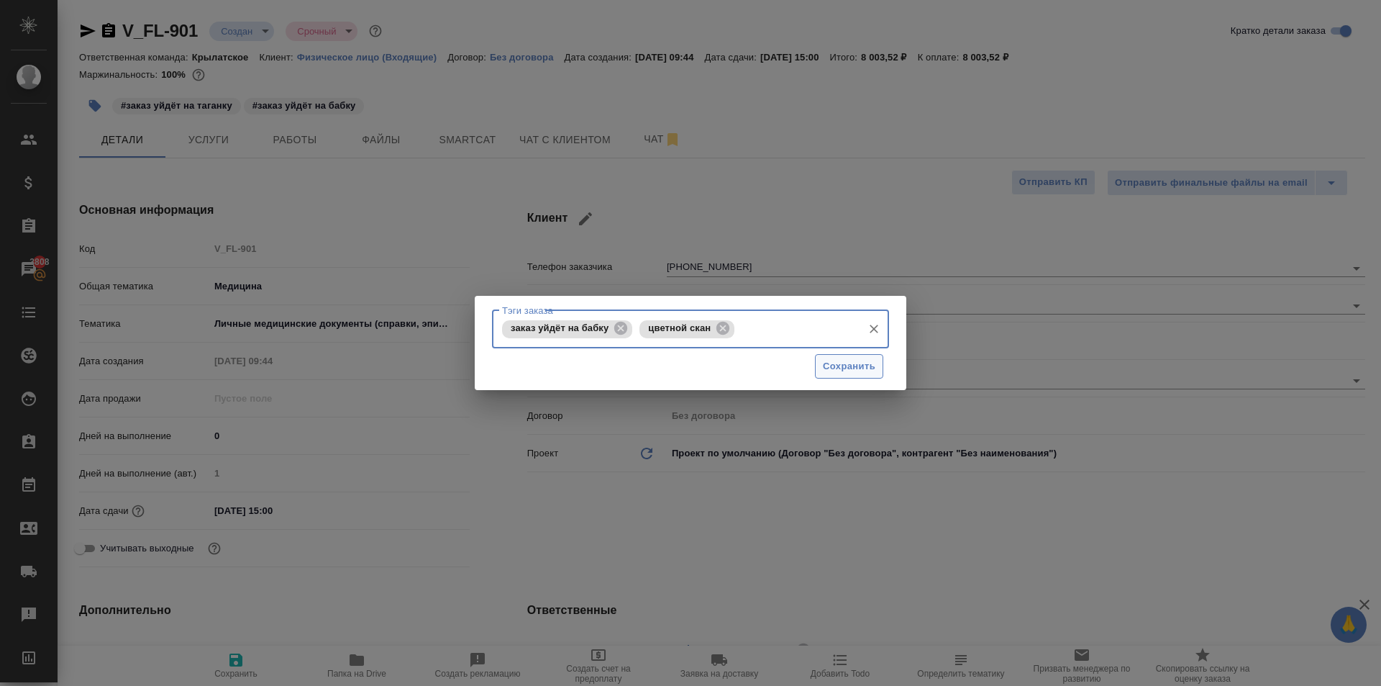
click at [840, 365] on span "Сохранить" at bounding box center [849, 366] width 53 height 17
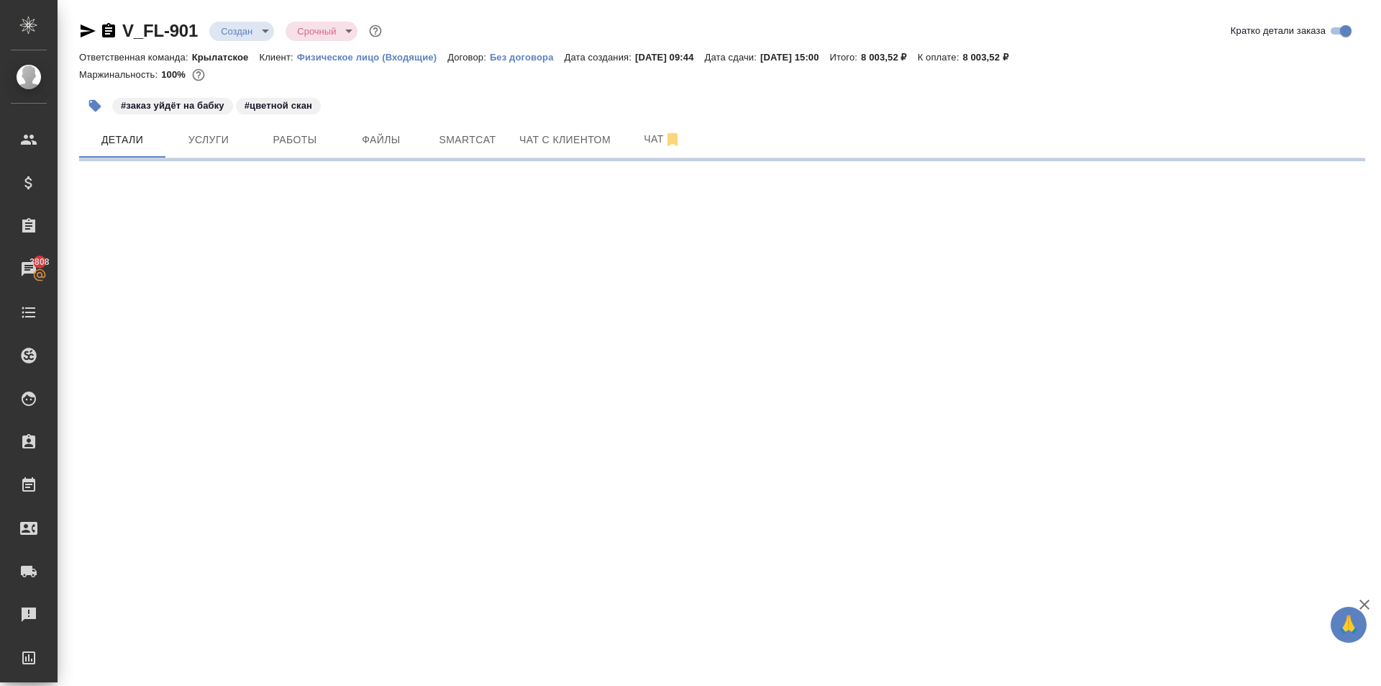
select select "RU"
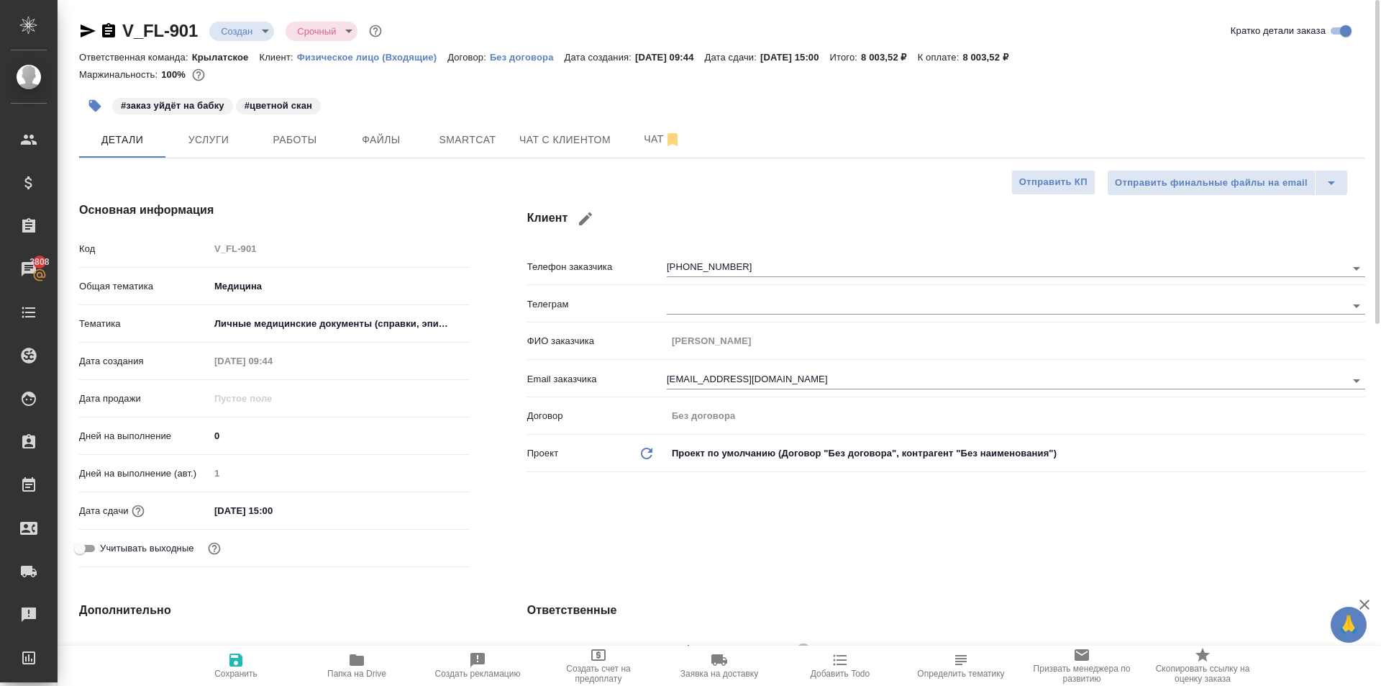
type textarea "x"
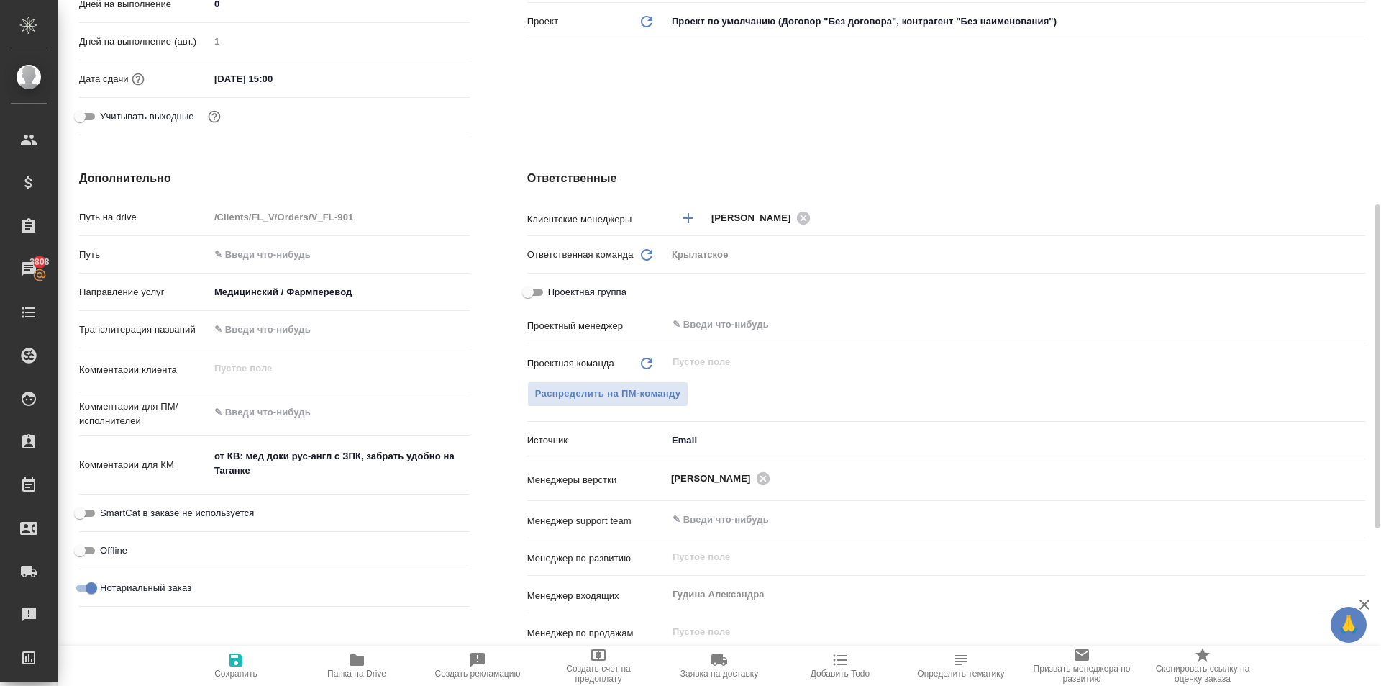
type textarea "x"
click at [327, 476] on textarea "от КВ: мед доки рус-англ с ЗПК, забрать удобно на Таганке" at bounding box center [339, 464] width 259 height 39
type textarea "от КВ: мед доки рус-англ с ЗПК, забрать удобно на Таганке"
type textarea "x"
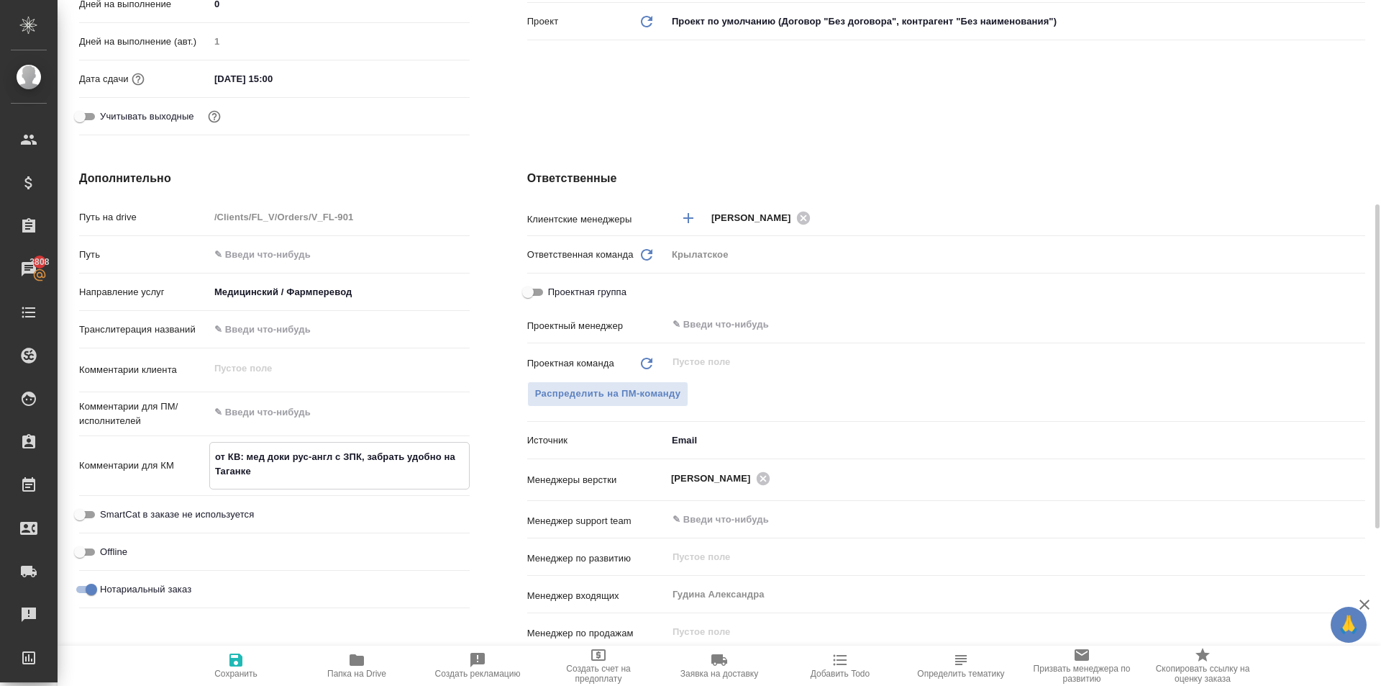
type textarea "x"
type textarea "от КВ: мед доки рус-англ с ЗПК, забрать удобно на Таганке"
type textarea "x"
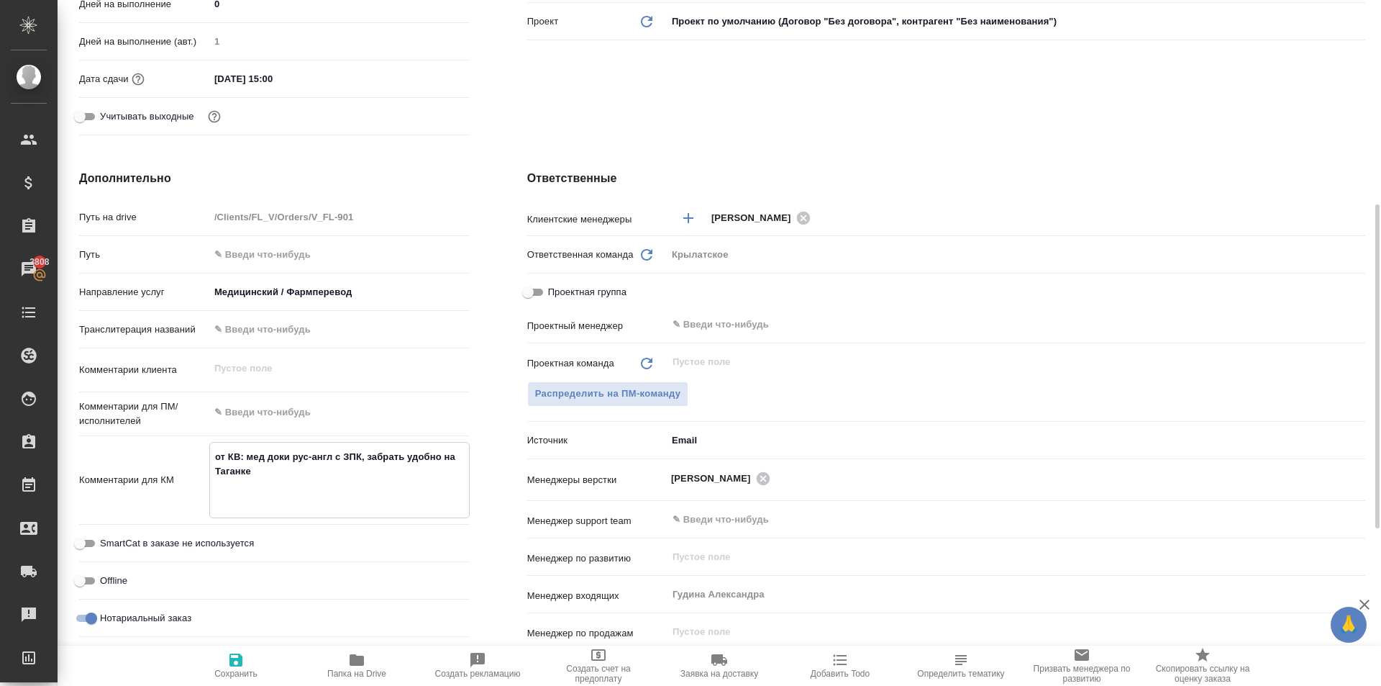
type textarea "x"
type textarea "от КВ: мед доки рус-англ с ЗПК, забрать удобно на Таганке Д"
type textarea "x"
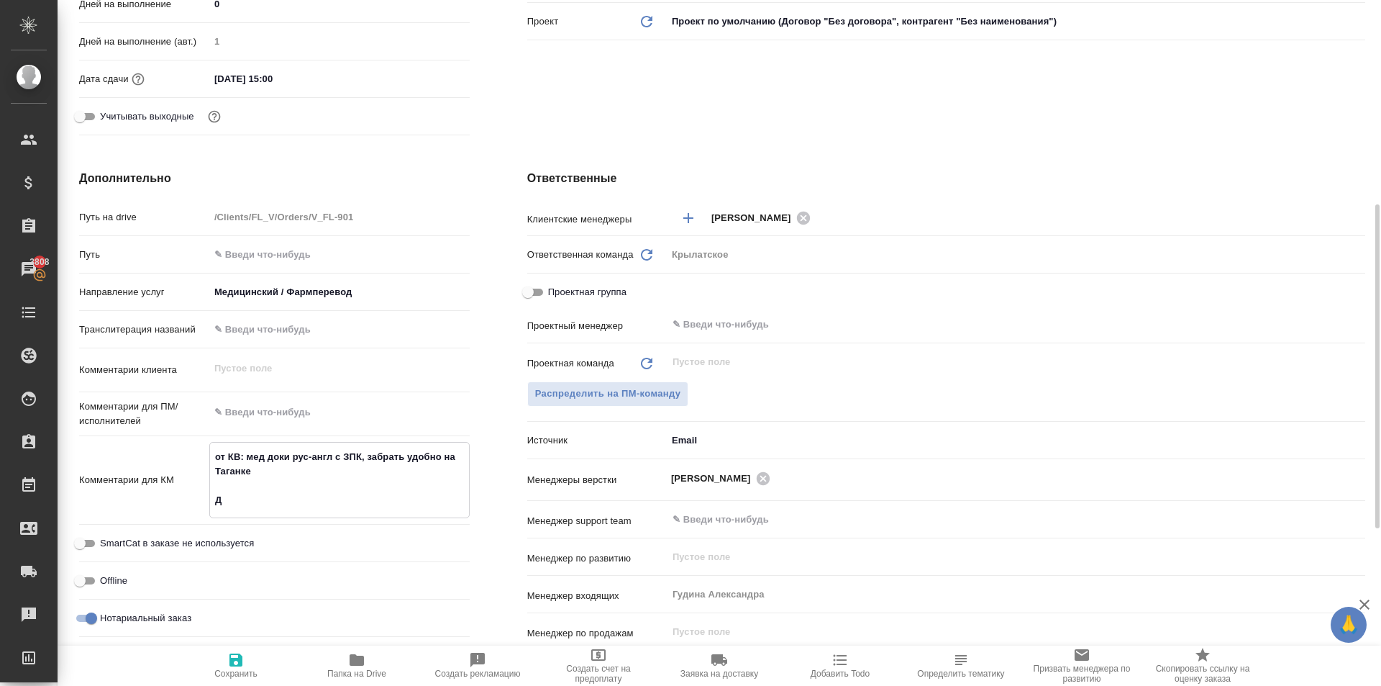
type textarea "x"
type textarea "от КВ: мед доки рус-англ с ЗПК, забрать удобно на Таганке Дл"
type textarea "x"
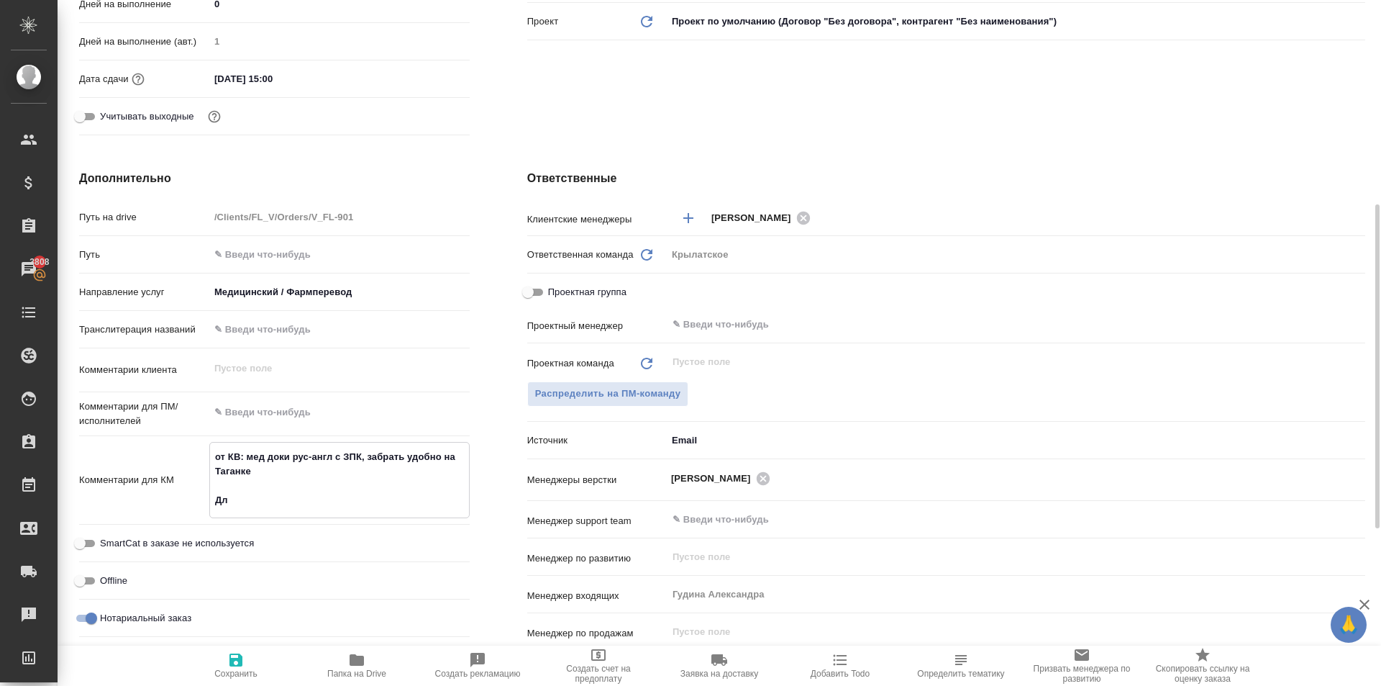
type textarea "от КВ: мед доки рус-англ с ЗПК, забрать удобно на Таганке Для"
type textarea "x"
type textarea "от КВ: мед доки рус-англ с ЗПК, забрать удобно на Таганке Для"
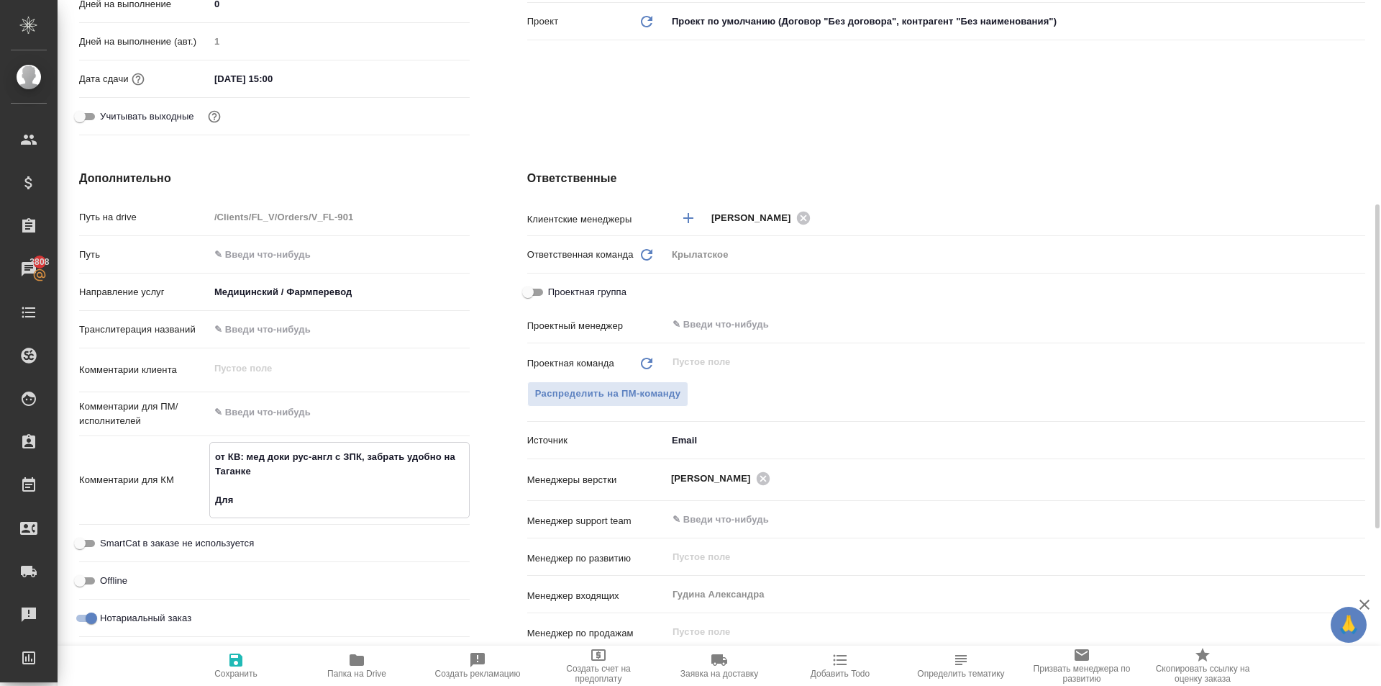
type textarea "x"
type textarea "от КВ: мед доки рус-англ с ЗПК, забрать удобно на Таганке Для К"
type textarea "x"
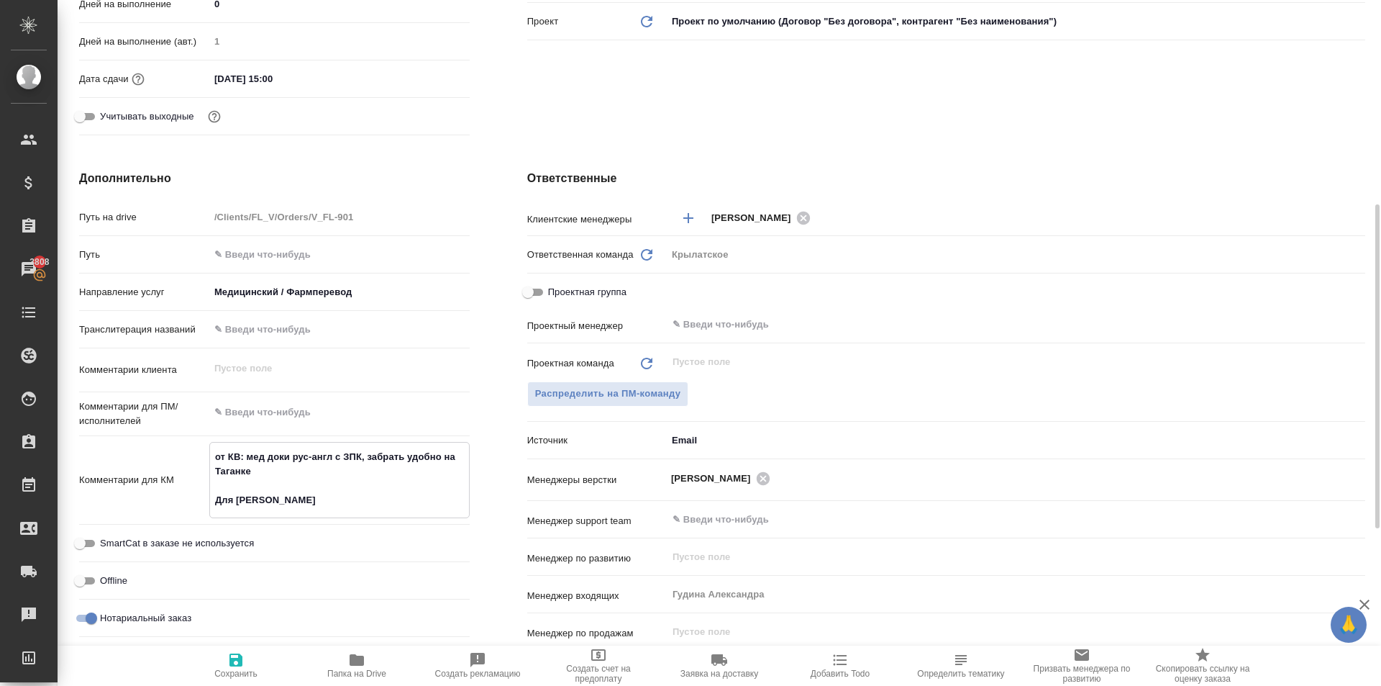
type textarea "x"
type textarea "от КВ: мед доки рус-англ с ЗПК, забрать удобно на Таганке Для КМ"
type textarea "x"
type textarea "от КВ: мед доки рус-англ с ЗПК, забрать удобно на Таганке Для КМ"
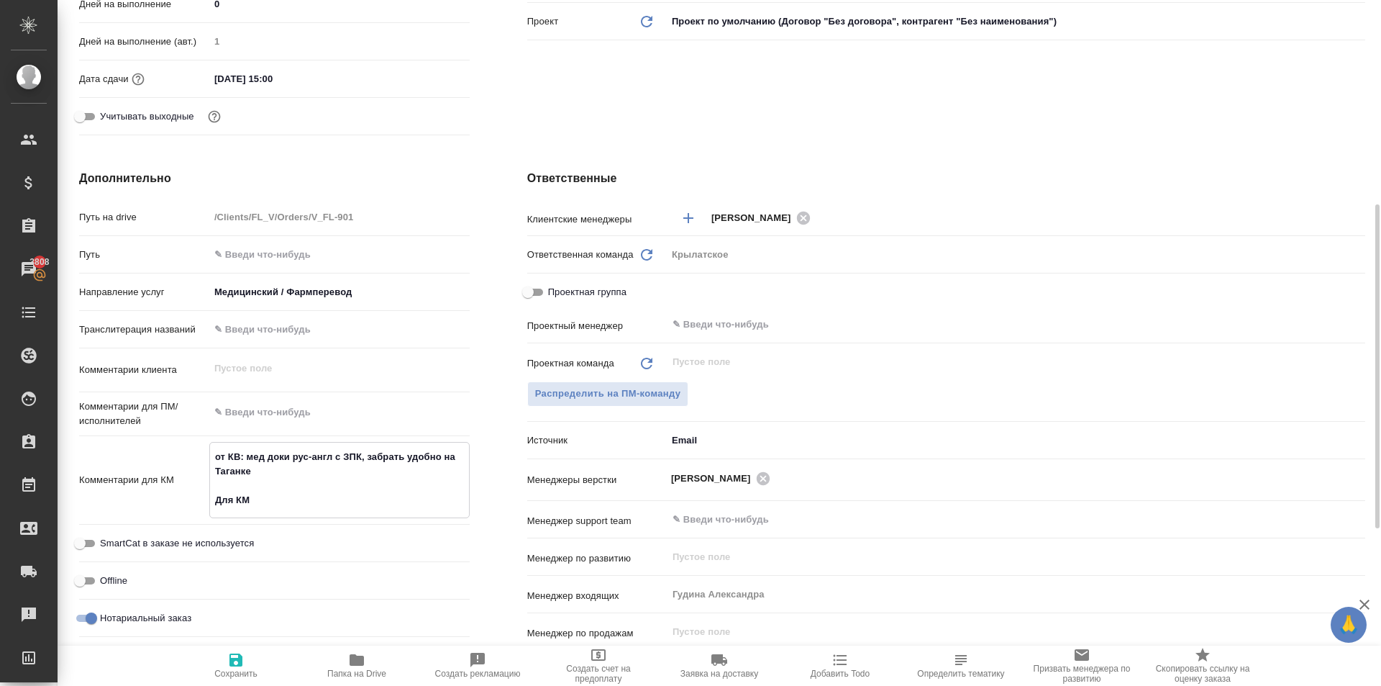
type textarea "x"
type textarea "от КВ: мед доки рус-англ с ЗПК, забрать удобно на Таганке Для КМ ь"
type textarea "x"
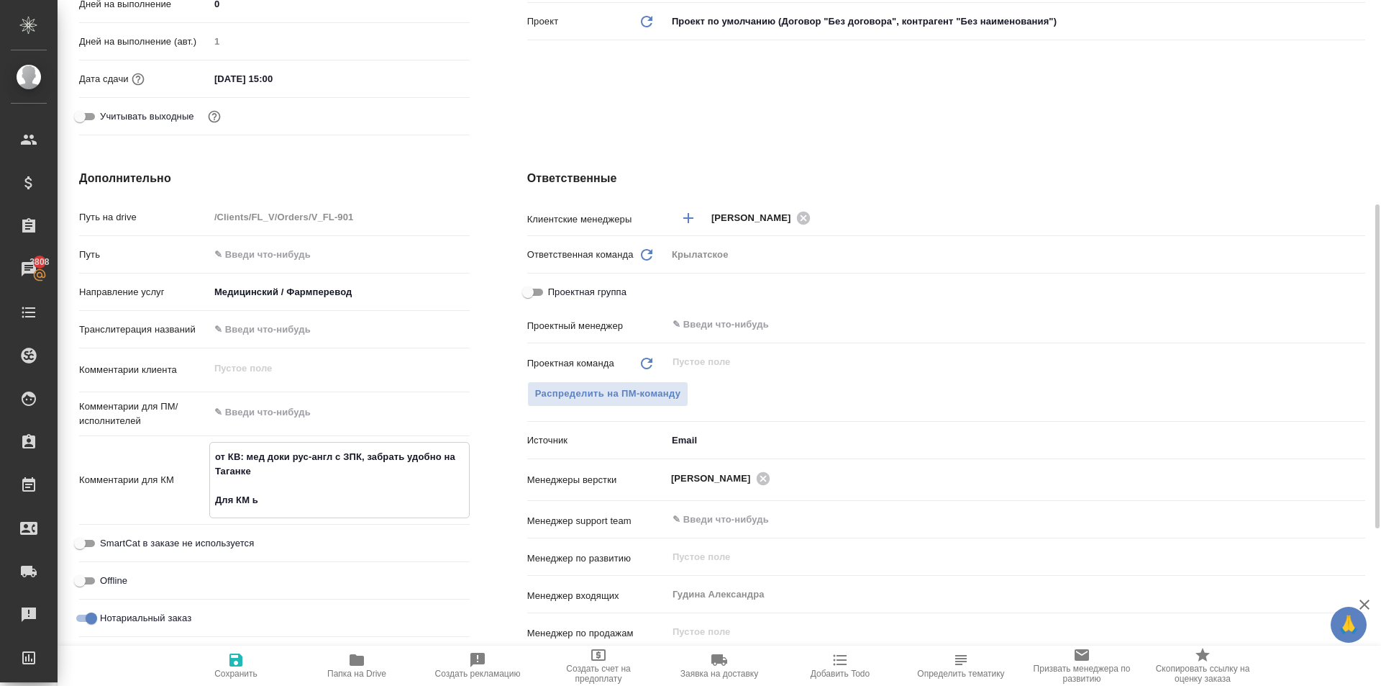
type textarea "x"
type textarea "от КВ: мед доки рус-англ с ЗПК, забрать удобно на Таганке Для КМ"
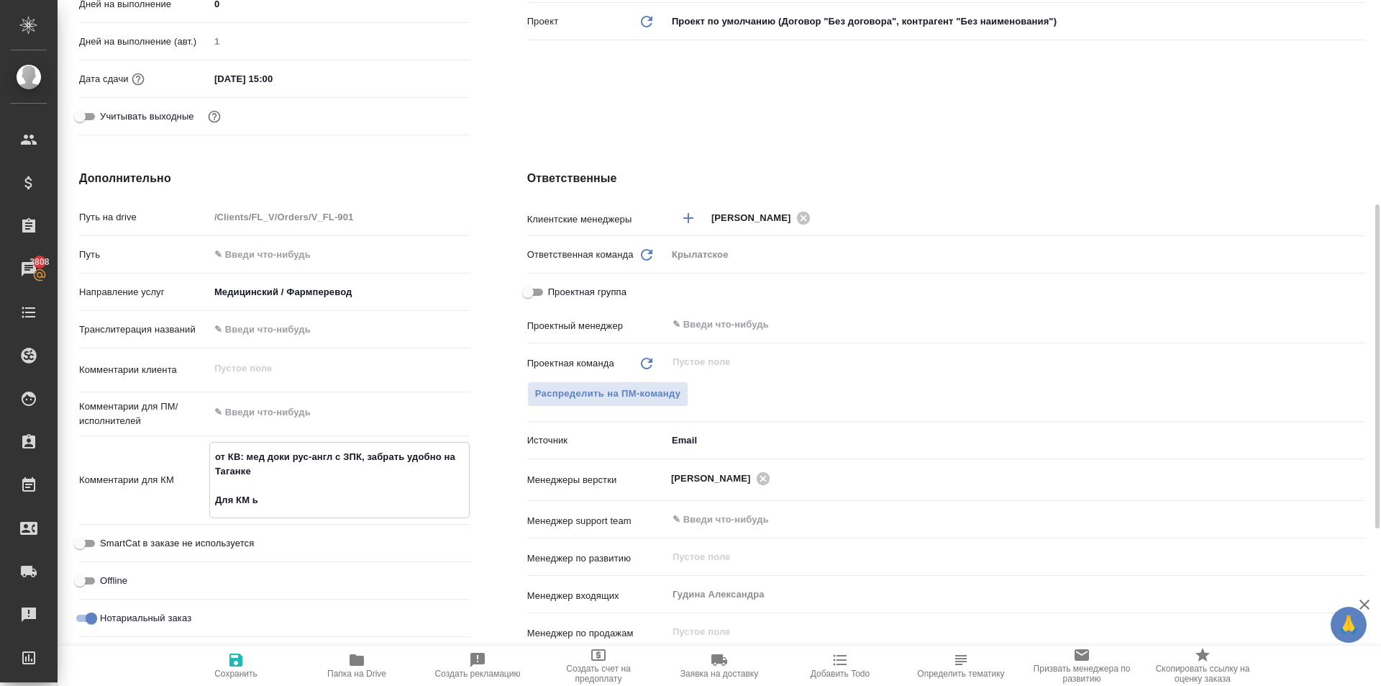
type textarea "x"
type textarea "от КВ: мед доки рус-англ с ЗПК, забрать удобно на Таганке Для КМ б"
type textarea "x"
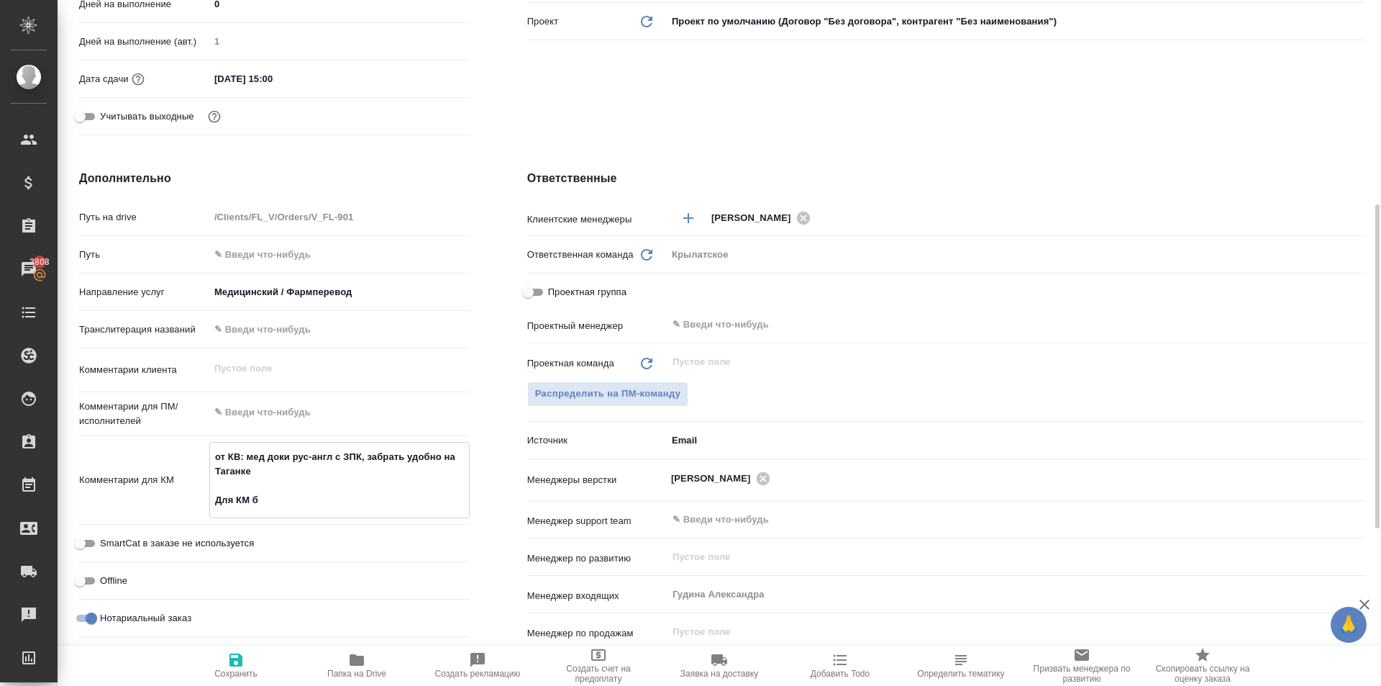
type textarea "x"
type textarea "от КВ: мед доки рус-англ с ЗПК, забрать удобно на Таганке Для КМ ба"
type textarea "x"
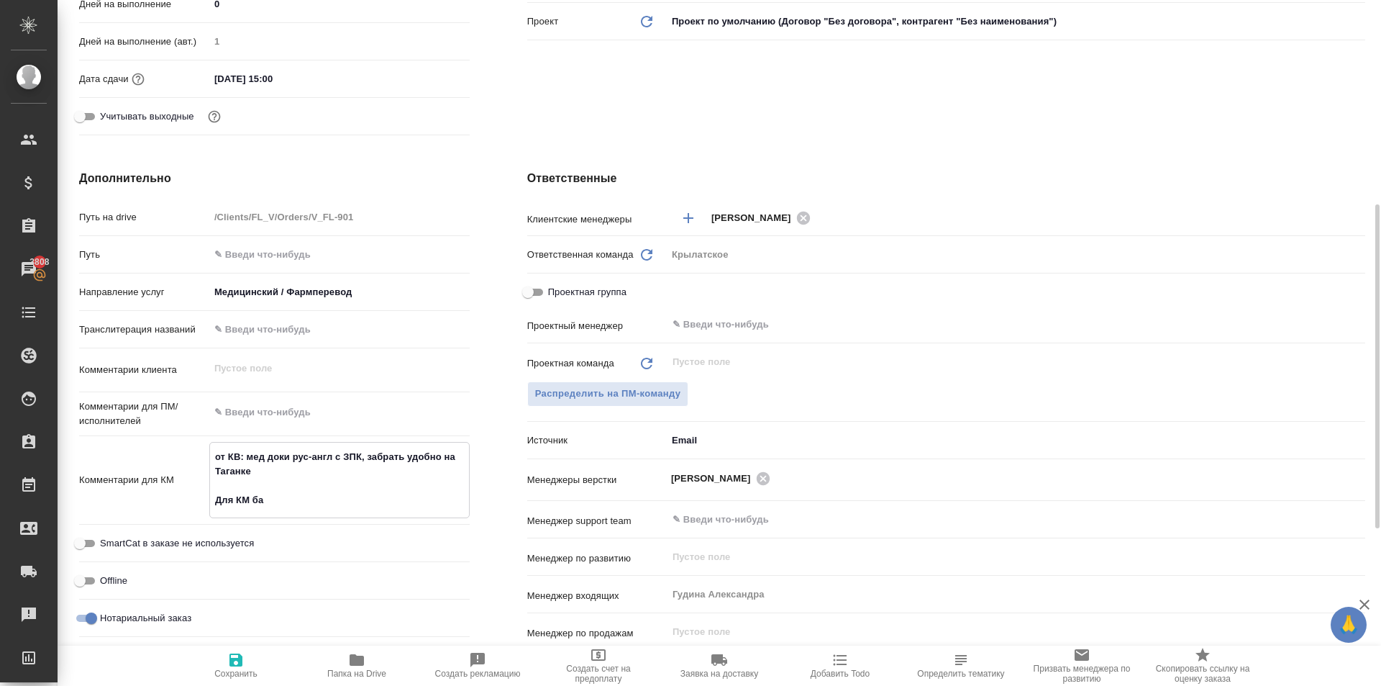
type textarea "x"
type textarea "от КВ: мед доки рус-англ с ЗПК, забрать удобно на Таганке Для КМ баб"
type textarea "x"
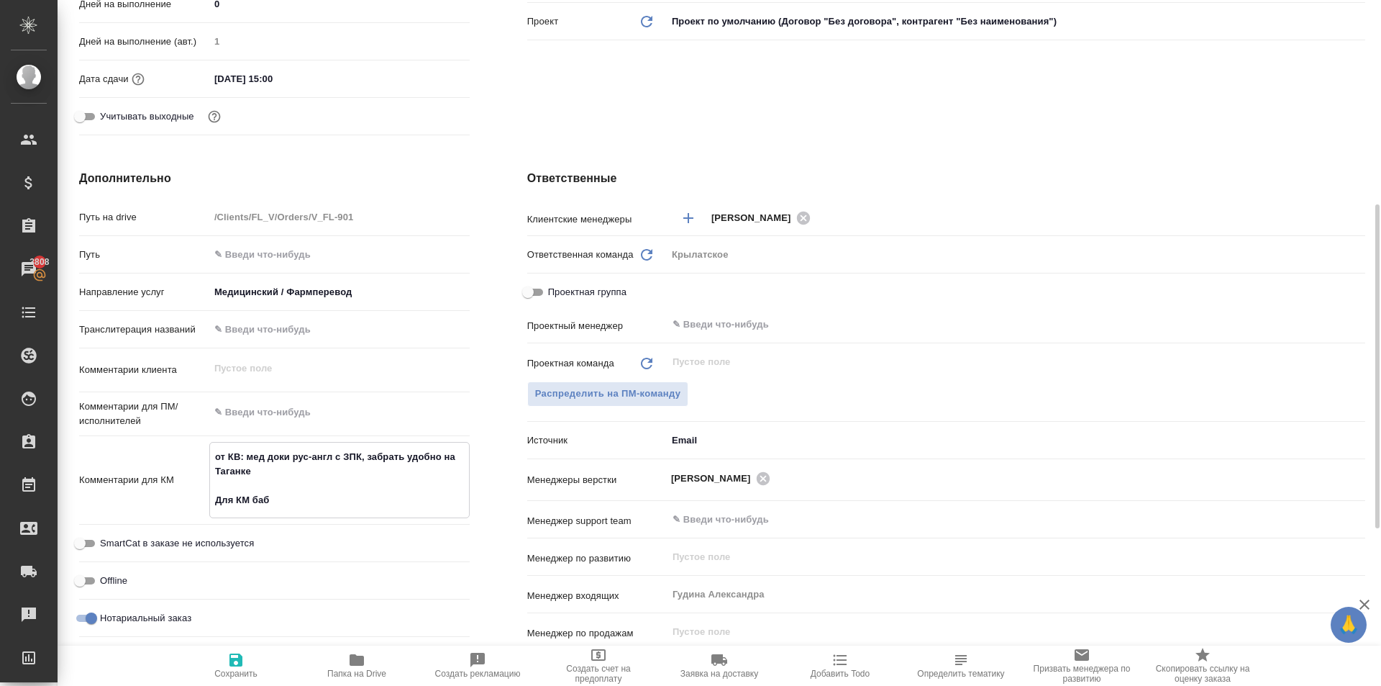
type textarea "от КВ: мед доки рус-англ с ЗПК, забрать удобно на Таганке Для КМ бабк"
type textarea "x"
type textarea "от КВ: мед доки рус-англ с ЗПК, забрать удобно на Таганке Для КМ бабки"
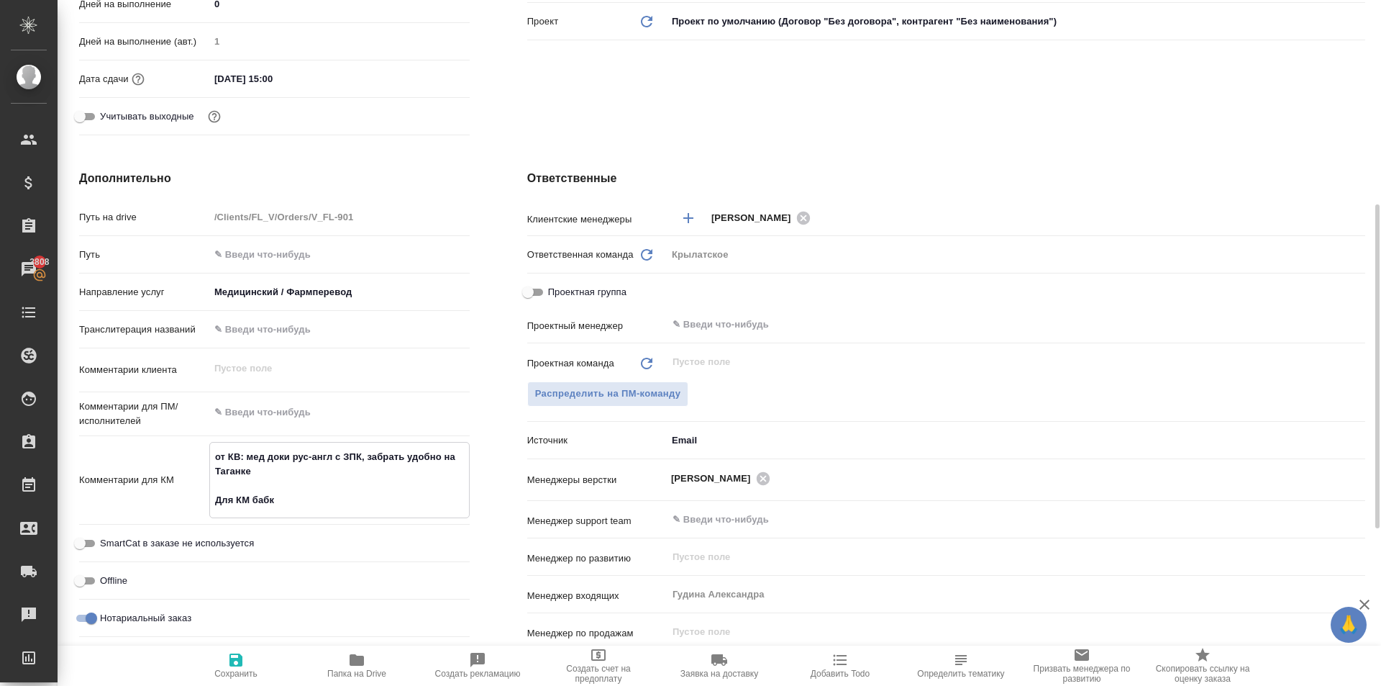
type textarea "x"
type textarea "от КВ: мед доки рус-англ с ЗПК, забрать удобно на Таганке Для КМ бабки:"
type textarea "x"
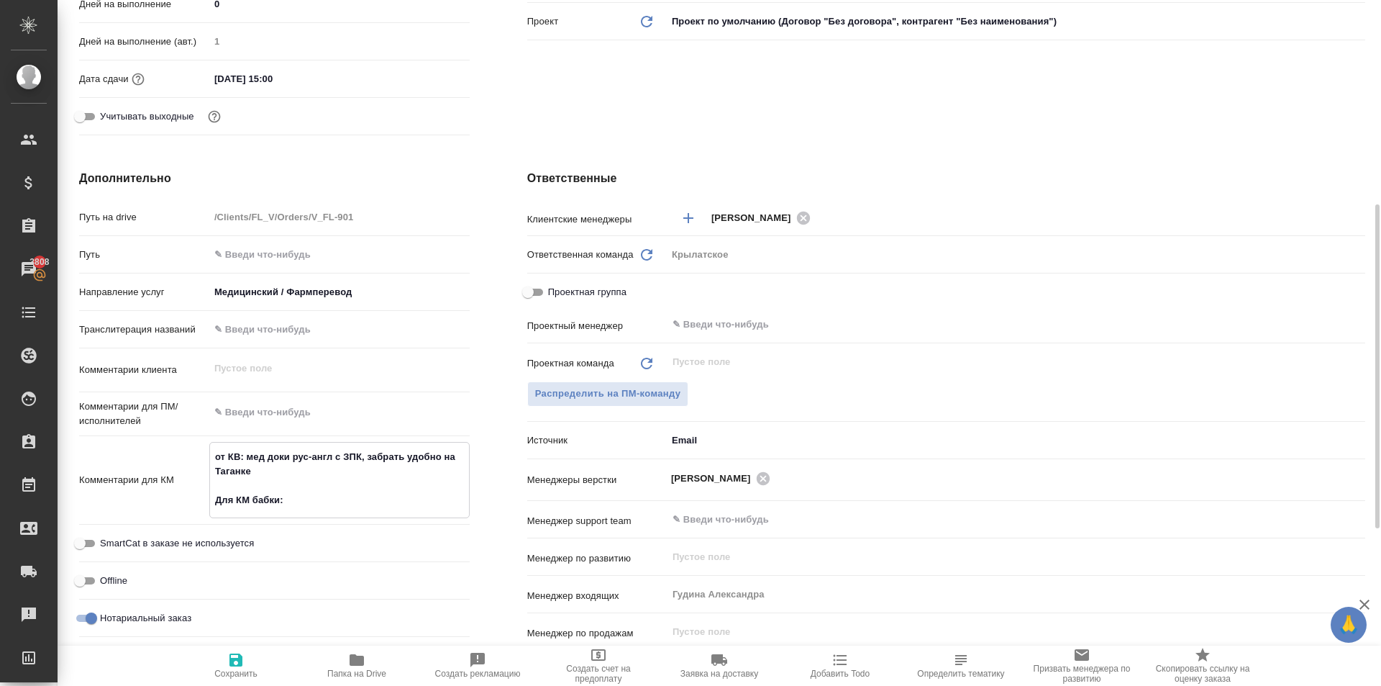
type textarea "от КВ: мед доки рус-англ с ЗПК, забрать удобно на Таганке Для КМ бабки:"
type textarea "x"
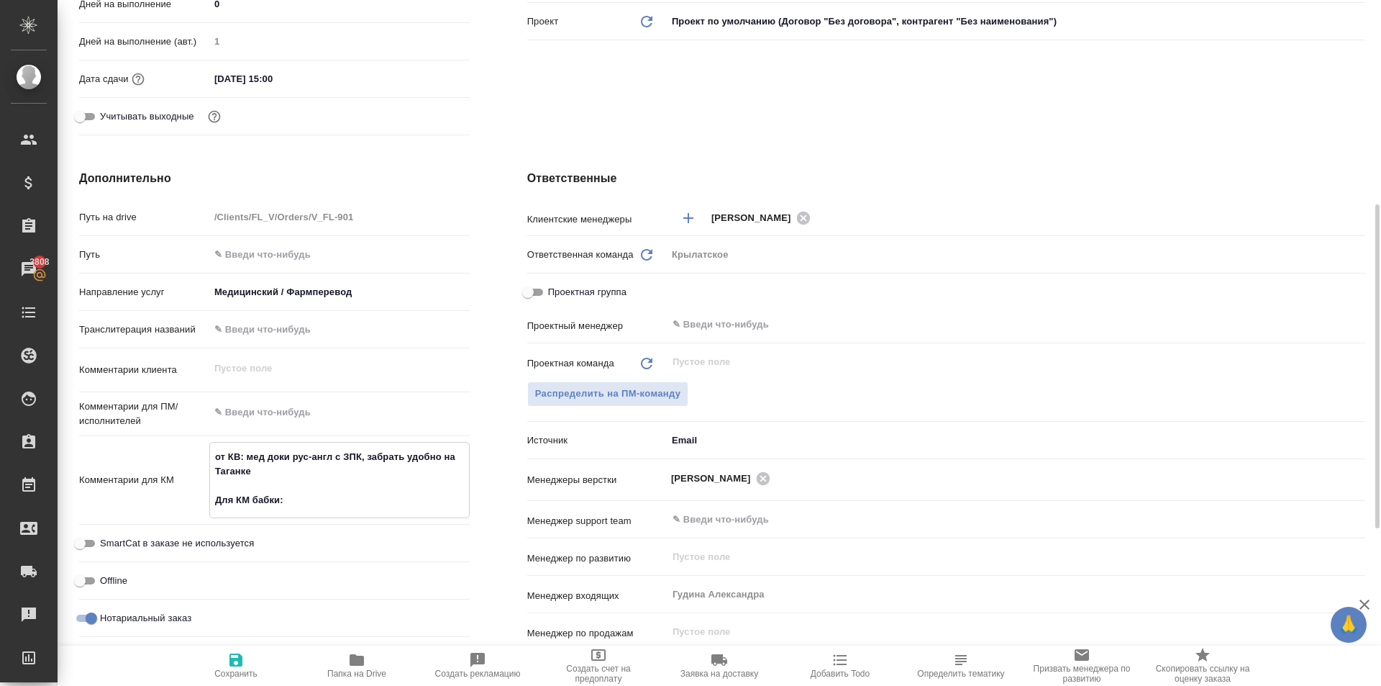
type textarea "x"
type textarea "от КВ: мед доки рус-англ с ЗПК, забрать удобно на Таганке Для КМ бабки: п"
type textarea "x"
type textarea "от КВ: мед доки рус-англ с ЗПК, забрать удобно на Таганке Для КМ бабки: по"
type textarea "x"
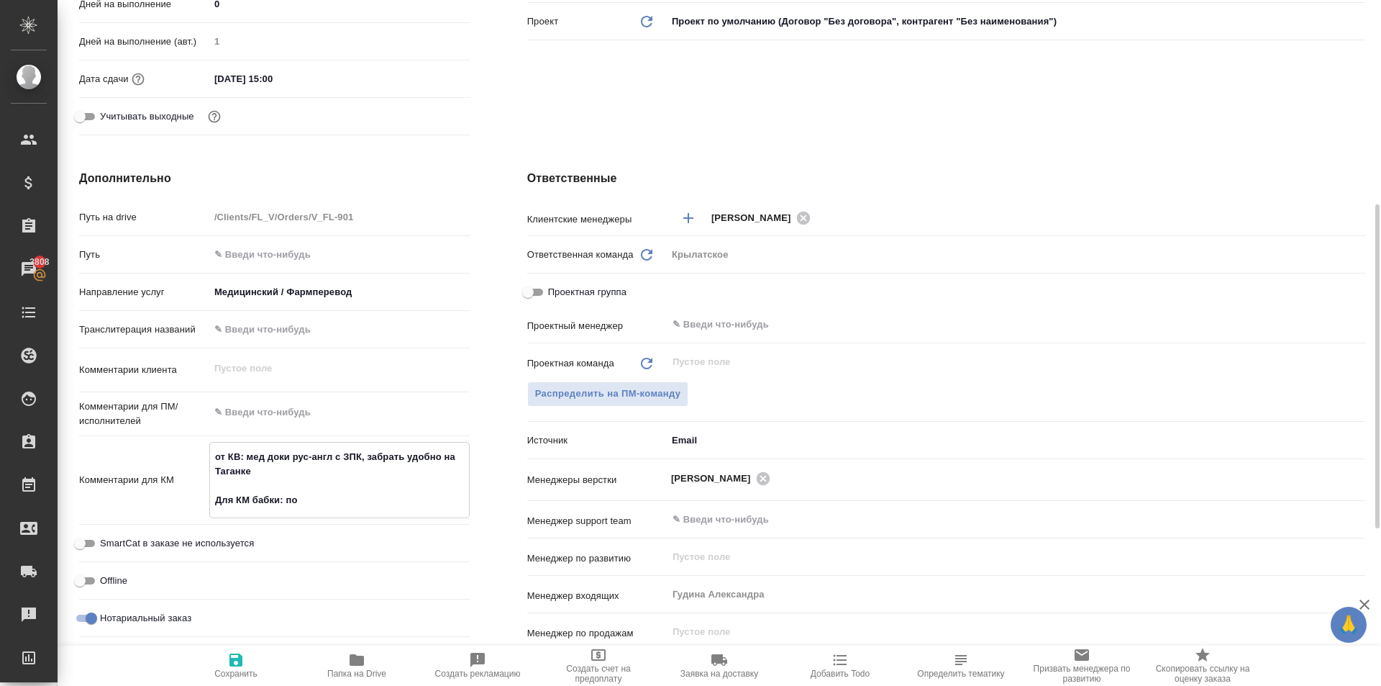
type textarea "x"
type textarea "от КВ: мед доки рус-англ с ЗПК, забрать удобно на Таганке Для КМ бабки: по"
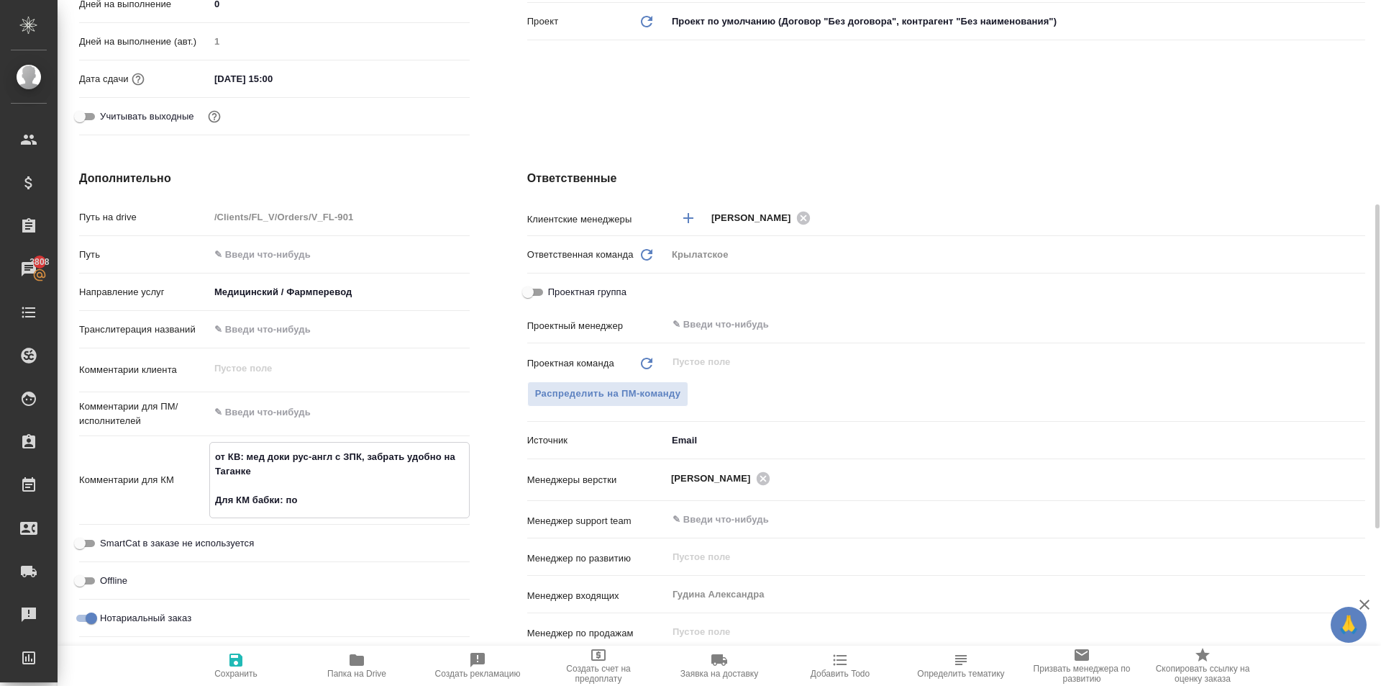
type textarea "x"
type textarea "от КВ: мед доки рус-англ с ЗПК, забрать удобно на Таганке Для КМ бабки: по г"
type textarea "x"
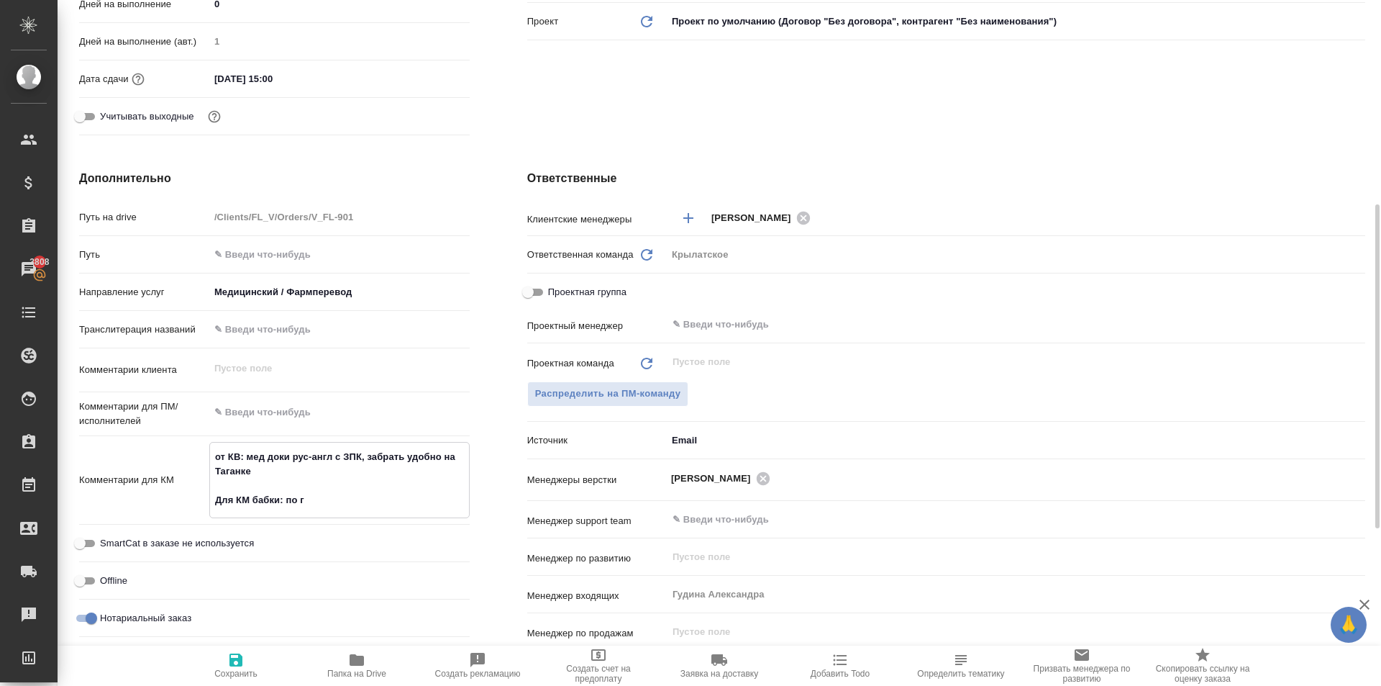
type textarea "x"
type textarea "от КВ: мед доки рус-англ с ЗПК, забрать удобно на Таганке Для КМ бабки: по го"
type textarea "x"
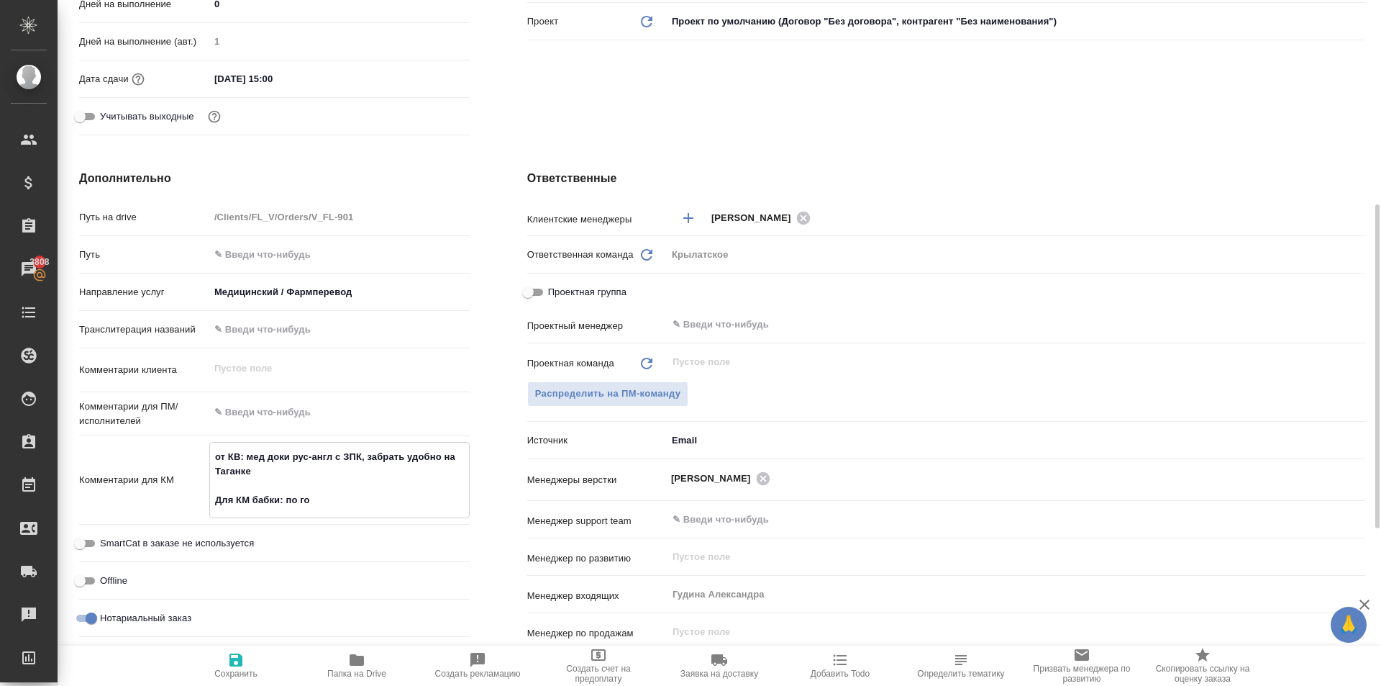
type textarea "x"
type textarea "от КВ: мед доки рус-англ с ЗПК, забрать удобно на Таганке Для КМ бабки: по гот"
type textarea "x"
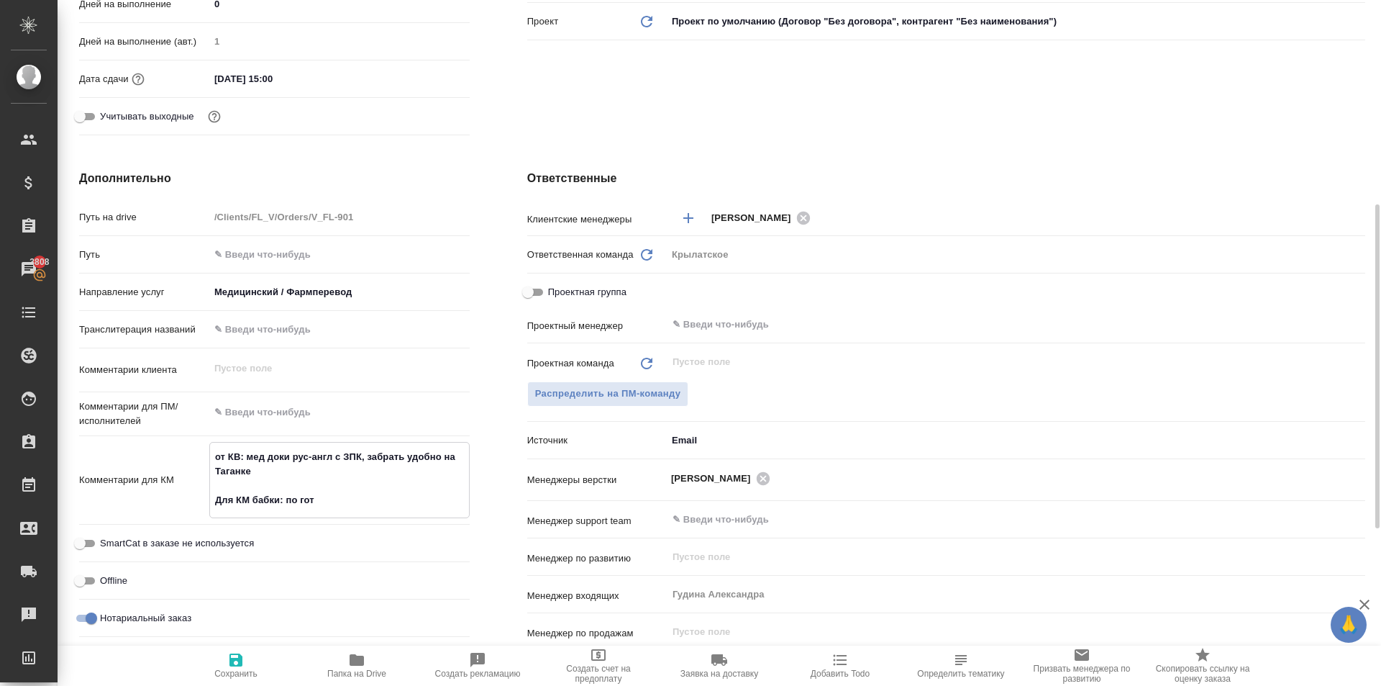
type textarea "от КВ: мед доки рус-англ с ЗПК, забрать удобно на Таганке Для КМ бабки: по гото"
type textarea "x"
type textarea "от КВ: мед доки рус-англ с ЗПК, забрать удобно на Таганке Для КМ бабки: по готов"
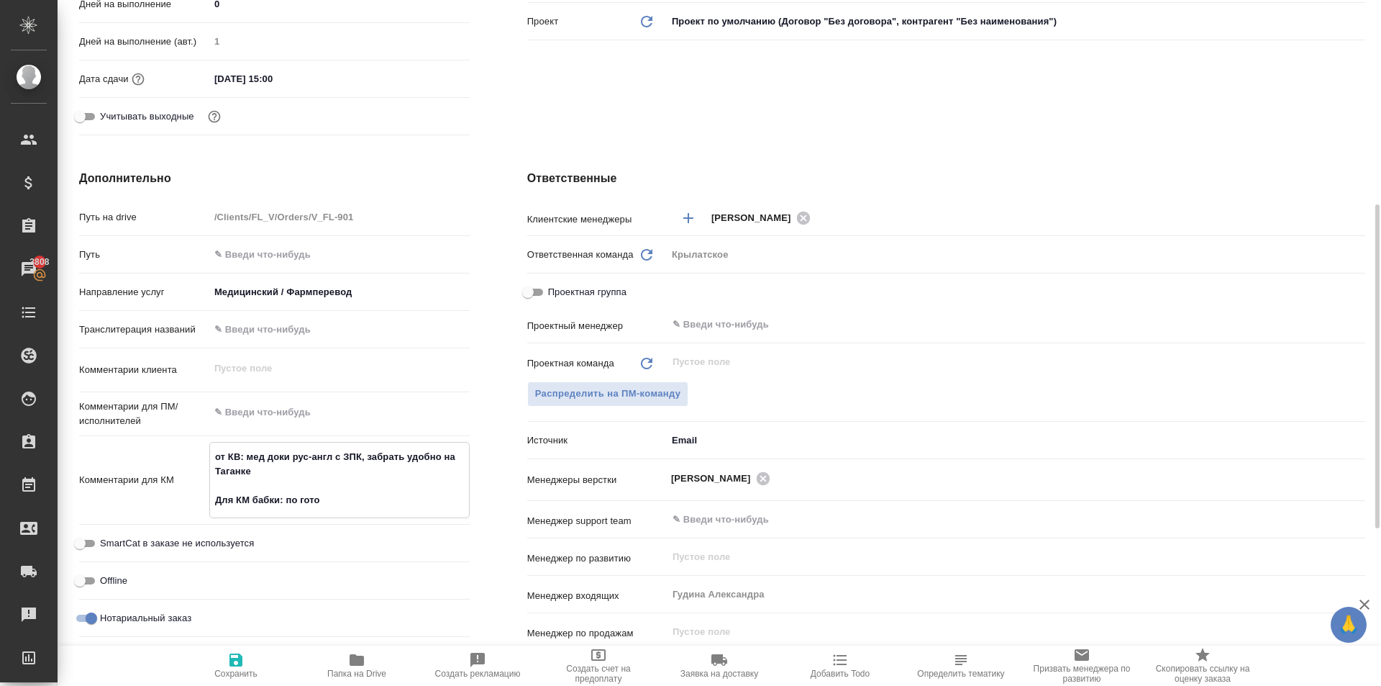
type textarea "x"
type textarea "от КВ: мед доки рус-англ с ЗПК, забрать удобно на Таганке Для КМ бабки: по гото…"
type textarea "x"
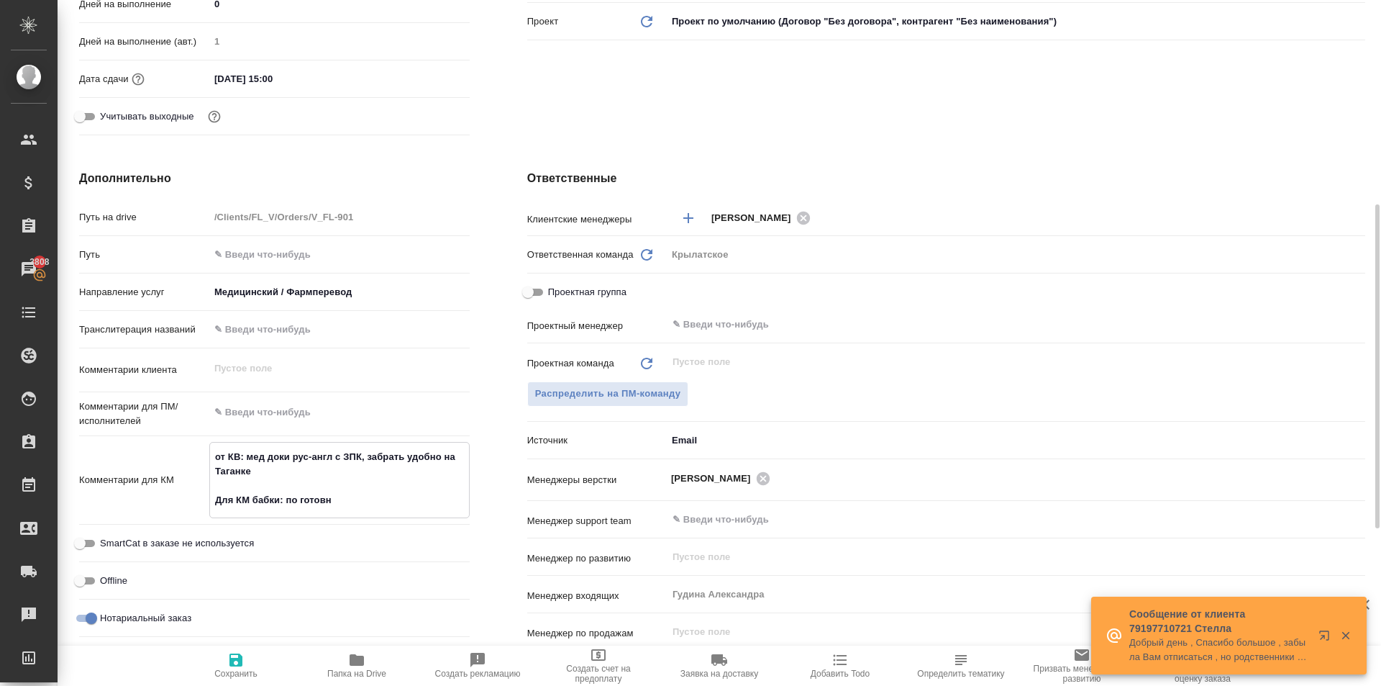
type textarea "x"
type textarea "от КВ: мед доки рус-англ с ЗПК, забрать удобно на Таганке Для КМ бабки: по гото…"
type textarea "x"
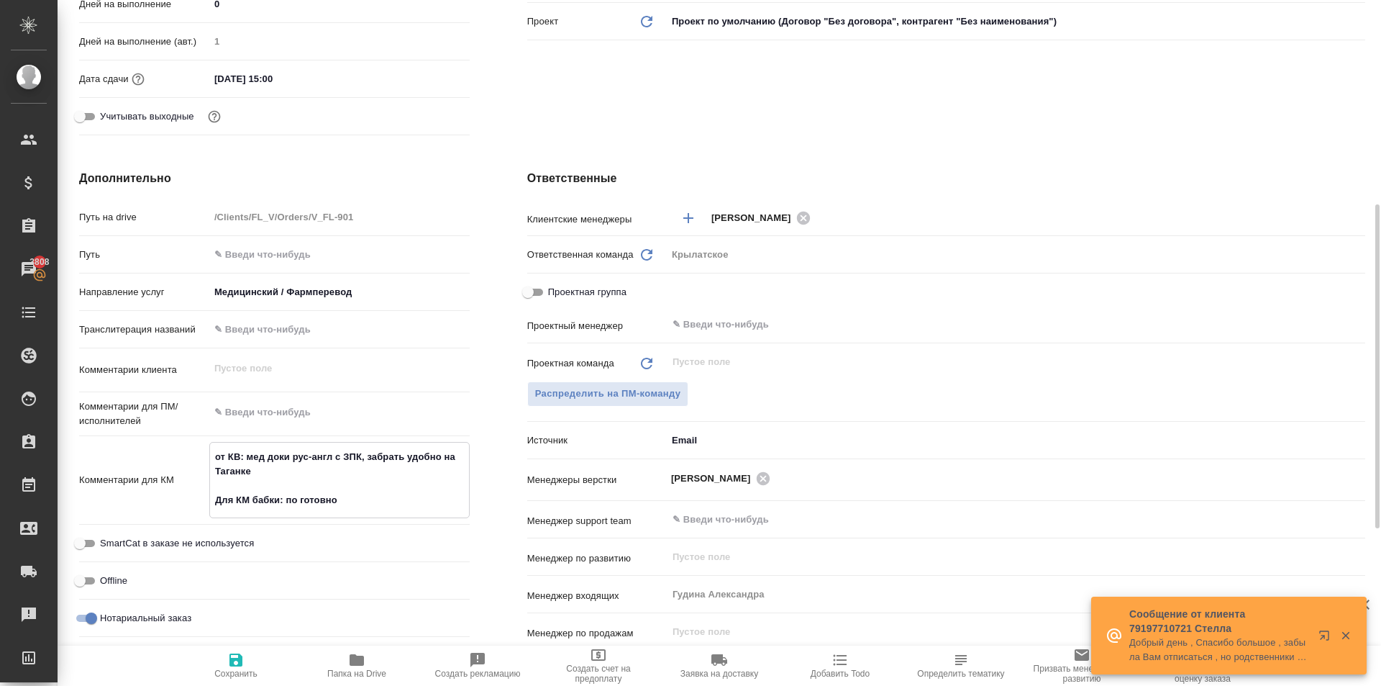
type textarea "x"
type textarea "от КВ: мед доки рус-англ с ЗПК, забрать удобно на Таганке Для КМ бабки: по гото…"
type textarea "x"
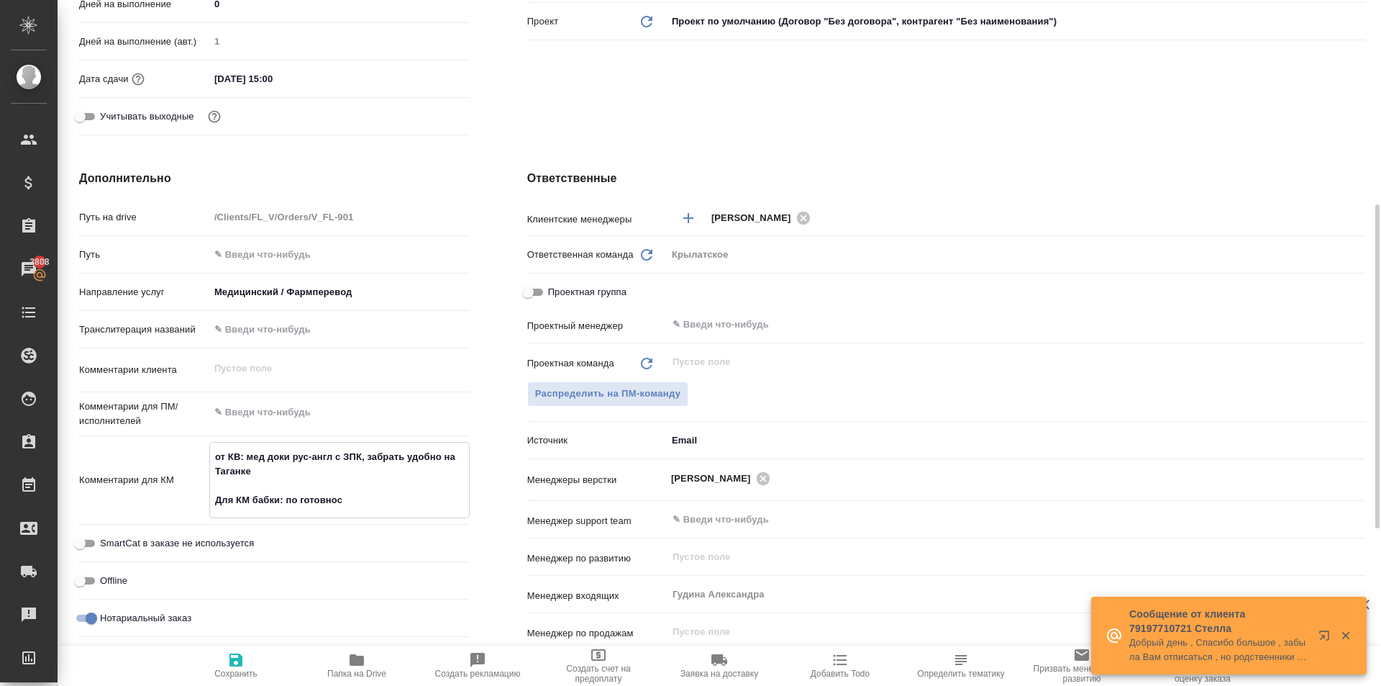
type textarea "от КВ: мед доки рус-англ с ЗПК, забрать удобно на Таганке Для КМ бабки: по гото…"
type textarea "x"
type textarea "от КВ: мед доки рус-англ с ЗПК, забрать удобно на Таганке Для КМ бабки: по гото…"
type textarea "x"
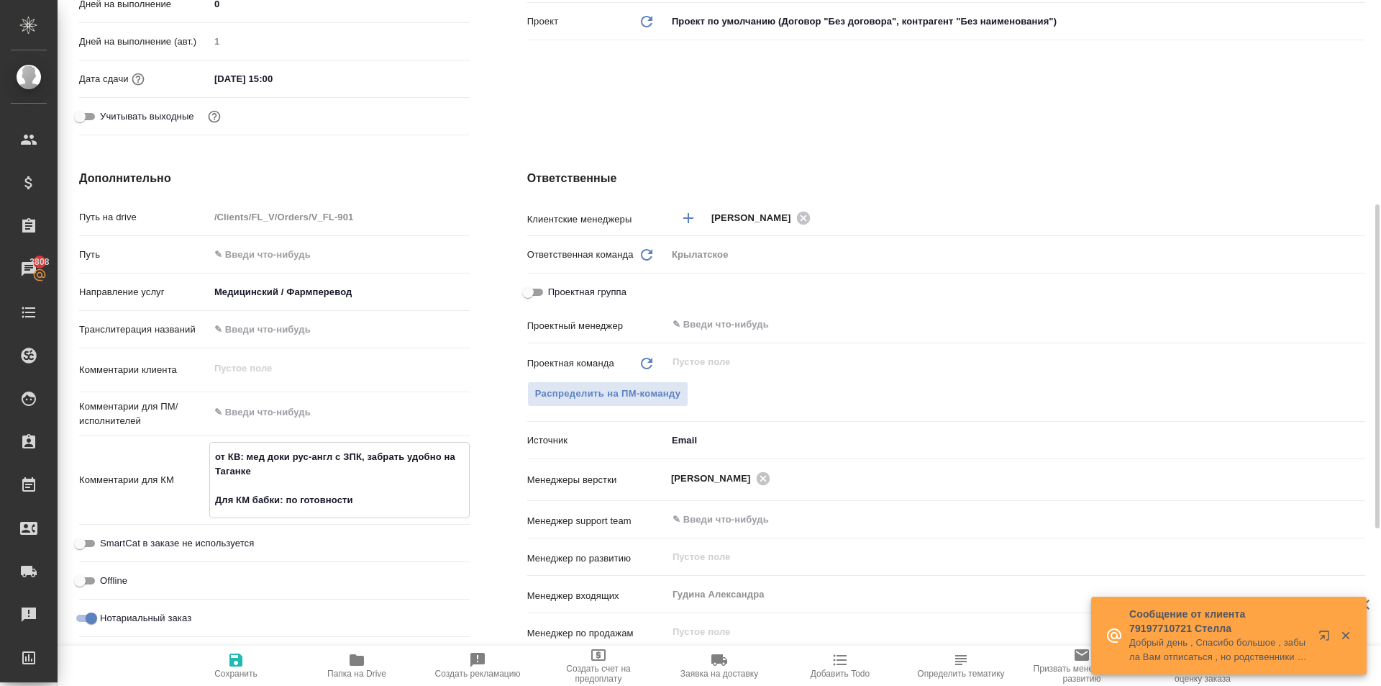
type textarea "x"
type textarea "от КВ: мед доки рус-англ с ЗПК, забрать удобно на Таганке Для КМ бабки: по гото…"
type textarea "x"
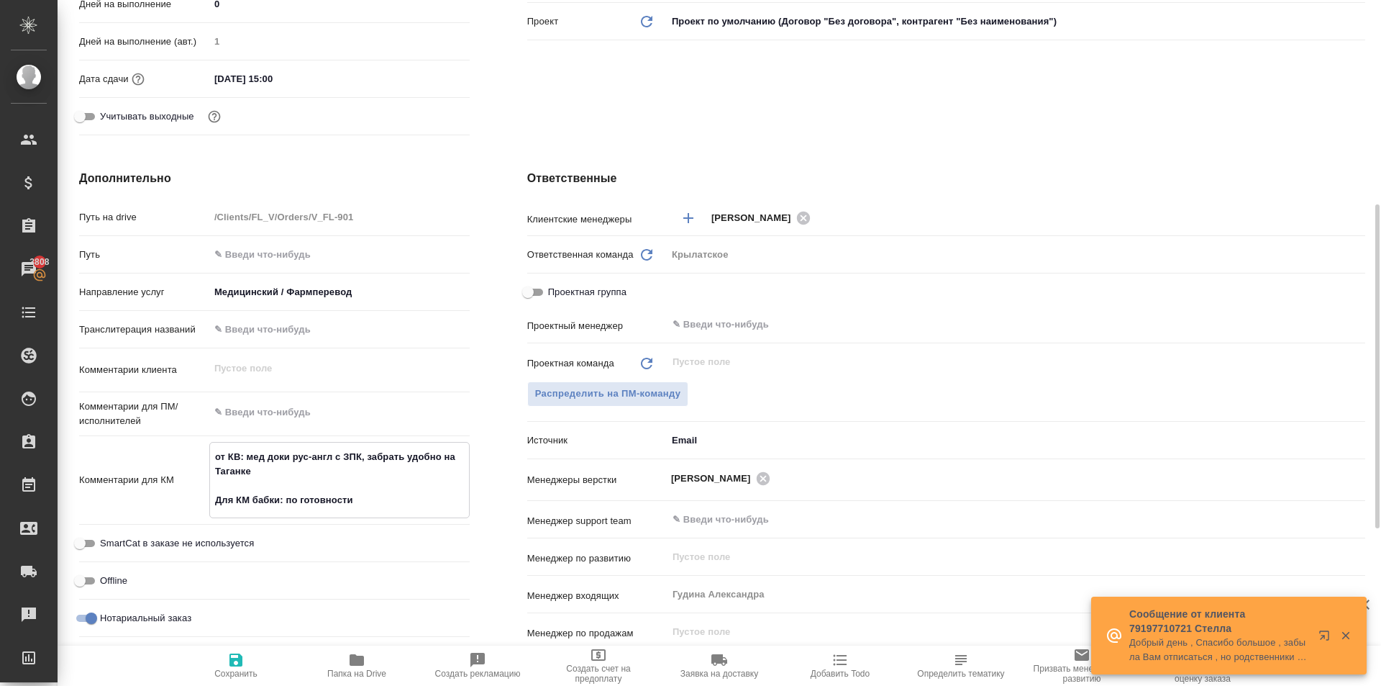
type textarea "x"
type textarea "от КВ: мед доки рус-англ с ЗПК, забрать удобно на Таганке Для КМ бабки: по гото…"
type textarea "x"
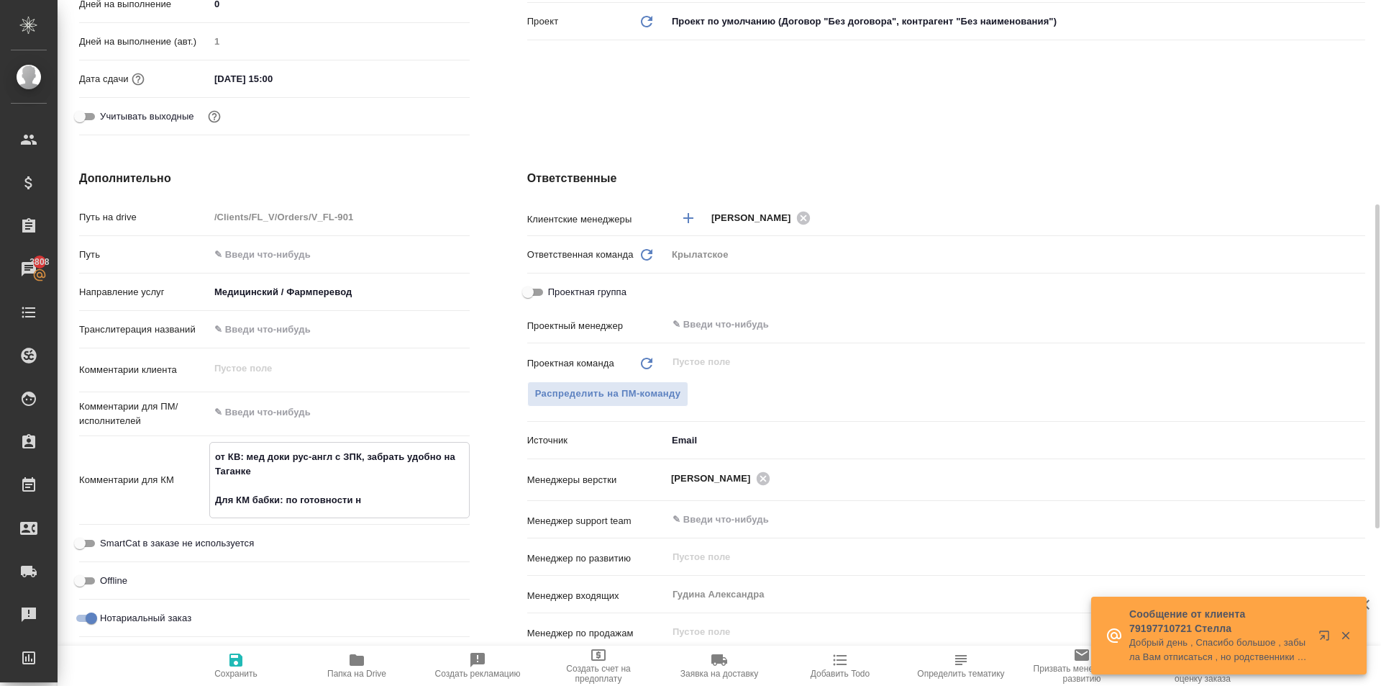
type textarea "x"
type textarea "от КВ: мед доки рус-англ с ЗПК, забрать удобно на Таганке Для КМ бабки: по гото…"
type textarea "x"
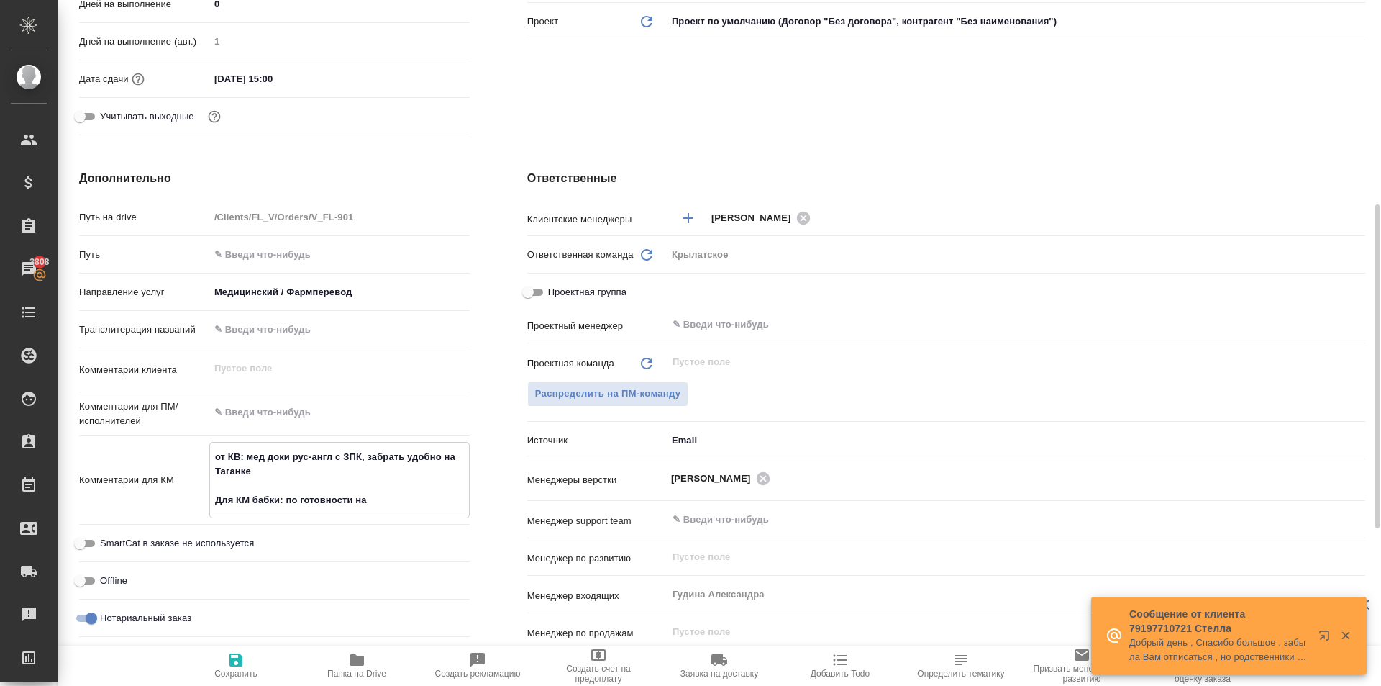
type textarea "от КВ: мед доки рус-англ с ЗПК, забрать удобно на Таганке Для КМ бабки: по гото…"
type textarea "x"
type textarea "от КВ: мед доки рус-англ с ЗПК, забрать удобно на Таганке Для КМ бабки: по гото…"
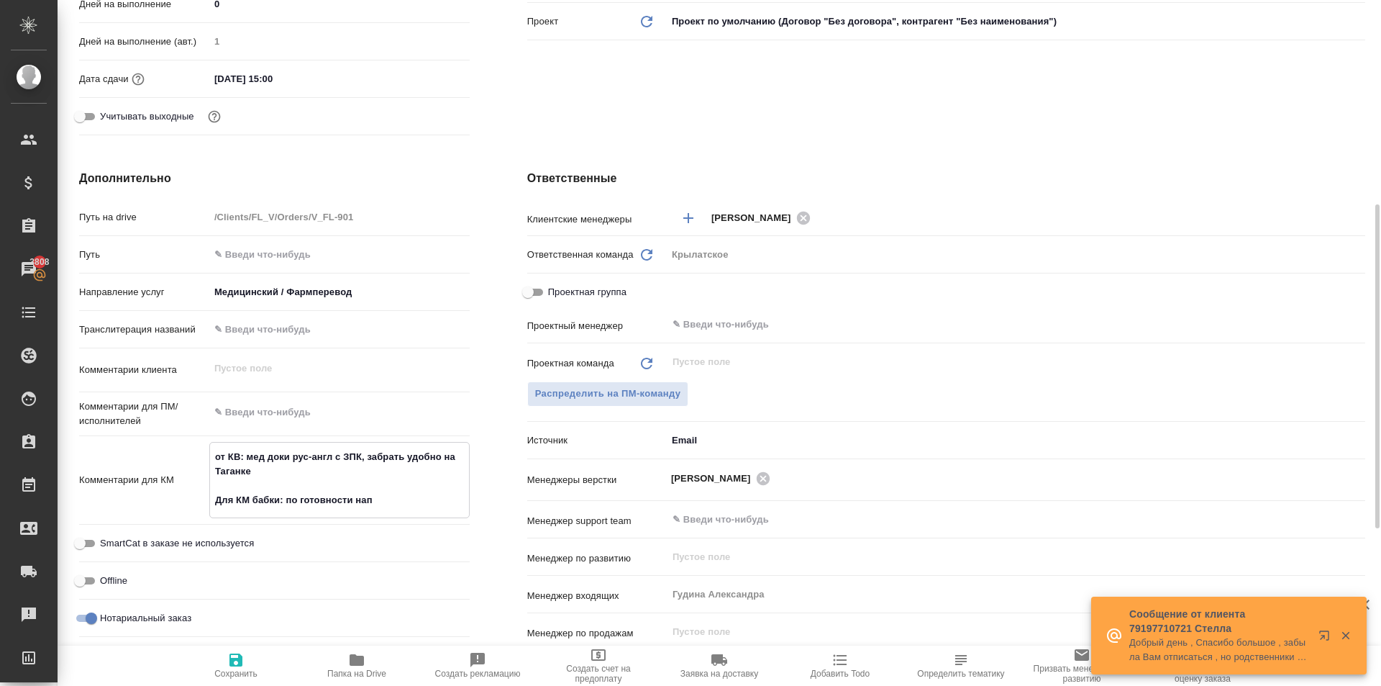
type textarea "x"
type textarea "от КВ: мед доки рус-англ с ЗПК, забрать удобно на Таганке Для КМ бабки: по гото…"
type textarea "x"
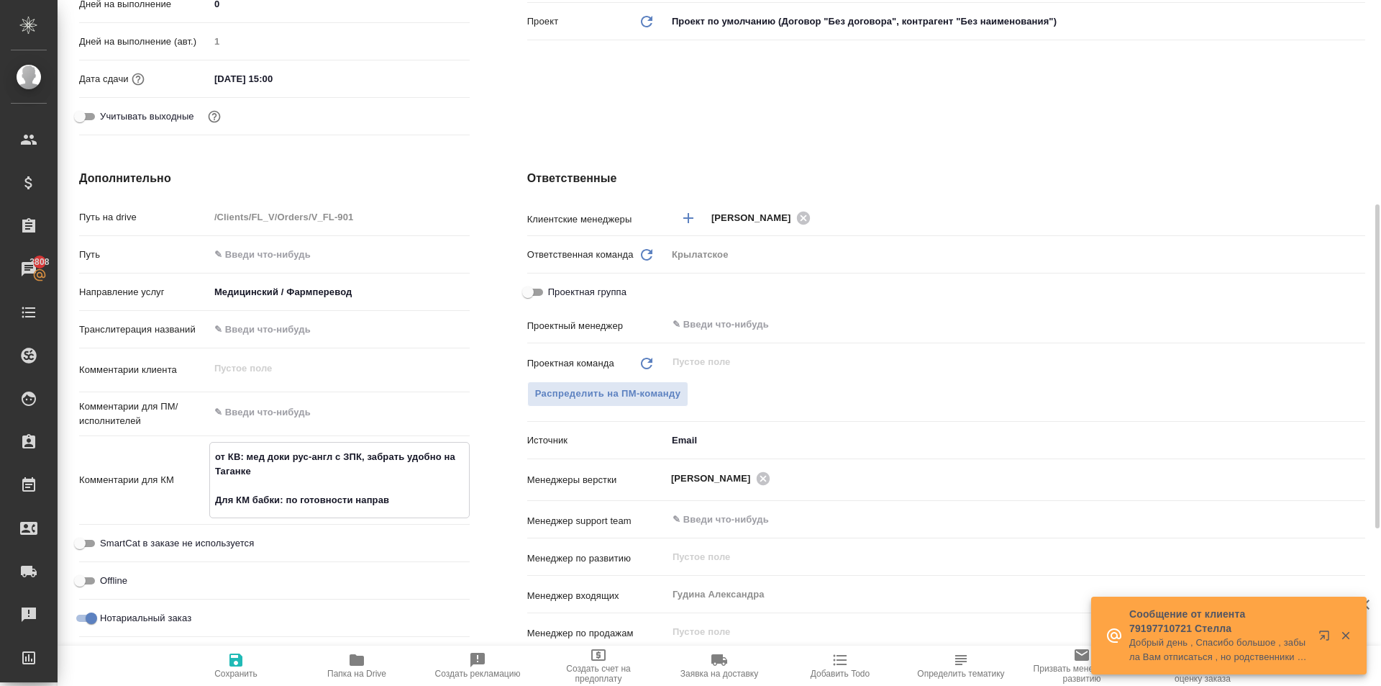
type textarea "от КВ: мед доки рус-англ с ЗПК, забрать удобно на Таганке Для КМ бабки: по гото…"
type textarea "x"
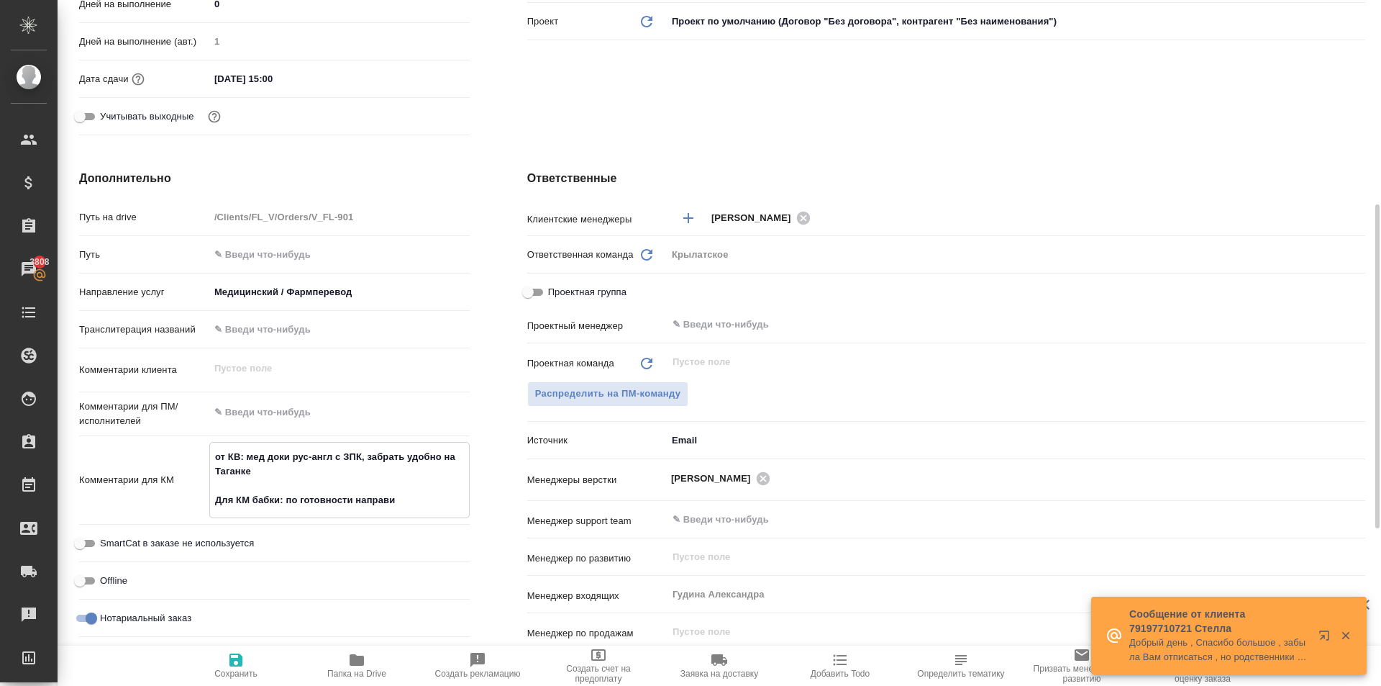
type textarea "x"
type textarea "от КВ: мед доки рус-англ с ЗПК, забрать удобно на Таганке Для КМ бабки: по гото…"
type textarea "x"
type textarea "от КВ: мед доки рус-англ с ЗПК, забрать удобно на Таганке Для КМ бабки: по гото…"
type textarea "x"
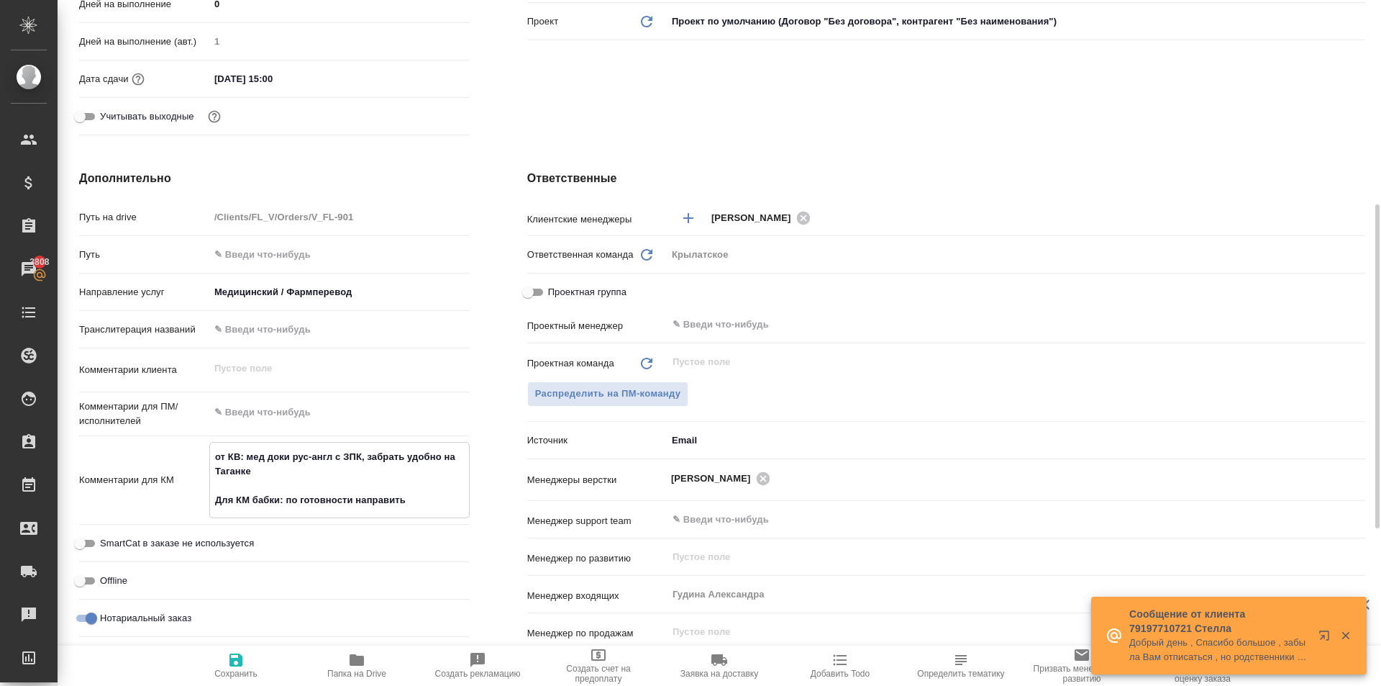
type textarea "x"
type textarea "от КВ: мед доки рус-англ с ЗПК, забрать удобно на Таганке Для КМ бабки: по гото…"
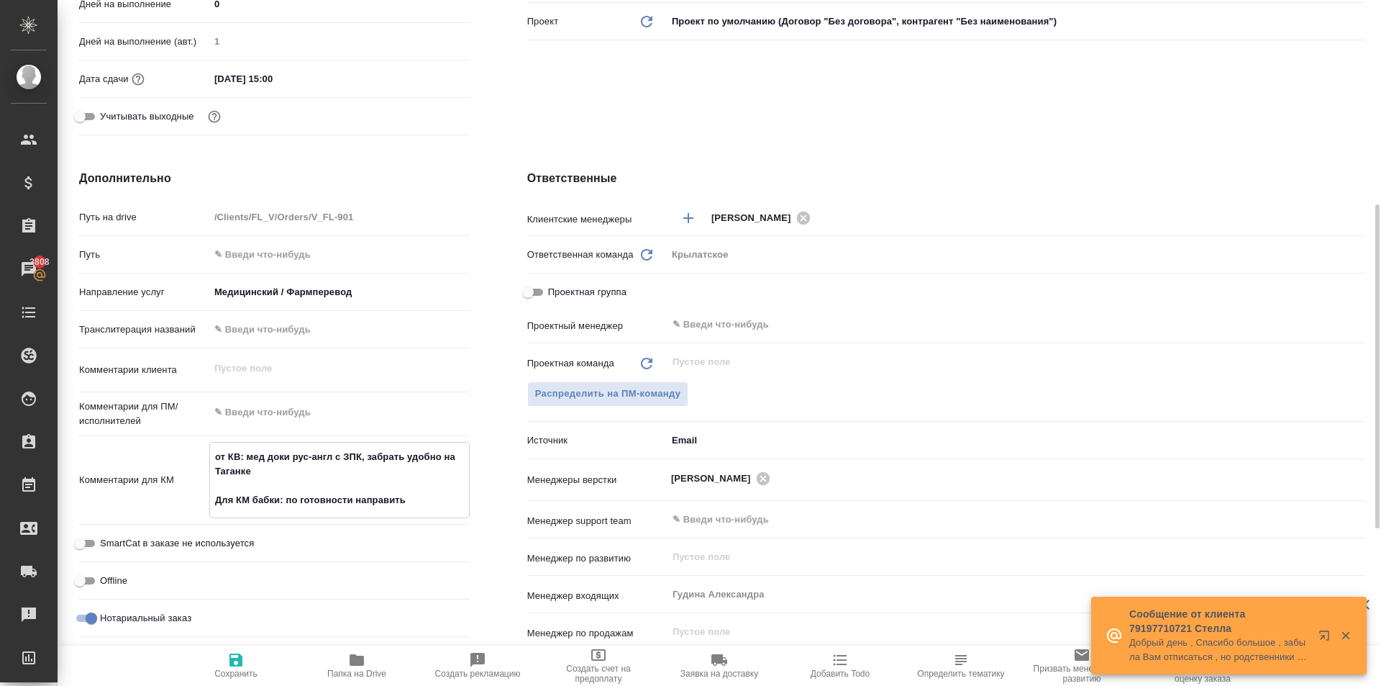
type textarea "x"
type textarea "от КВ: мед доки рус-англ с ЗПК, забрать удобно на Таганке Для КМ бабки: по гото…"
type textarea "x"
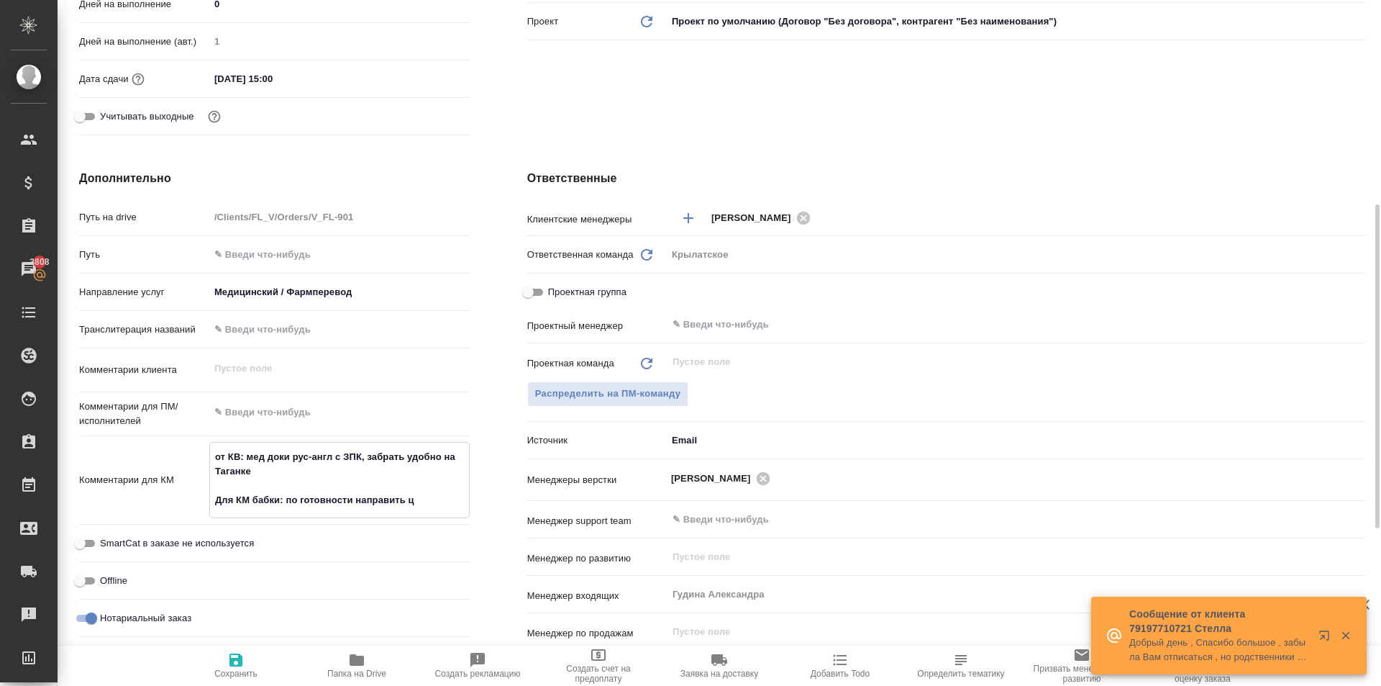
type textarea "x"
type textarea "от КВ: мед доки рус-англ с ЗПК, забрать удобно на Таганке Для КМ бабки: по гото…"
type textarea "x"
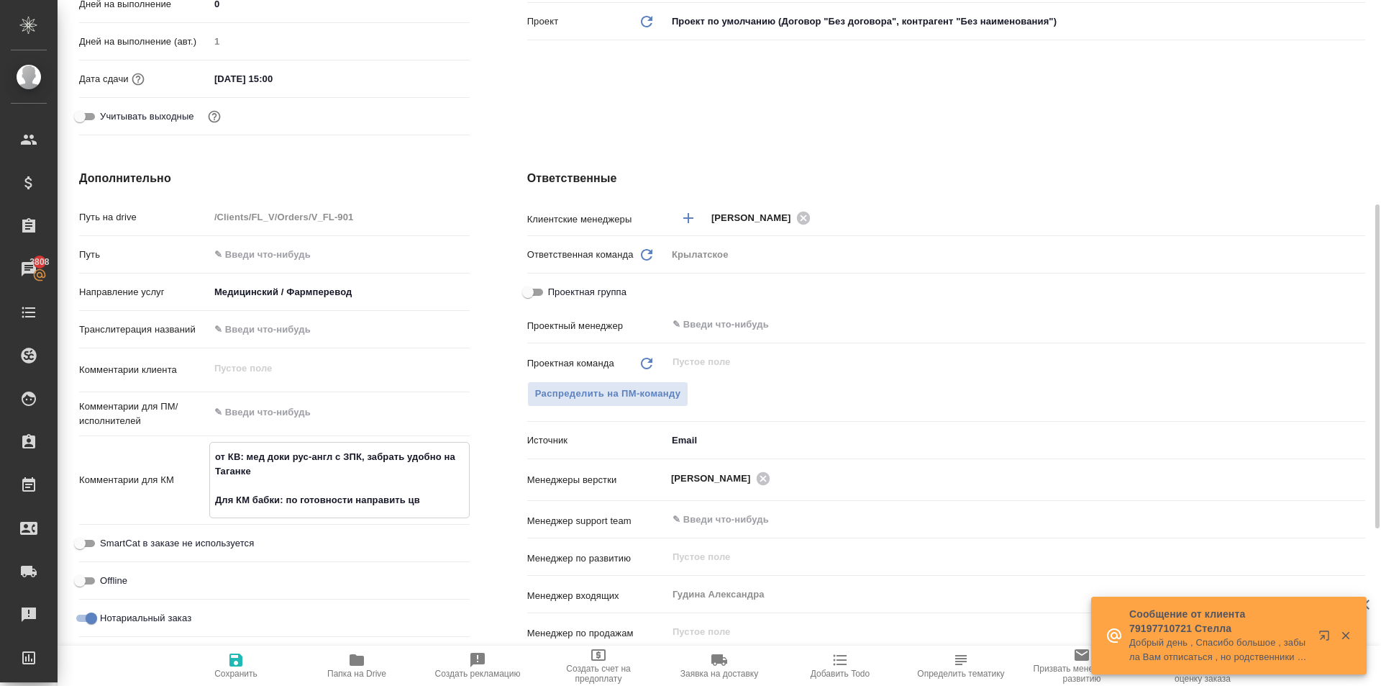
type textarea "x"
type textarea "от КВ: мед доки рус-англ с ЗПК, забрать удобно на Таганке Для КМ бабки: по гото…"
type textarea "x"
type textarea "от КВ: мед доки рус-англ с ЗПК, забрать удобно на Таганке Для КМ бабки: по гото…"
type textarea "x"
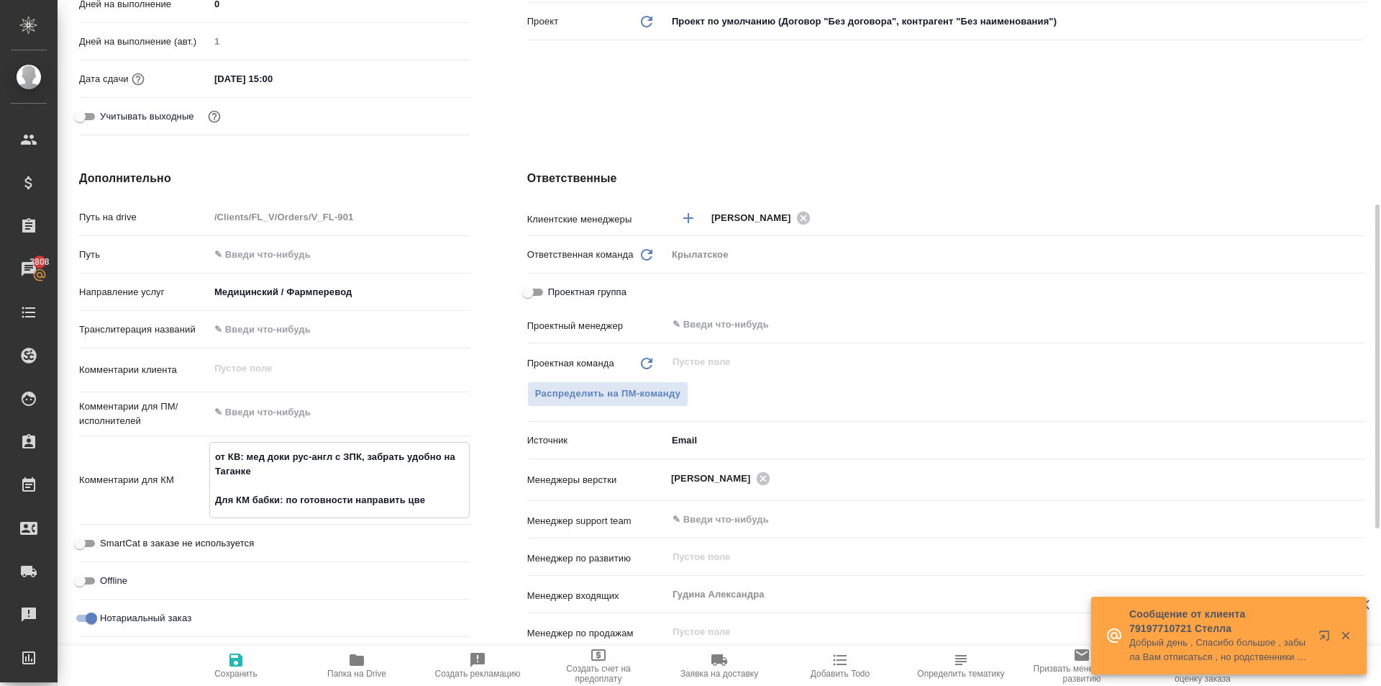
type textarea "x"
type textarea "от КВ: мед доки рус-англ с ЗПК, забрать удобно на Таганке Для КМ бабки: по гото…"
type textarea "x"
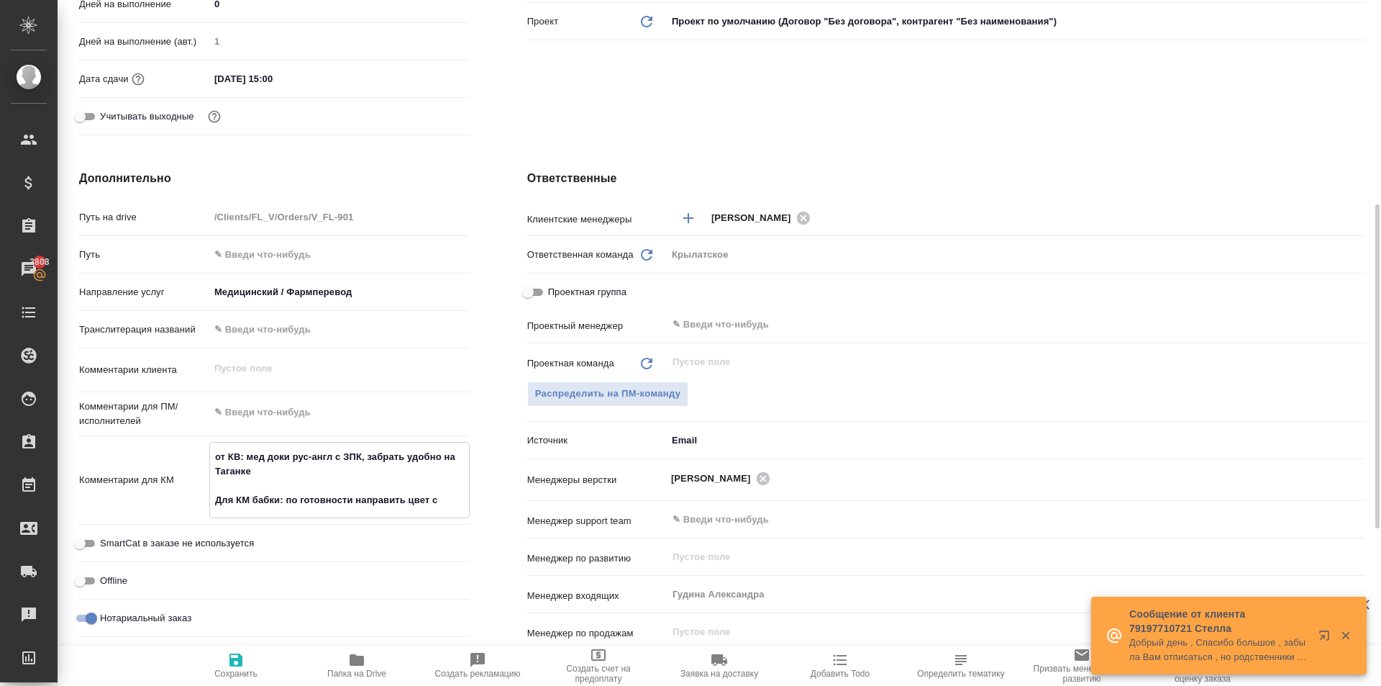
type textarea "x"
type textarea "от КВ: мед доки рус-англ с ЗПК, забрать удобно на Таганке Для КМ бабки: по гото…"
type textarea "x"
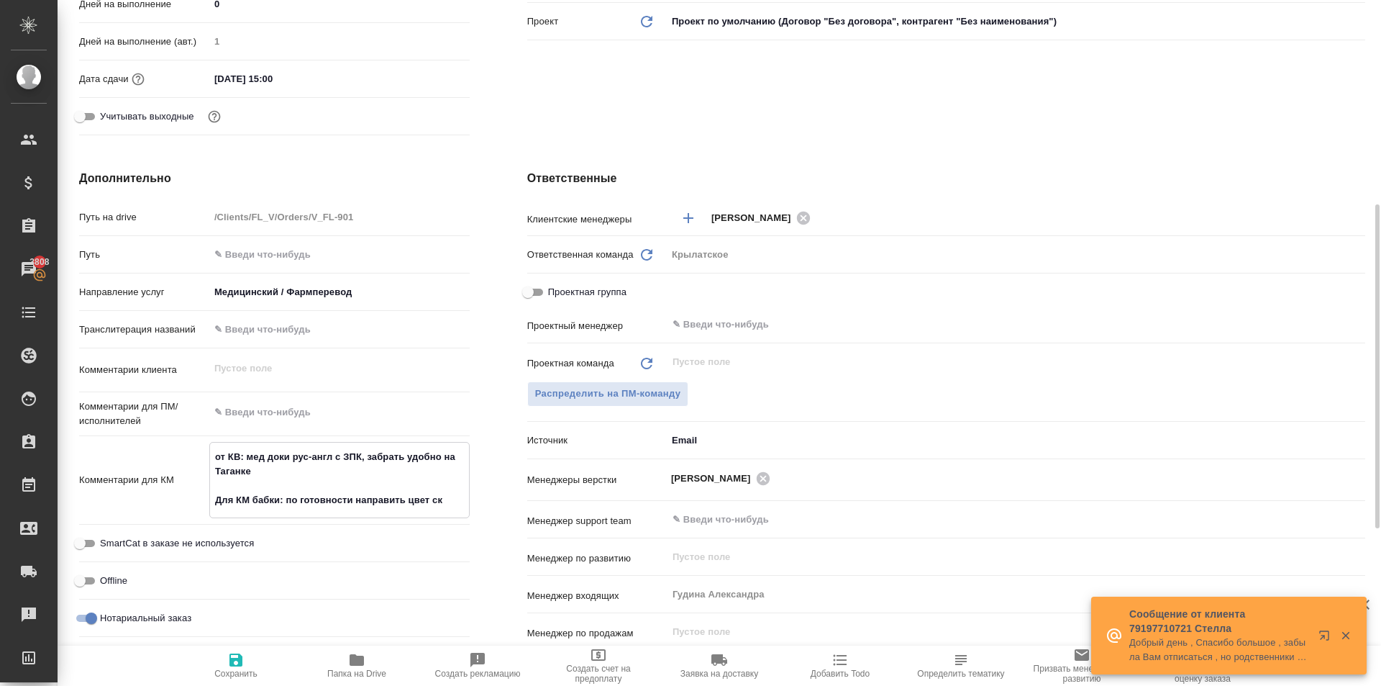
type textarea "x"
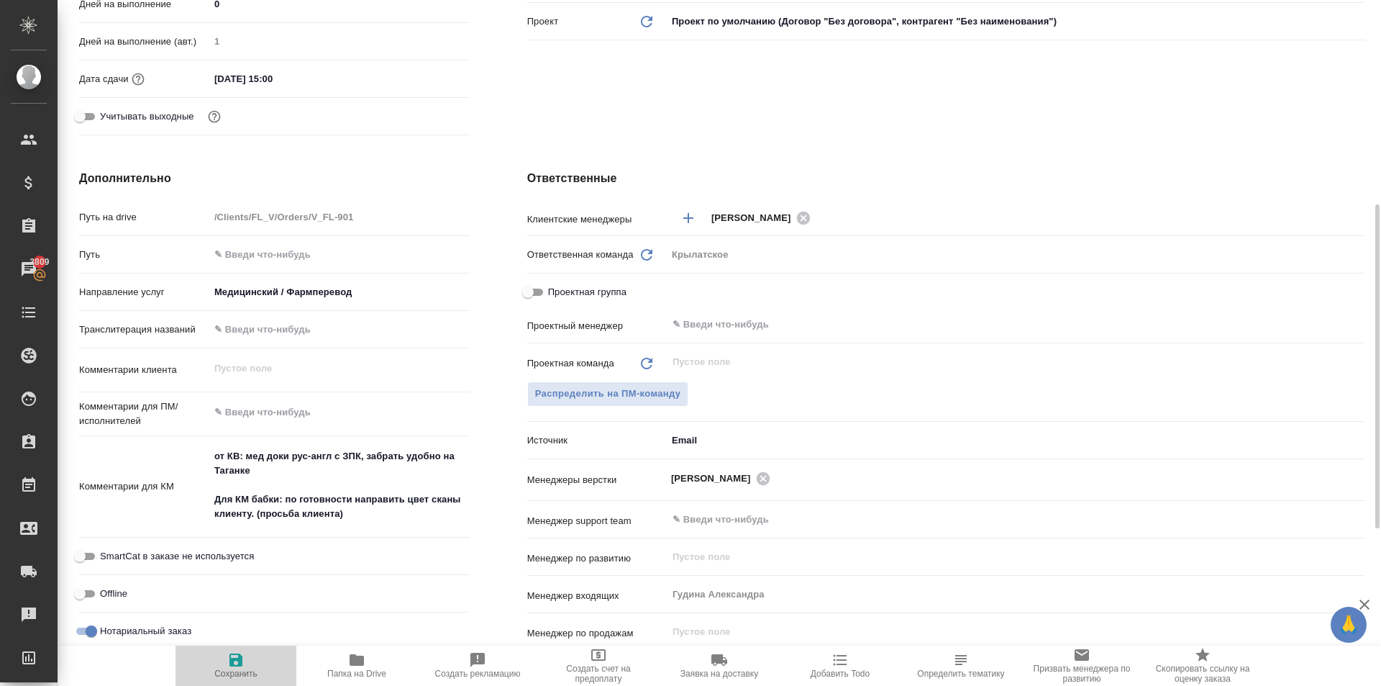
click at [258, 650] on button "Сохранить" at bounding box center [236, 665] width 121 height 40
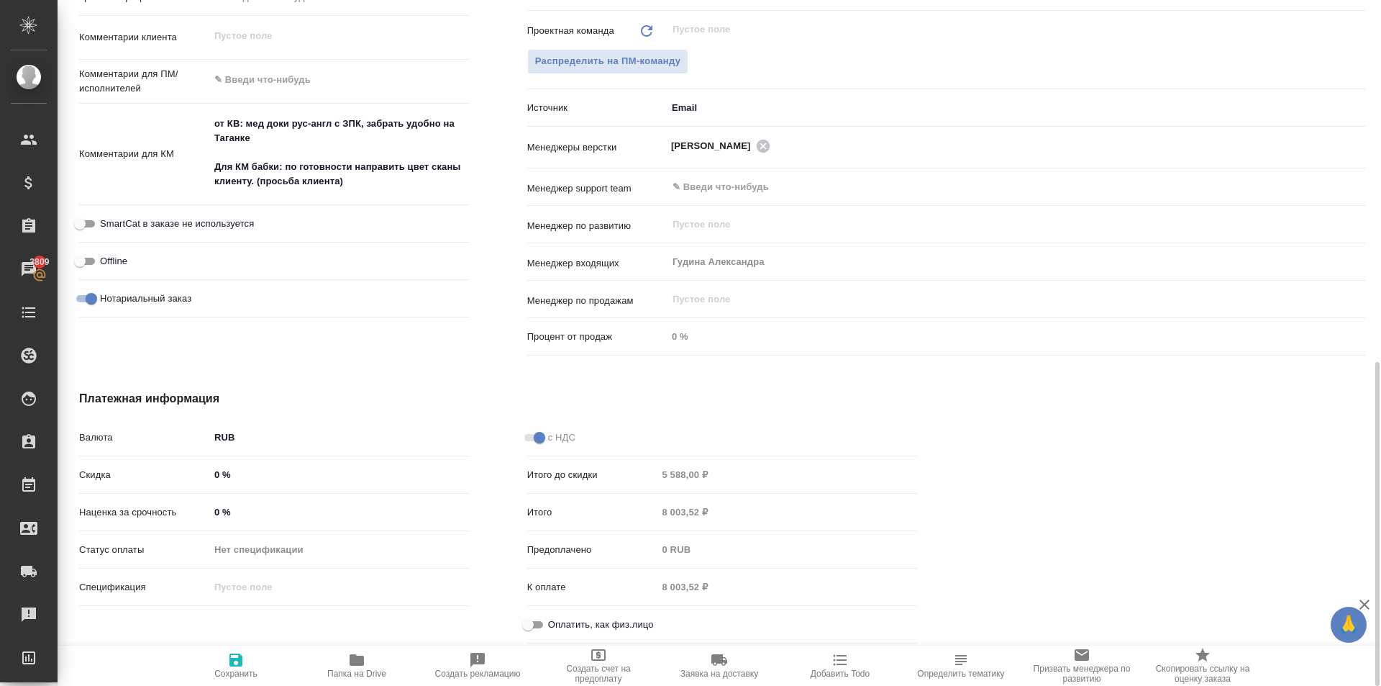
click at [543, 629] on input "Оплатить, как физ.лицо" at bounding box center [528, 624] width 52 height 17
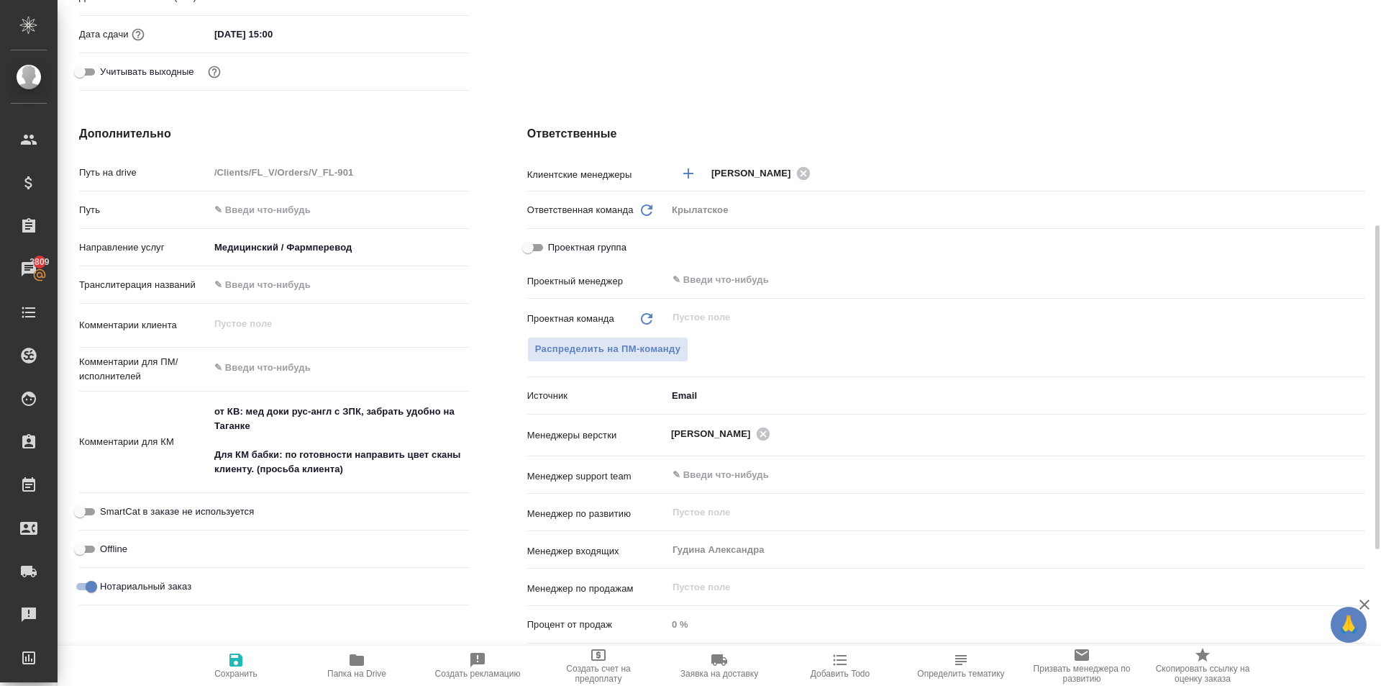
click at [258, 647] on button "Сохранить" at bounding box center [236, 665] width 121 height 40
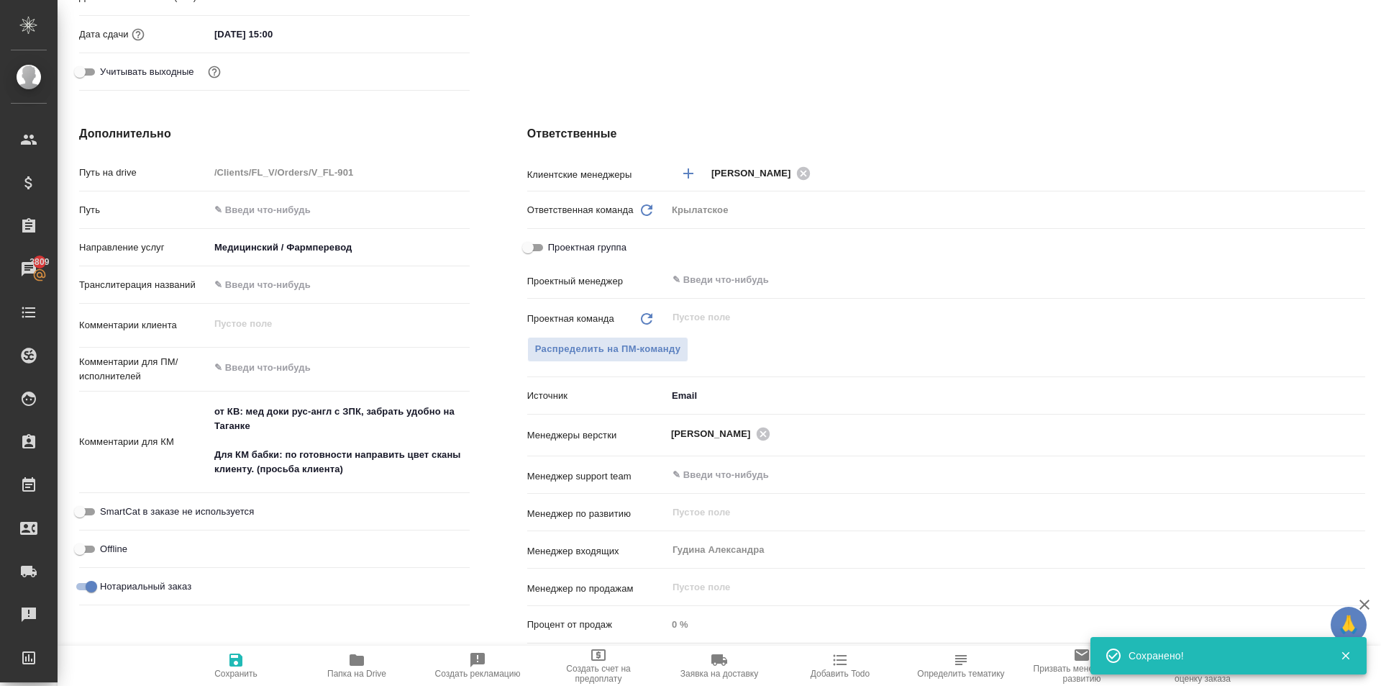
scroll to position [0, 0]
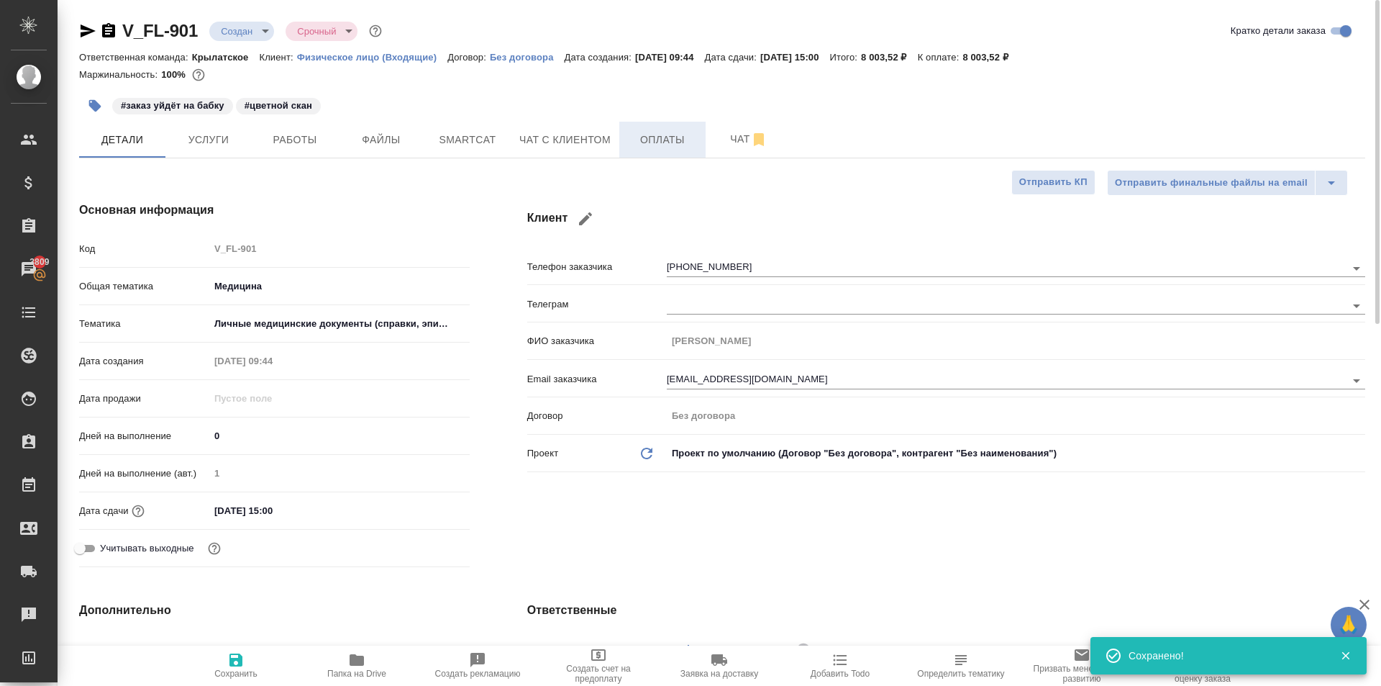
click at [658, 141] on span "Оплаты" at bounding box center [662, 140] width 69 height 18
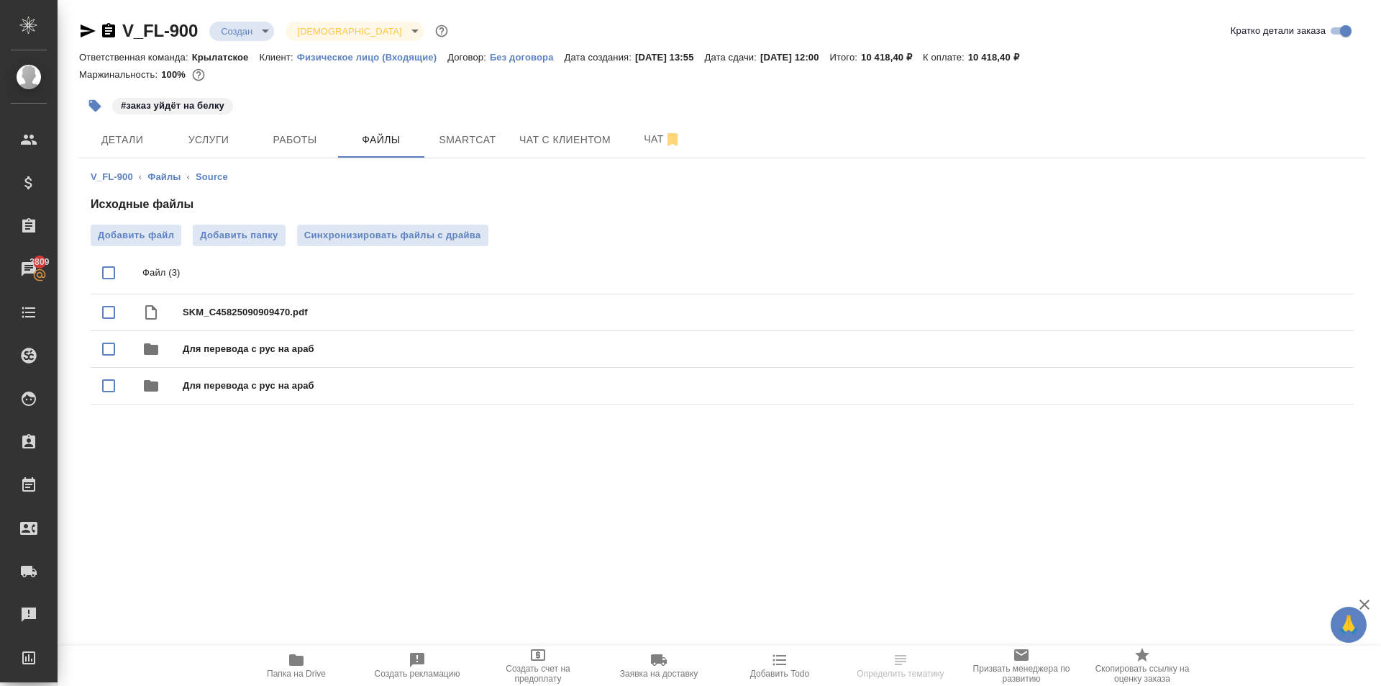
click at [309, 674] on span "Папка на Drive" at bounding box center [296, 673] width 59 height 10
click at [475, 246] on ul "Файл (3) SKM_C45825090909470.pdf Для перевода с рус на араб Для перевода с рус …" at bounding box center [722, 328] width 1263 height 164
click at [480, 235] on span "Синхронизировать файлы с драйва" at bounding box center [392, 235] width 177 height 14
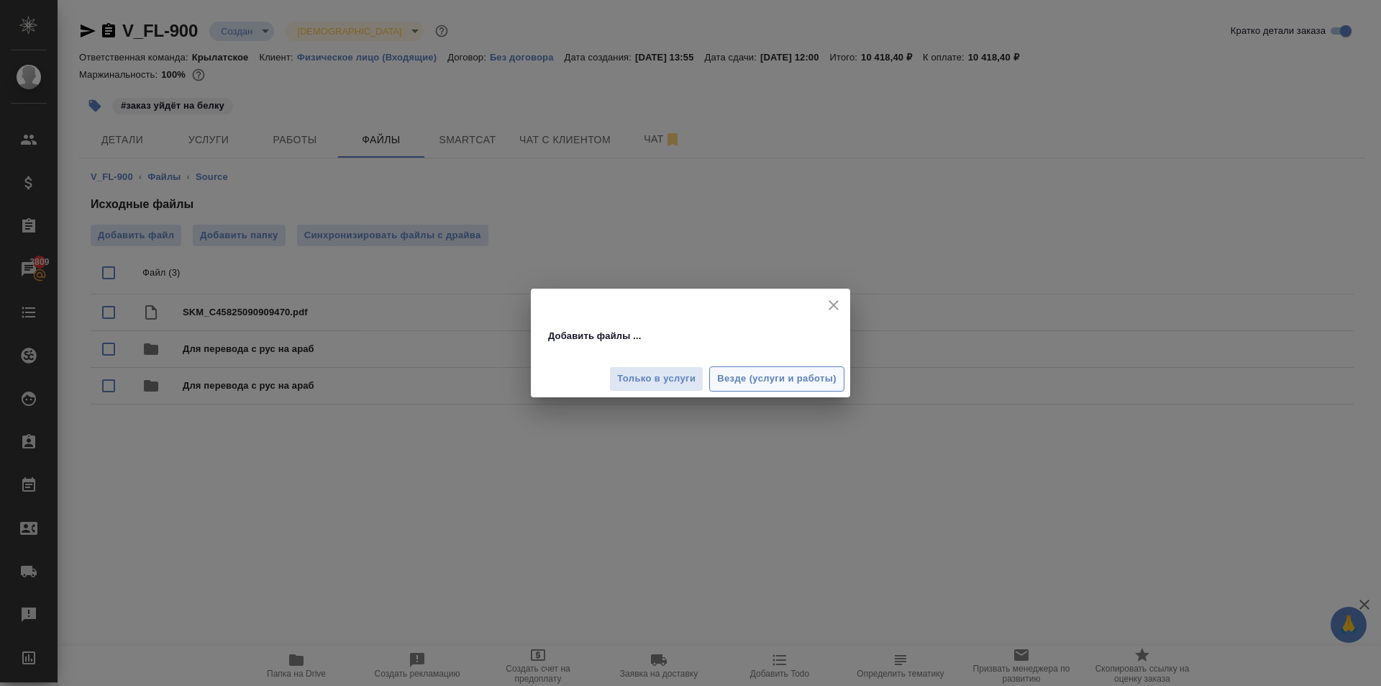
click at [746, 373] on span "Везде (услуги и работы)" at bounding box center [776, 379] width 119 height 17
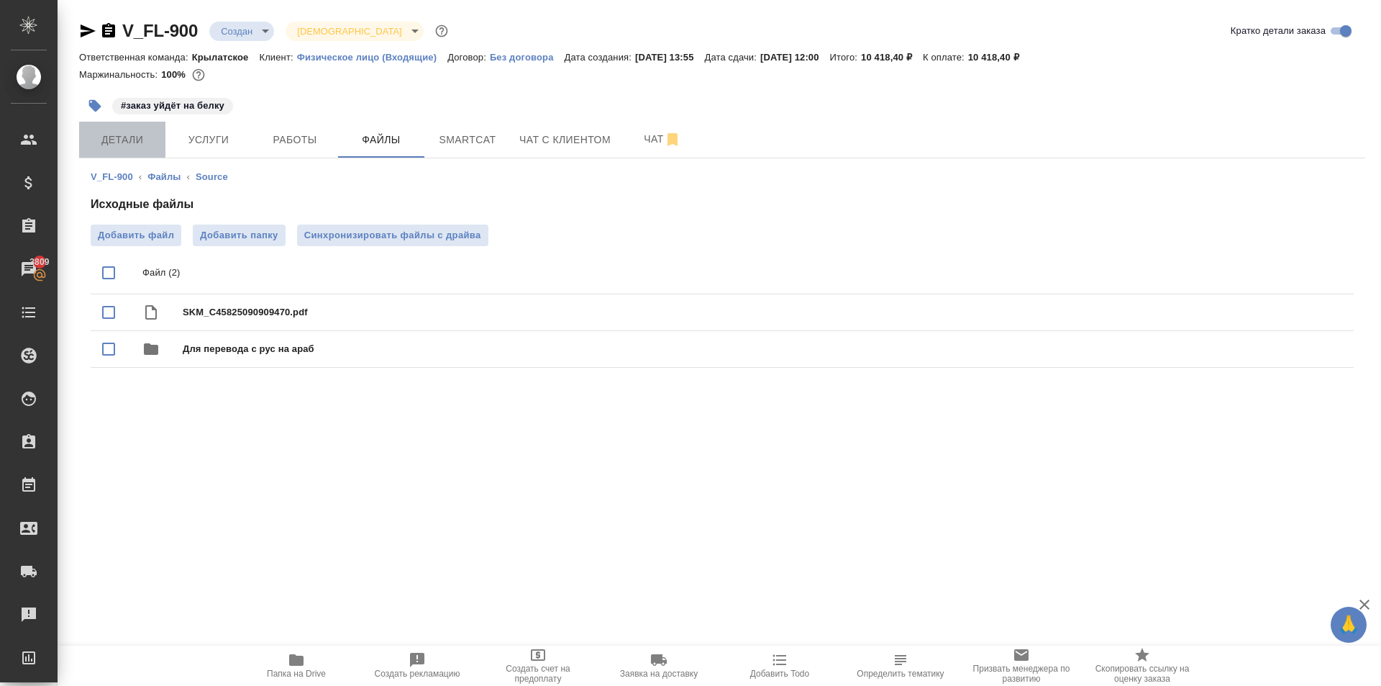
click at [119, 140] on span "Детали" at bounding box center [122, 140] width 69 height 18
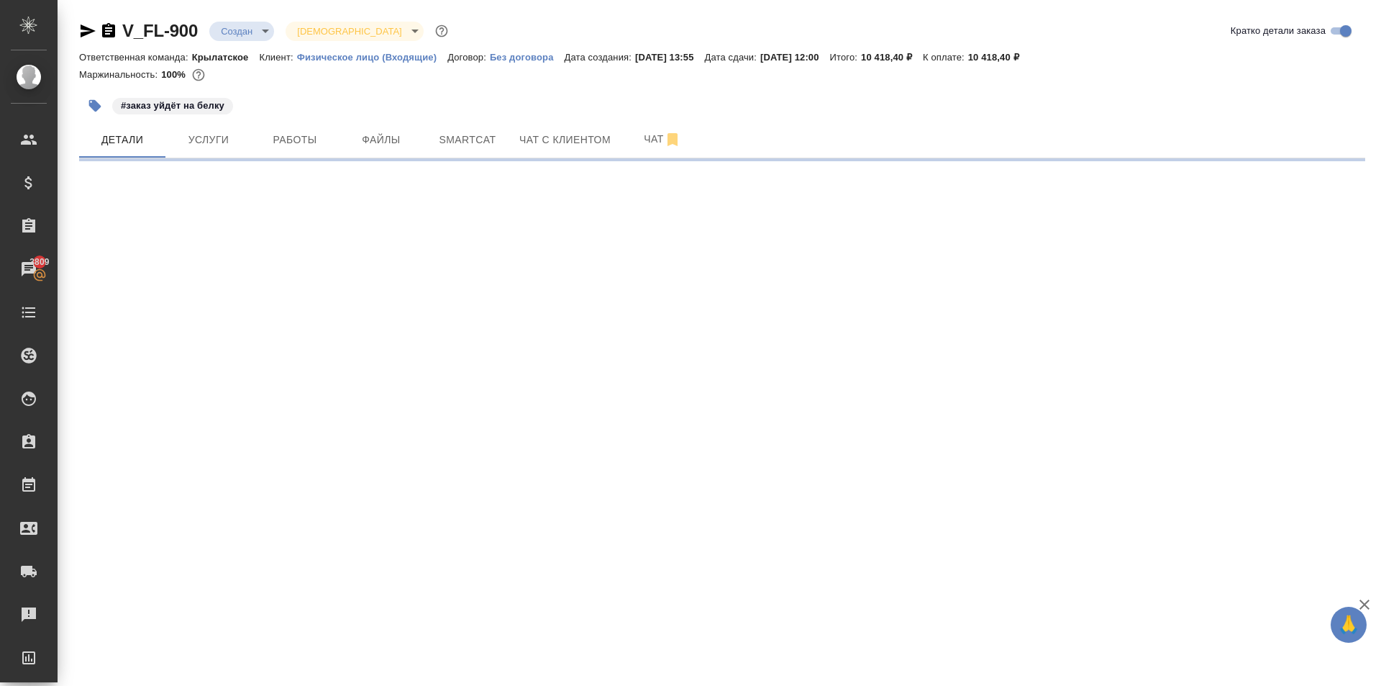
select select "RU"
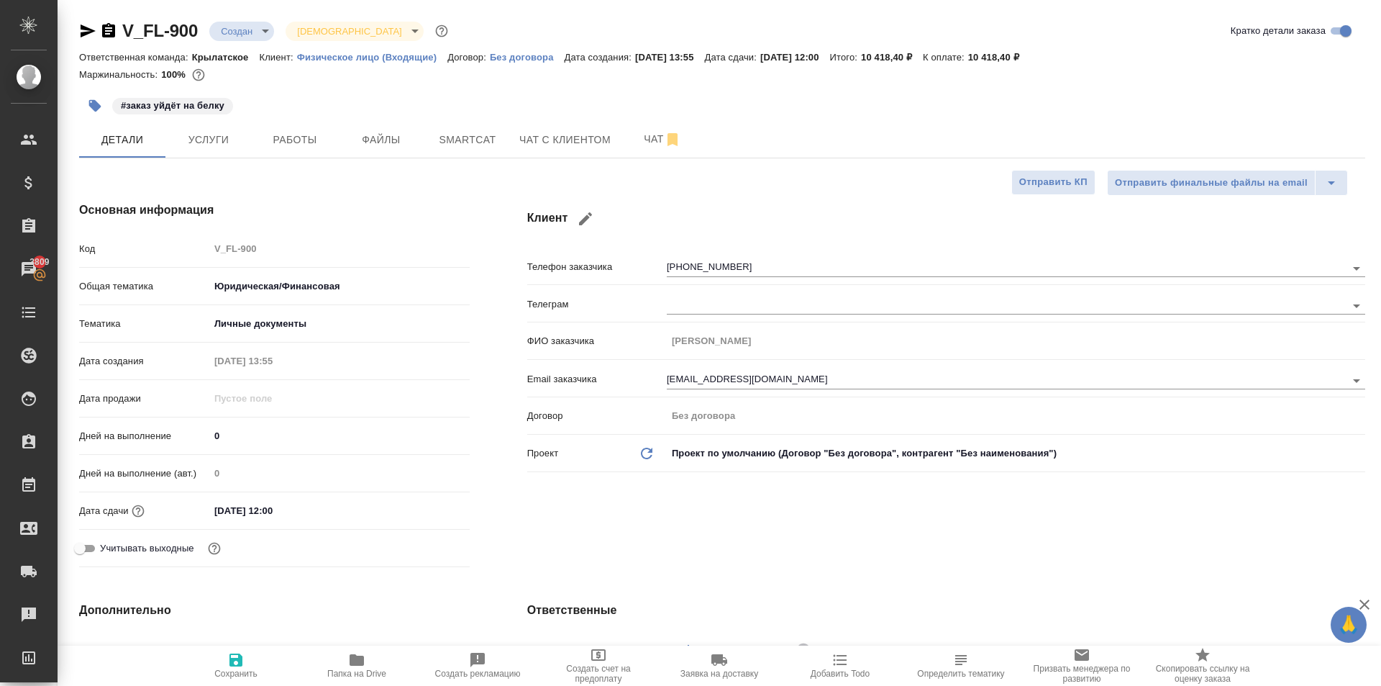
type textarea "x"
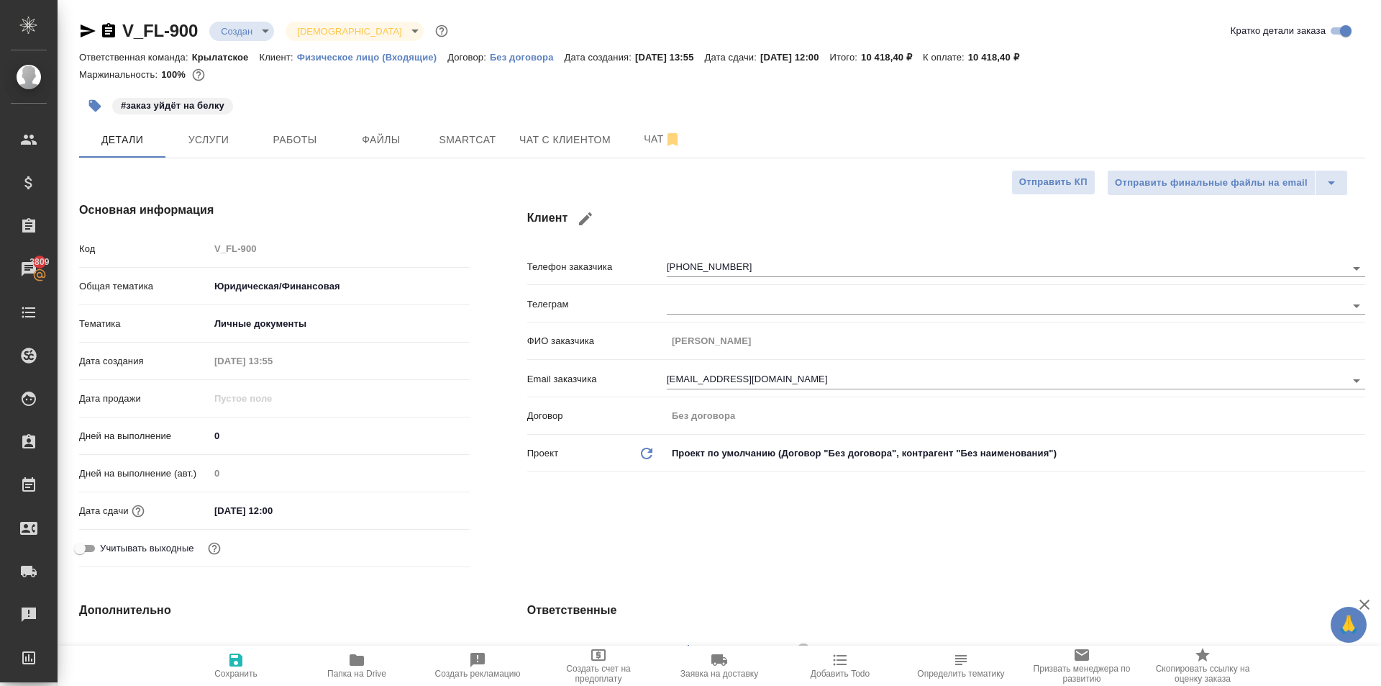
type textarea "x"
click at [233, 27] on body "🙏 .cls-1 fill:#fff; AWATERA [PERSON_NAME] Клиенты Спецификации Заказы 3809 Чаты…" at bounding box center [690, 343] width 1381 height 686
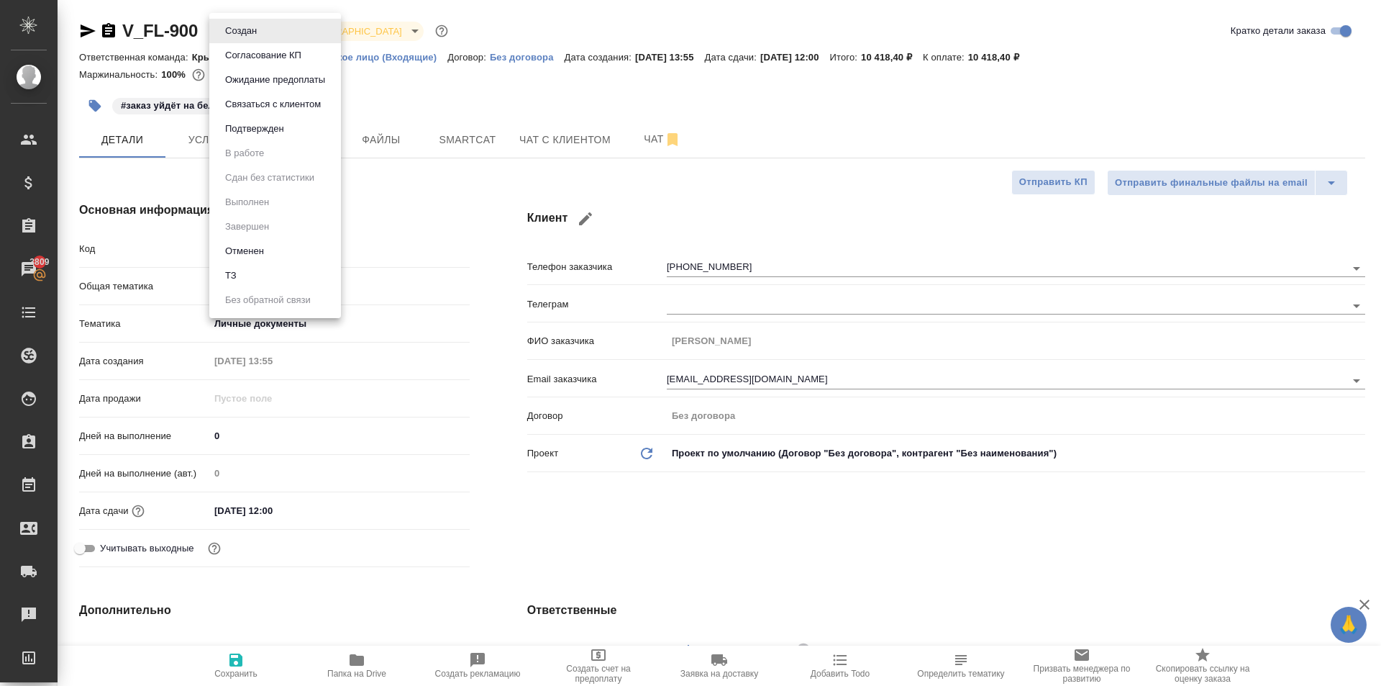
drag, startPoint x: 268, startPoint y: 69, endPoint x: 267, endPoint y: 51, distance: 18.0
click at [267, 51] on ul "Создан Согласование КП Ожидание предоплаты Связаться с клиентом Подтвержден В р…" at bounding box center [275, 165] width 132 height 305
click at [267, 51] on button "Согласование КП" at bounding box center [263, 55] width 85 height 16
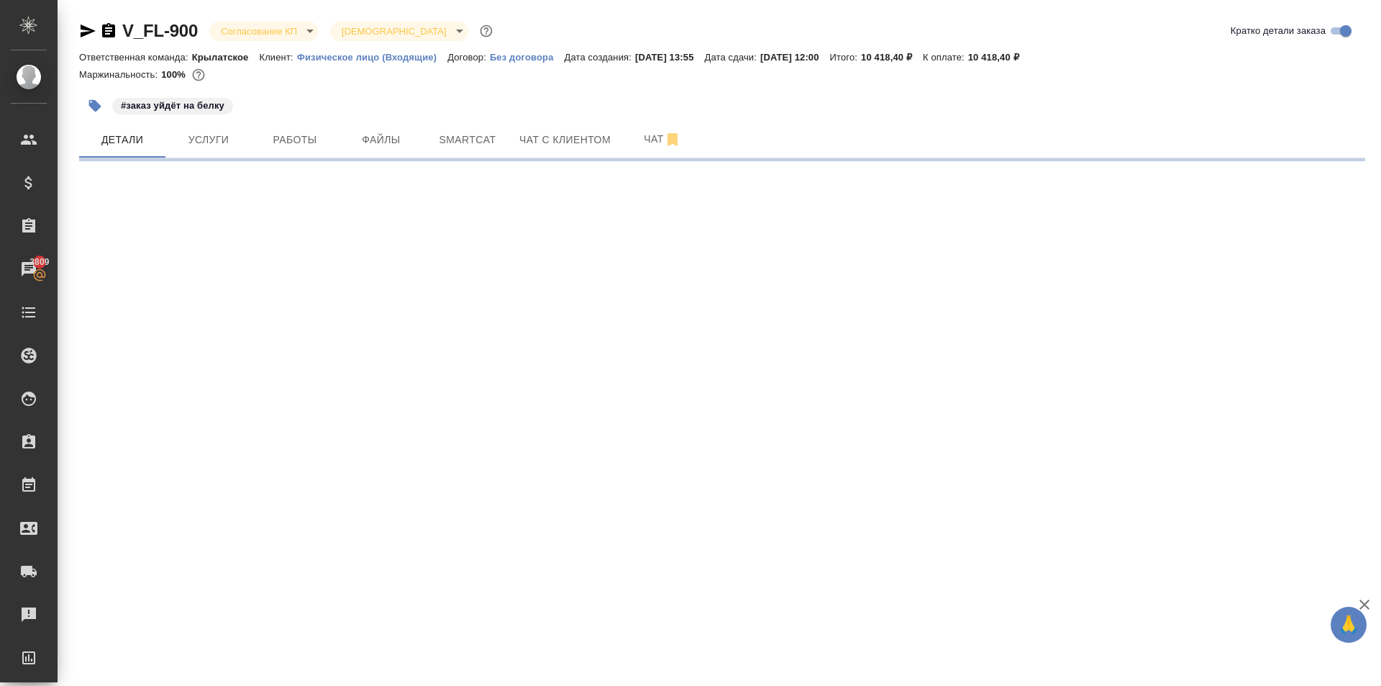
select select "RU"
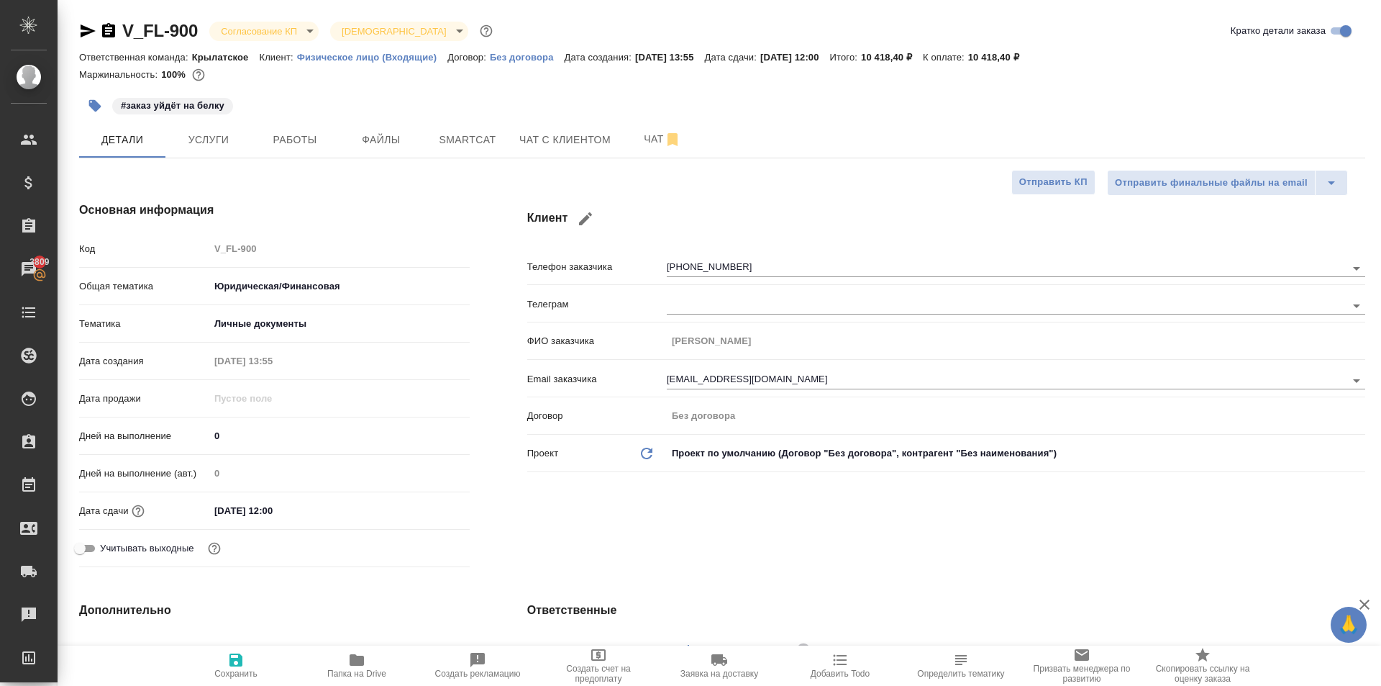
type textarea "x"
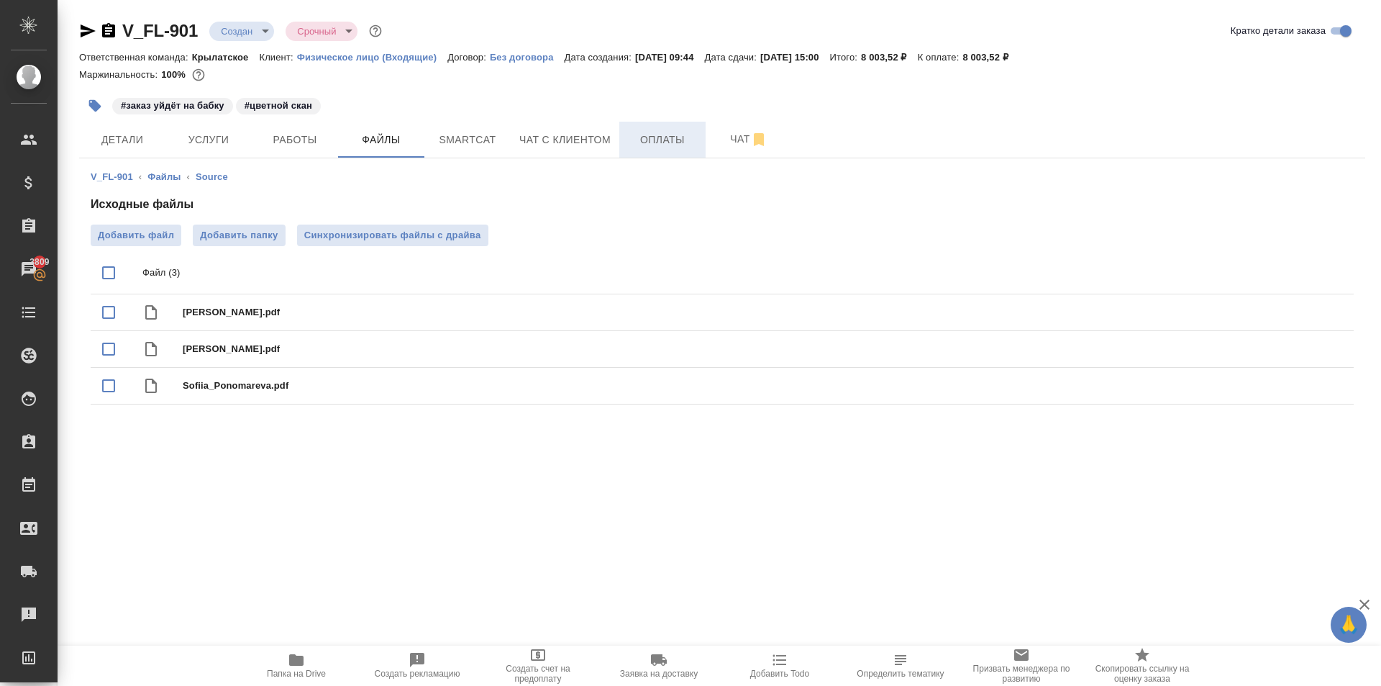
click at [679, 133] on span "Оплаты" at bounding box center [662, 140] width 69 height 18
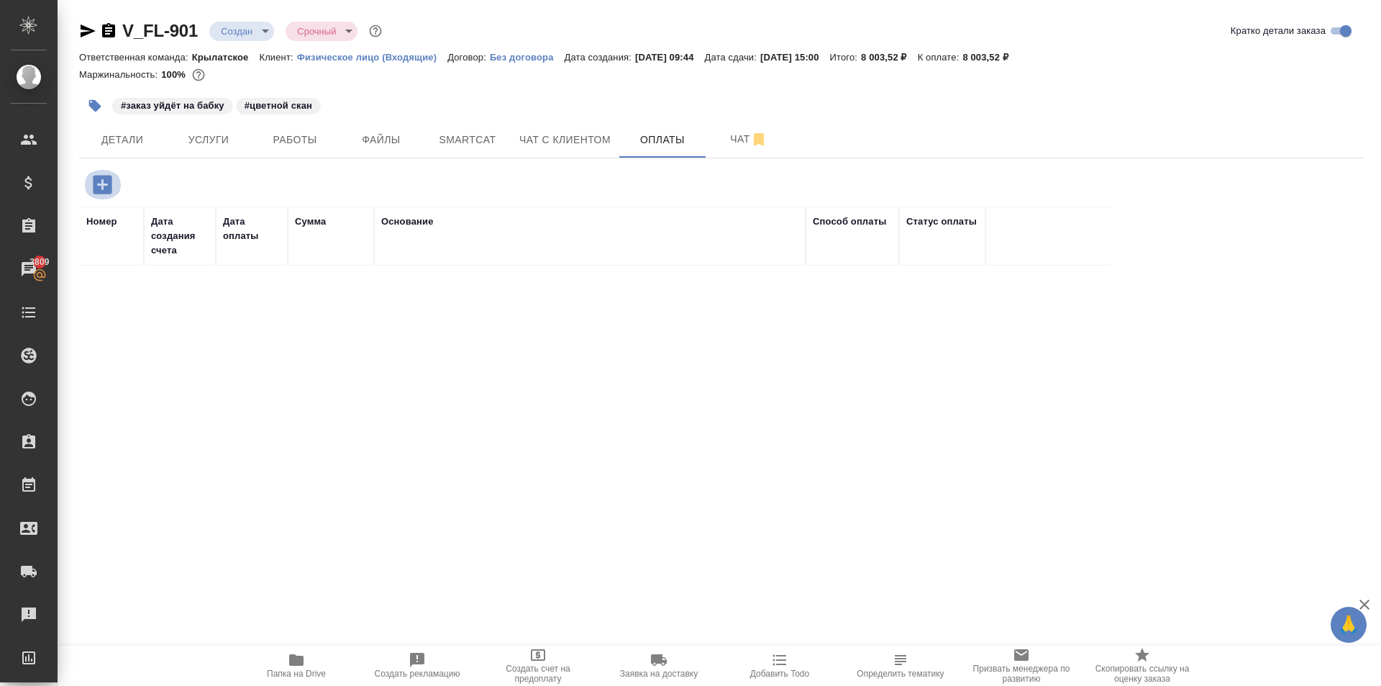
click at [106, 180] on icon "button" at bounding box center [102, 184] width 19 height 19
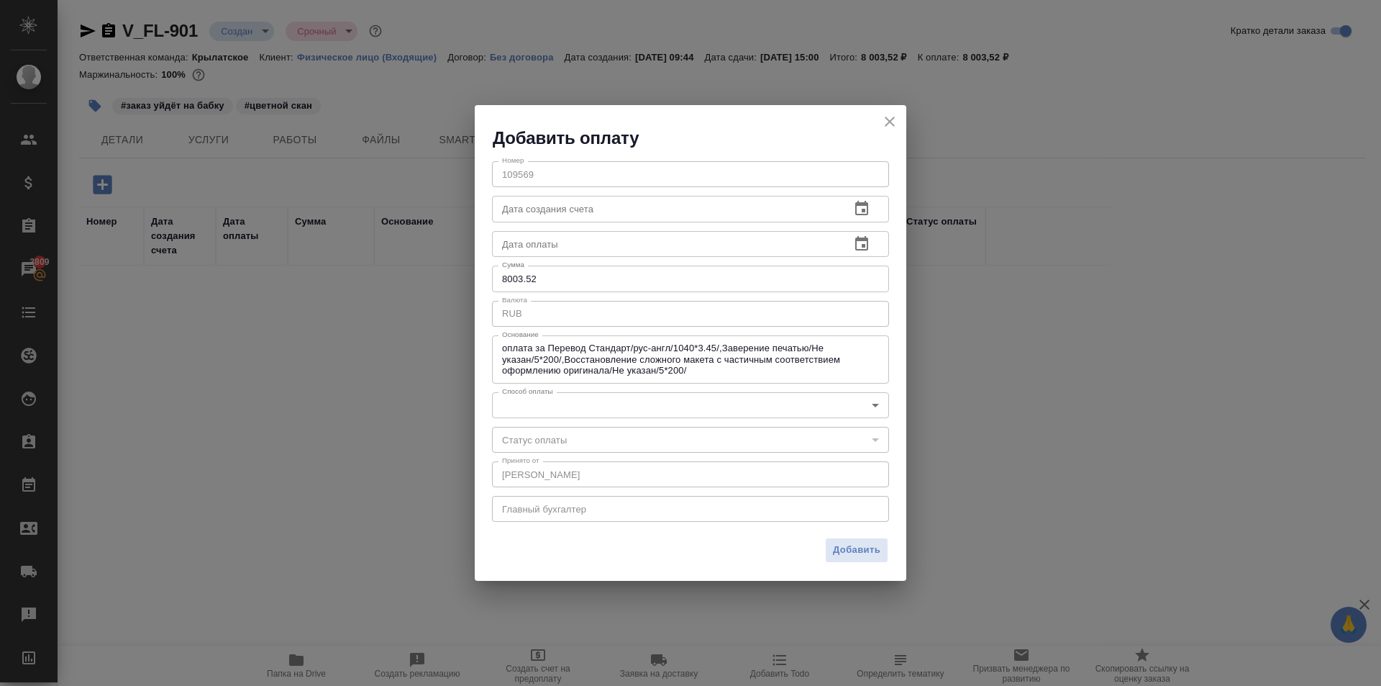
click at [532, 417] on body "🙏 .cls-1 fill:#fff; AWATERA [PERSON_NAME] Спецификации Заказы 3809 Чаты Todo Пр…" at bounding box center [690, 343] width 1381 height 686
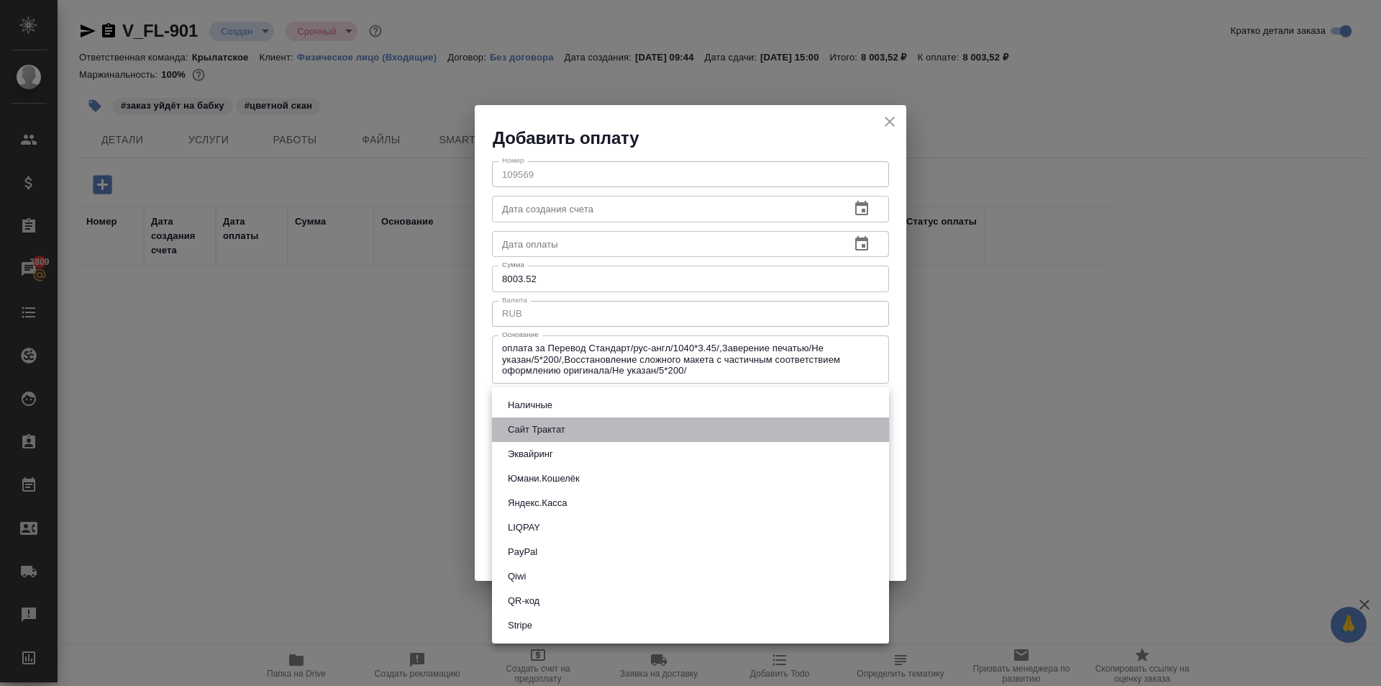
drag, startPoint x: 537, startPoint y: 425, endPoint x: 550, endPoint y: 432, distance: 13.8
click at [539, 427] on button "Сайт Трактат" at bounding box center [537, 430] width 66 height 16
type input "site-traktat"
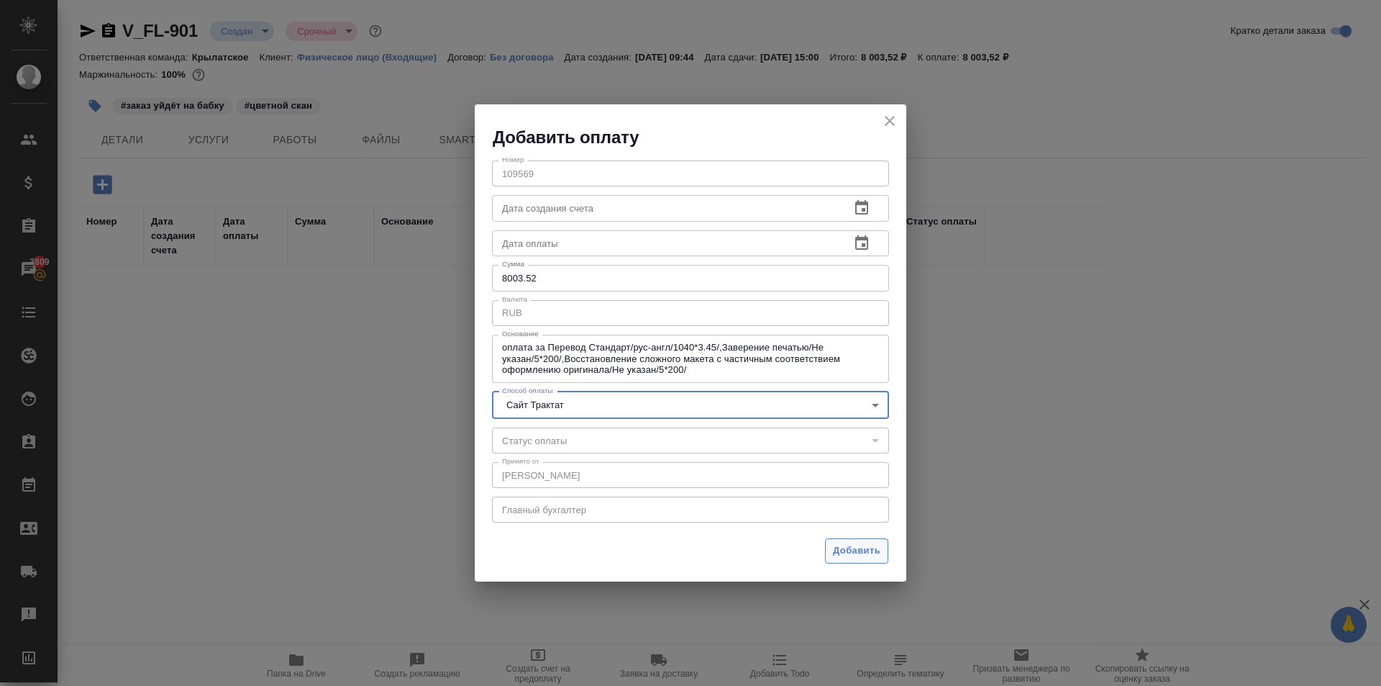
click at [855, 562] on button "Добавить" at bounding box center [856, 550] width 63 height 25
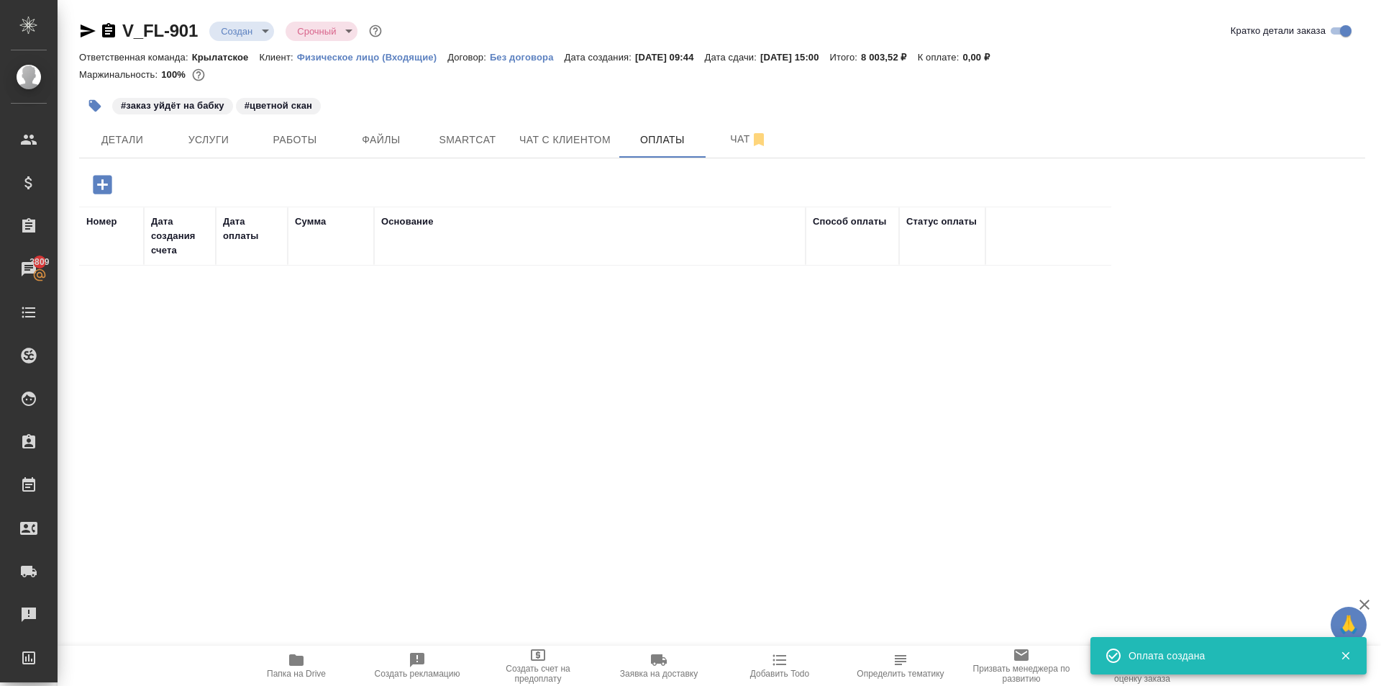
click at [322, 158] on div "V_FL-901 Создан new Срочный urgent Кратко детали заказа Ответственная команда: …" at bounding box center [722, 337] width 1302 height 675
click at [306, 137] on span "Работы" at bounding box center [294, 140] width 69 height 18
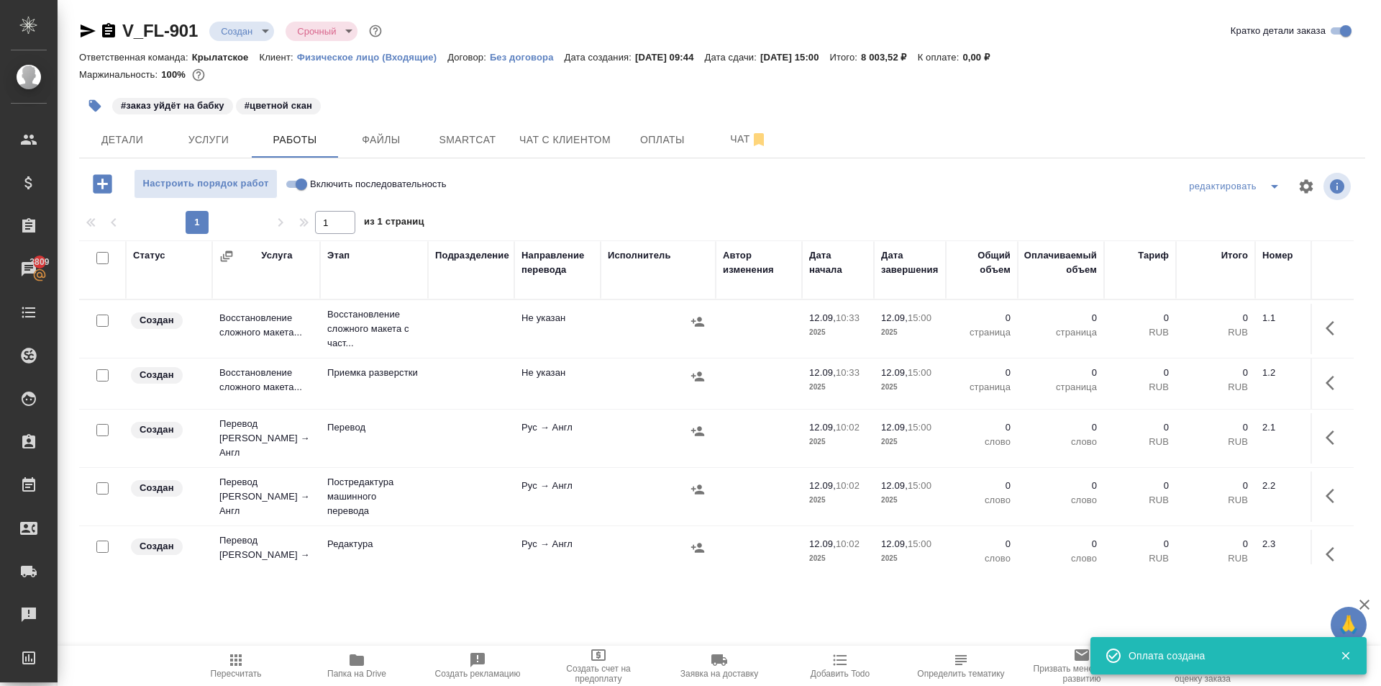
click at [300, 181] on input "Включить последовательность" at bounding box center [302, 184] width 52 height 17
checkbox input "true"
drag, startPoint x: 104, startPoint y: 257, endPoint x: 124, endPoint y: 329, distance: 74.5
click at [105, 257] on input "checkbox" at bounding box center [102, 258] width 12 height 12
checkbox input "true"
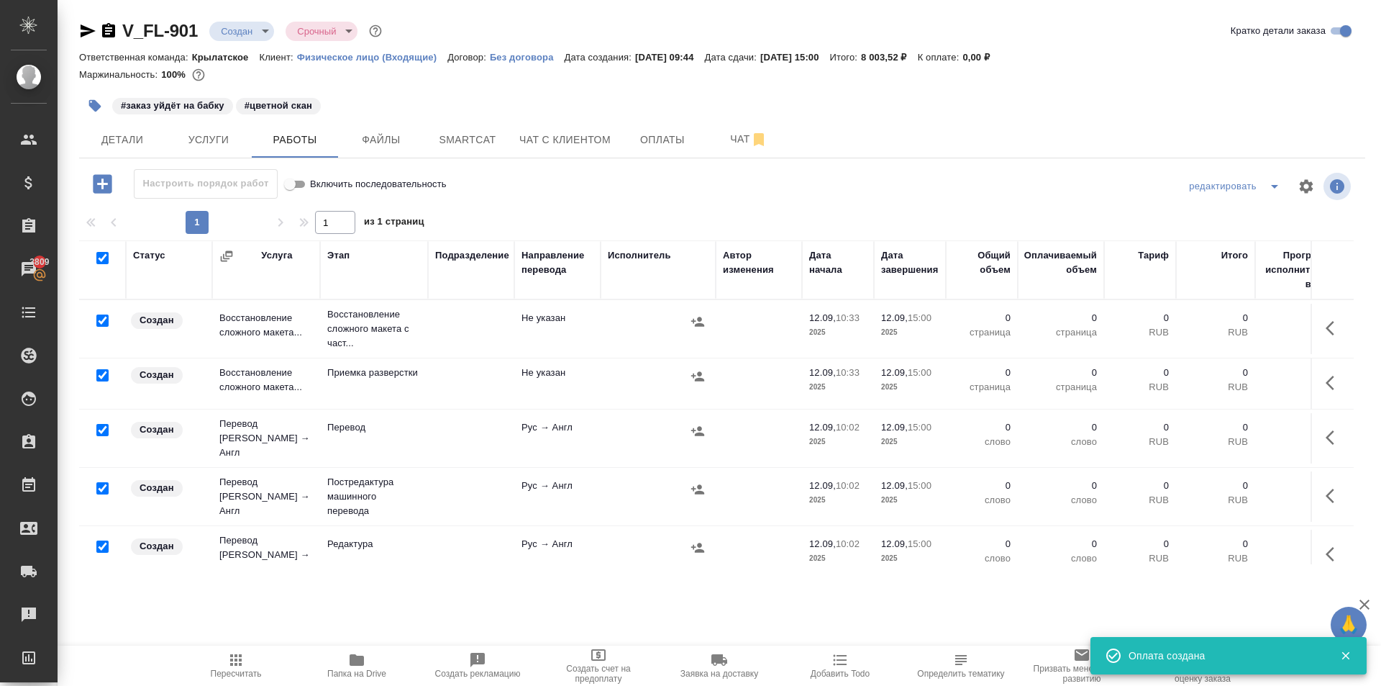
checkbox input "true"
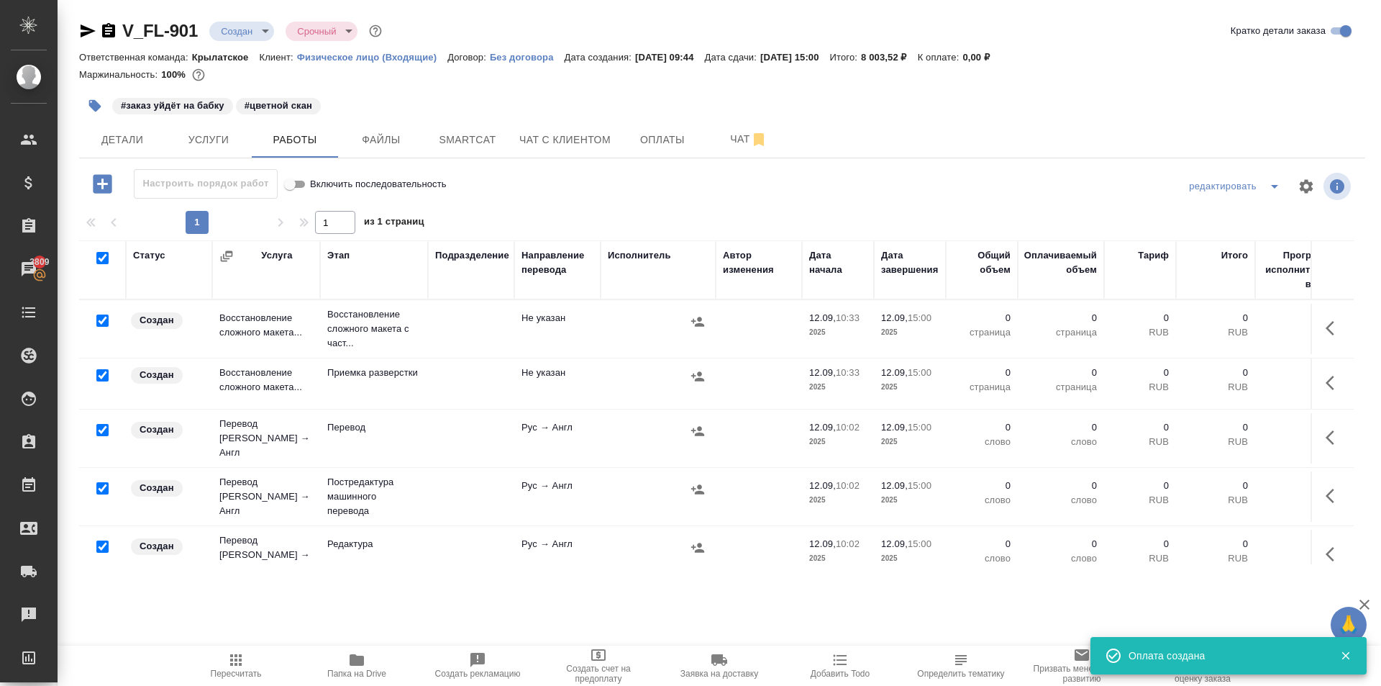
checkbox input "true"
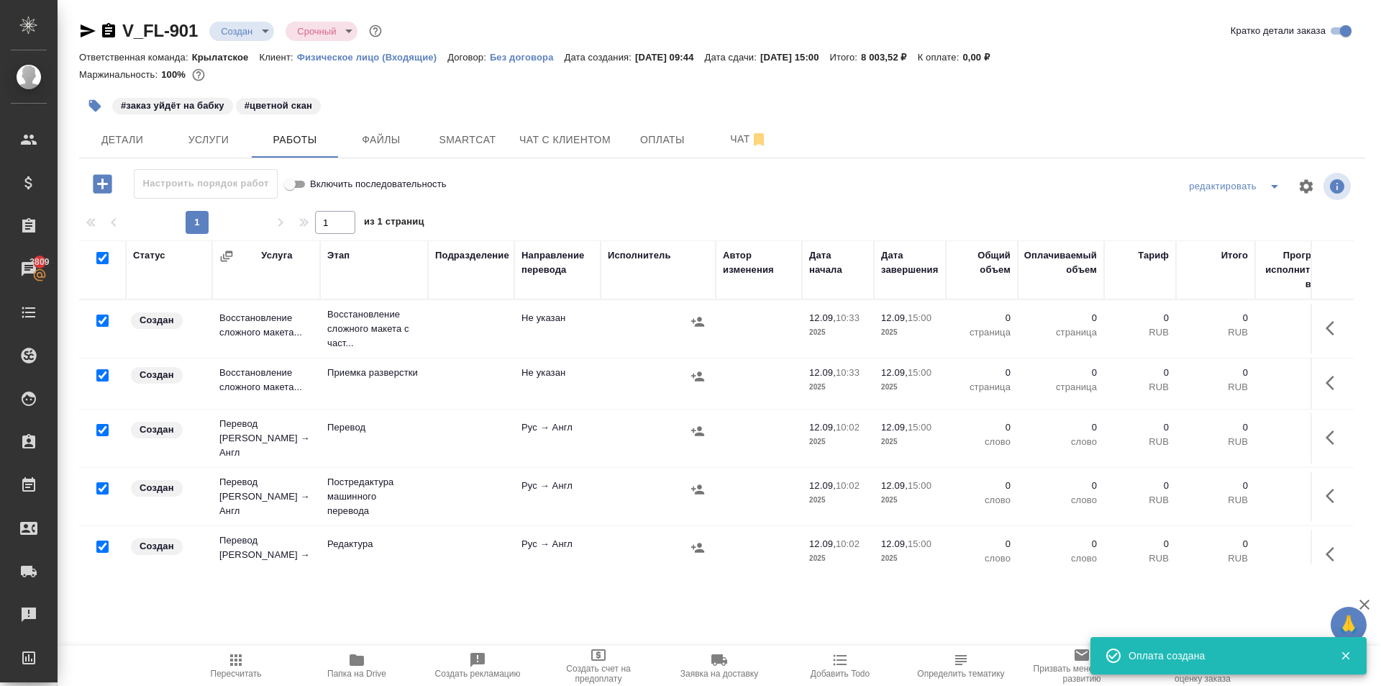
checkbox input "true"
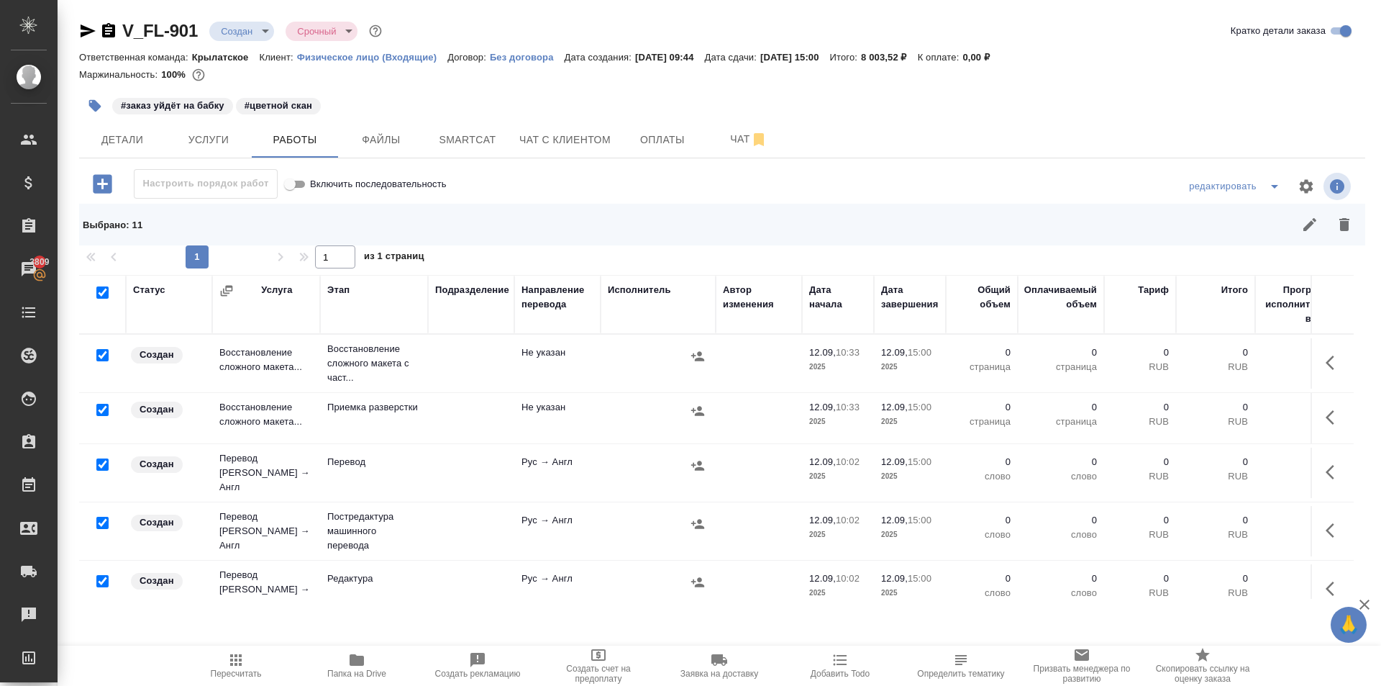
click at [99, 353] on input "checkbox" at bounding box center [102, 355] width 12 height 12
checkbox input "false"
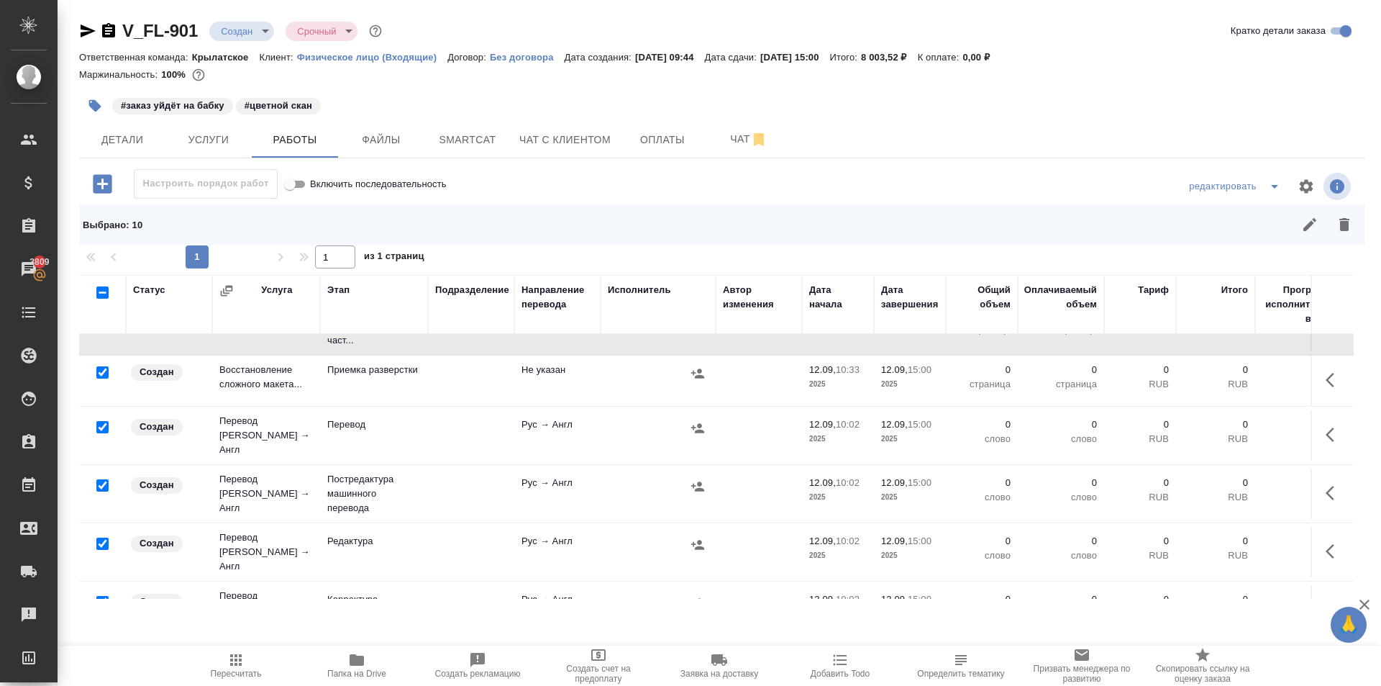
scroll to position [72, 0]
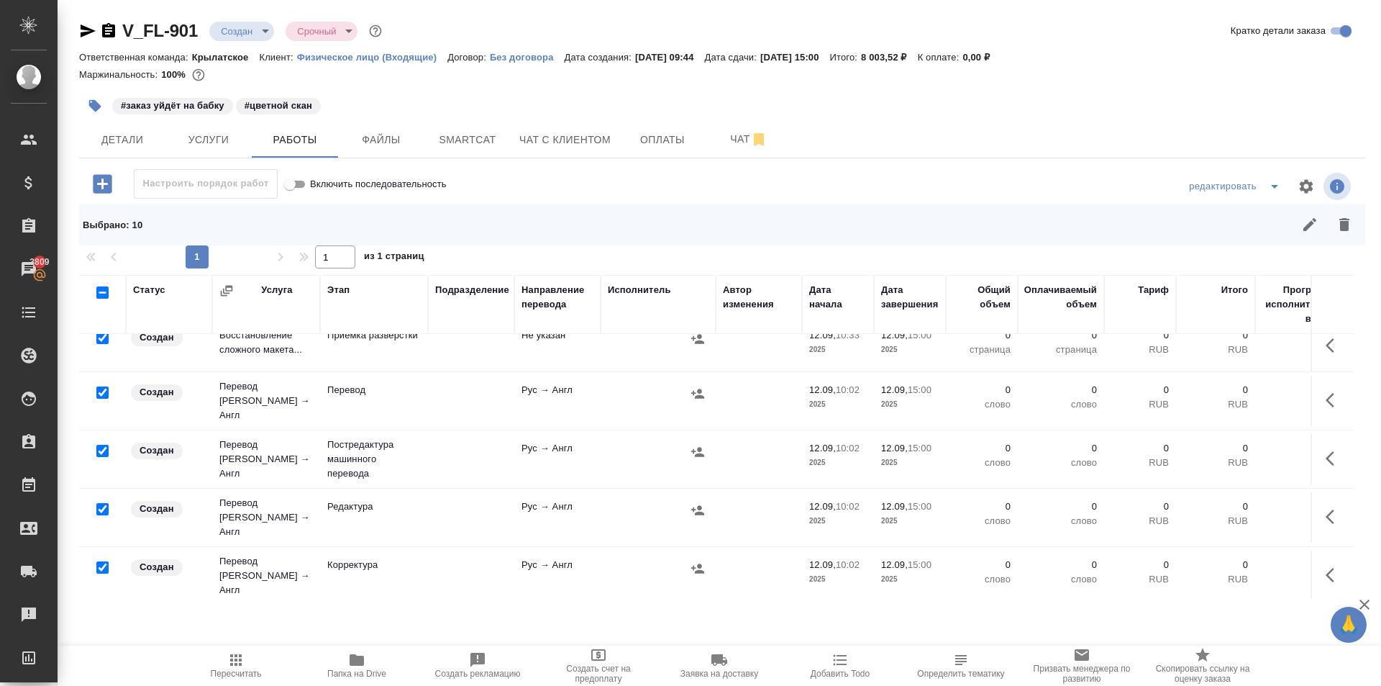
click at [102, 386] on input "checkbox" at bounding box center [102, 392] width 12 height 12
checkbox input "false"
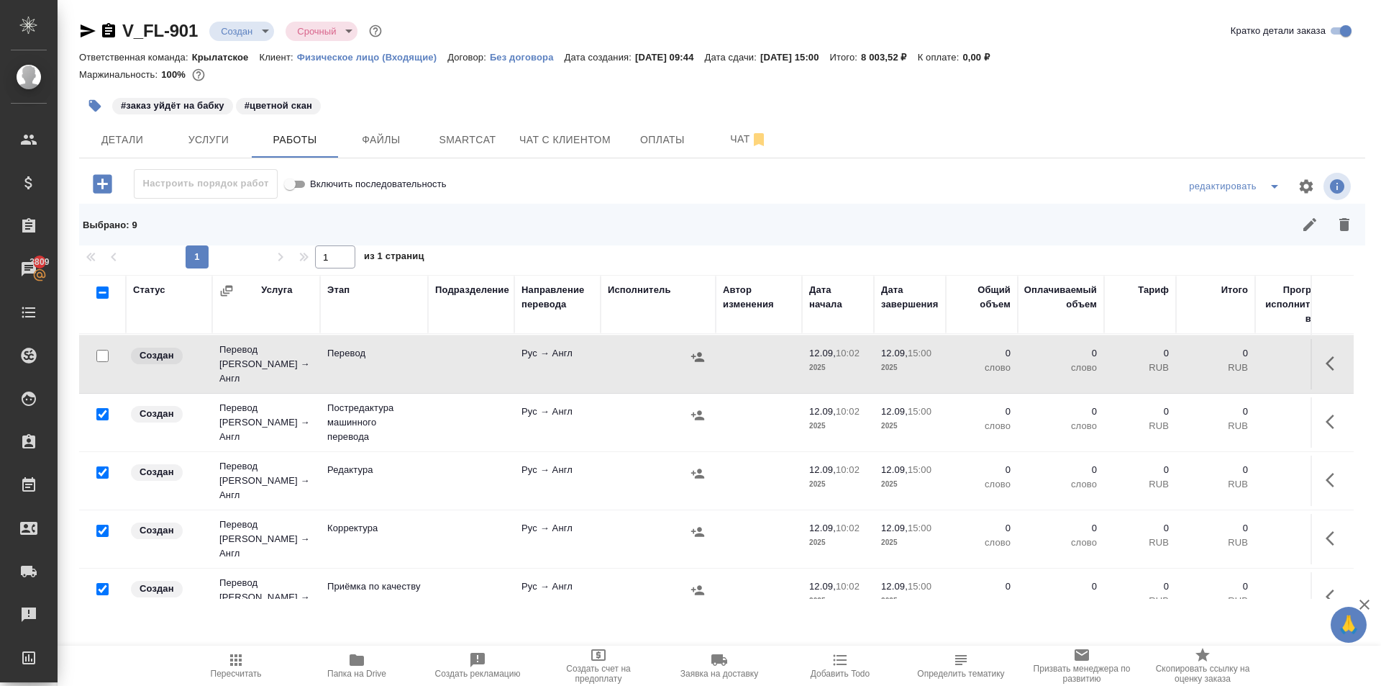
scroll to position [144, 0]
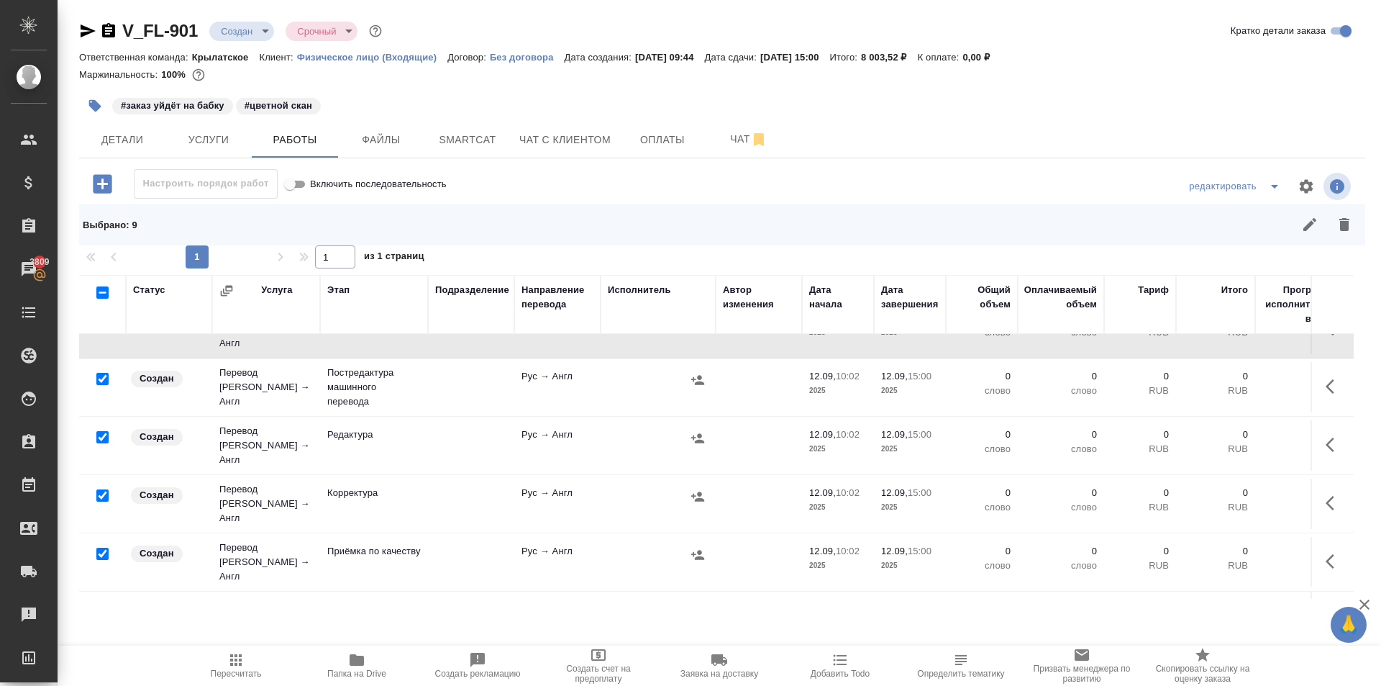
click at [104, 547] on input "checkbox" at bounding box center [102, 553] width 12 height 12
checkbox input "false"
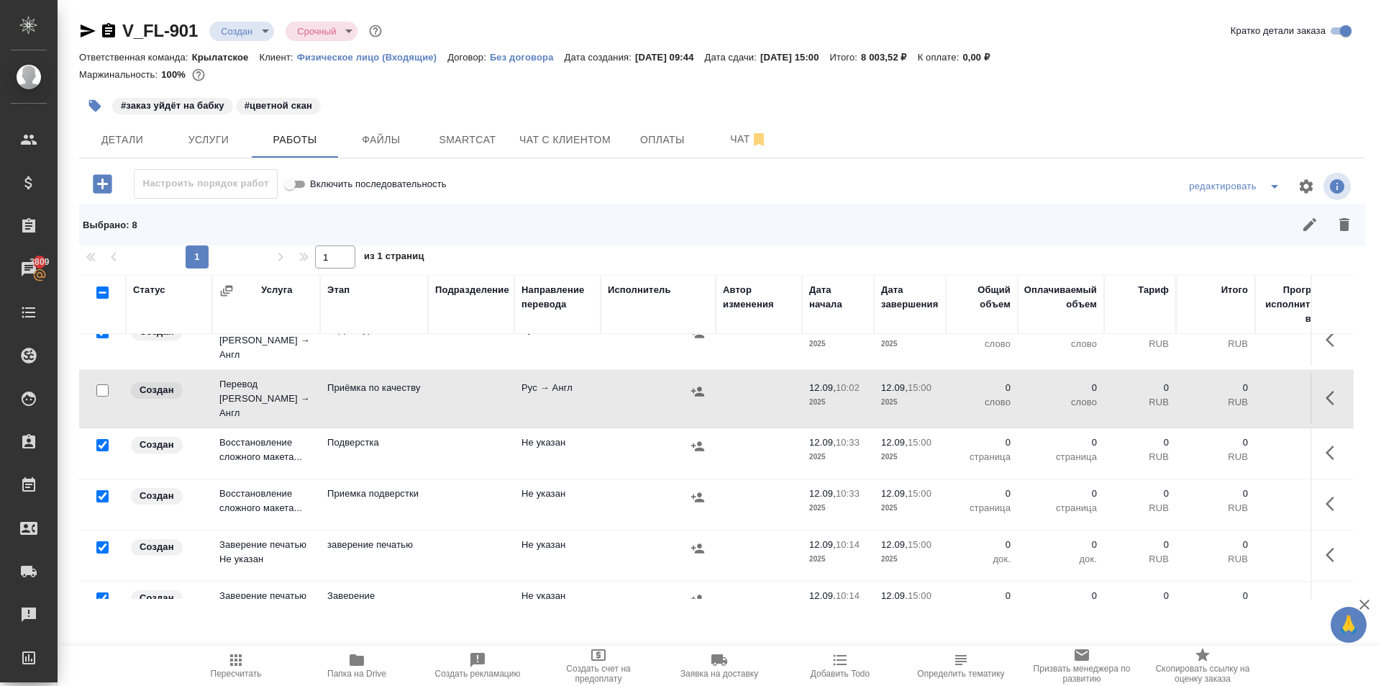
scroll to position [323, 0]
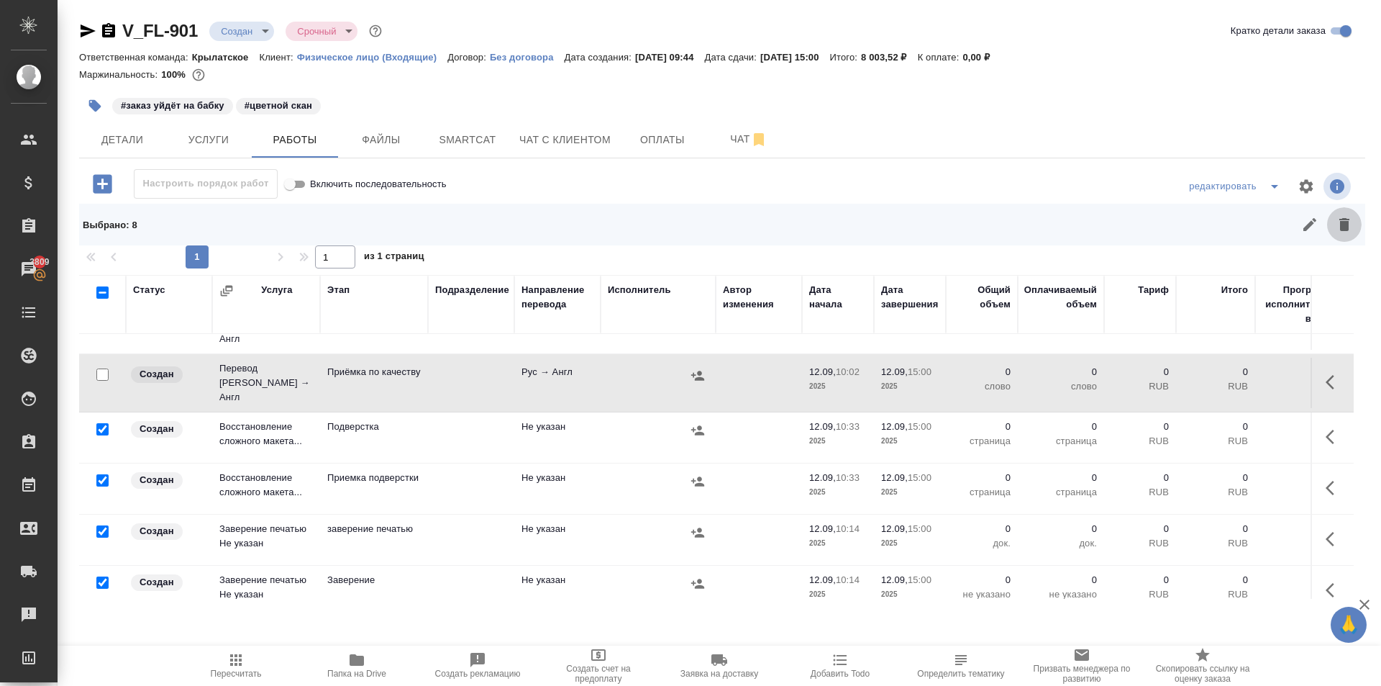
drag, startPoint x: 1356, startPoint y: 224, endPoint x: 1101, endPoint y: 332, distance: 276.9
click at [1353, 224] on button "button" at bounding box center [1344, 224] width 35 height 35
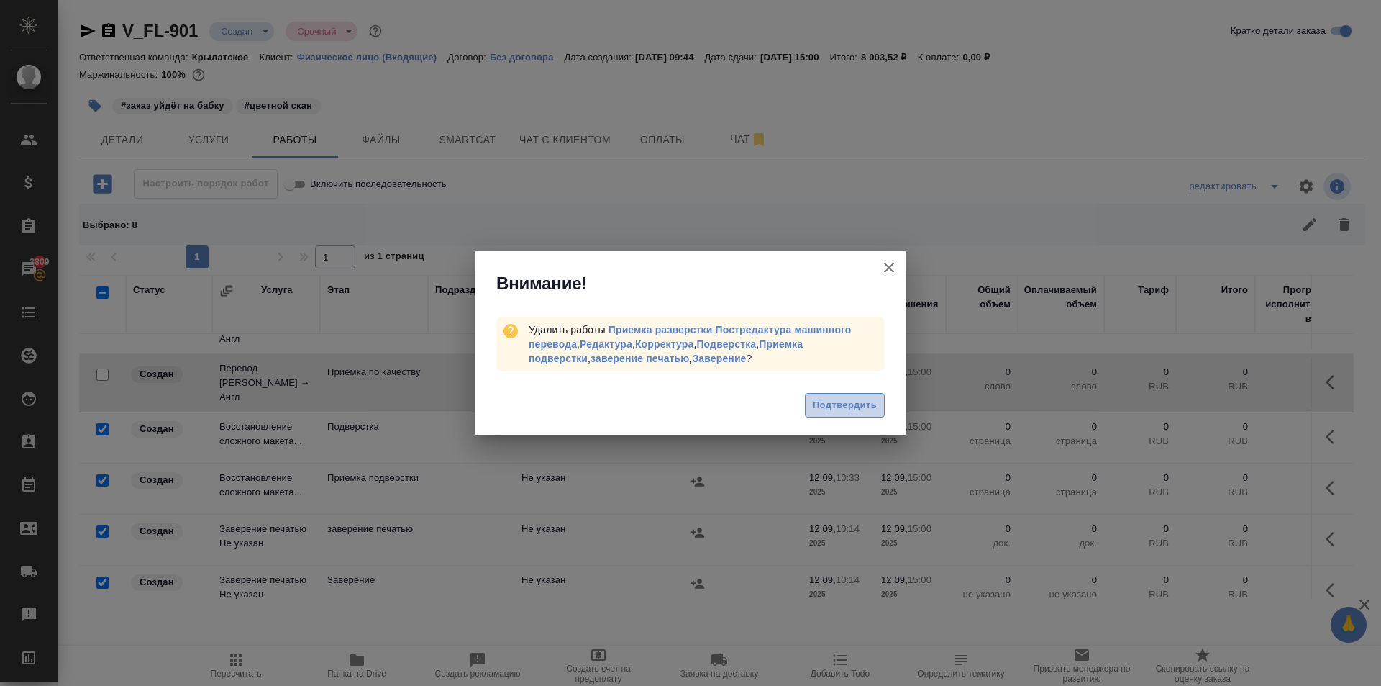
click at [877, 395] on button "Подтвердить" at bounding box center [845, 405] width 80 height 25
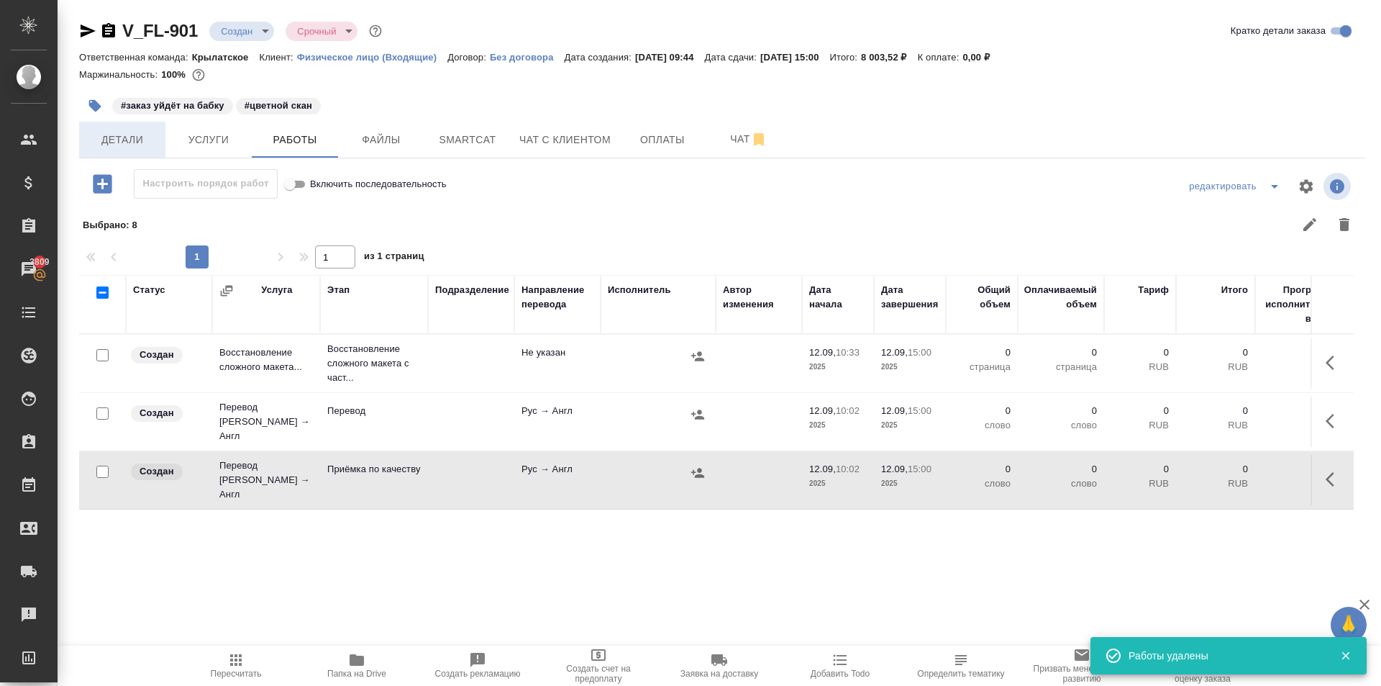
scroll to position [0, 0]
click at [94, 104] on icon "button" at bounding box center [95, 106] width 12 height 12
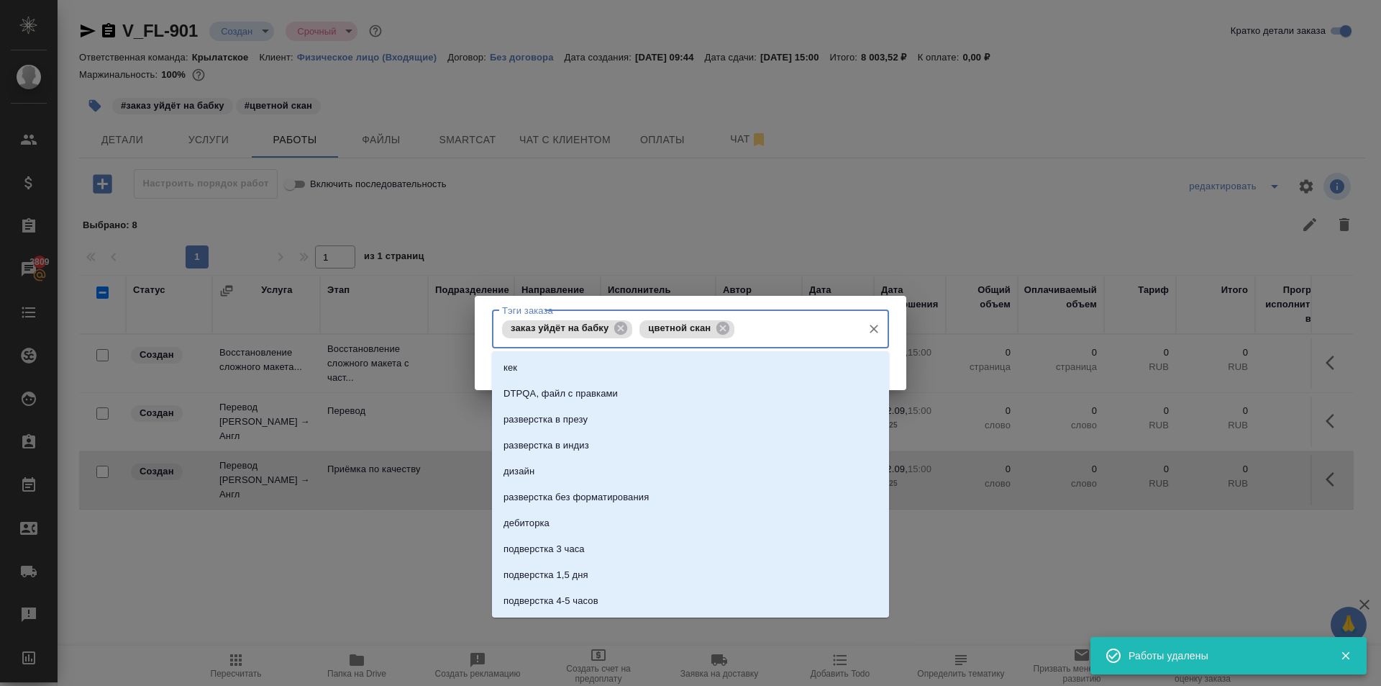
click at [806, 341] on input "Тэги заказа" at bounding box center [796, 329] width 117 height 24
type input "зпк"
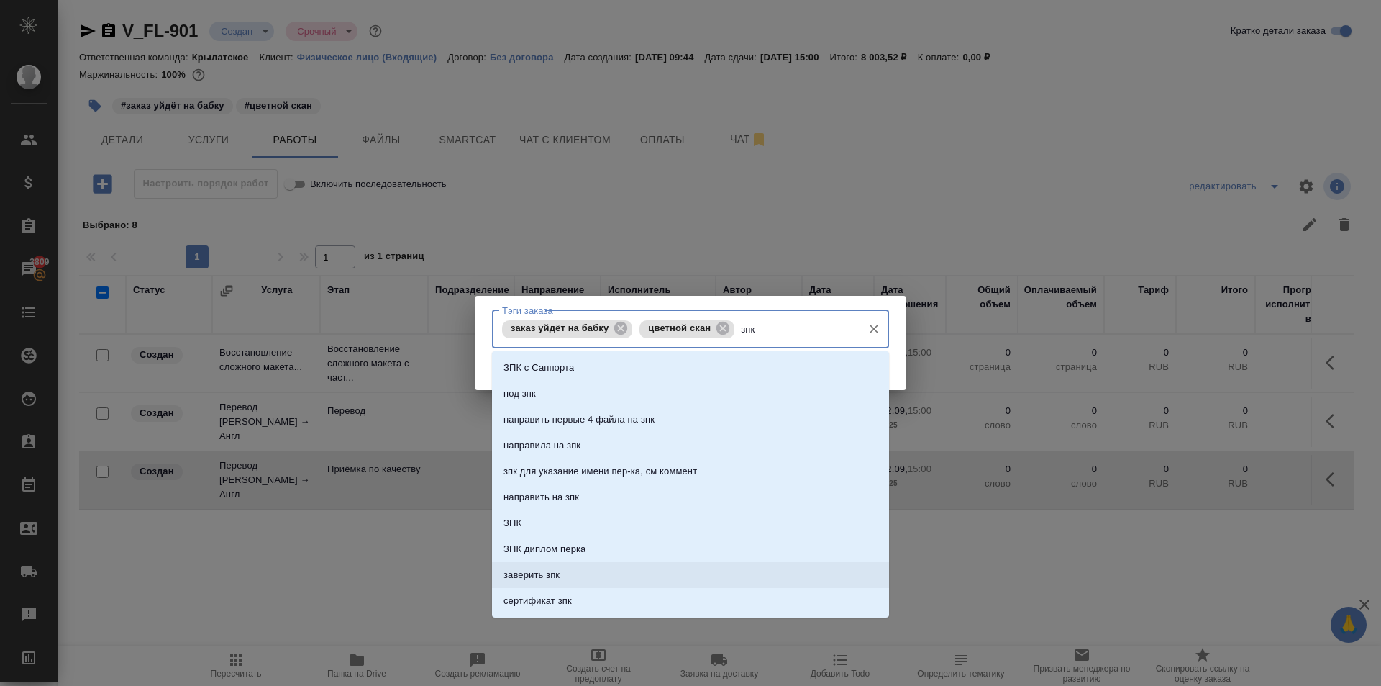
click at [627, 570] on li "заверить зпк" at bounding box center [690, 575] width 397 height 26
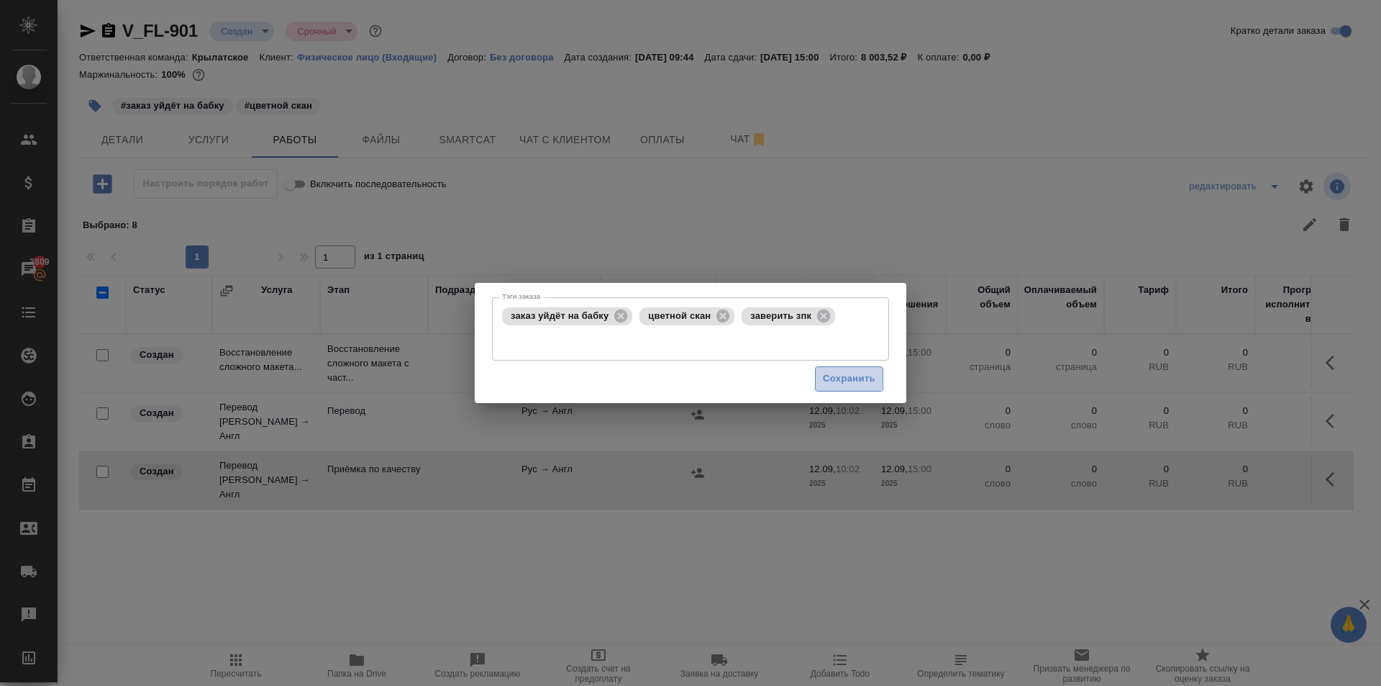
click at [835, 378] on span "Сохранить" at bounding box center [849, 379] width 53 height 17
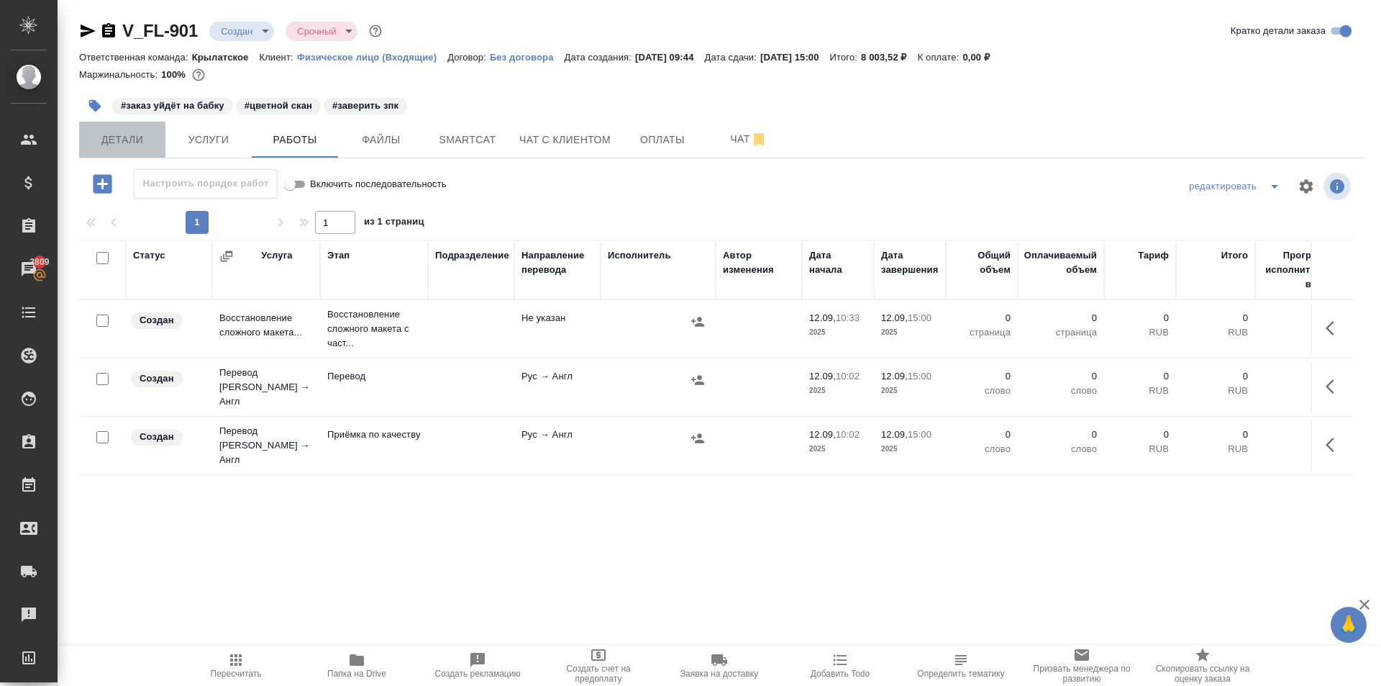
click at [133, 139] on span "Детали" at bounding box center [122, 140] width 69 height 18
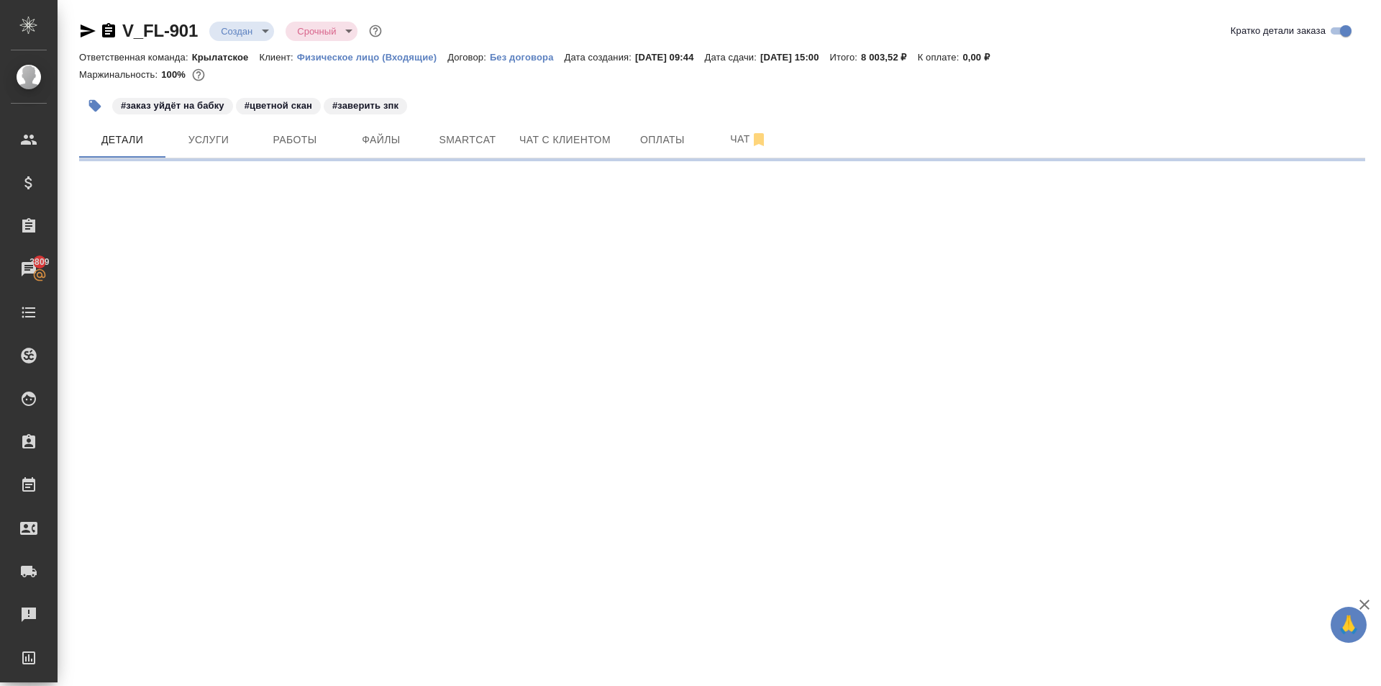
select select "RU"
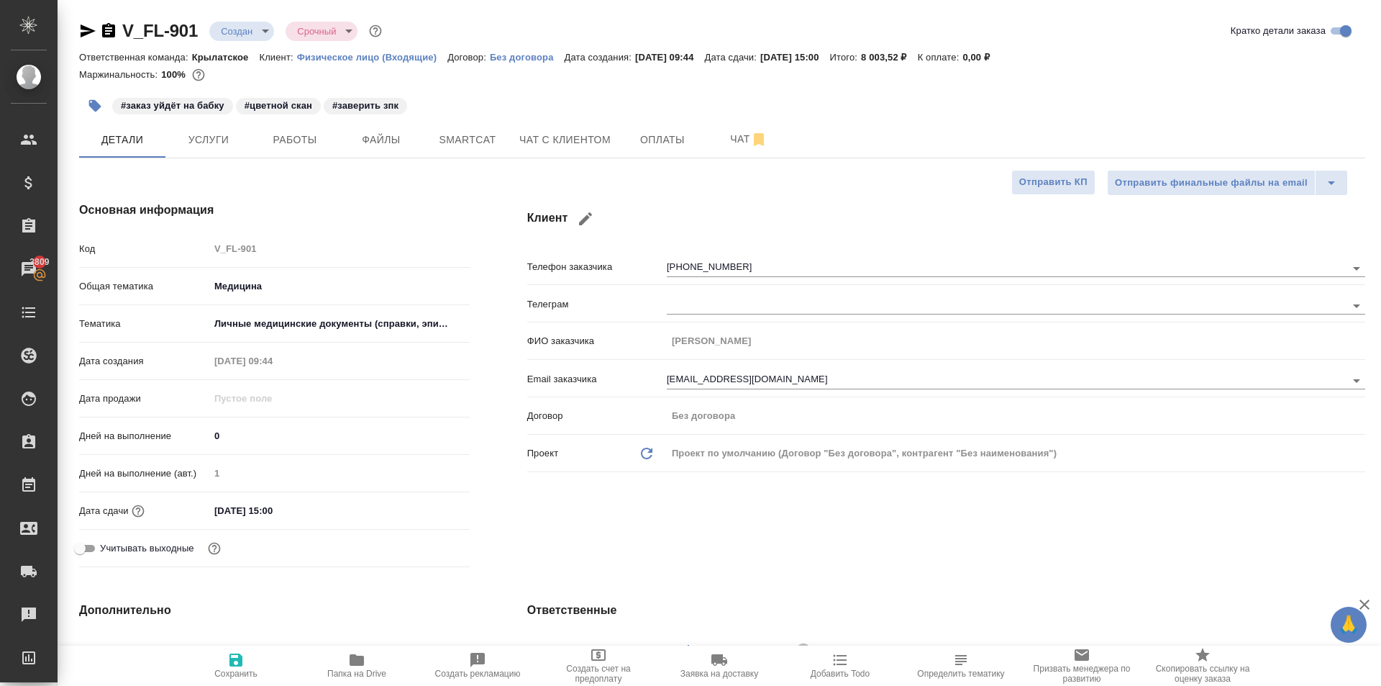
type textarea "x"
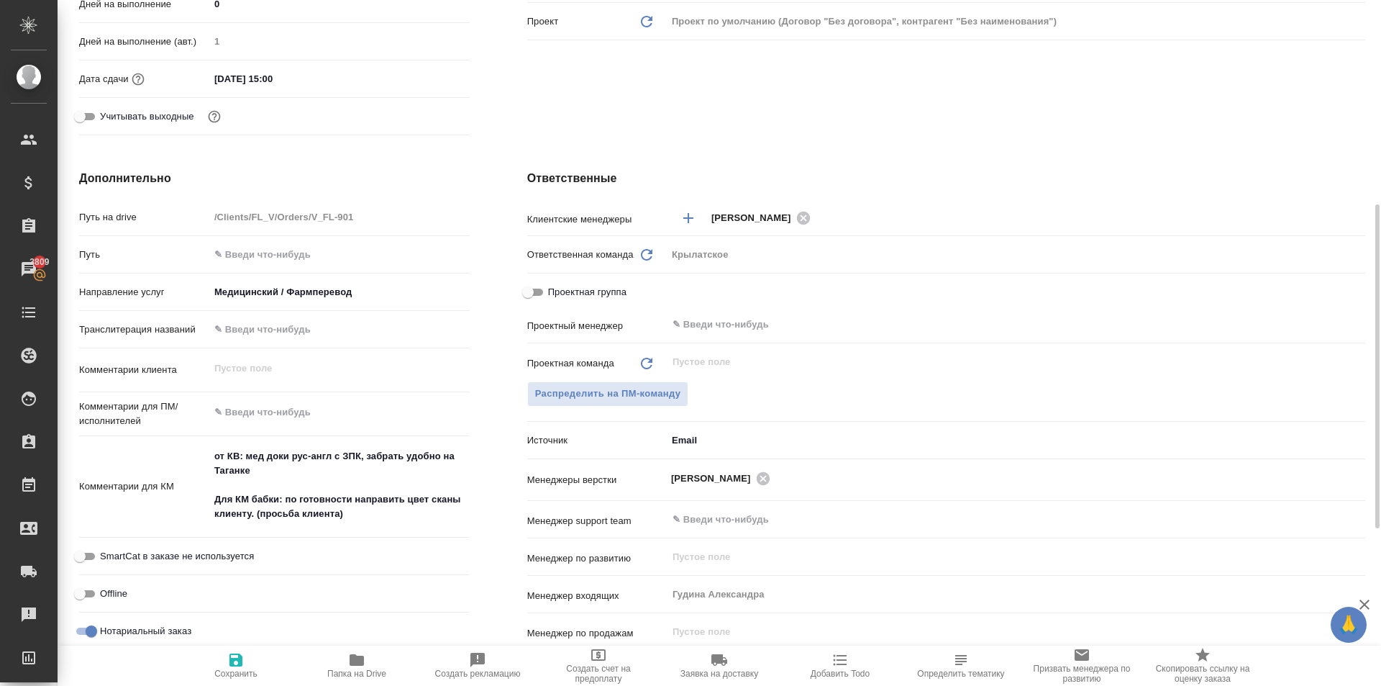
type textarea "x"
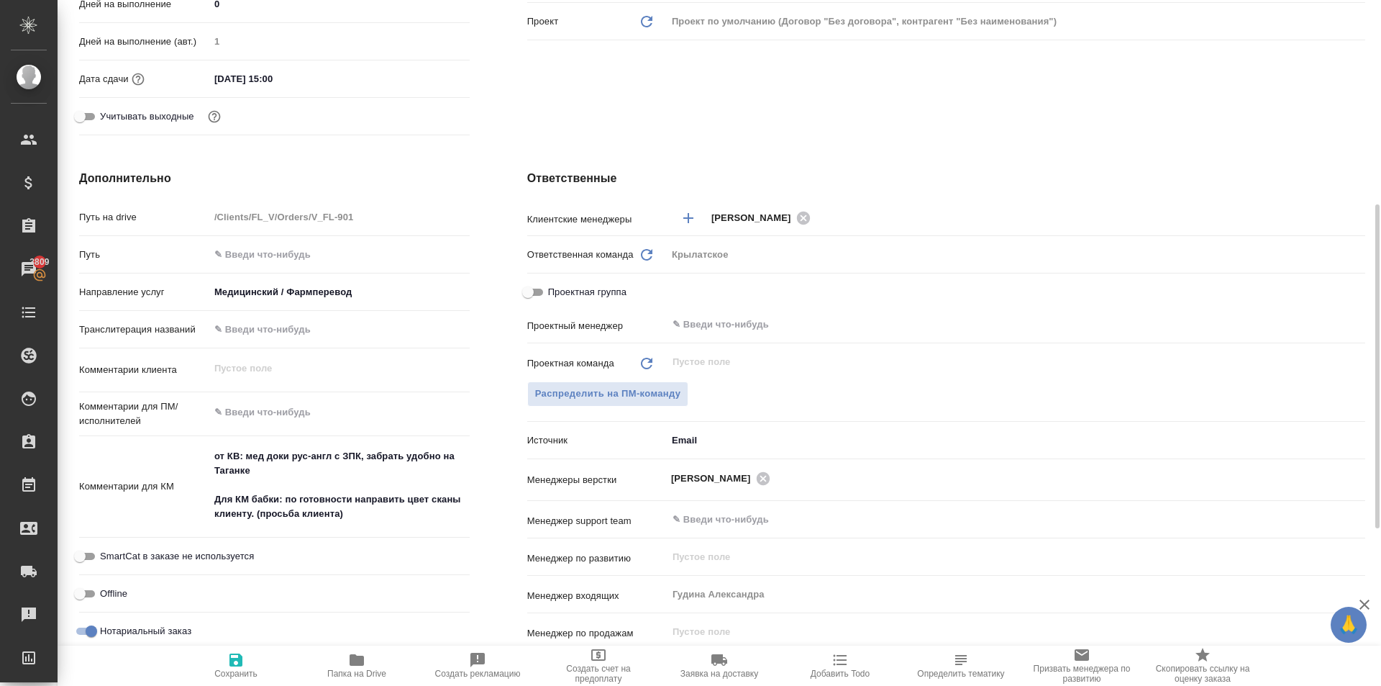
type textarea "x"
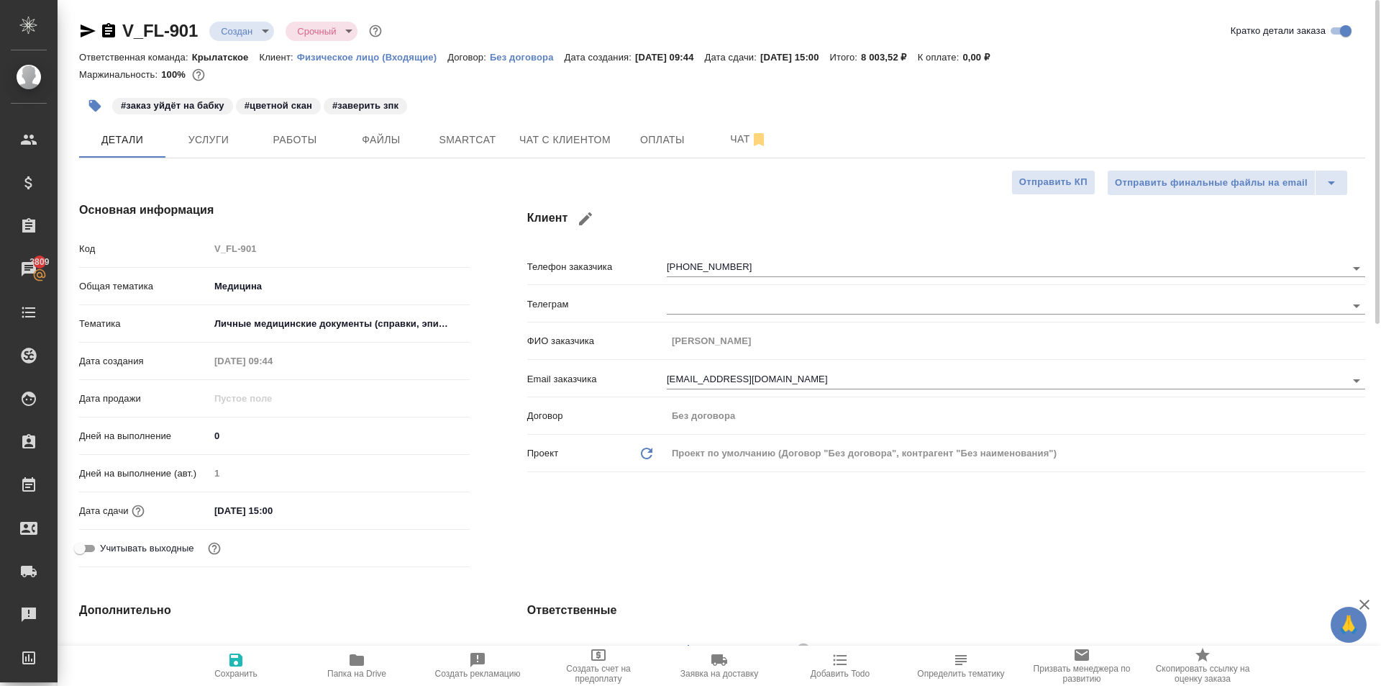
scroll to position [504, 0]
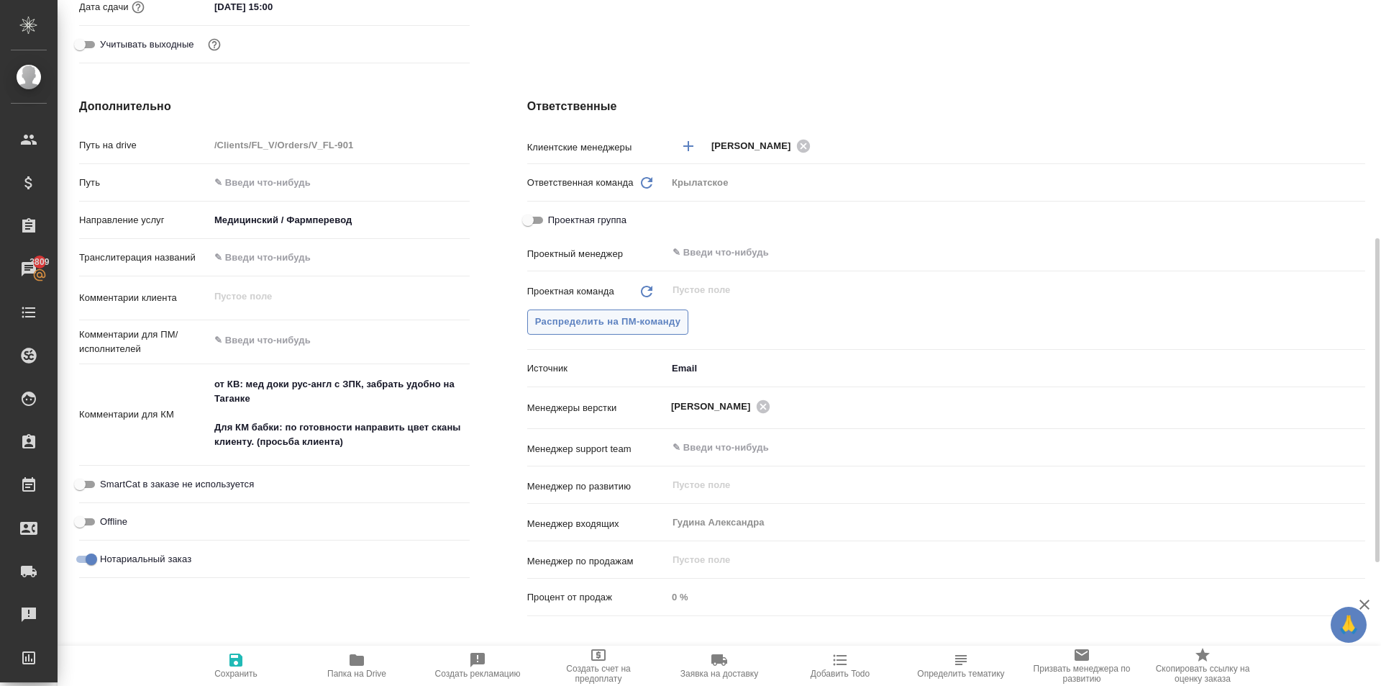
click at [590, 327] on span "Распределить на ПМ-команду" at bounding box center [608, 322] width 146 height 17
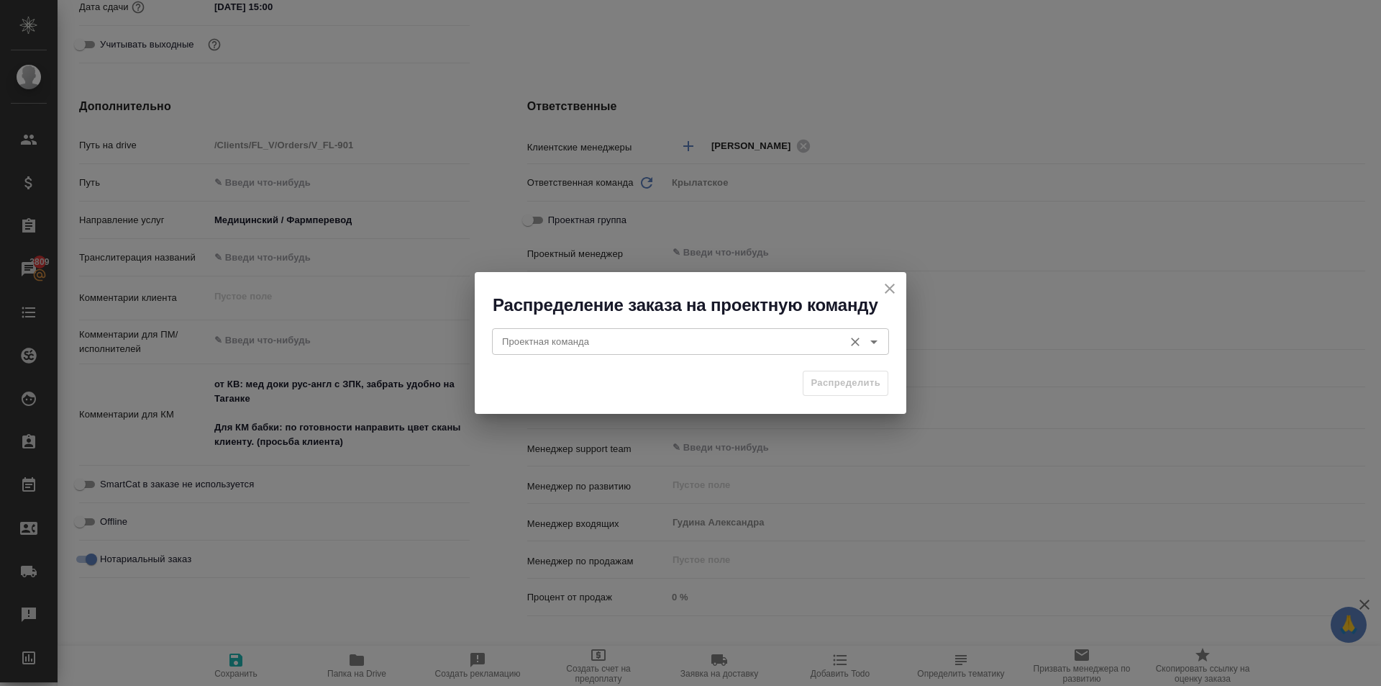
drag, startPoint x: 555, startPoint y: 327, endPoint x: 550, endPoint y: 336, distance: 10.3
click at [554, 327] on div "Проектная команда Проектная команда" at bounding box center [690, 339] width 397 height 35
click at [547, 341] on input "Проектная команда" at bounding box center [666, 340] width 340 height 17
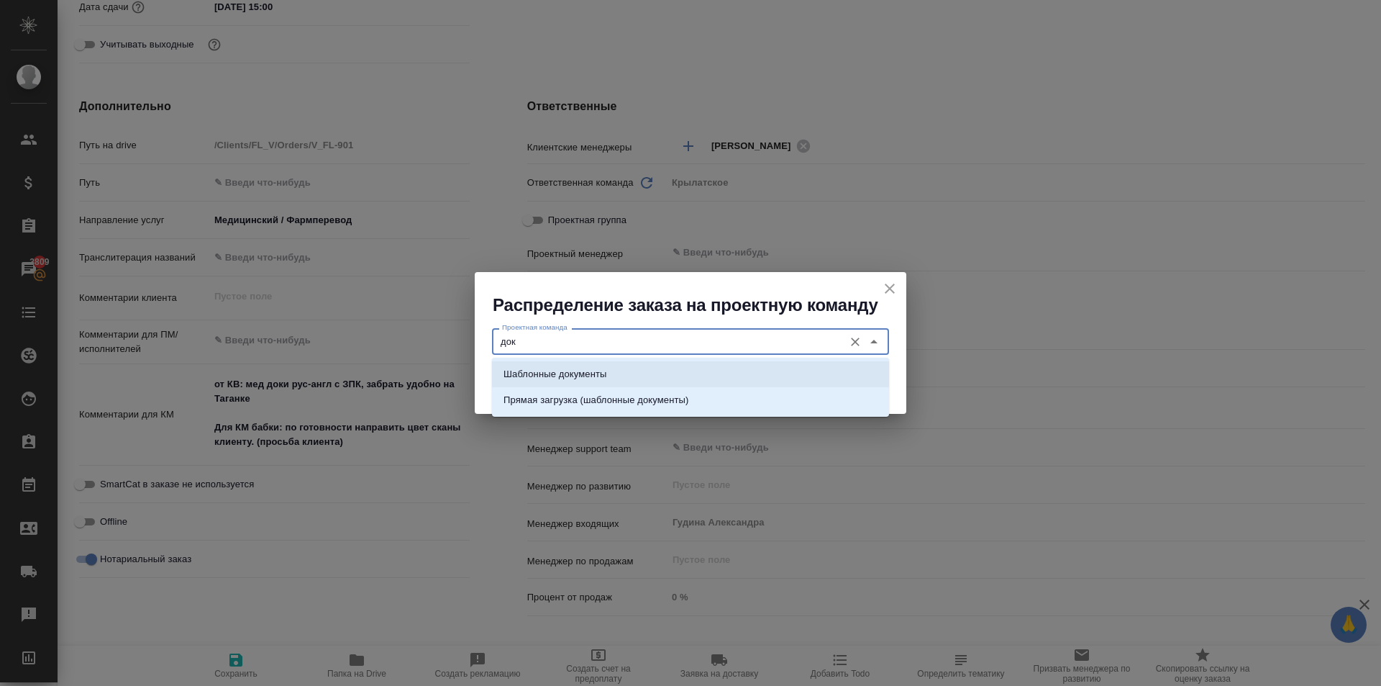
drag, startPoint x: 565, startPoint y: 372, endPoint x: 599, endPoint y: 376, distance: 34.8
click at [566, 373] on p "Шаблонные документы" at bounding box center [555, 374] width 103 height 14
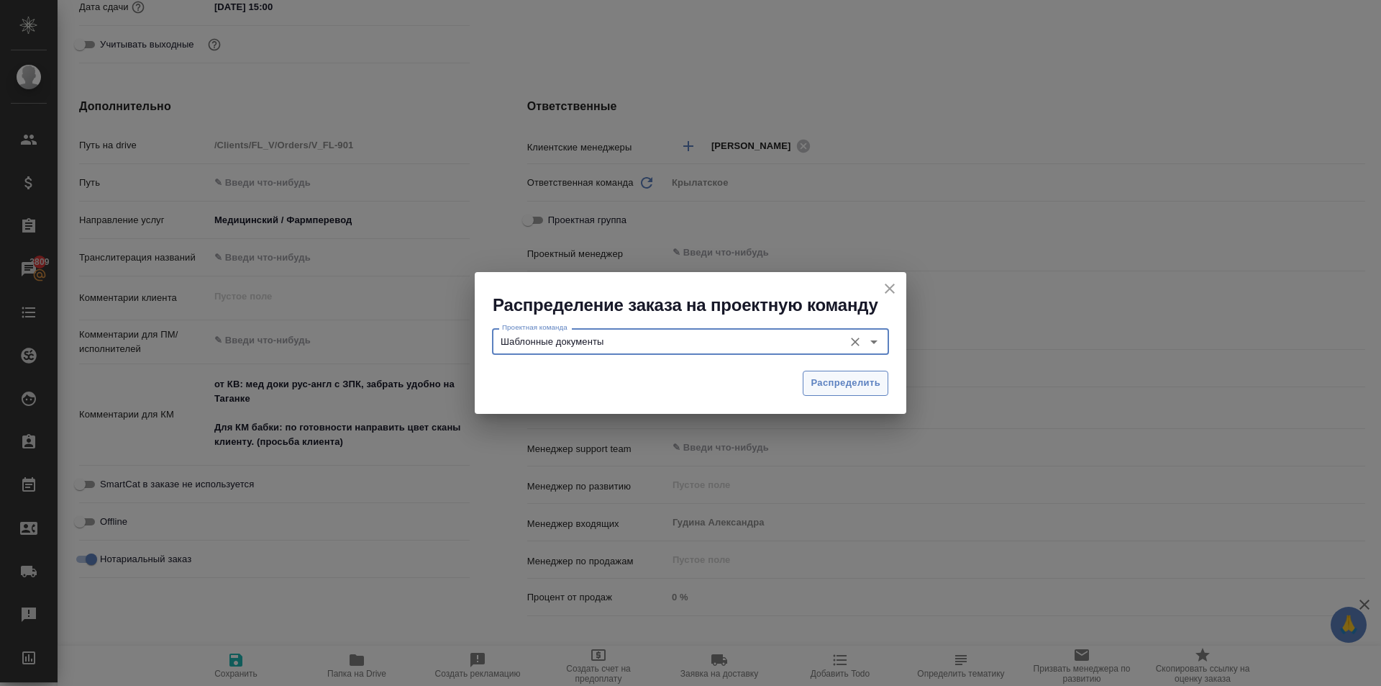
type input "Шаблонные документы"
drag, startPoint x: 855, startPoint y: 389, endPoint x: 237, endPoint y: 606, distance: 654.4
click at [852, 389] on span "Распределить" at bounding box center [846, 383] width 70 height 17
type textarea "x"
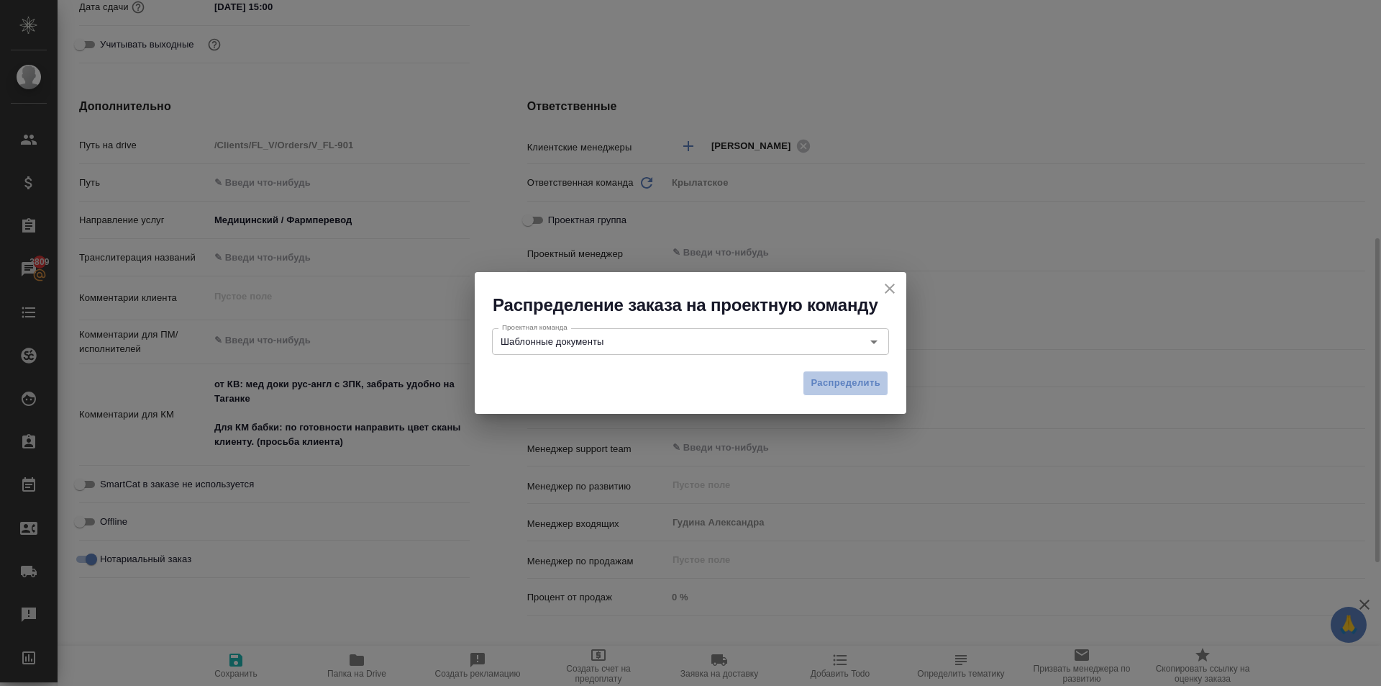
type textarea "x"
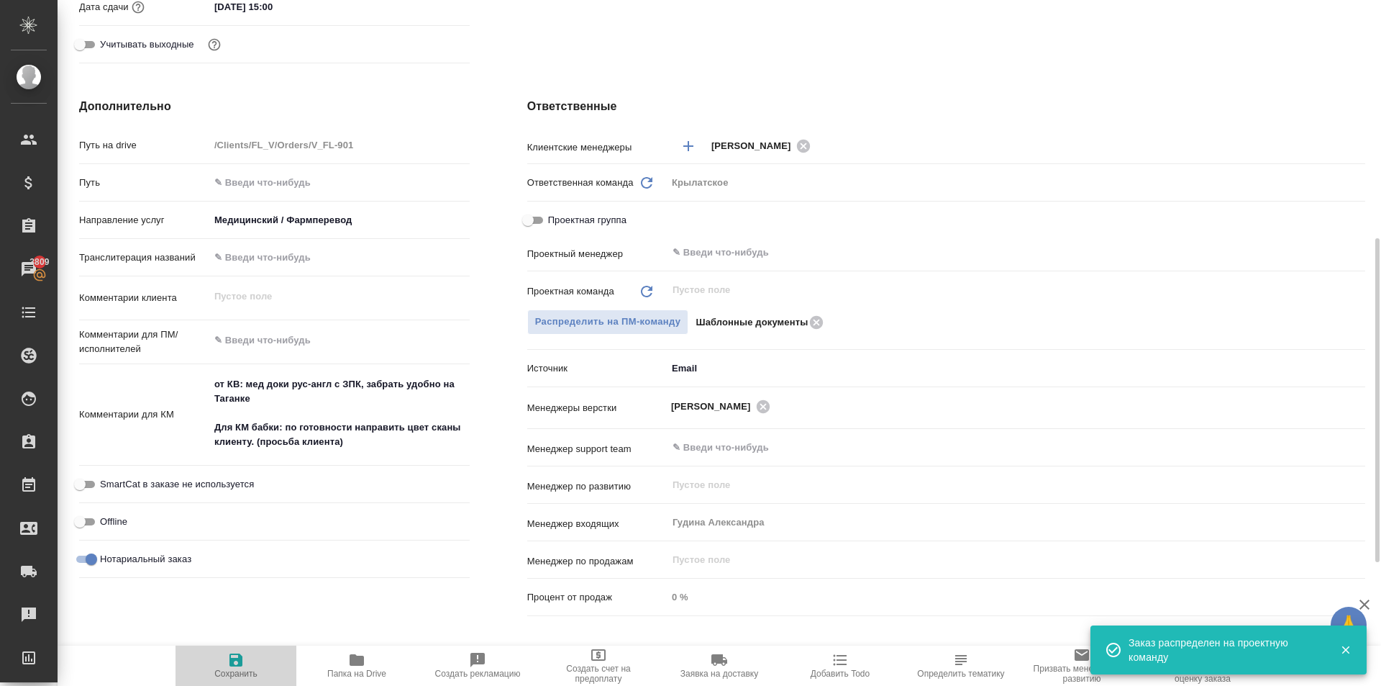
click at [244, 665] on icon "button" at bounding box center [235, 659] width 17 height 17
type textarea "x"
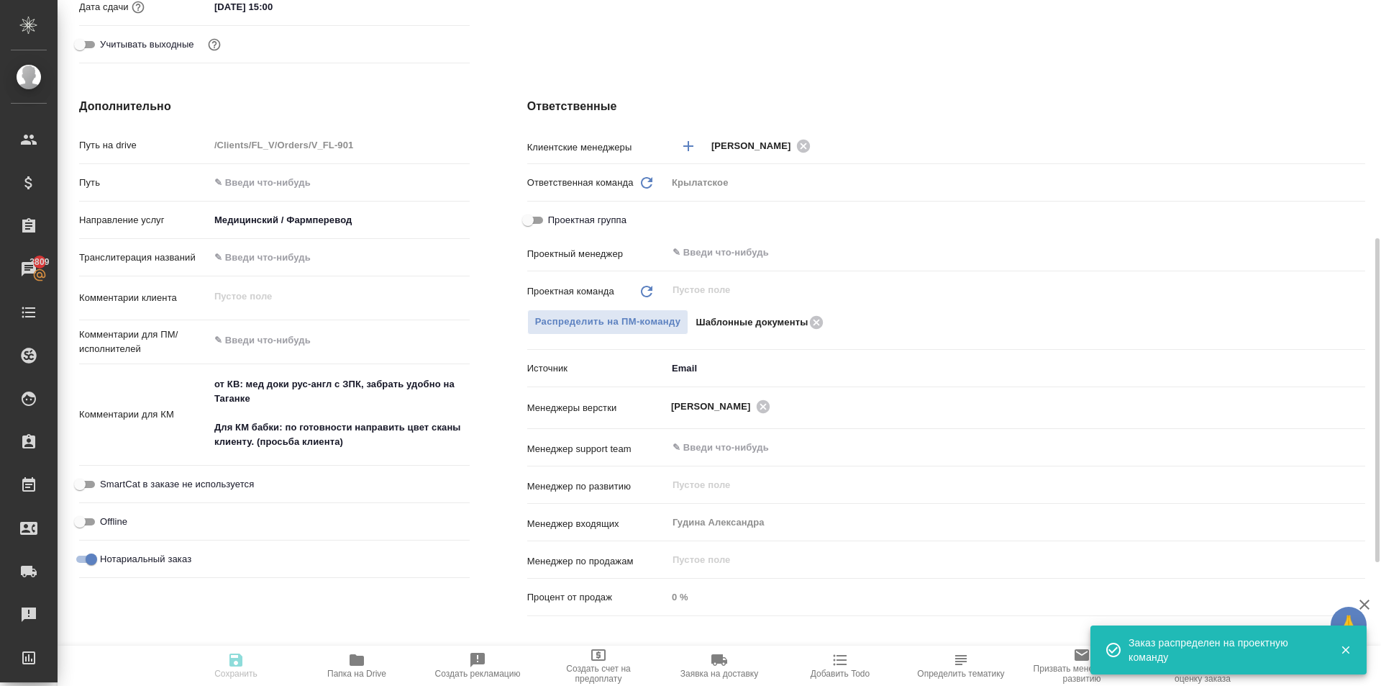
type textarea "x"
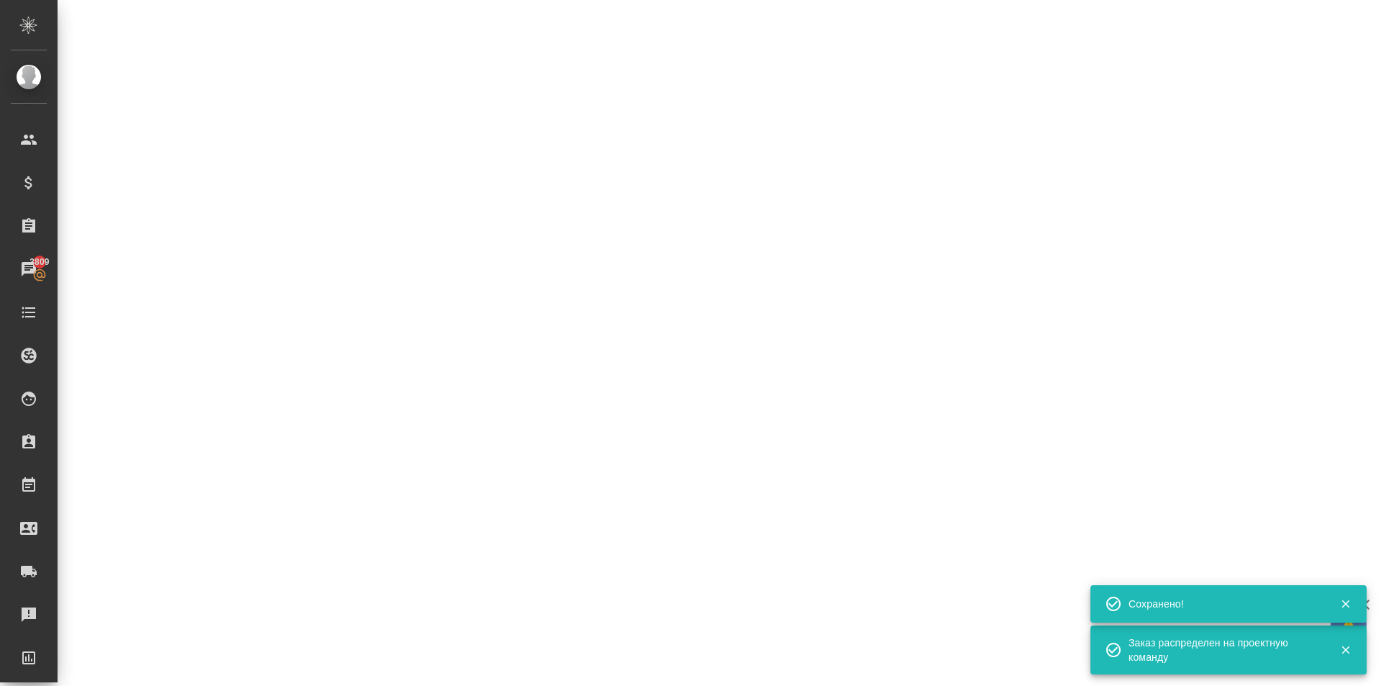
scroll to position [144, 0]
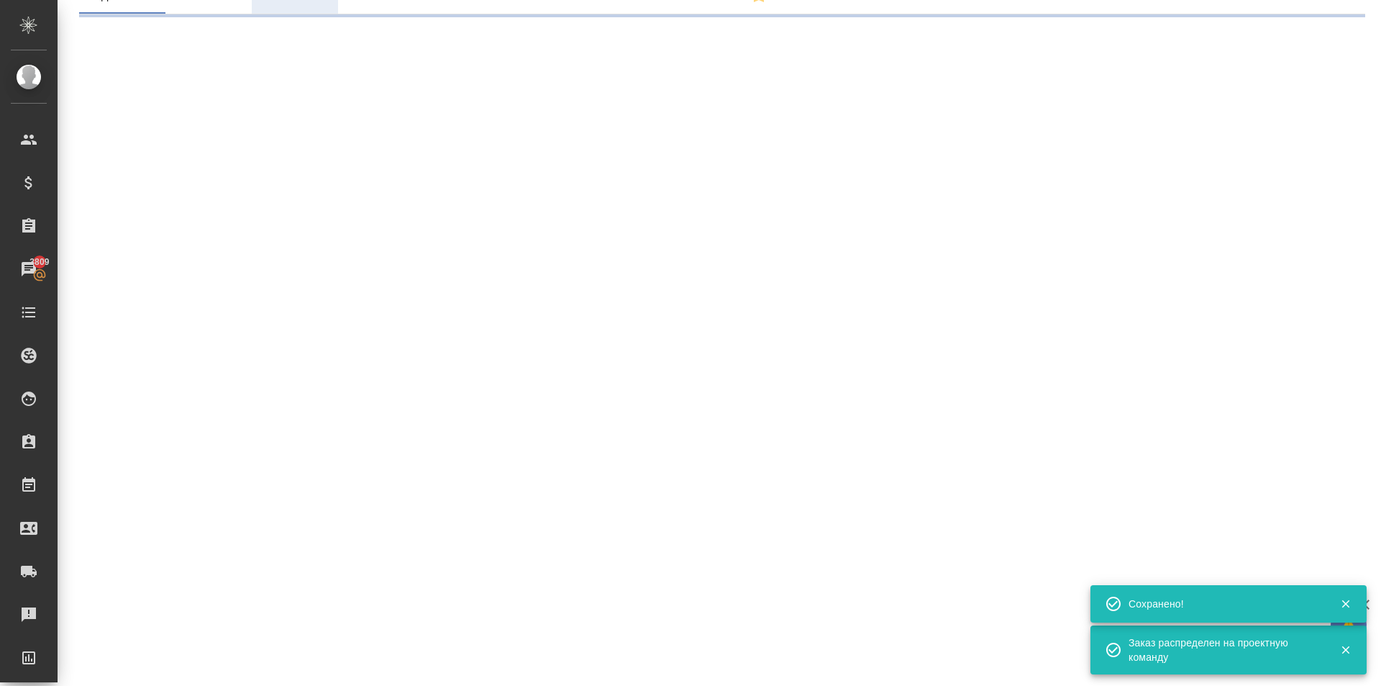
select select "RU"
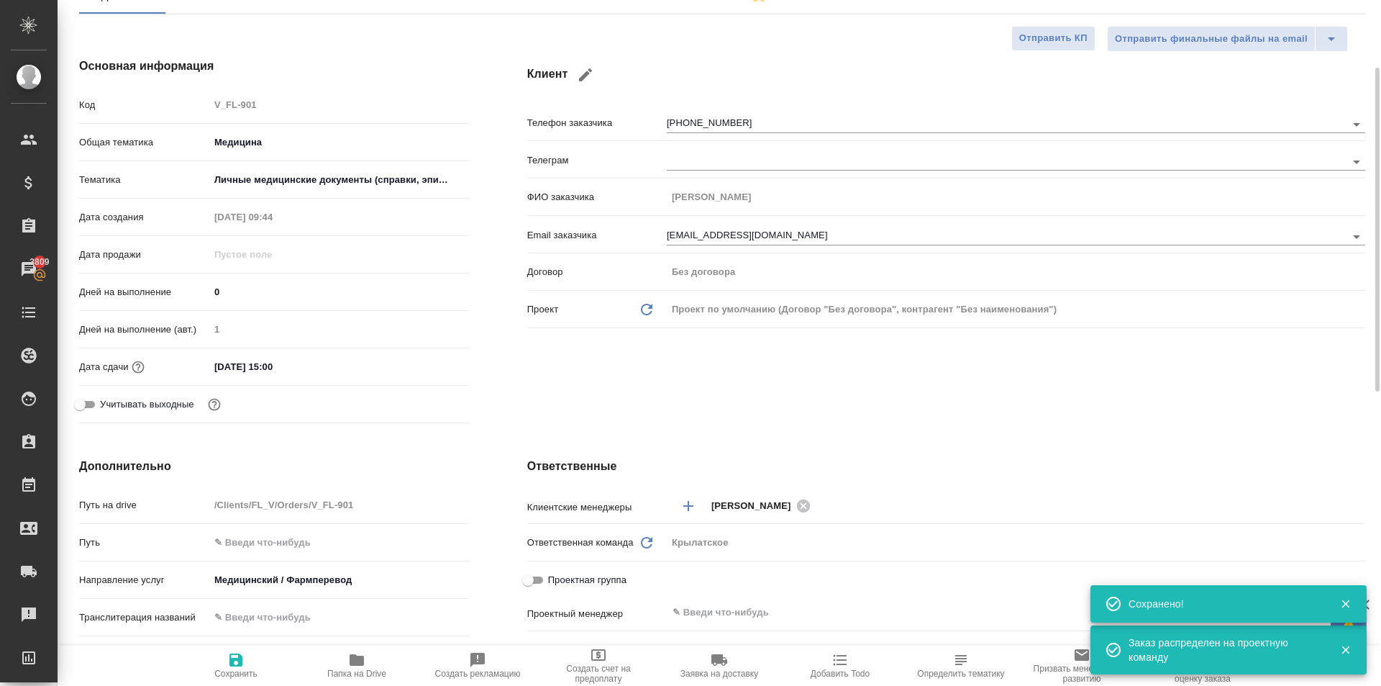
scroll to position [0, 0]
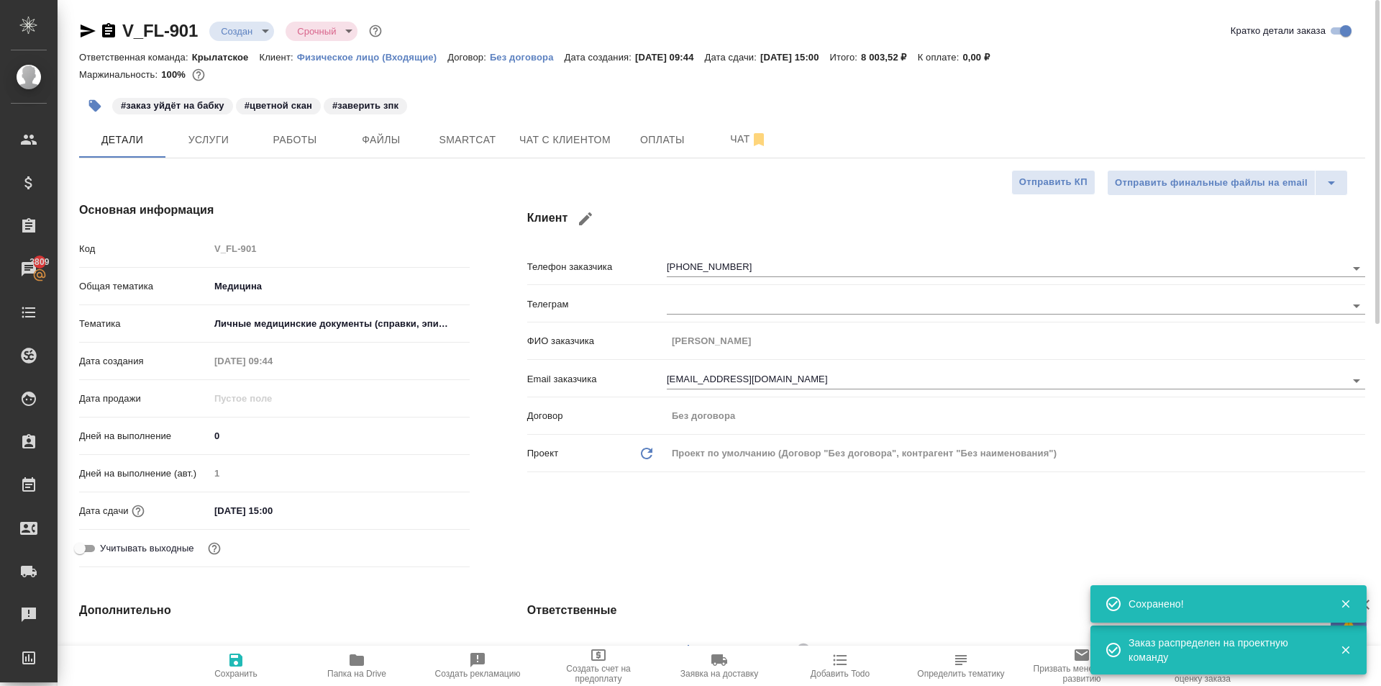
click at [263, 33] on body "🙏 .cls-1 fill:#fff; AWATERA Kasymov Timur Клиенты Спецификации Заказы 3809 Чаты…" at bounding box center [690, 343] width 1381 height 686
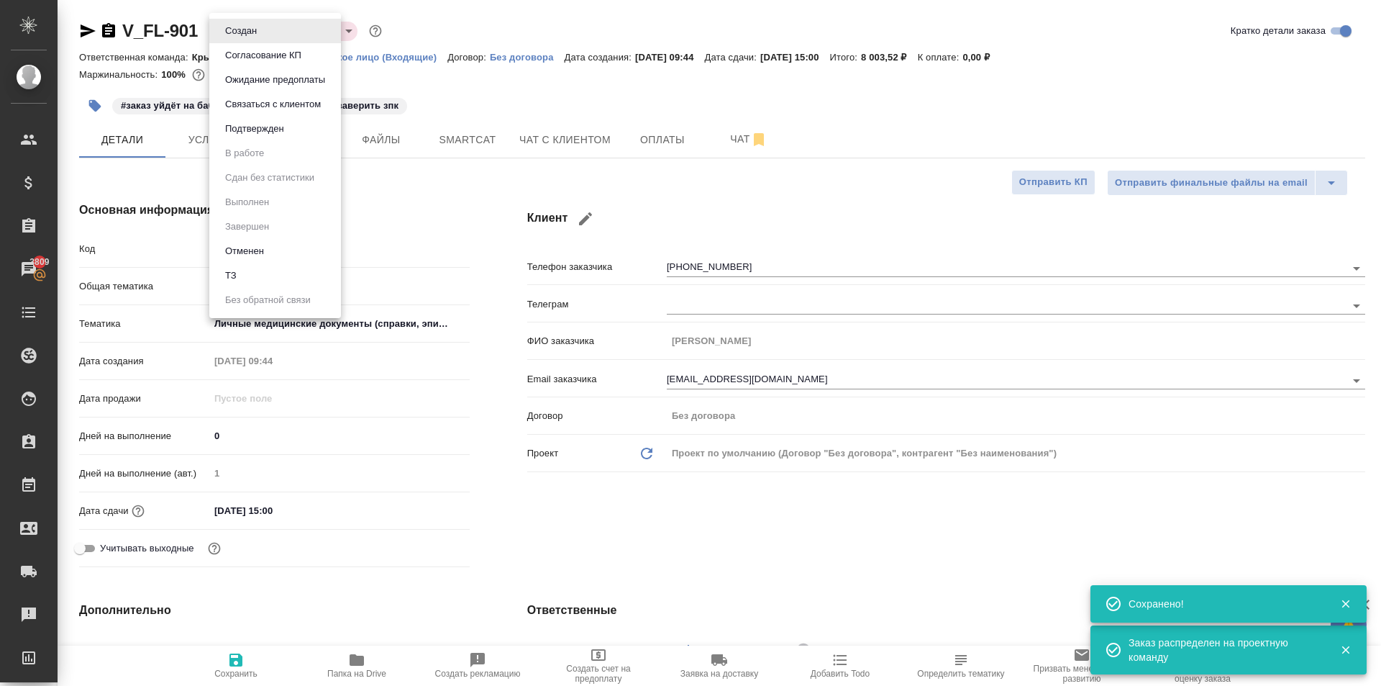
click at [286, 123] on button "Подтвержден" at bounding box center [255, 129] width 68 height 16
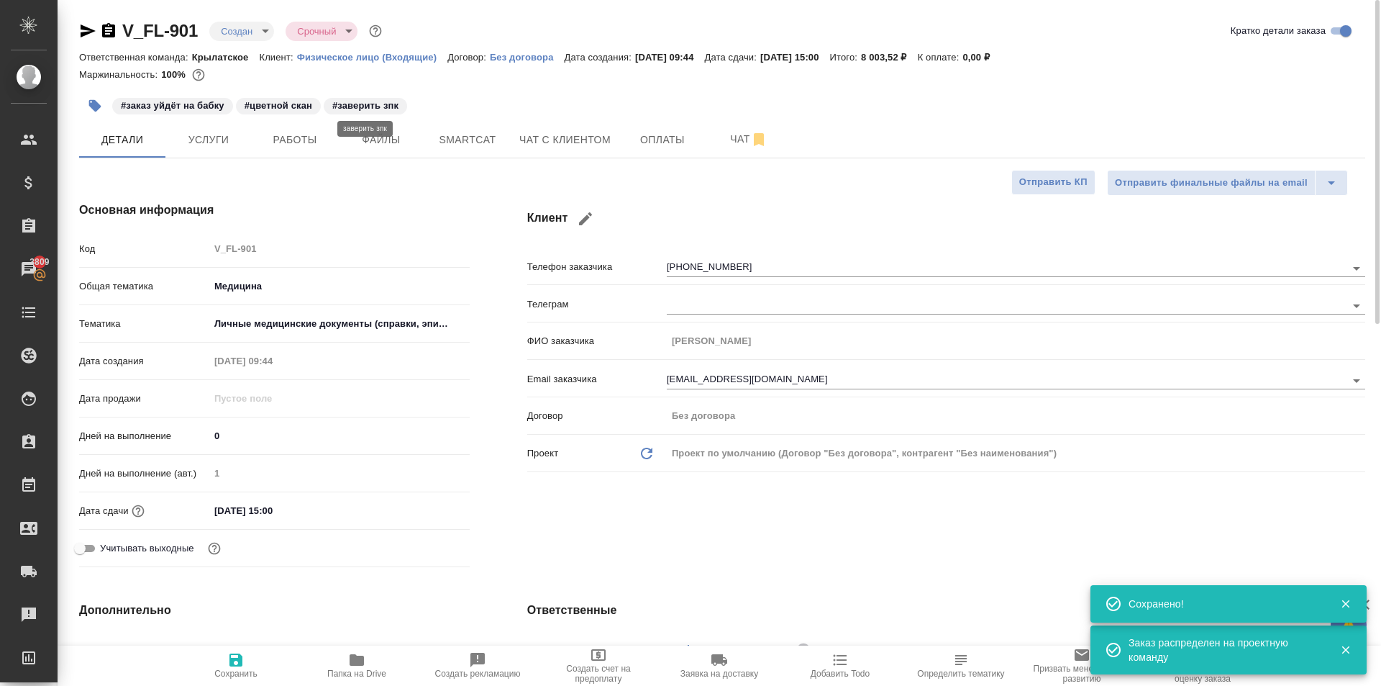
type textarea "x"
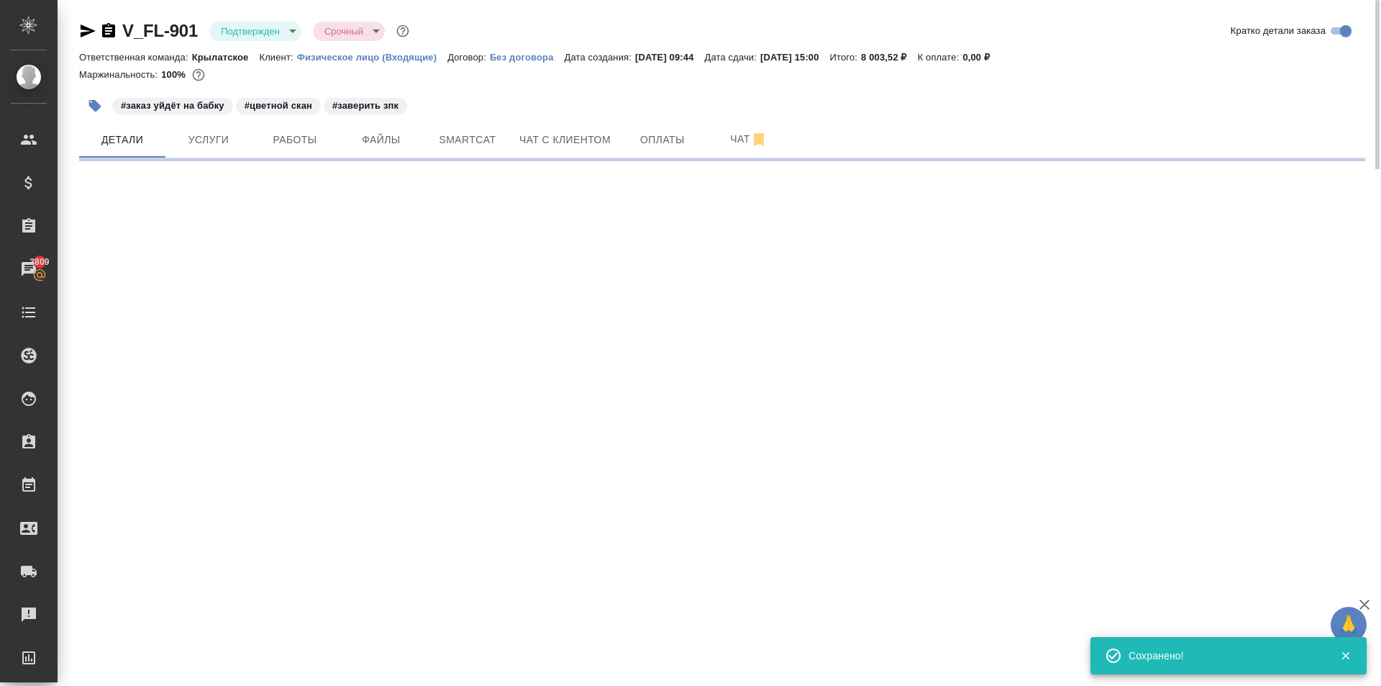
select select "RU"
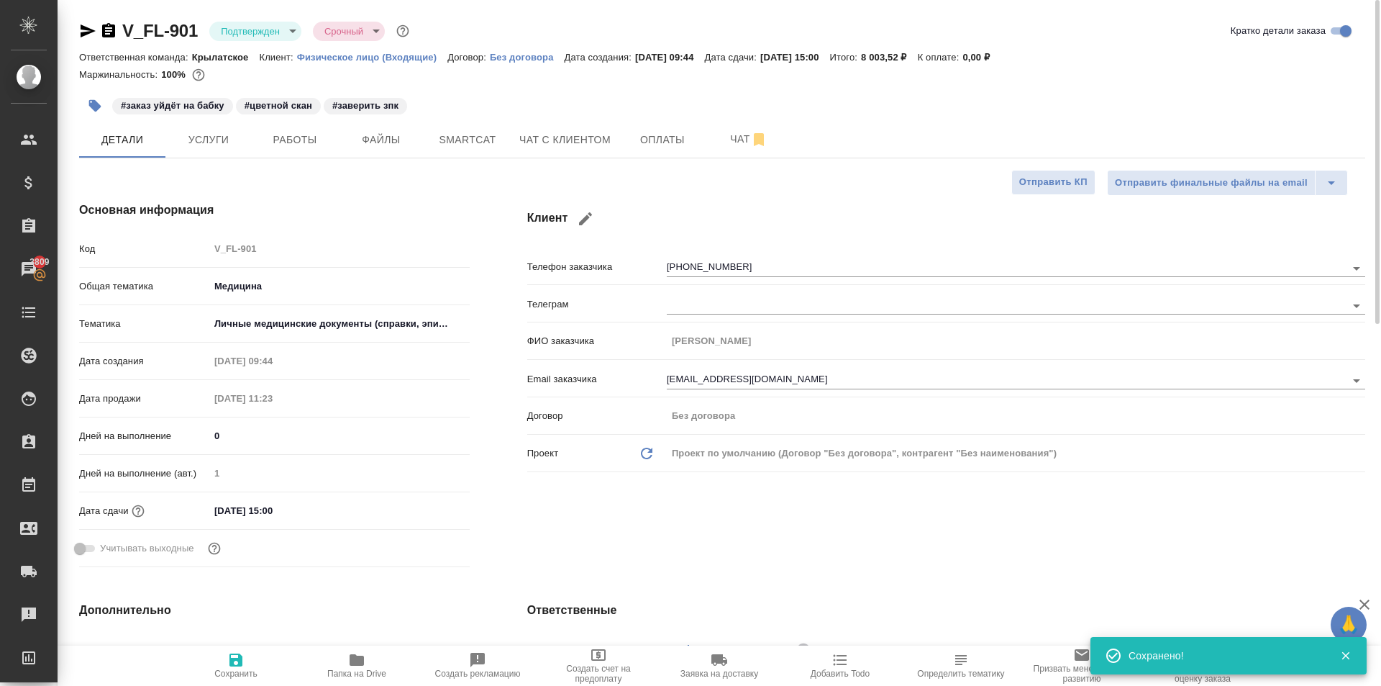
type textarea "x"
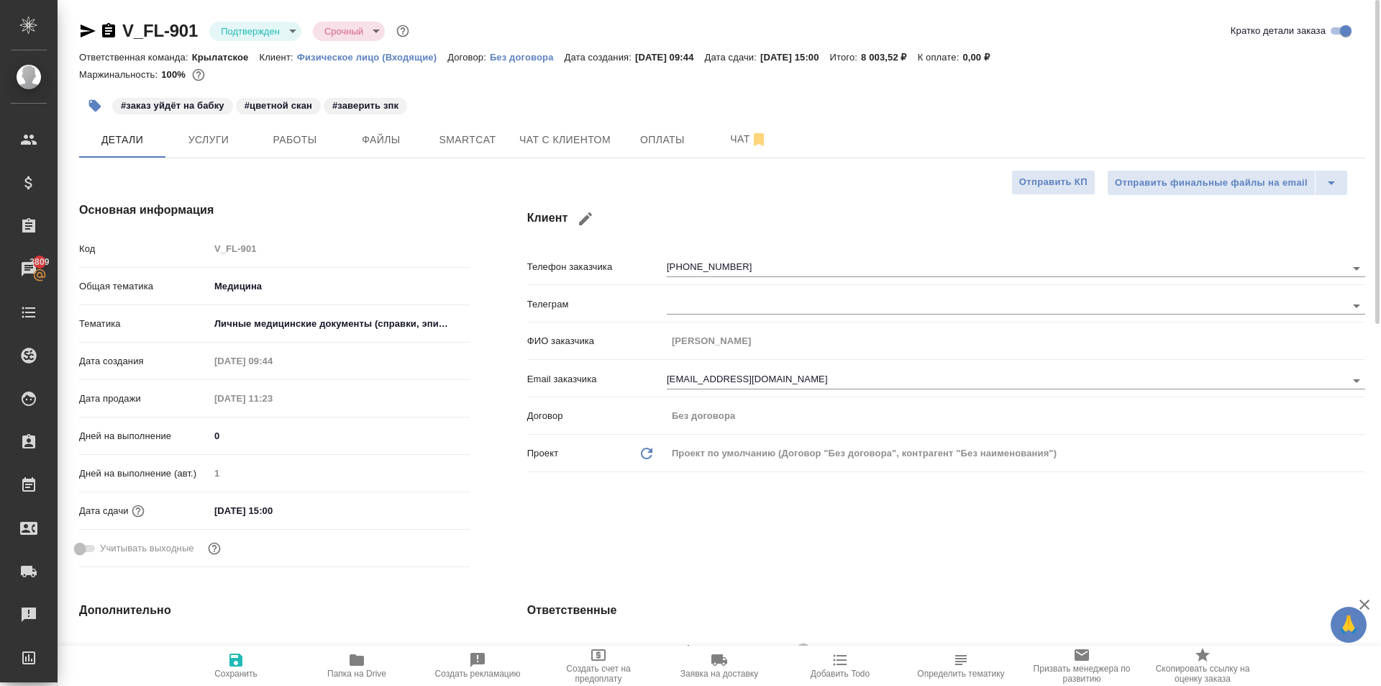
type textarea "x"
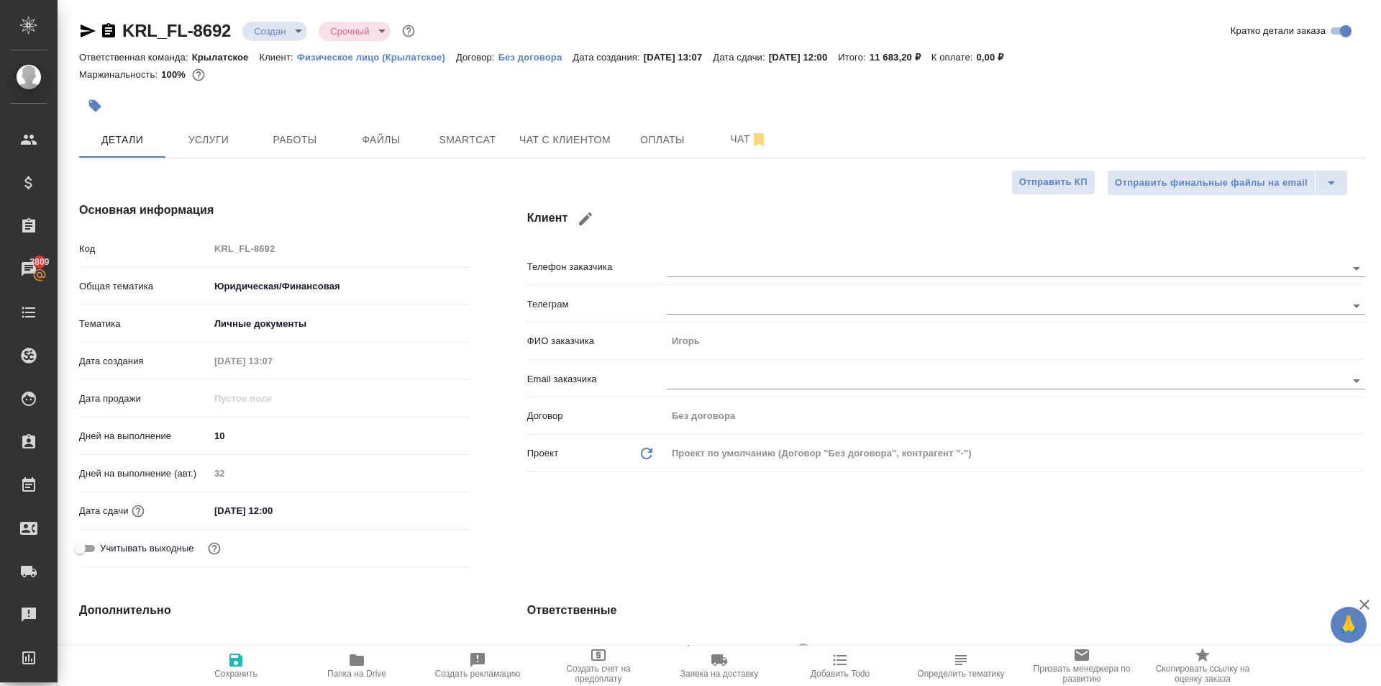
select select "RU"
